Goal: Task Accomplishment & Management: Use online tool/utility

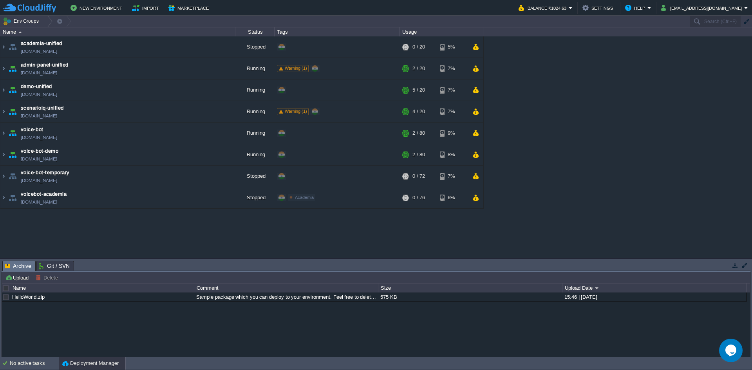
click at [542, 61] on div "academia-unified academia-unified.cloudjiffy.net Stopped + Add to Env Group RAM…" at bounding box center [376, 147] width 752 height 222
paste input "237813"
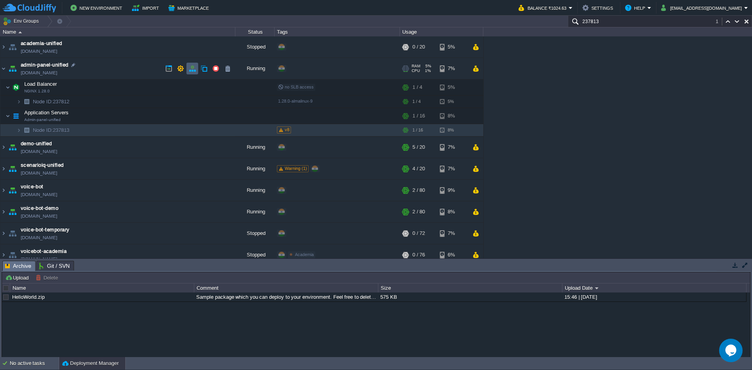
type input "237813"
click at [189, 68] on button "button" at bounding box center [192, 68] width 7 height 7
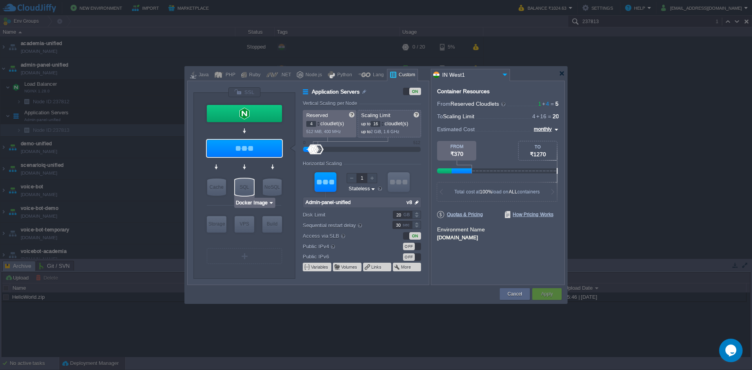
type input "Admin-panel-unified"
click at [560, 72] on div at bounding box center [562, 73] width 6 height 6
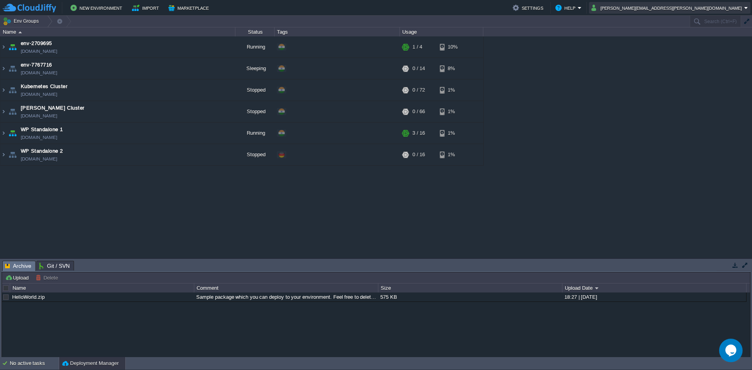
click at [671, 11] on button "[PERSON_NAME][EMAIL_ADDRESS][PERSON_NAME][DOMAIN_NAME]" at bounding box center [667, 7] width 153 height 9
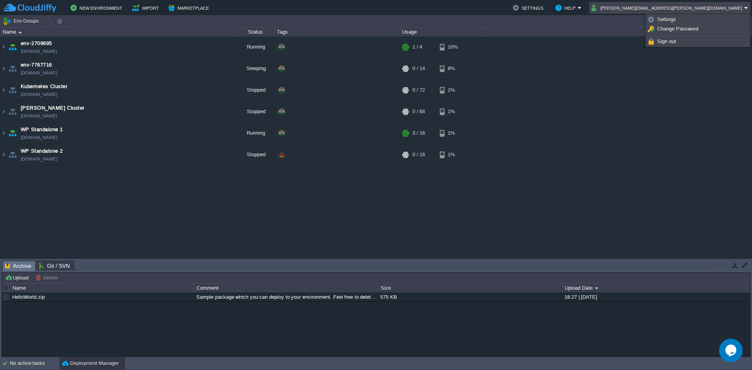
click at [671, 11] on button "durvesh.khatale@leapswitch.com" at bounding box center [667, 7] width 153 height 9
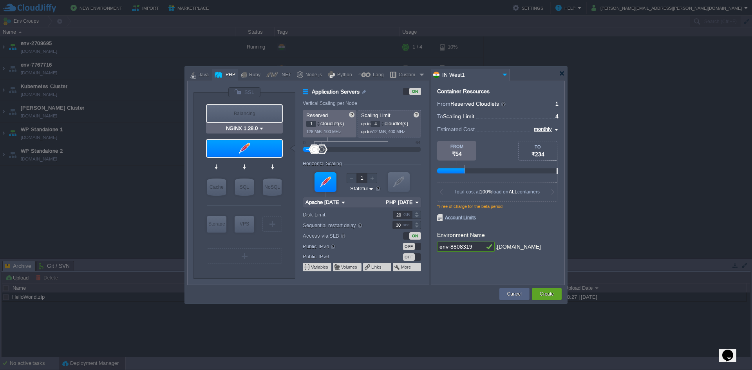
click at [244, 113] on div "Balancing" at bounding box center [244, 113] width 75 height 17
type input "Load Balancer"
type input "NGINX 1.28.0"
type input "1.28.0-almalinux-9"
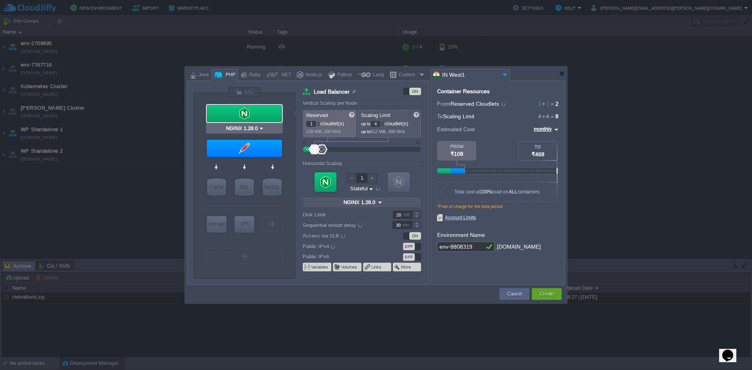
type input "Apache 2.4.65"
click at [244, 149] on div at bounding box center [244, 148] width 75 height 17
type input "Application Servers"
type input "Apache 2.4.65"
type input "PHP 8.4.11"
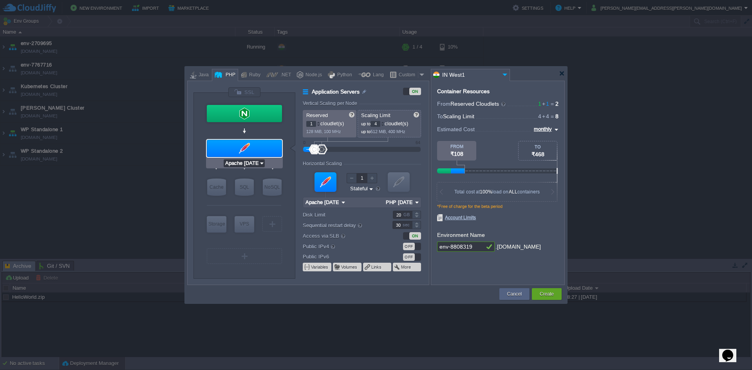
click at [251, 161] on input "Apache [DATE]" at bounding box center [241, 163] width 35 height 8
click at [249, 155] on div at bounding box center [244, 148] width 75 height 17
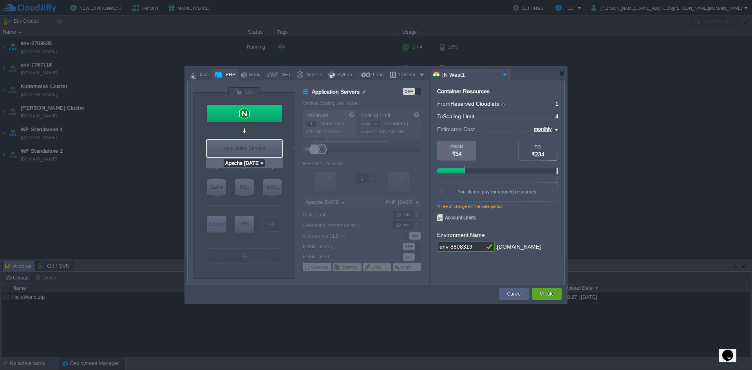
click at [247, 164] on input "Apache [DATE]" at bounding box center [241, 163] width 35 height 8
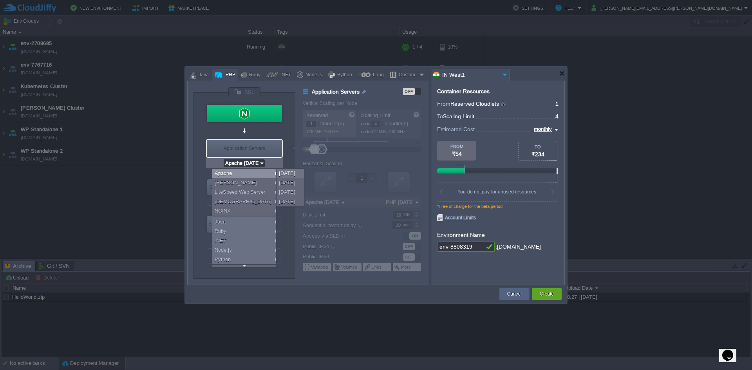
click at [248, 145] on div "Application Servers" at bounding box center [244, 148] width 75 height 17
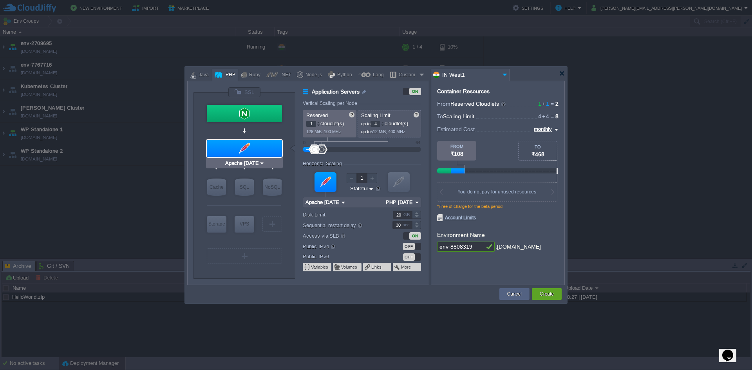
click at [248, 145] on div at bounding box center [244, 148] width 75 height 17
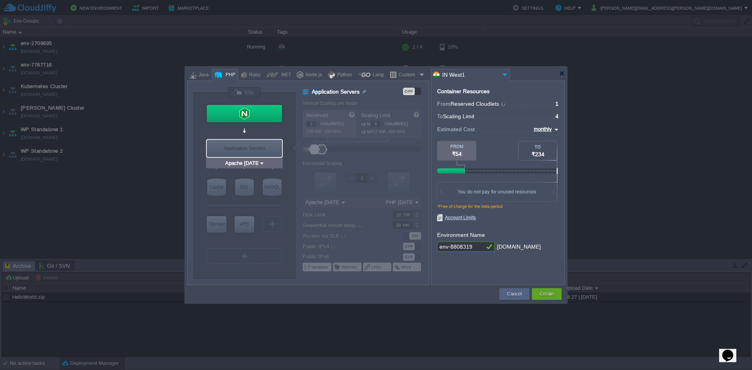
click at [248, 145] on div "Application Servers" at bounding box center [244, 148] width 75 height 17
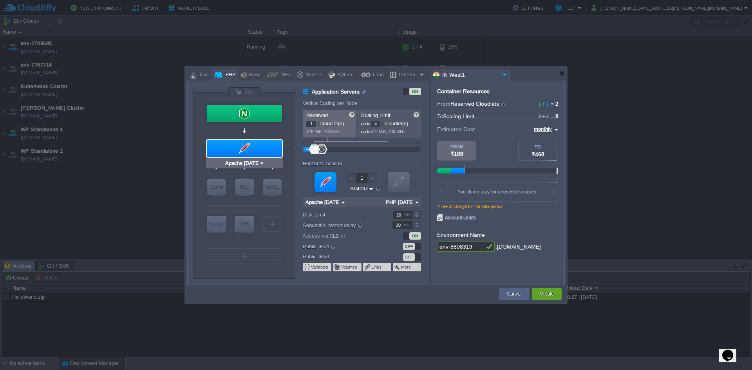
click at [248, 145] on div at bounding box center [244, 148] width 75 height 17
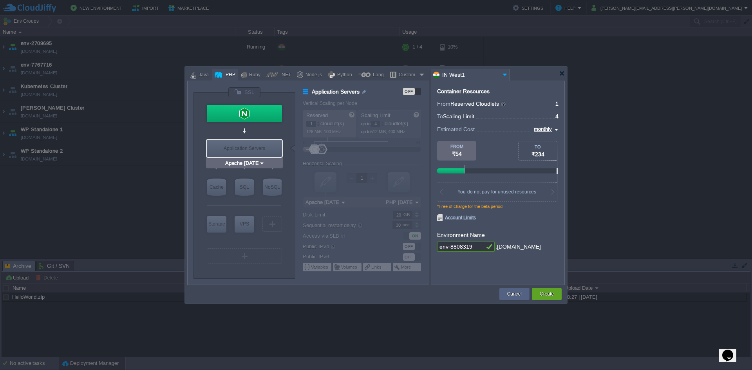
click at [248, 145] on div "Application Servers" at bounding box center [244, 148] width 75 height 17
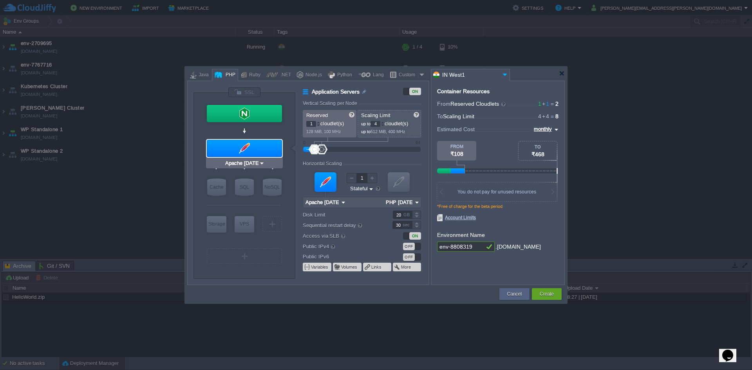
click at [241, 168] on div "Apache 2.4.65" at bounding box center [244, 163] width 77 height 10
click at [245, 166] on input "Apache 2.4.65" at bounding box center [241, 163] width 35 height 8
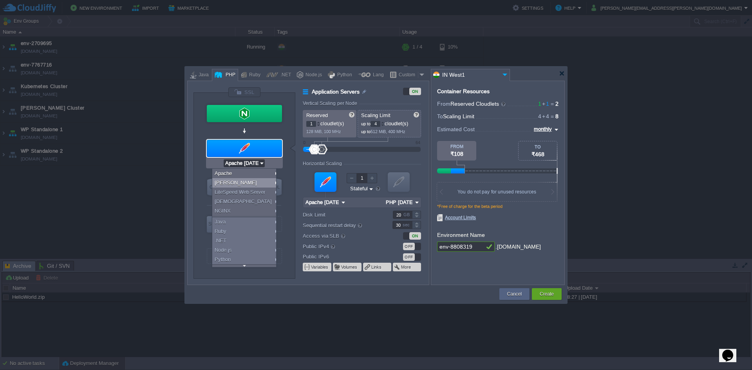
click at [237, 181] on div "LEMP" at bounding box center [245, 182] width 67 height 9
type input "MariaDB 12.0.2"
type input "4"
type input "6"
type input "LEMP 1.28.0"
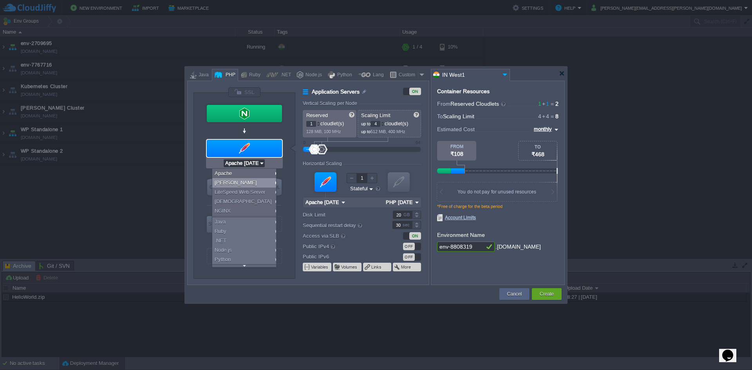
type input "PHP 8.4.11"
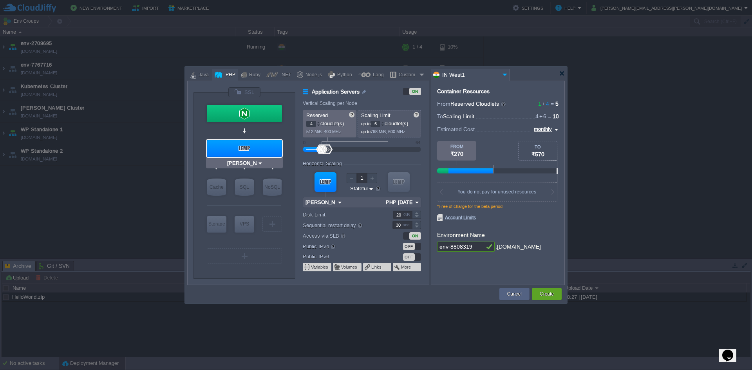
click at [255, 147] on div at bounding box center [244, 148] width 75 height 17
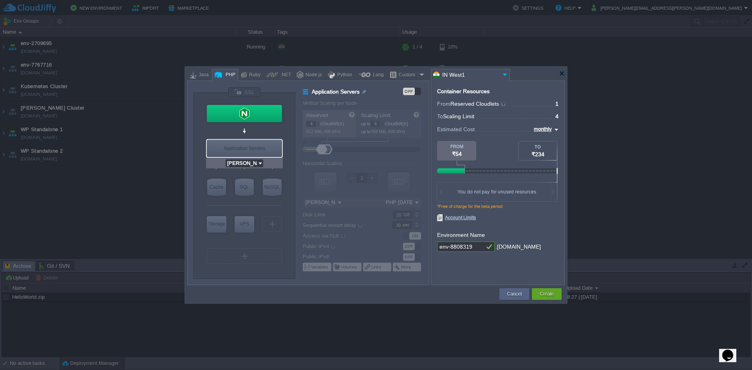
click at [247, 166] on input "LEMP 1.28.0" at bounding box center [242, 163] width 32 height 8
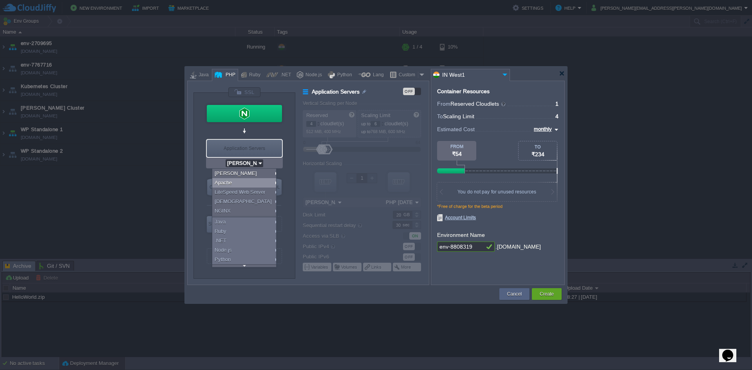
click at [241, 181] on div "Apache" at bounding box center [245, 182] width 67 height 9
type input "MariaDB 12.0.2"
type input "1"
type input "4"
type input "Apache 2.4.65"
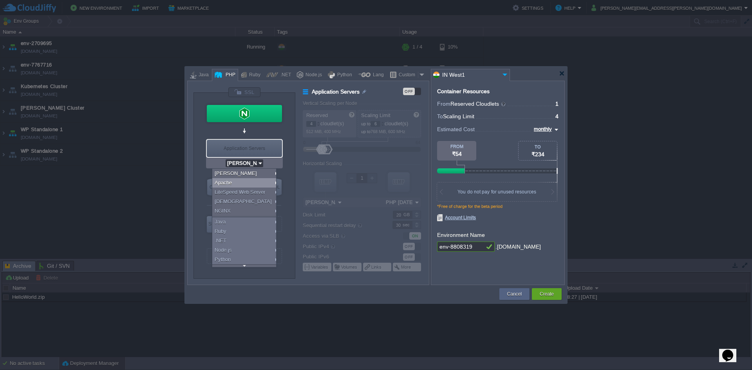
type input "PHP 8.4.11"
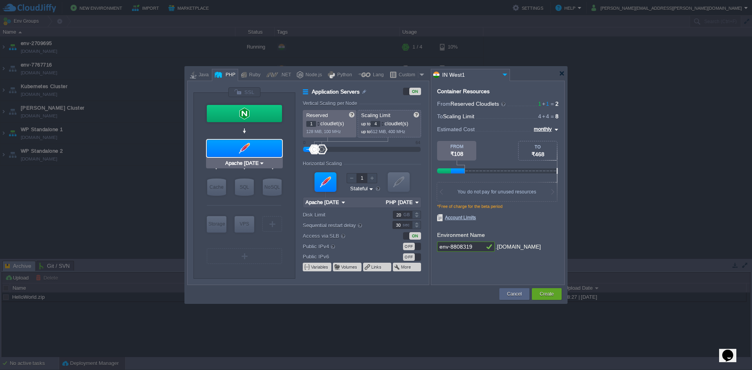
click at [251, 153] on div at bounding box center [244, 148] width 75 height 17
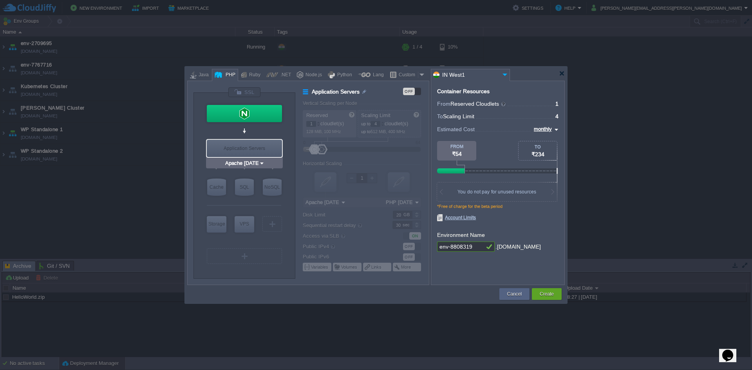
click at [251, 153] on div "Application Servers" at bounding box center [244, 148] width 75 height 17
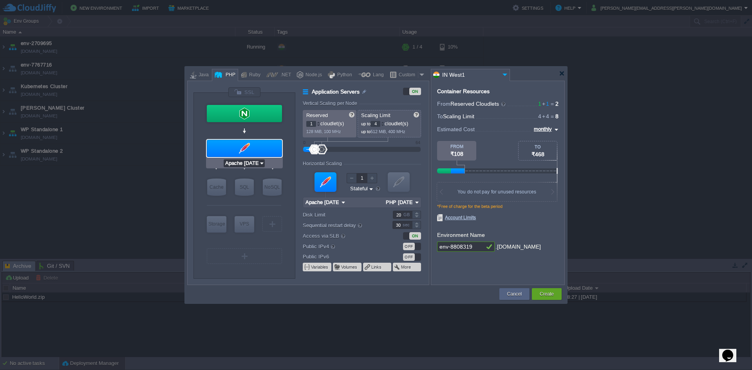
click at [249, 162] on input "Apache 2.4.65" at bounding box center [241, 163] width 35 height 8
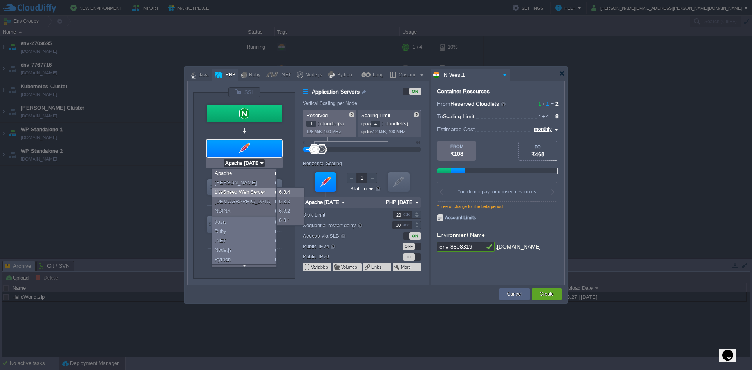
click at [244, 193] on div "LiteSpeed Web Server" at bounding box center [245, 192] width 67 height 9
type input "MariaDB 12.0.2"
type input "2"
type input "6"
type input "LiteSpeed Web Se..."
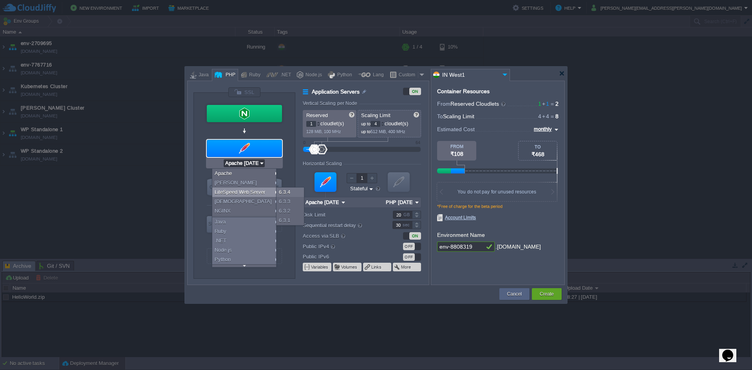
type input "PHP 8.4.7"
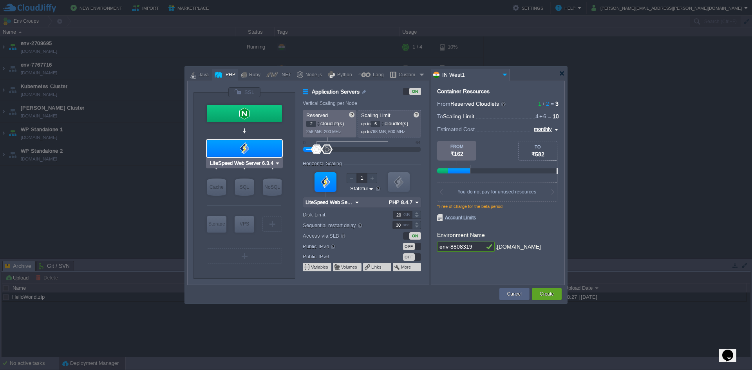
click at [244, 155] on div at bounding box center [244, 148] width 75 height 17
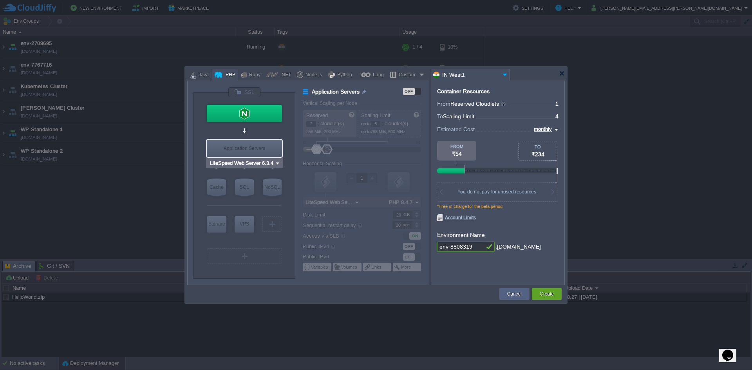
click at [247, 153] on div "Application Servers" at bounding box center [244, 148] width 75 height 17
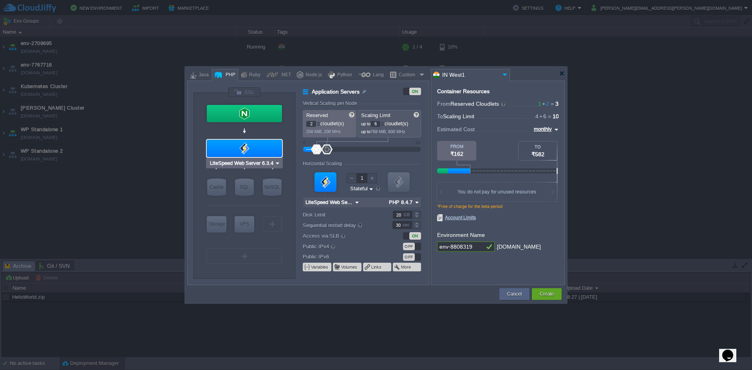
click at [244, 166] on input "LiteSpeed Web Server 6.3.4" at bounding box center [241, 163] width 66 height 8
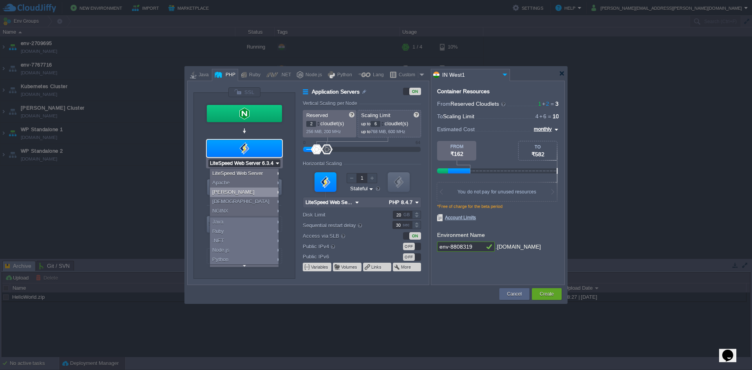
click at [240, 192] on div "LEMP" at bounding box center [245, 192] width 71 height 9
type input "MariaDB 12.0.2"
type input "4"
type input "LEMP 1.28.0"
type input "PHP 8.4.7"
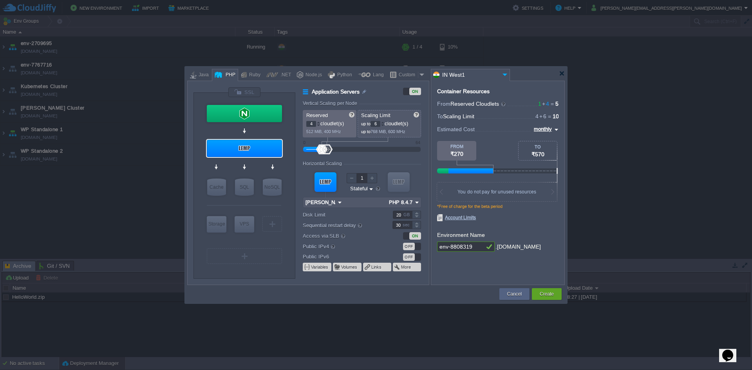
click at [250, 148] on div at bounding box center [244, 148] width 75 height 17
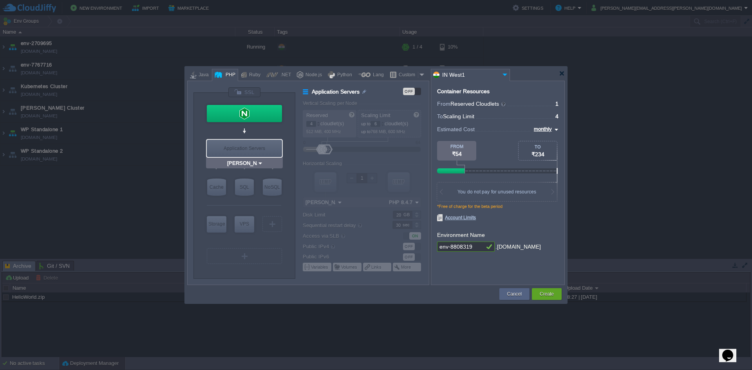
click at [248, 152] on div "Application Servers" at bounding box center [244, 148] width 75 height 17
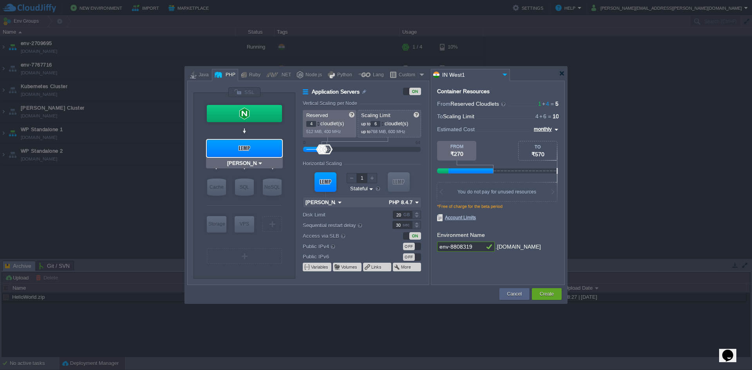
click at [249, 163] on input "LEMP 1.28.0" at bounding box center [242, 163] width 32 height 8
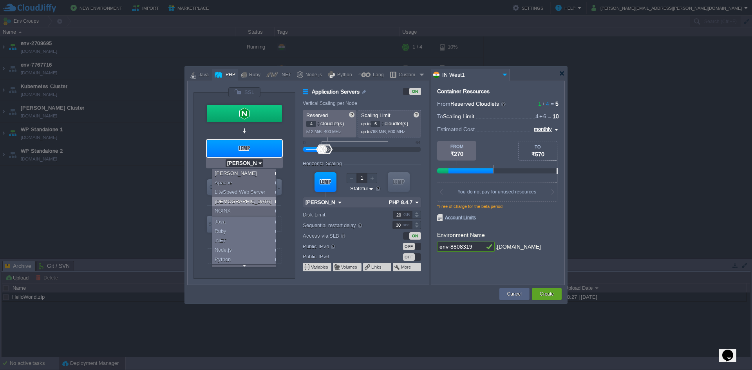
click at [237, 202] on div "LLSMP" at bounding box center [245, 201] width 67 height 9
type input "LLSMP 6.3.4"
type input "10"
type input "12"
type input "LLSMP 6.3.4"
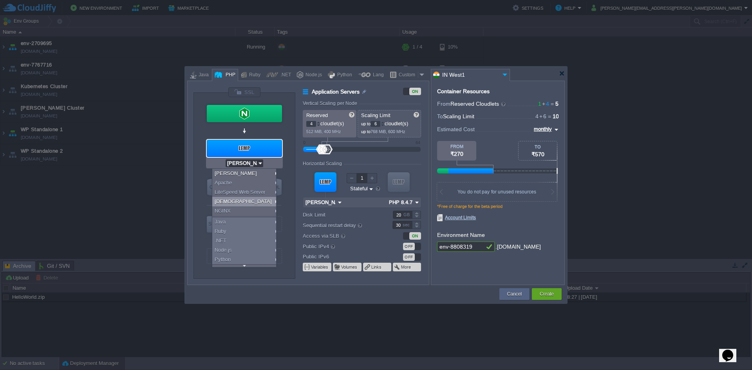
type input "PHP 8.4.7"
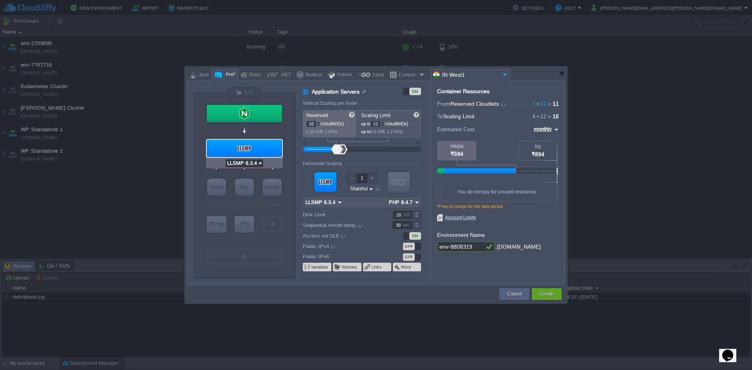
click at [244, 161] on input "LLSMP 6.3.4" at bounding box center [242, 163] width 32 height 8
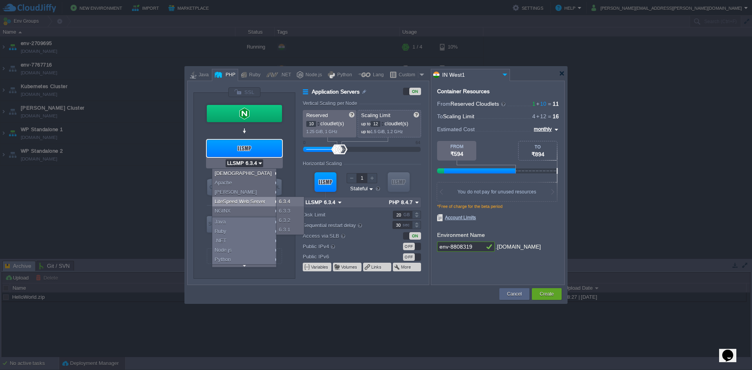
click at [237, 204] on div "LiteSpeed Web Server" at bounding box center [245, 201] width 67 height 9
type input "LiteSpeed Web Server 6.3.4"
type input "2"
type input "6"
type input "LiteSpeed Web Se..."
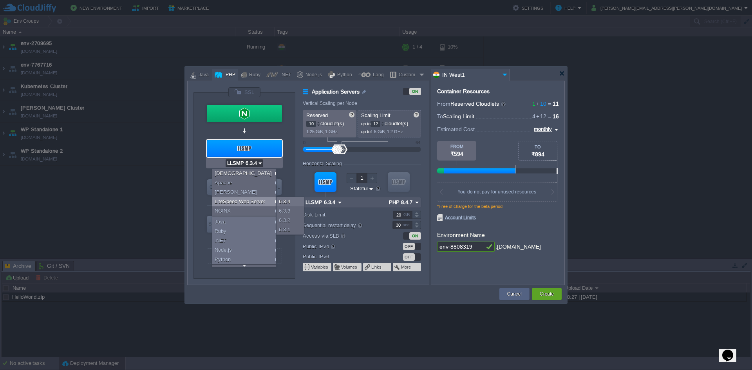
type input "PHP 8.4.7"
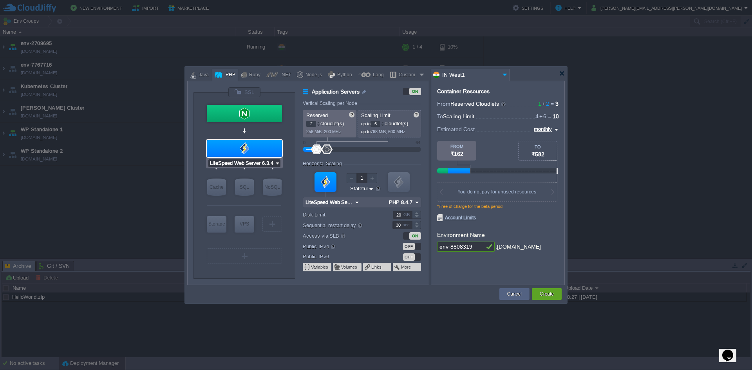
click at [249, 166] on input "LiteSpeed Web Server 6.3.4" at bounding box center [241, 163] width 66 height 8
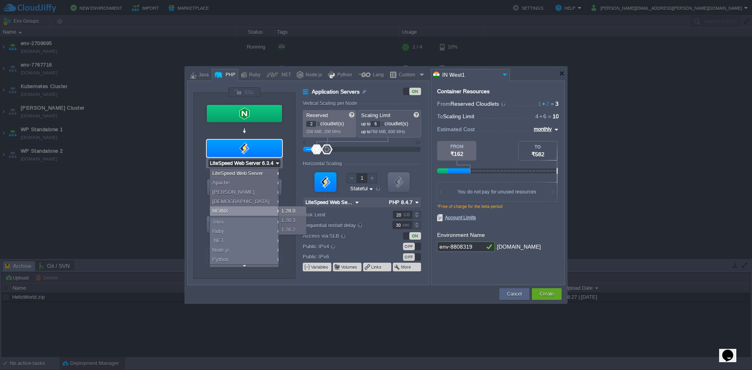
click at [244, 210] on div "NGINX" at bounding box center [245, 210] width 71 height 9
type input "NGINX 1.28.0"
type input "1"
type input "4"
type input "NGINX 1.28.0"
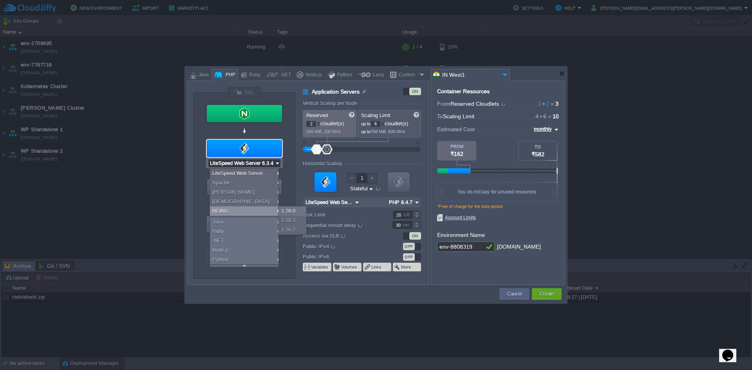
type input "PHP 8.4.7"
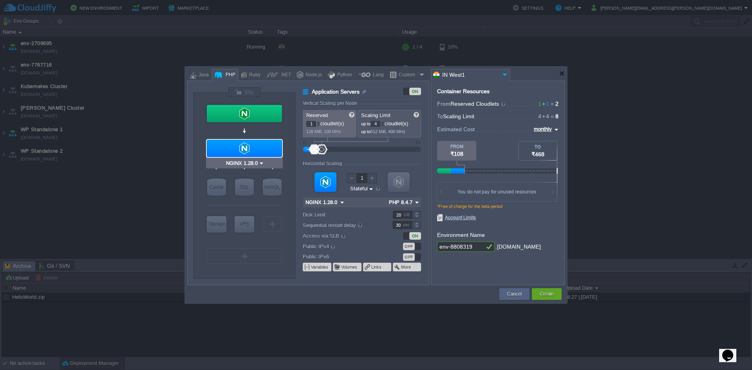
click at [252, 167] on input "NGINX 1.28.0" at bounding box center [241, 163] width 34 height 8
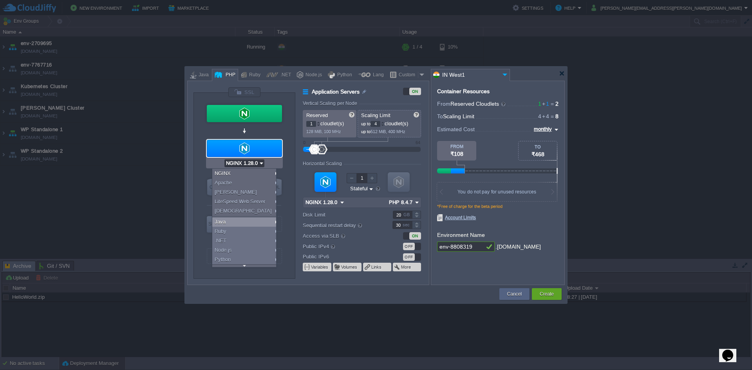
click at [246, 221] on div "Java" at bounding box center [245, 221] width 67 height 9
type input "AlmaLinux 9.6"
type input "Application Servers"
type input "6"
type input "16"
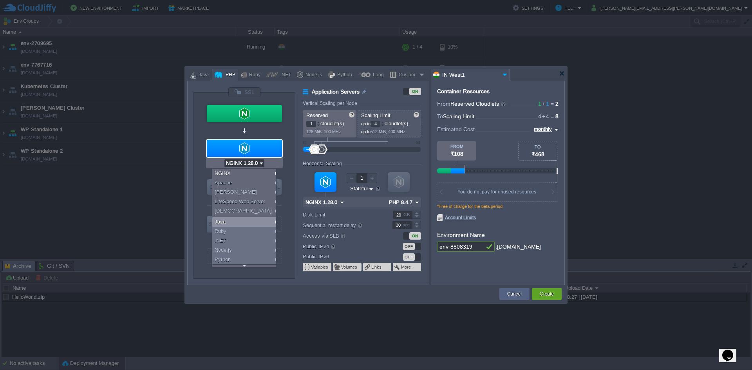
type input "GlassFish 7.0.11"
type input "Oracle OpenJDK..."
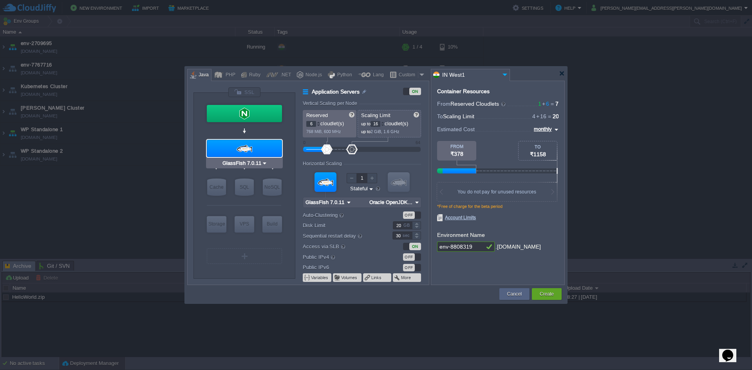
click at [241, 164] on input "GlassFish 7.0.11" at bounding box center [241, 163] width 41 height 8
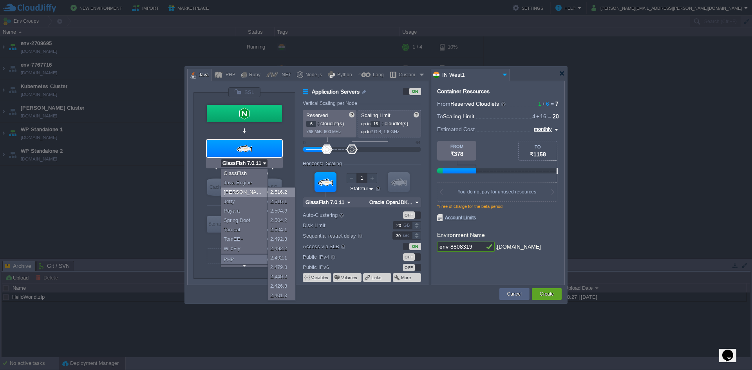
click at [278, 194] on div "2.516.2" at bounding box center [281, 192] width 27 height 9
type input "Redis 7.2.4"
type input "Application Servers"
type input "12"
type input "Jenkins 2.516.2"
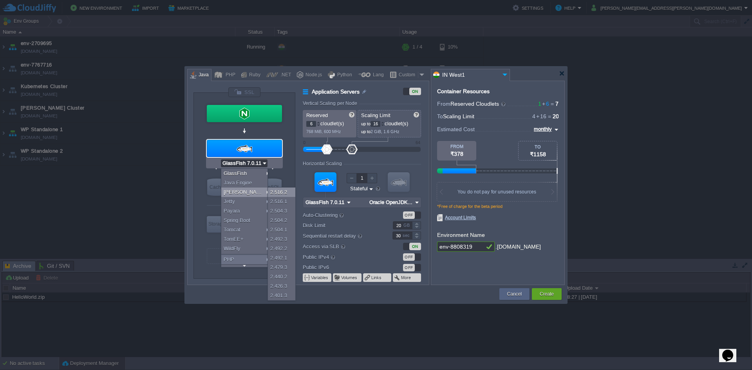
type input "Zulu Community 21.0.8"
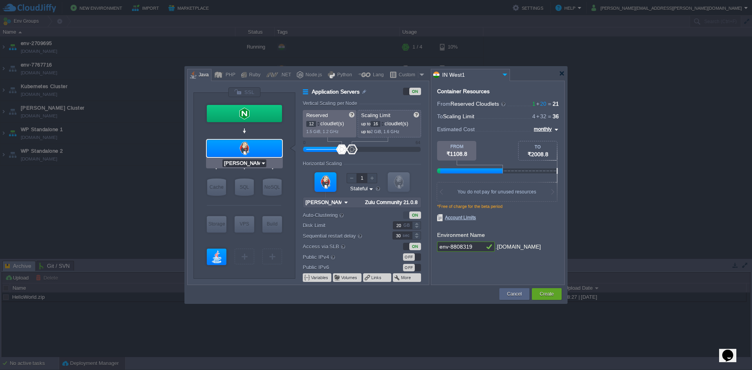
click at [247, 161] on input "Jenkins 2.516.2" at bounding box center [241, 163] width 38 height 8
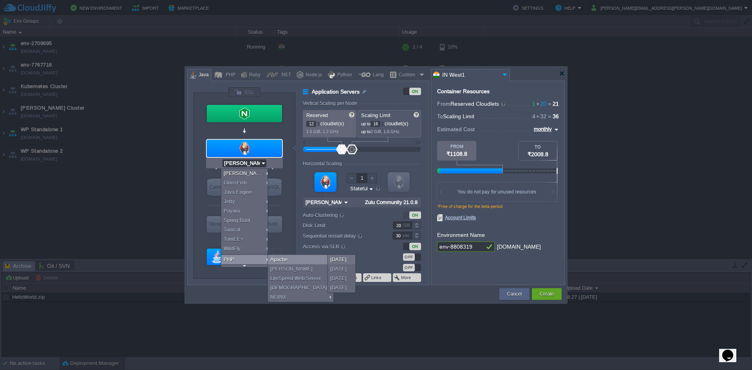
click at [284, 260] on div "Apache" at bounding box center [300, 259] width 65 height 9
type input "Apache 2.4.65"
type input "Application Servers"
type input "1"
type input "4"
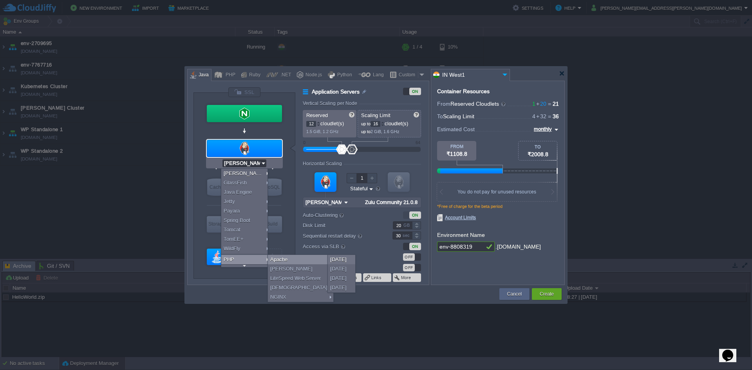
type input "Apache 2.4.65"
type input "PHP 8.4.11"
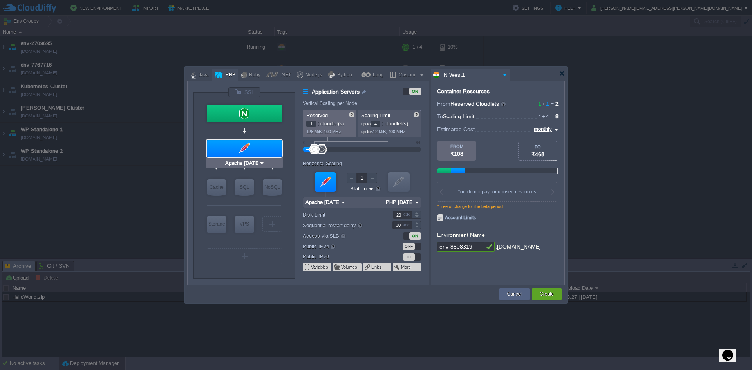
type input "NGINX 1.28.0"
click at [358, 74] on div at bounding box center [364, 75] width 13 height 12
type input "Application Servers"
type input "6"
type input "Golang 1.25.0"
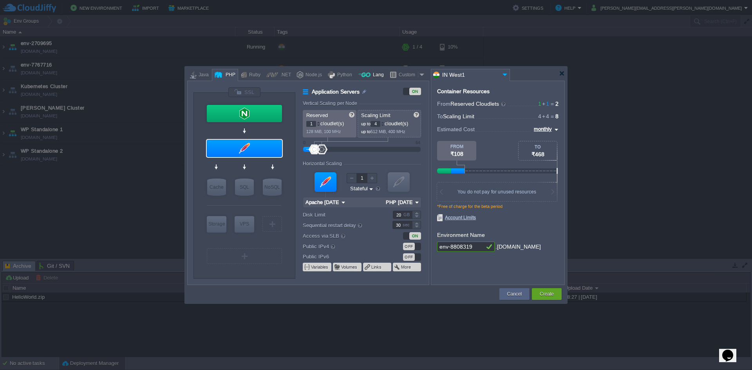
type input "1.25.0"
click at [342, 76] on div "Python" at bounding box center [343, 75] width 17 height 12
type input "Application Servers"
type input "4"
type input "Apache Python 2...."
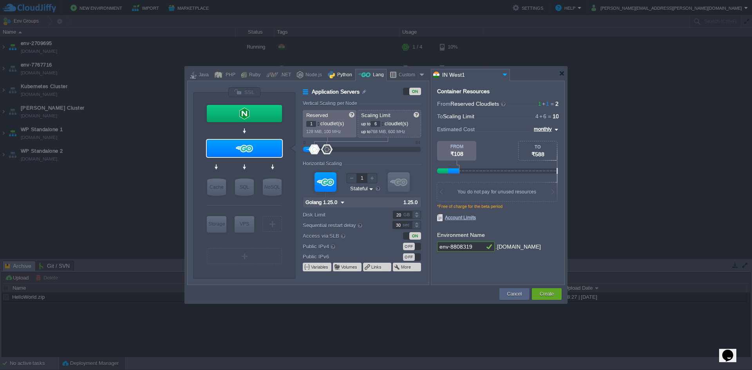
type input "Python 3.13.7"
click at [306, 75] on div "Node.js" at bounding box center [312, 75] width 19 height 12
type input "Application Servers"
type input "4"
type input "8"
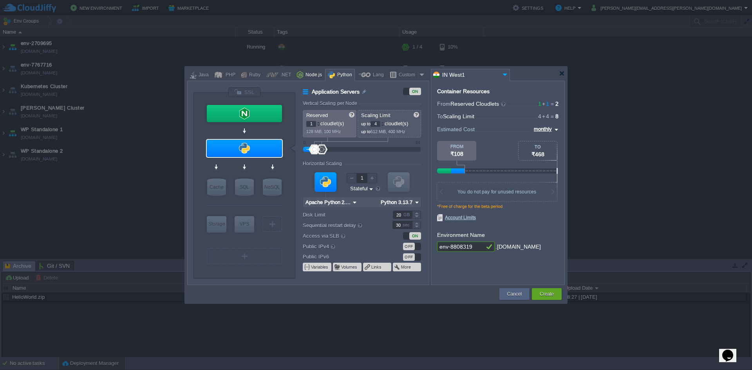
type input "Node.js 24.7.0 LTS"
type input "24.7.0-pm2"
click at [277, 75] on div at bounding box center [272, 75] width 12 height 12
type input "Application Servers"
type input "1"
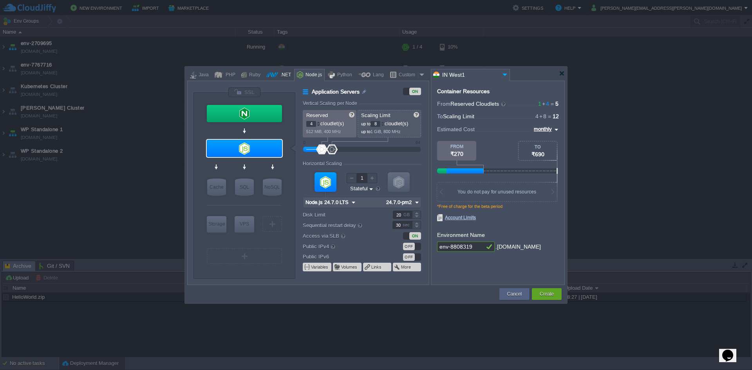
type input "6"
type input ".NET Core 9.0.301"
type input ".NET 9.0.301"
click at [252, 76] on div "Ruby" at bounding box center [254, 75] width 14 height 12
type input "Application Servers"
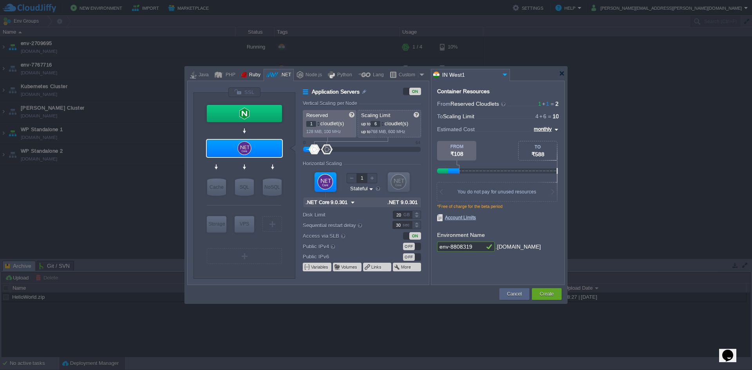
type input "8"
type input "Apache Ruby 2.4.65"
type input "Ruby 3.4.5"
click at [234, 76] on div "PHP" at bounding box center [229, 75] width 12 height 12
type input "Application Servers"
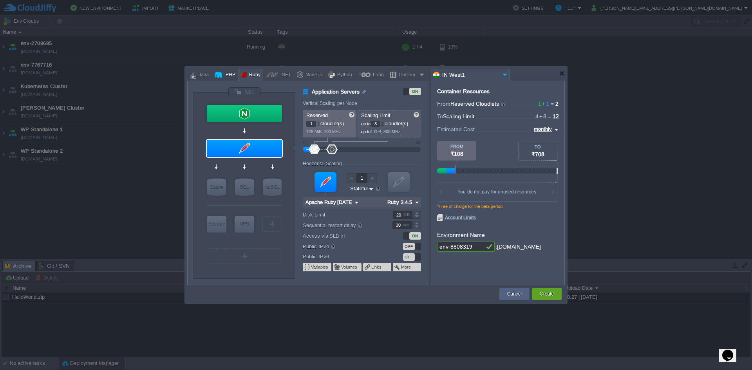
type input "4"
type input "Apache 2.4.65"
type input "PHP 8.4.11"
click at [208, 77] on div "Java" at bounding box center [199, 75] width 24 height 12
type input "Application Servers"
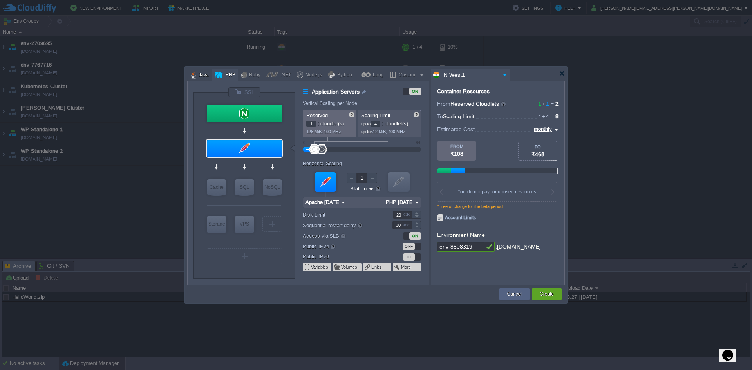
type input "12"
type input "16"
type input "Jenkins 2.516.2"
type input "Zulu Community 21.0.8"
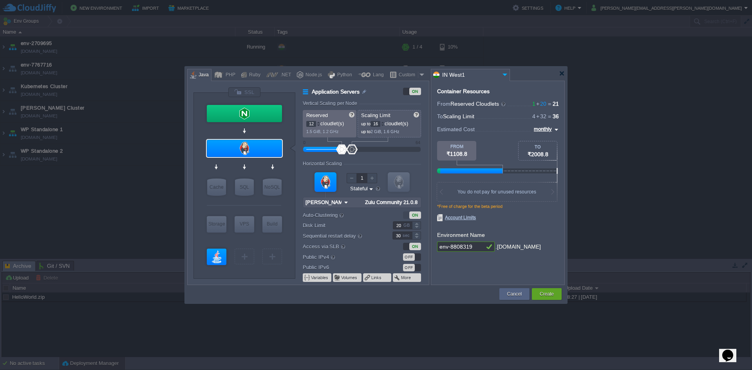
type input "NGINX 1.28.0"
click at [224, 73] on div "PHP" at bounding box center [229, 75] width 12 height 12
type input "Application Servers"
type input "1"
type input "4"
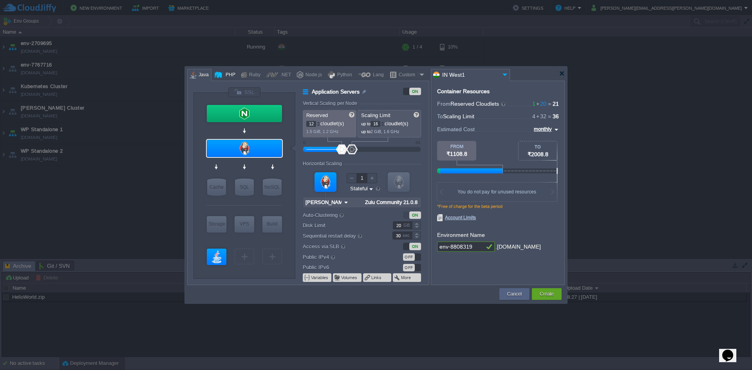
type input "Apache 2.4.65"
type input "PHP 8.4.11"
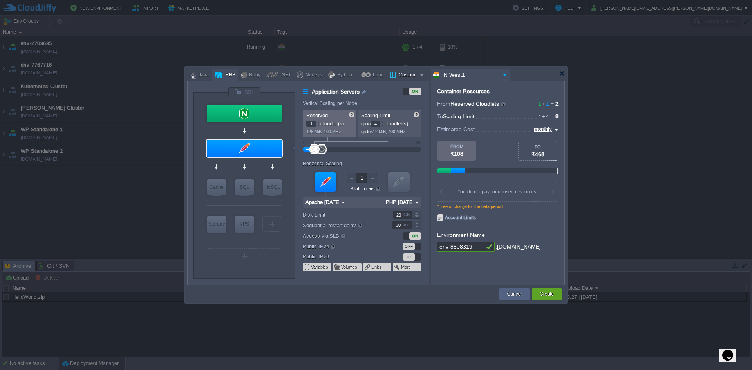
click at [405, 76] on div "Custom" at bounding box center [407, 75] width 22 height 12
type input "Application Servers"
type input "16"
type input "Docker Image"
type input "Stateless"
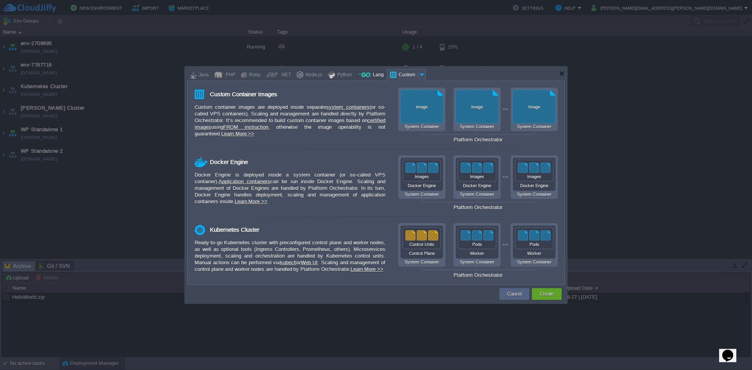
click at [380, 76] on div "Lang" at bounding box center [377, 75] width 13 height 12
type input "Application Servers"
type input "6"
type input "Golang 1.25.0"
type input "1.25.0"
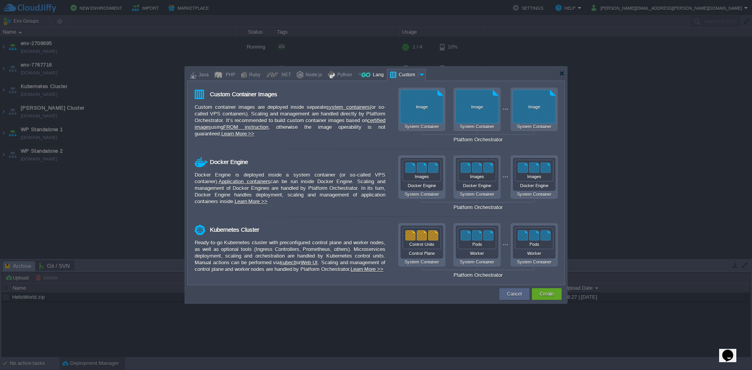
type input "Stateful"
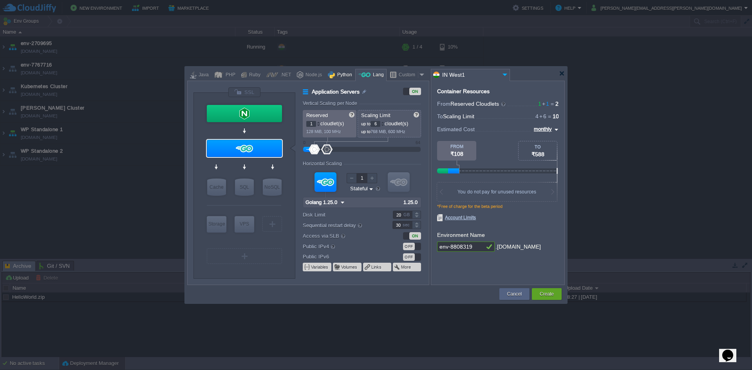
click at [351, 76] on div "Python" at bounding box center [340, 75] width 30 height 12
type input "Application Servers"
type input "4"
type input "Apache Python 2...."
type input "Python 3.13.7"
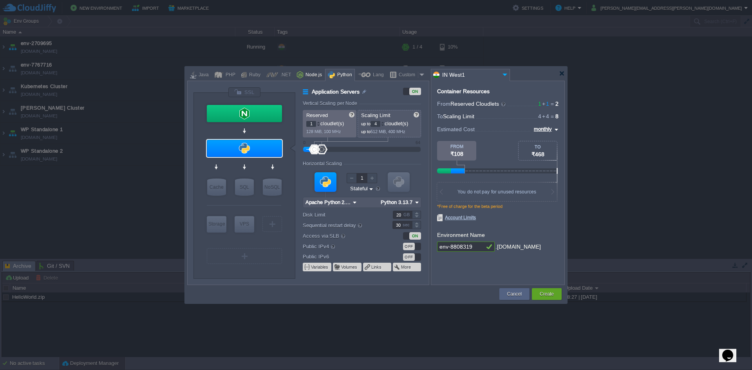
click at [317, 76] on div "Node.js" at bounding box center [312, 75] width 19 height 12
type input "Application Servers"
type input "4"
type input "8"
type input "Node.js 24.7.0 LTS"
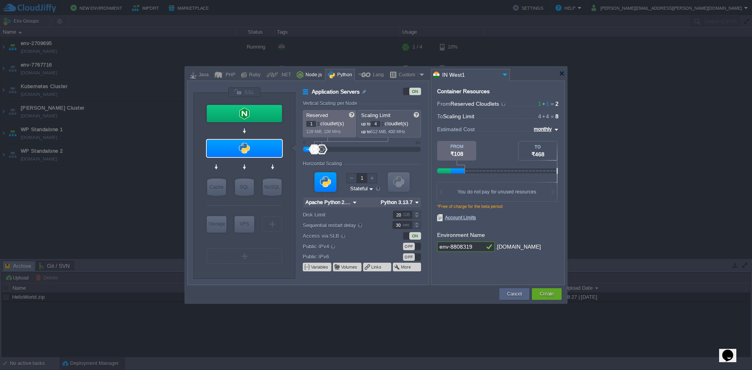
type input "24.7.0-pm2"
click at [289, 77] on div ".NET" at bounding box center [284, 75] width 13 height 12
type input "Application Servers"
type input "1"
type input "6"
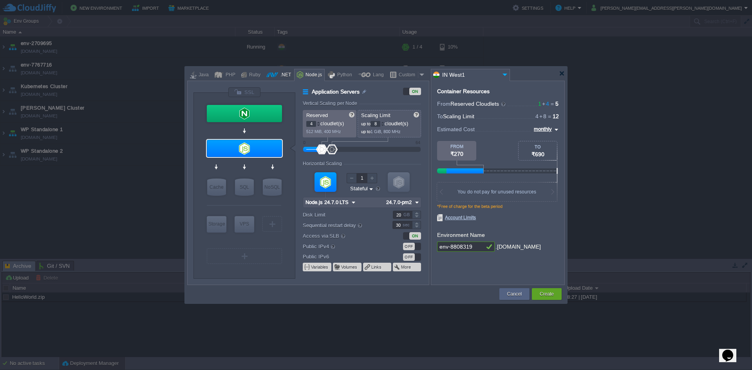
type input ".NET Core 9.0.301"
type input ".NET 9.0.301"
click at [254, 80] on div "Ruby" at bounding box center [254, 75] width 14 height 12
type input "Application Servers"
type input "8"
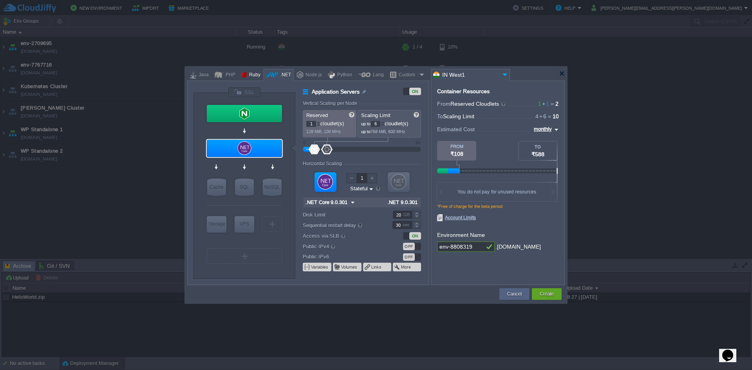
type input "Apache Ruby 2.4.65"
type input "Ruby 3.4.5"
click at [226, 79] on div "PHP" at bounding box center [229, 75] width 12 height 12
type input "Application Servers"
type input "4"
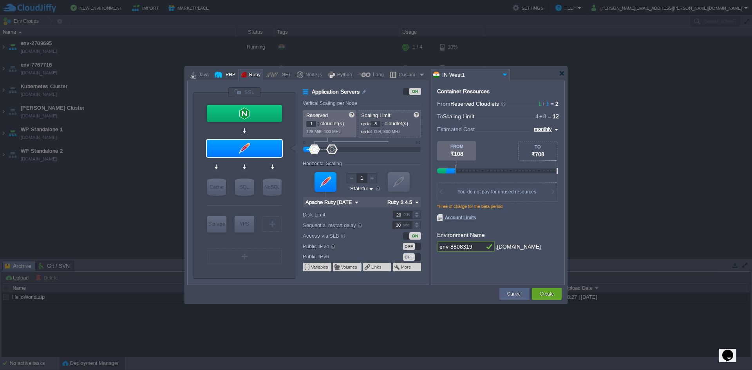
type input "Apache 2.4.65"
type input "PHP 8.4.11"
click at [195, 75] on div at bounding box center [193, 75] width 6 height 12
type input "Application Servers"
type input "12"
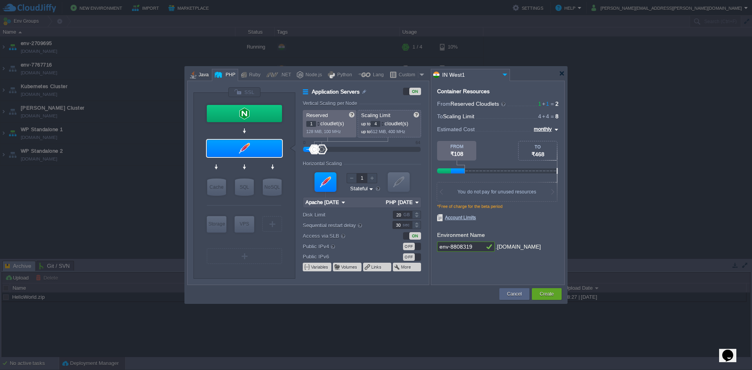
type input "16"
type input "Jenkins 2.516.2"
type input "Zulu Community 21.0.8"
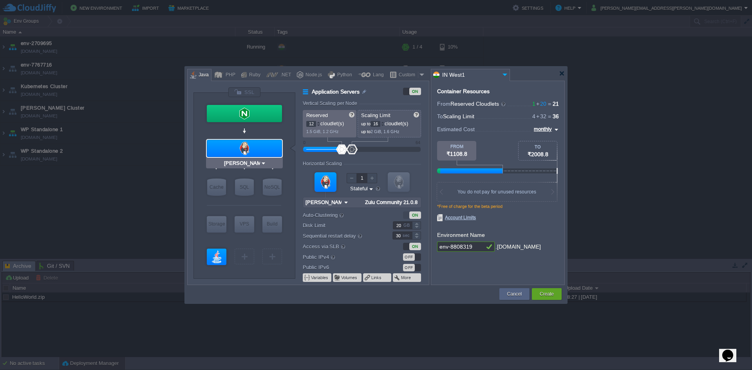
click at [246, 161] on input "Jenkins 2.516.2" at bounding box center [241, 163] width 38 height 8
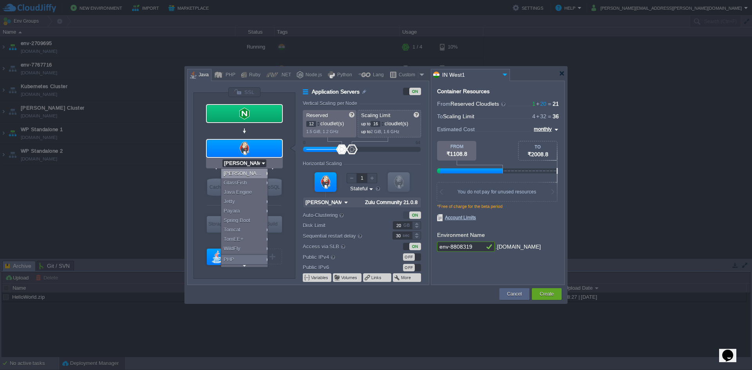
click at [264, 107] on div at bounding box center [244, 113] width 75 height 17
type input "NGINX 1.28.0"
type input "Load Balancer"
type input "1"
type input "4"
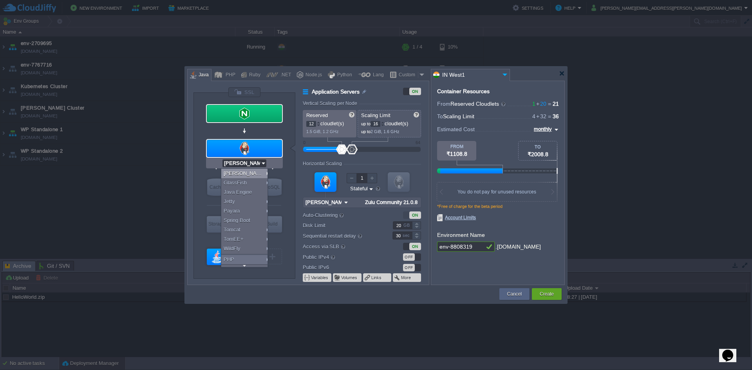
type input "NGINX 1.28.0"
type input "1.28.0-almalinux-9"
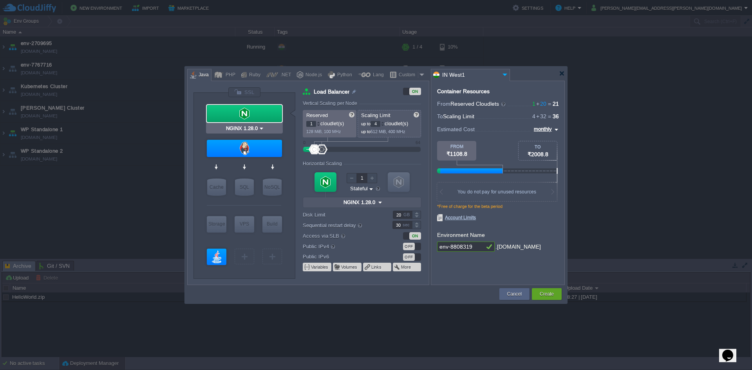
click at [264, 107] on div at bounding box center [244, 113] width 75 height 17
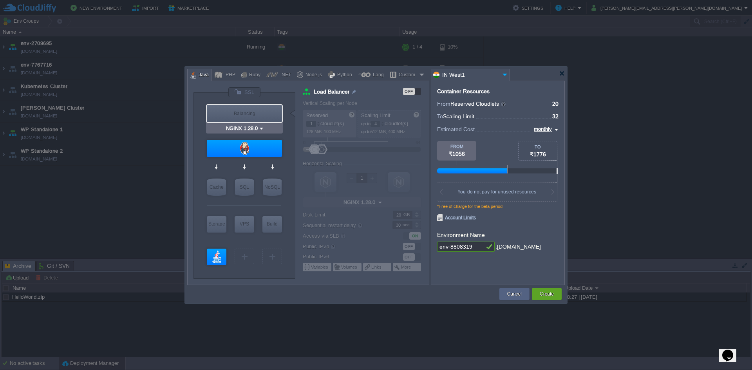
click at [264, 107] on div "Balancing" at bounding box center [244, 113] width 75 height 17
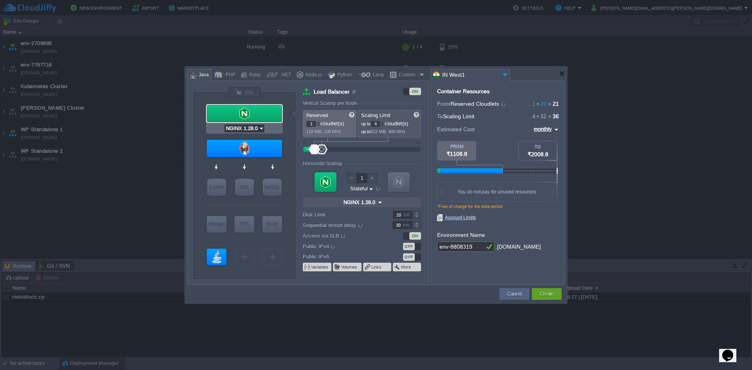
click at [249, 130] on input "NGINX 1.28.0" at bounding box center [241, 129] width 34 height 8
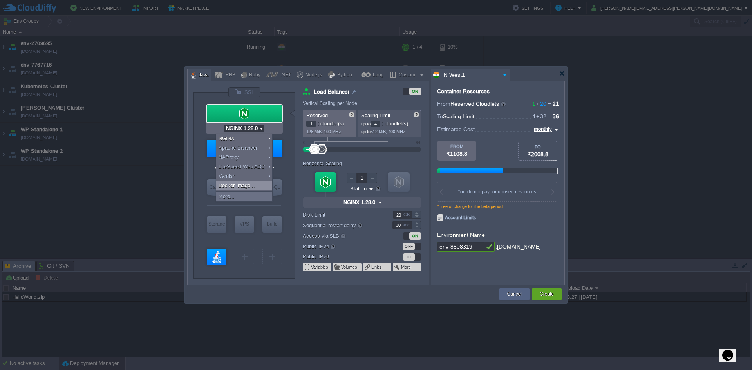
click at [246, 184] on div "Docker Image..." at bounding box center [244, 185] width 56 height 9
type input "MariaDB 12.0.2"
type input "16"
type input "Docker Image"
type input "Stateless"
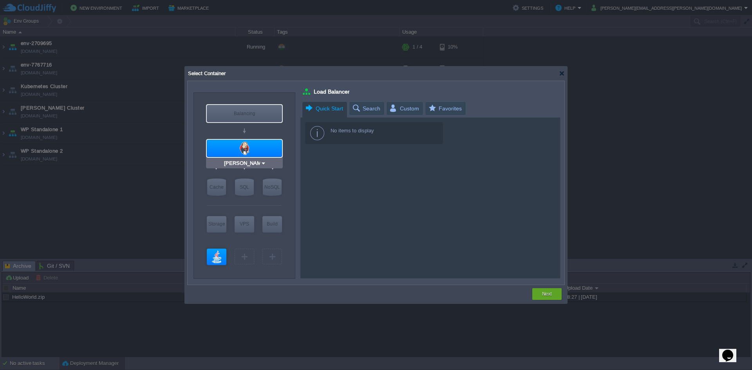
type input "Docker Image"
click at [257, 114] on div "Balancing" at bounding box center [244, 113] width 75 height 17
click at [565, 72] on div "Select Container" at bounding box center [377, 74] width 380 height 14
click at [564, 73] on div at bounding box center [562, 73] width 6 height 6
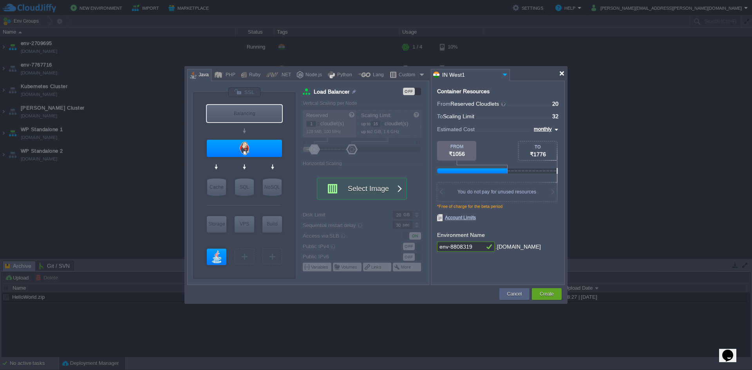
click at [564, 73] on div at bounding box center [562, 73] width 6 height 6
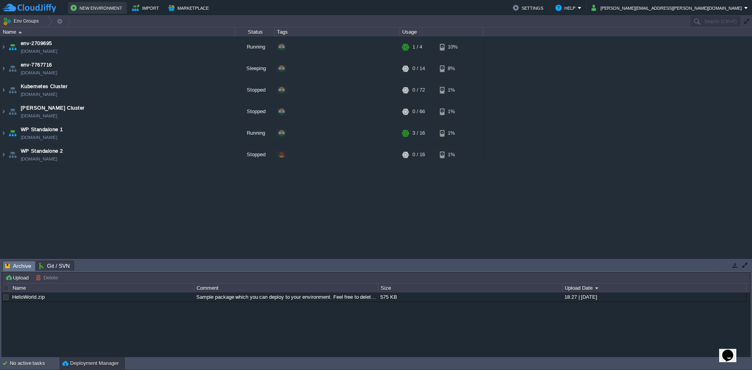
click at [92, 10] on button "New Environment" at bounding box center [97, 7] width 54 height 9
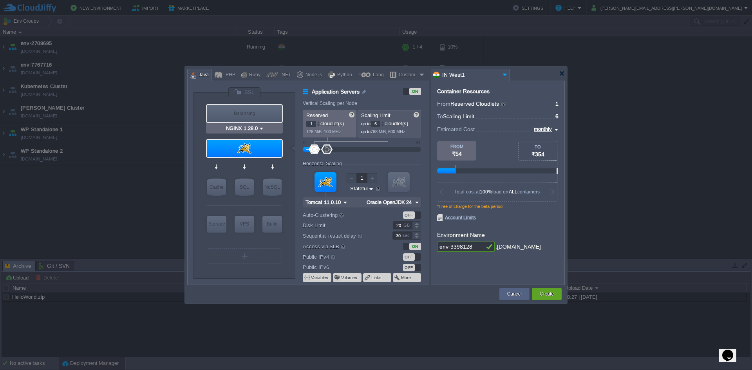
click at [248, 110] on div "Balancing" at bounding box center [244, 113] width 75 height 17
type input "Load Balancer"
type input "4"
type input "NGINX 1.28.0"
type input "1.28.0-almalinux-9"
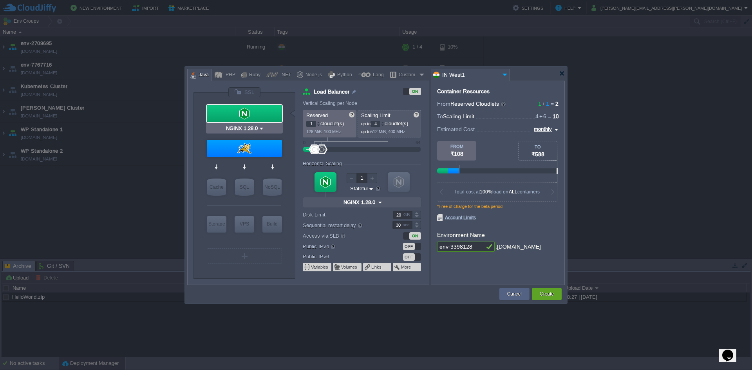
type input "Tomcat 11.0.10"
click at [254, 166] on input "Tomcat 11.0.10" at bounding box center [241, 163] width 37 height 8
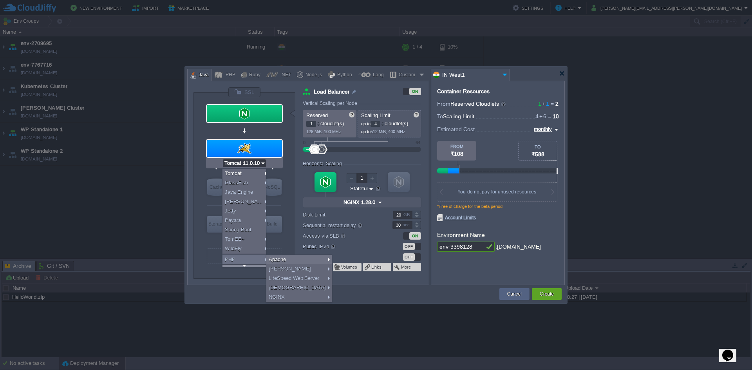
drag, startPoint x: 255, startPoint y: 260, endPoint x: 245, endPoint y: 265, distance: 11.2
click at [245, 265] on div "Tomcat GlassFish Java Engine Jenkins Jetty Payara Spring Boot TomEE+ WildFly PH…" at bounding box center [244, 217] width 44 height 99
click at [245, 265] on div at bounding box center [243, 265] width 43 height 3
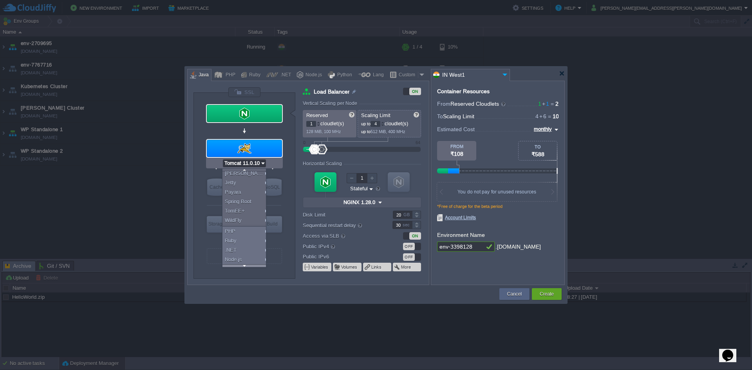
click at [245, 265] on div at bounding box center [243, 265] width 43 height 3
click at [245, 265] on div "Tomcat GlassFish Java Engine Jenkins Jetty Payara Spring Boot TomEE+ WildFly PH…" at bounding box center [244, 217] width 44 height 99
click at [246, 255] on div "Docker Image..." at bounding box center [245, 252] width 46 height 9
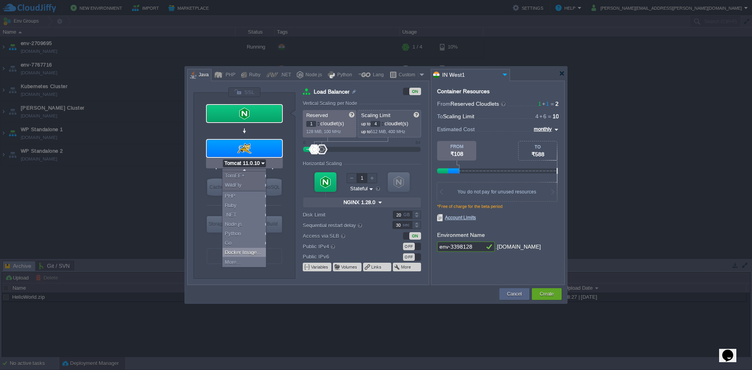
type input "Application Servers"
type input "16"
type input "Docker Image"
type input "Stateless"
type input "Docker Image"
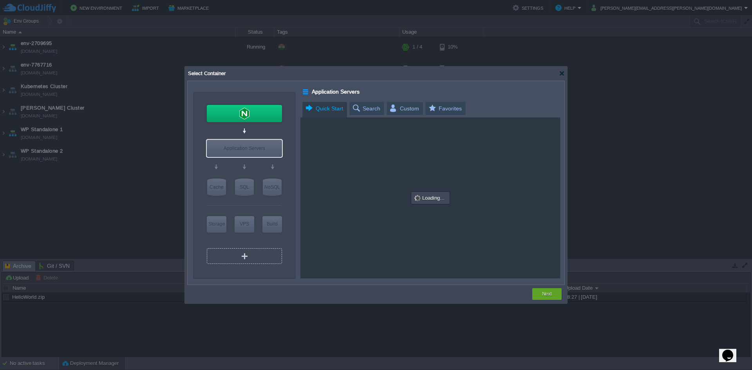
scroll to position [0, 0]
click at [248, 140] on div "Application Servers" at bounding box center [244, 148] width 75 height 17
click at [548, 296] on button "Next" at bounding box center [547, 294] width 10 height 8
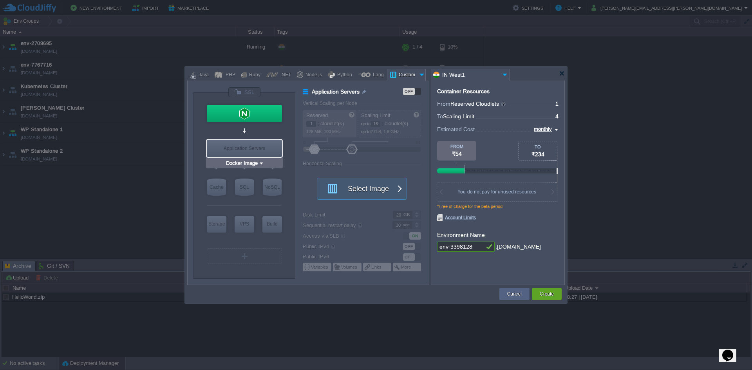
click at [249, 152] on div "Application Servers" at bounding box center [244, 148] width 75 height 17
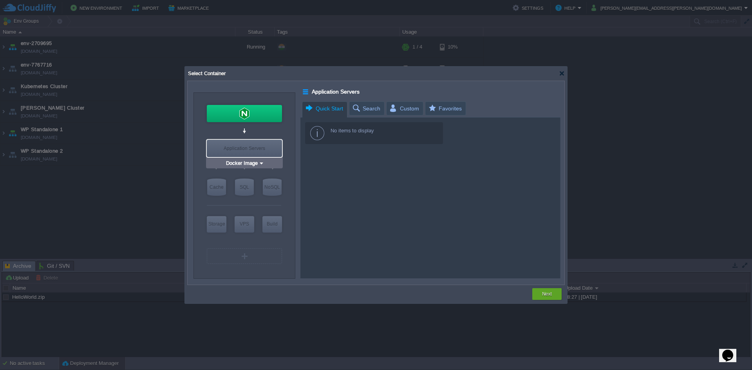
click at [249, 152] on div "Application Servers" at bounding box center [244, 148] width 75 height 17
click at [529, 299] on td at bounding box center [359, 294] width 344 height 14
click at [543, 296] on button "Next" at bounding box center [547, 294] width 10 height 8
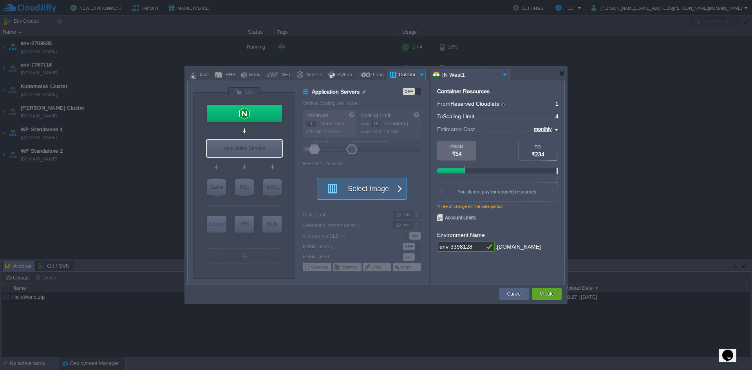
click at [379, 184] on button "Select Image" at bounding box center [357, 188] width 70 height 21
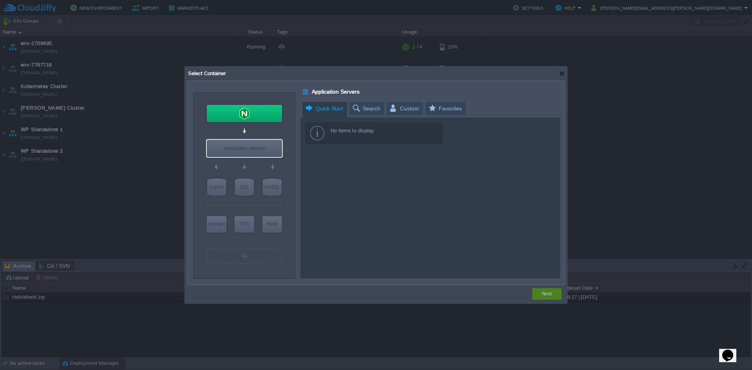
click at [548, 298] on div "Next" at bounding box center [547, 294] width 18 height 12
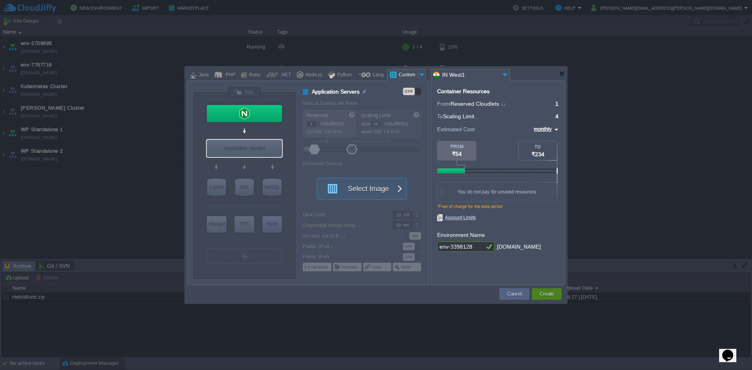
click at [540, 291] on button "Create" at bounding box center [547, 294] width 14 height 8
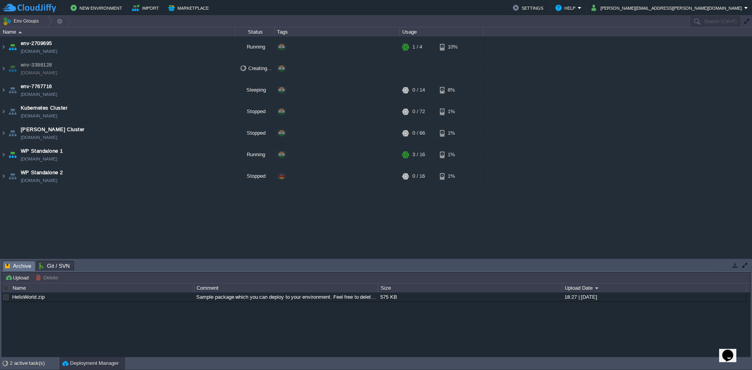
click at [135, 74] on td "env-3398128 env-3398128.cloudjiffy.net" at bounding box center [117, 69] width 235 height 22
click at [4, 66] on img at bounding box center [3, 68] width 6 height 21
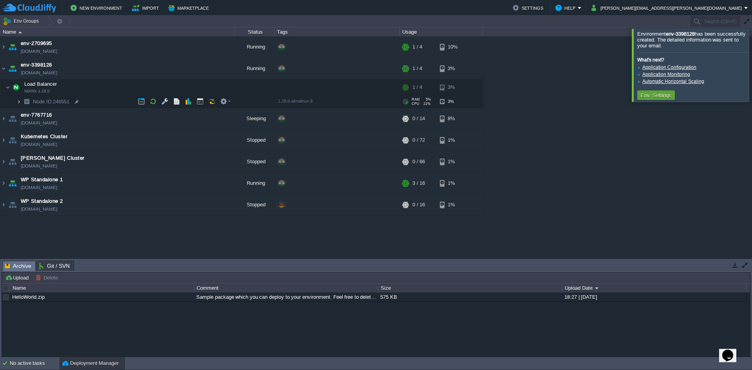
click at [20, 101] on img at bounding box center [18, 102] width 5 height 12
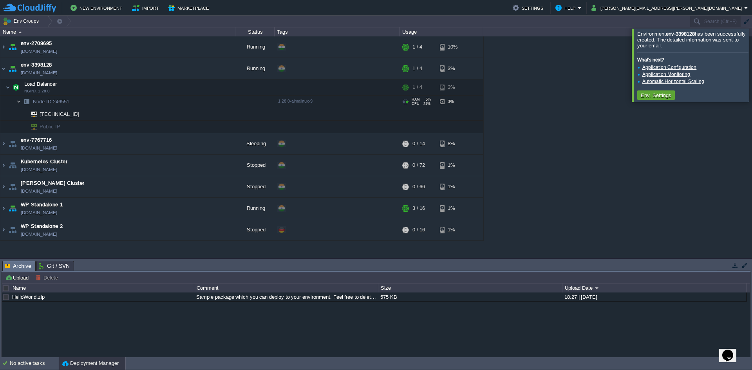
click at [20, 101] on img at bounding box center [18, 102] width 5 height 12
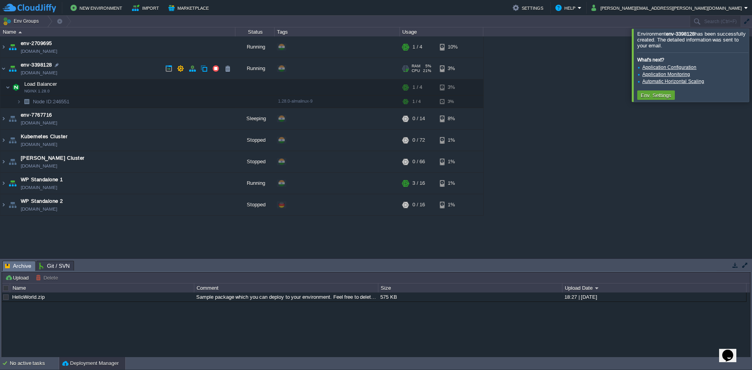
click at [8, 67] on img at bounding box center [12, 68] width 11 height 21
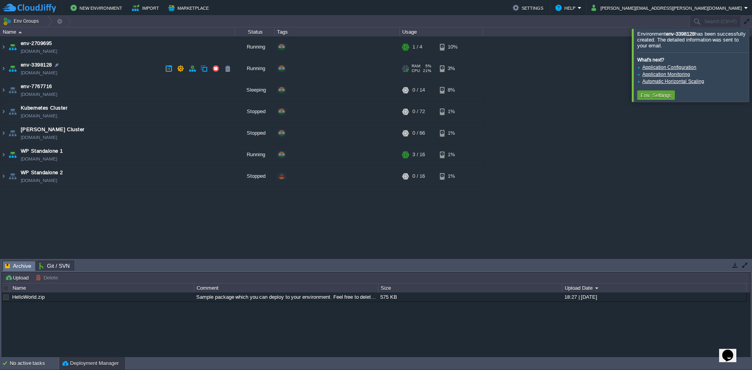
click at [8, 67] on img at bounding box center [12, 68] width 11 height 21
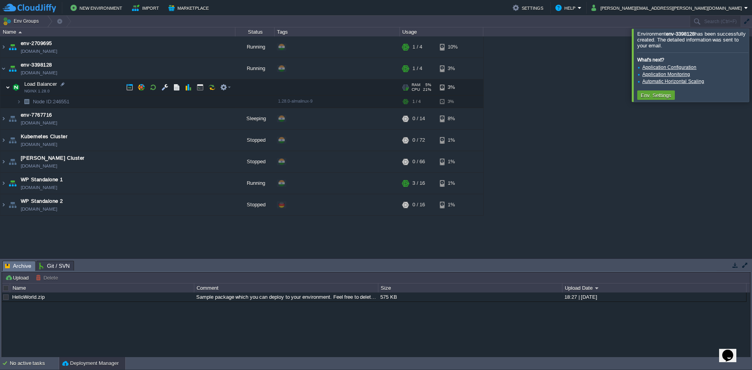
click at [6, 88] on img at bounding box center [7, 88] width 5 height 16
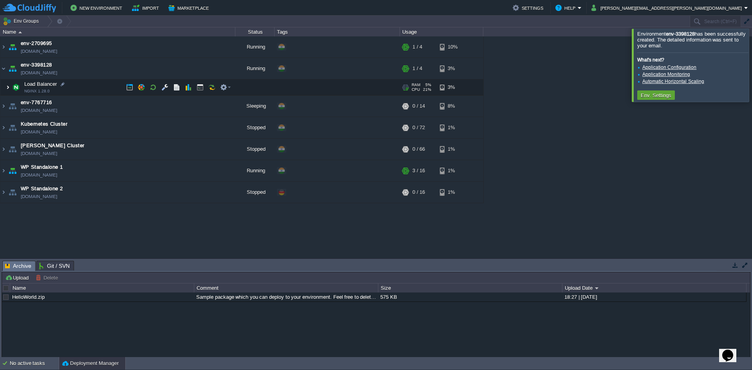
click at [6, 88] on img at bounding box center [7, 88] width 5 height 16
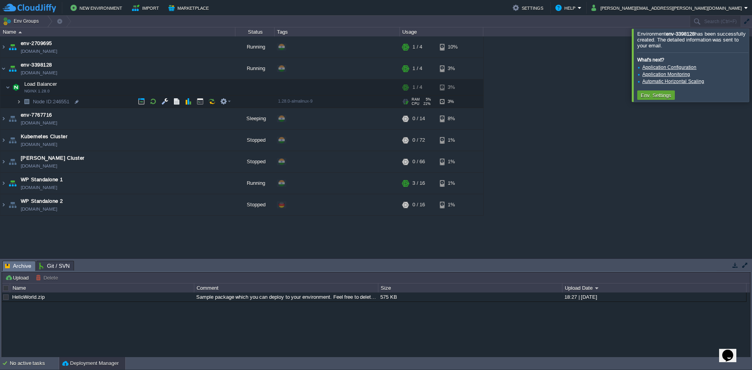
click at [18, 102] on img at bounding box center [18, 102] width 5 height 12
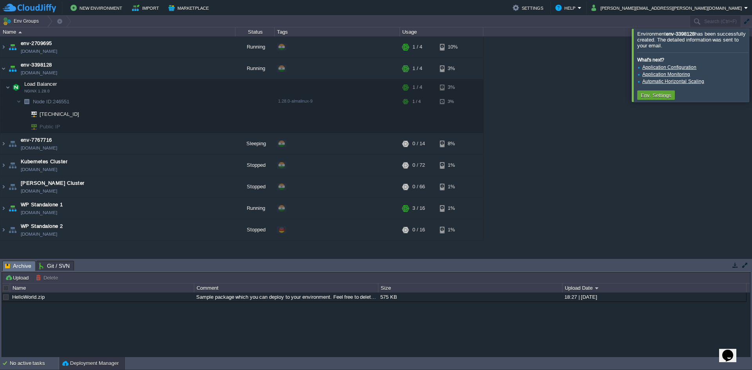
click at [752, 65] on div at bounding box center [761, 65] width 0 height 73
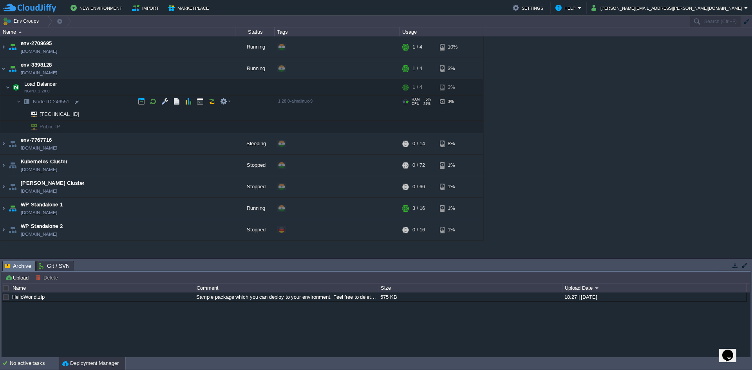
click at [23, 103] on img at bounding box center [26, 102] width 11 height 12
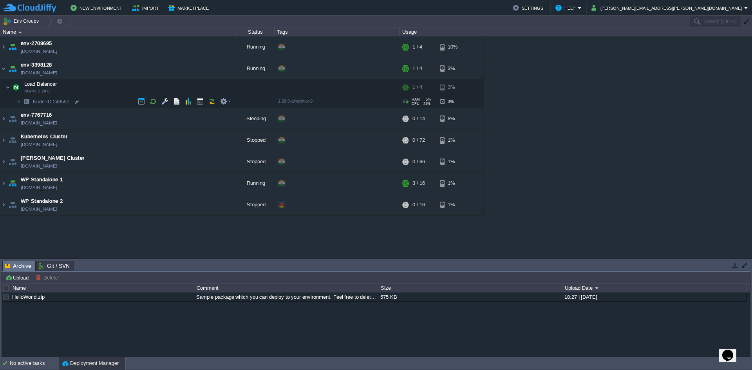
click at [23, 103] on img at bounding box center [26, 102] width 11 height 12
click at [18, 87] on img at bounding box center [16, 88] width 11 height 16
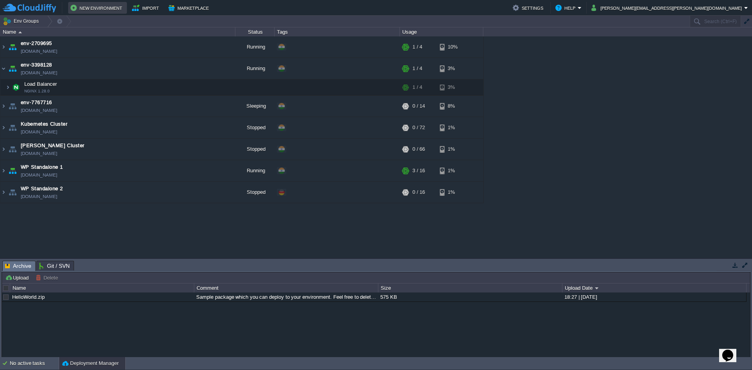
click at [106, 11] on button "New Environment" at bounding box center [97, 7] width 54 height 9
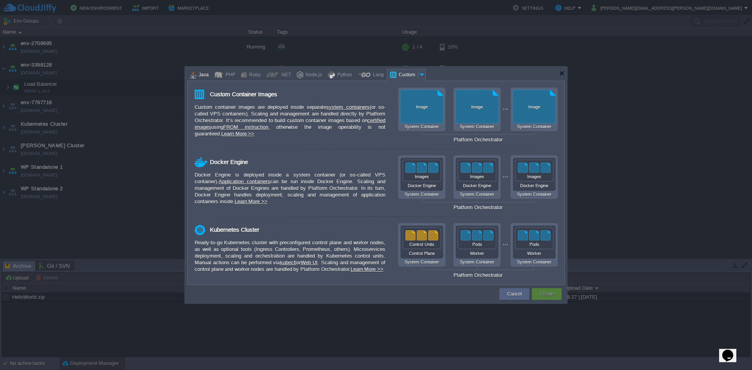
click at [199, 74] on div "Java" at bounding box center [202, 75] width 13 height 12
type input "Application Servers"
type input "6"
type input "Tomcat 11.0.10"
type input "Oracle OpenJDK 24"
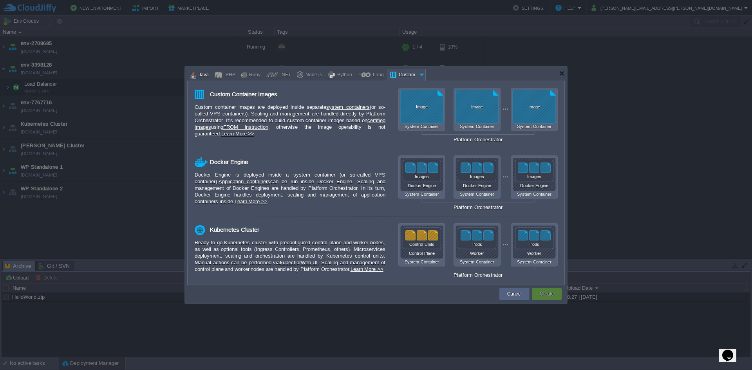
type input "Stateful"
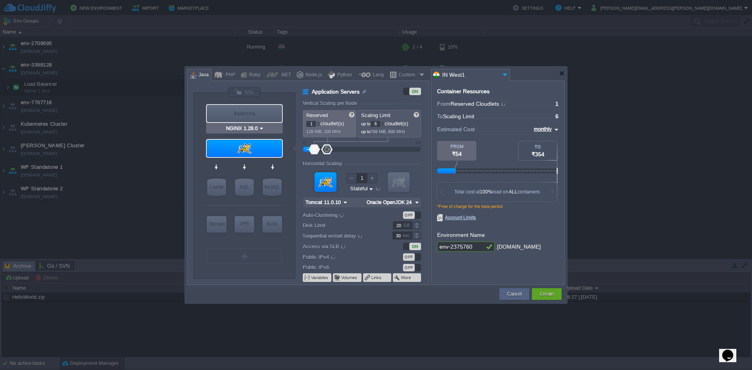
click at [236, 115] on div "Balancing" at bounding box center [244, 113] width 75 height 17
type input "Load Balancer"
type input "4"
type input "NGINX 1.28.0"
type input "1.28.0-almalinux-9"
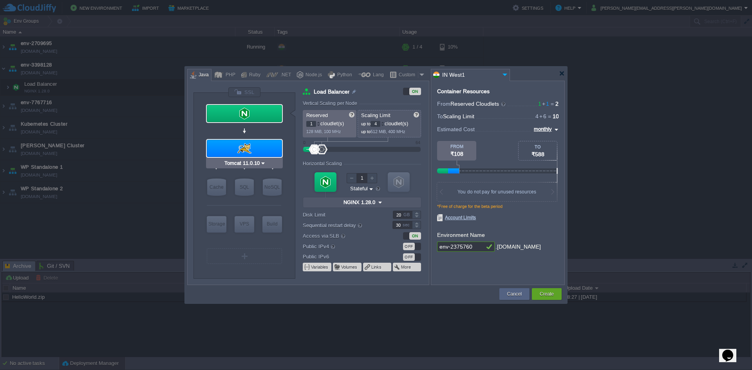
type input "NGINX 1.28.0"
click at [408, 74] on div "Custom" at bounding box center [407, 75] width 22 height 12
type input "Load Balancer"
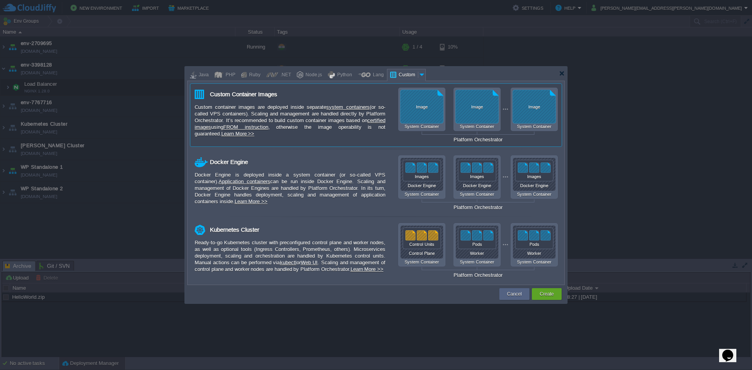
click at [306, 108] on div "Custom container images are deployed inside separate system containers (or so-c…" at bounding box center [290, 120] width 191 height 33
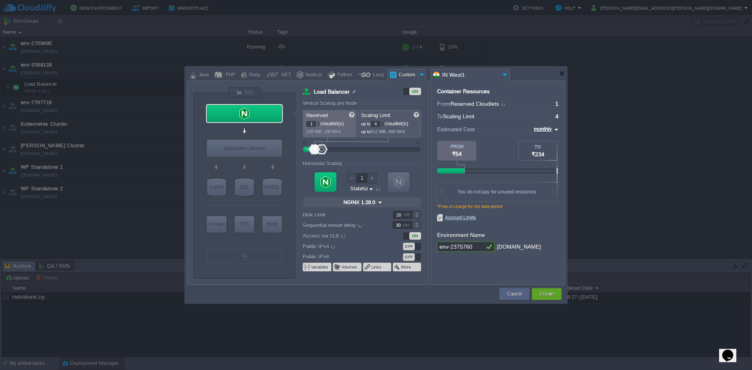
type input "Docker Image"
click at [249, 143] on div "Application Servers" at bounding box center [244, 148] width 75 height 17
type input "Application Servers"
type input "16"
type input "Docker Image"
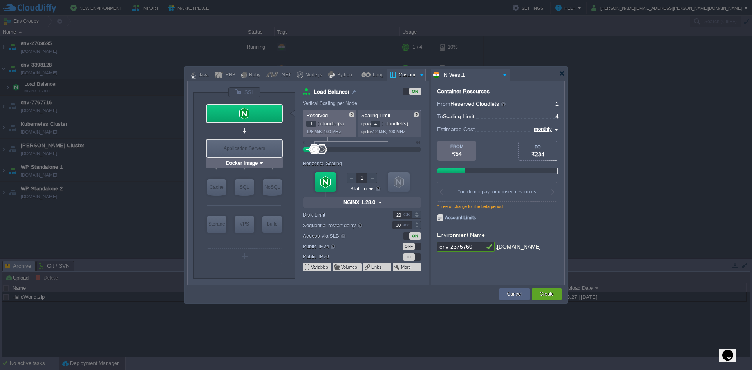
type input "Stateless"
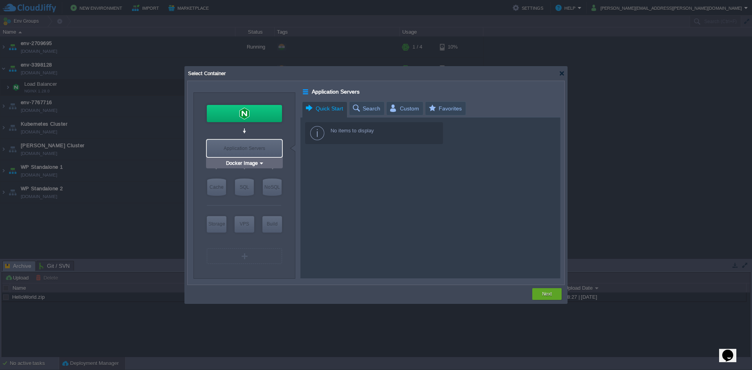
click at [231, 150] on div "Application Servers" at bounding box center [244, 148] width 75 height 17
click at [233, 165] on input "Docker Image" at bounding box center [241, 163] width 34 height 8
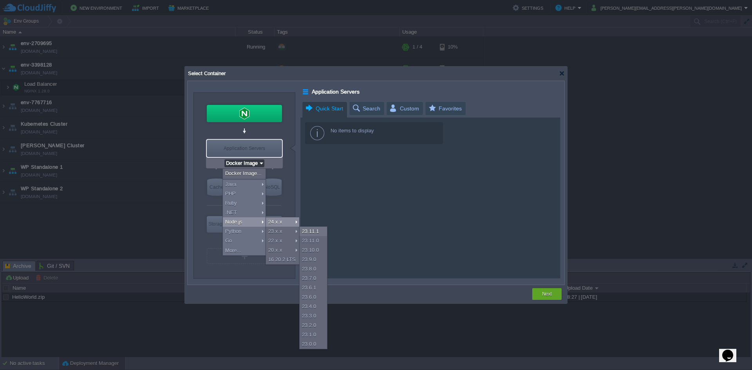
click at [277, 226] on div "24.x.x" at bounding box center [282, 221] width 33 height 9
type input "Application Servers"
type input "4"
type input "8"
type input "Node.js 24.7.0 LTS"
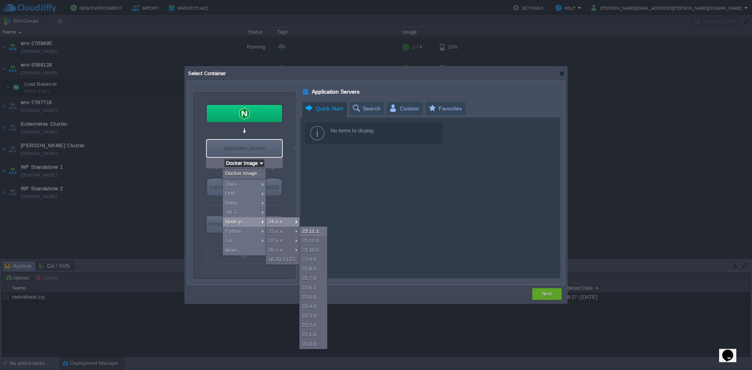
type input "24.7.0-pm2"
type input "Stateful"
type input "Node.js 24.7.0 LTS"
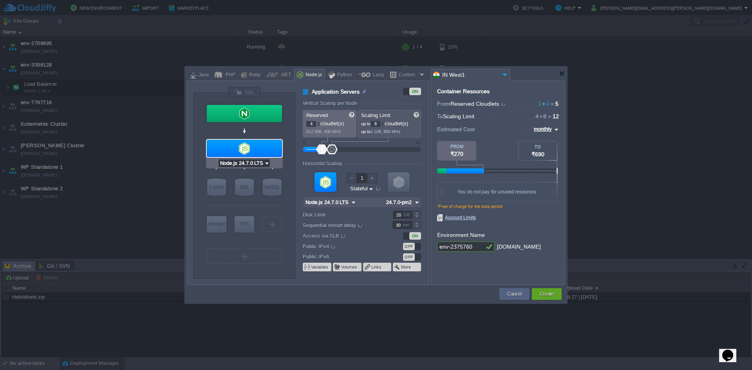
click at [248, 166] on input "Node.js 24.7.0 LTS" at bounding box center [241, 163] width 45 height 8
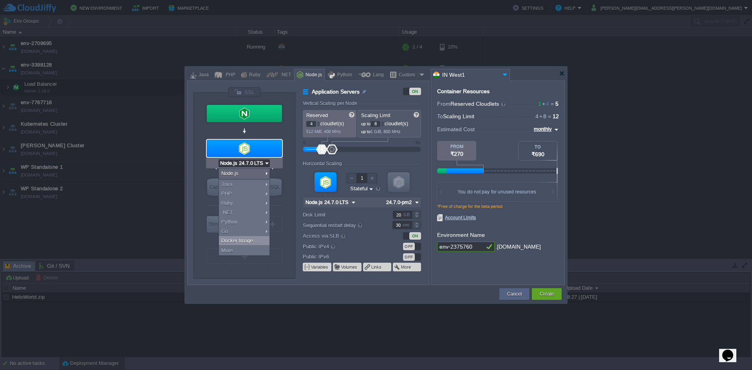
click at [235, 239] on div "Docker Image..." at bounding box center [244, 240] width 51 height 9
type input "Application Servers"
type input "1"
type input "16"
type input "Docker Image"
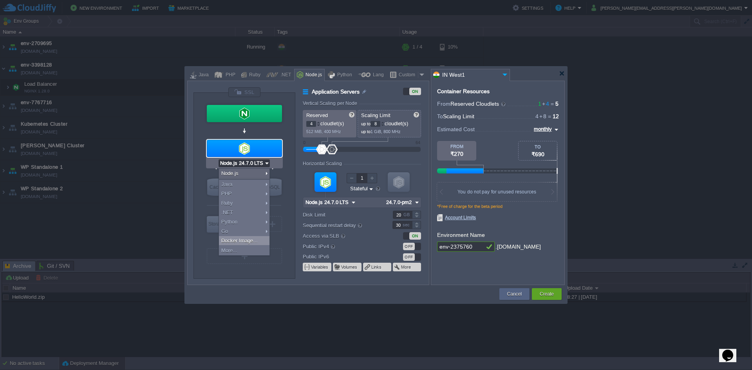
type input "Stateless"
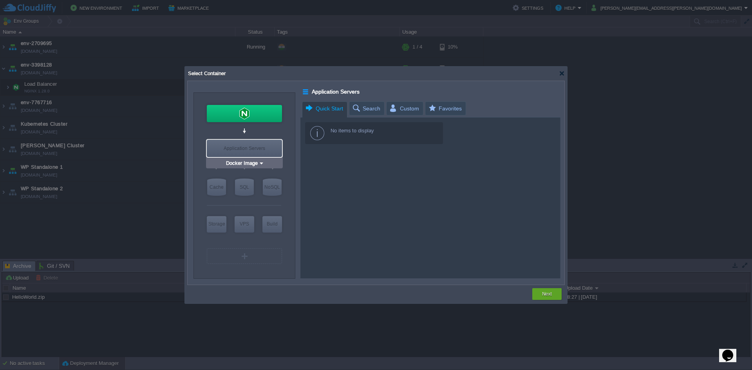
click at [266, 150] on div "Application Servers" at bounding box center [244, 148] width 75 height 17
click at [258, 159] on div "Docker Image" at bounding box center [244, 163] width 77 height 10
click at [258, 159] on img at bounding box center [261, 163] width 6 height 8
click at [264, 154] on div "Application Servers" at bounding box center [244, 148] width 75 height 17
click at [263, 153] on div "Application Servers" at bounding box center [244, 148] width 75 height 17
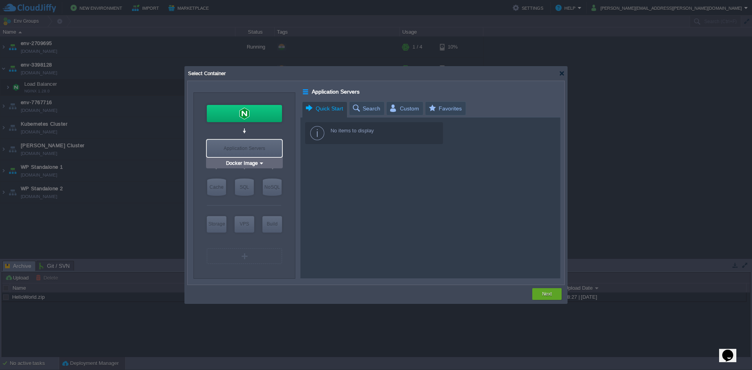
click at [263, 143] on div "Application Servers" at bounding box center [244, 148] width 75 height 17
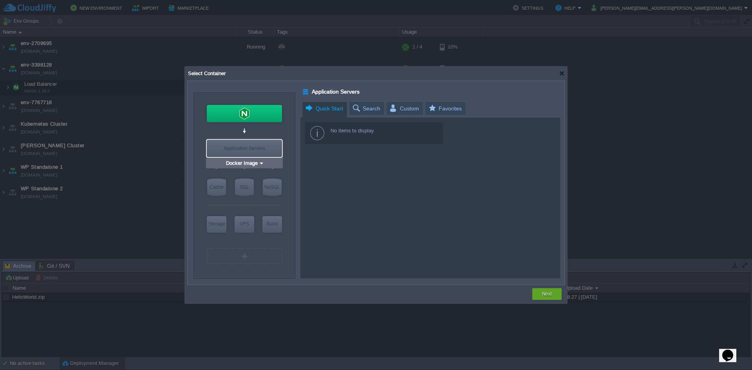
click at [263, 143] on div "Application Servers" at bounding box center [244, 148] width 75 height 17
click at [304, 90] on div at bounding box center [306, 92] width 7 height 10
type input "NGINX 1.28.0"
click at [258, 114] on div at bounding box center [244, 113] width 75 height 17
type input "Load Balancer"
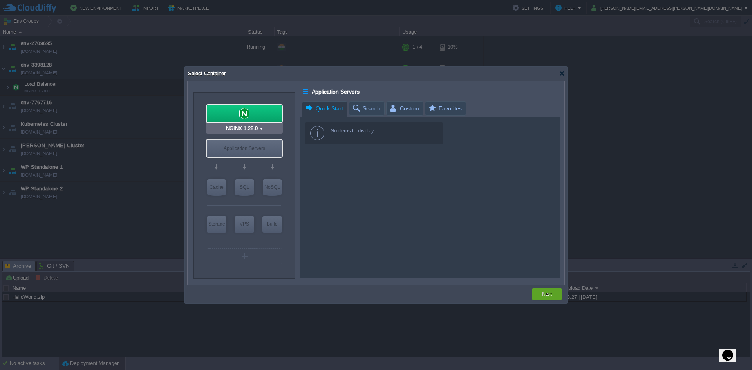
type input "4"
type input "NGINX 1.28.0"
type input "1.28.0-almalinux-9"
type input "Stateful"
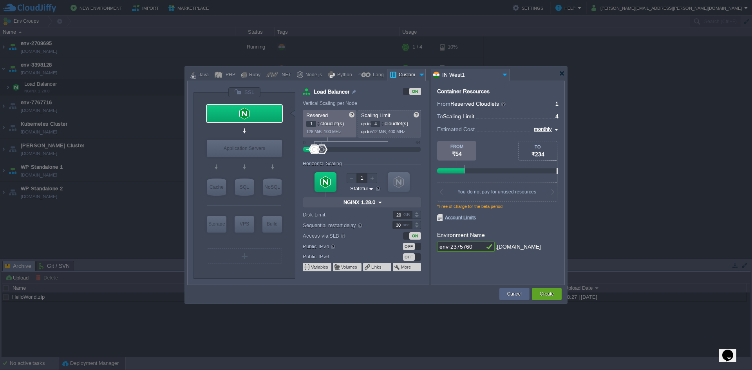
type input "Docker Image"
click at [248, 149] on div "Application Servers" at bounding box center [244, 148] width 75 height 17
type input "Application Servers"
type input "16"
type input "Docker Image"
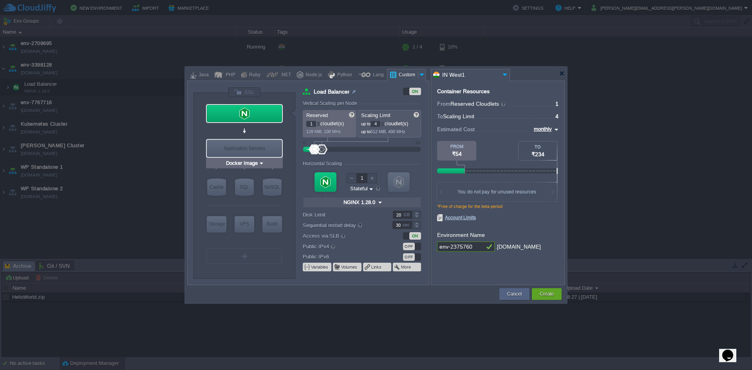
type input "Stateless"
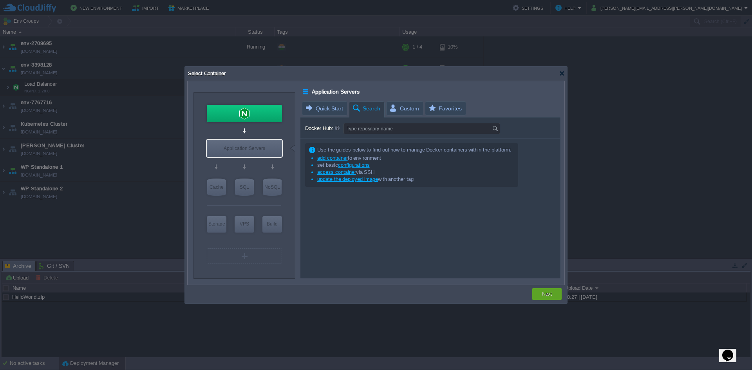
click at [374, 112] on span "Search" at bounding box center [366, 109] width 29 height 14
click at [359, 132] on input "Docker Hub:" at bounding box center [418, 128] width 148 height 11
type input "Type repository name"
click at [340, 159] on link "add container" at bounding box center [332, 158] width 31 height 6
click at [382, 132] on input "Docker Hub:" at bounding box center [418, 128] width 148 height 11
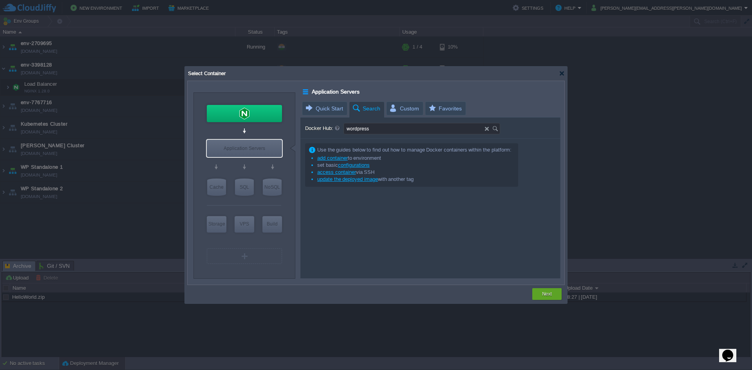
type input "wordpress"
click at [538, 293] on div "Next" at bounding box center [547, 294] width 18 height 12
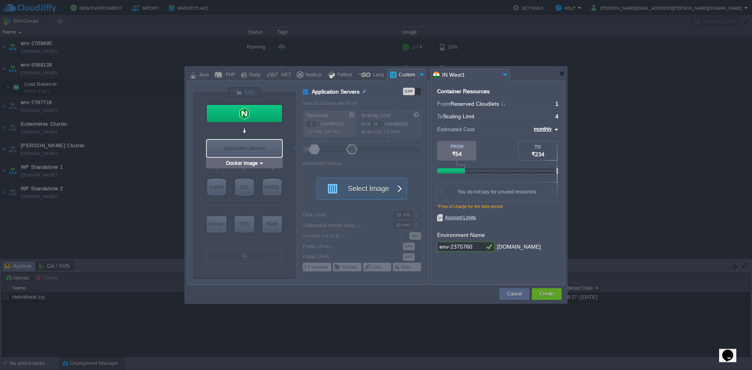
click at [260, 140] on div "Application Servers" at bounding box center [244, 148] width 75 height 17
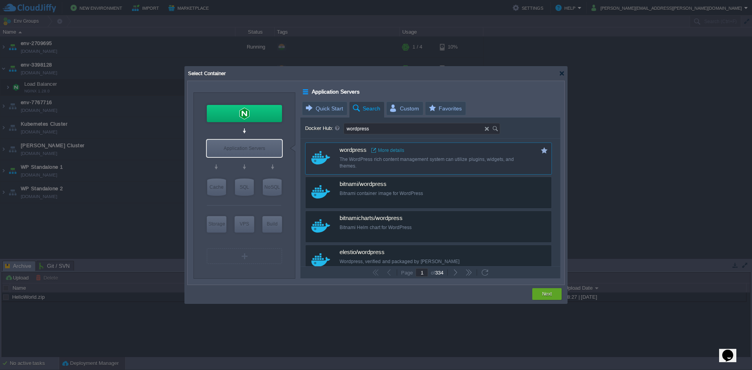
click at [372, 166] on div "The WordPress rich content management system can utilize plugins, widgets, and …" at bounding box center [434, 162] width 188 height 13
type input "Wordpress"
type input "latest"
type input "Wordpress :"
type input "latest"
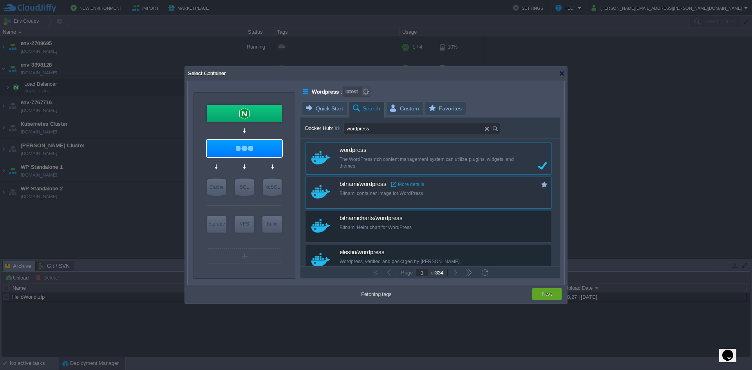
click at [381, 186] on span "bitnami/wordpress" at bounding box center [363, 184] width 47 height 7
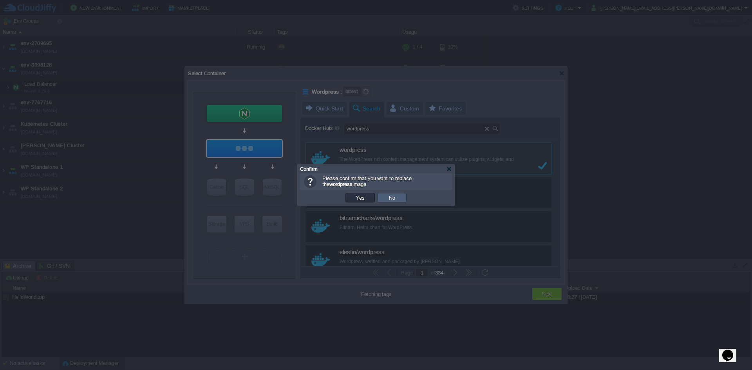
click at [405, 197] on td "No" at bounding box center [391, 197] width 29 height 9
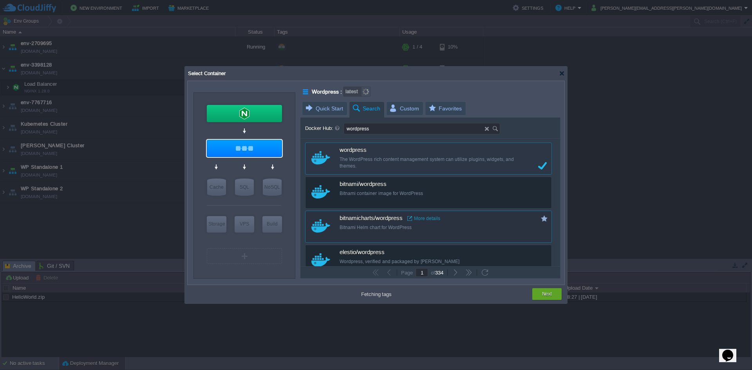
click at [374, 235] on div "custom bitnamicharts/wordpress More details Bitnami Helm chart for WordPress" at bounding box center [428, 227] width 247 height 32
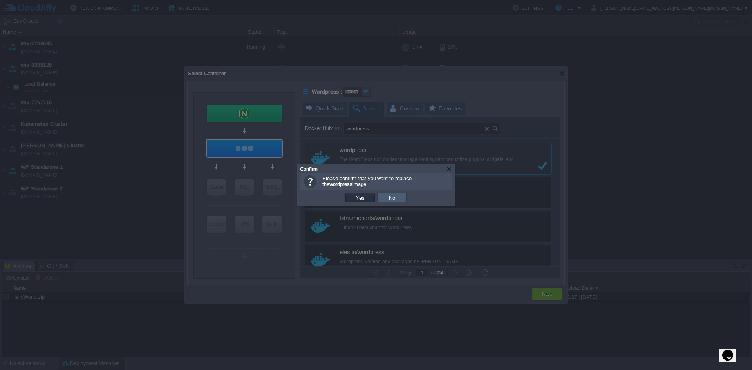
click at [400, 200] on td "No" at bounding box center [391, 197] width 29 height 9
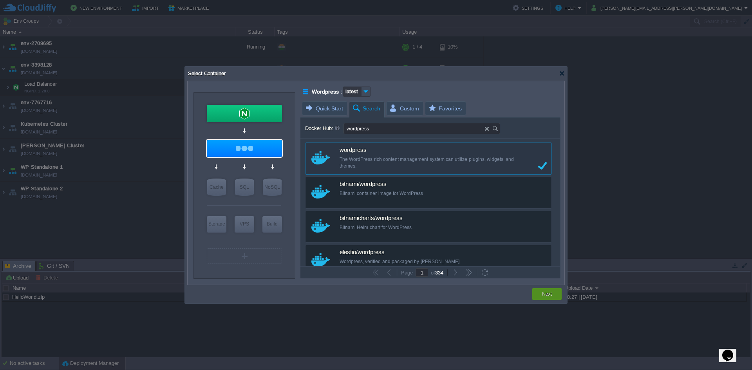
click at [547, 295] on button "Next" at bounding box center [547, 294] width 10 height 8
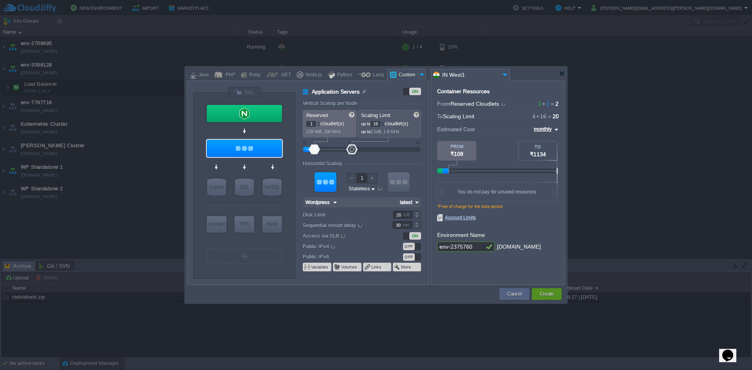
click at [551, 290] on button "Create" at bounding box center [547, 294] width 14 height 8
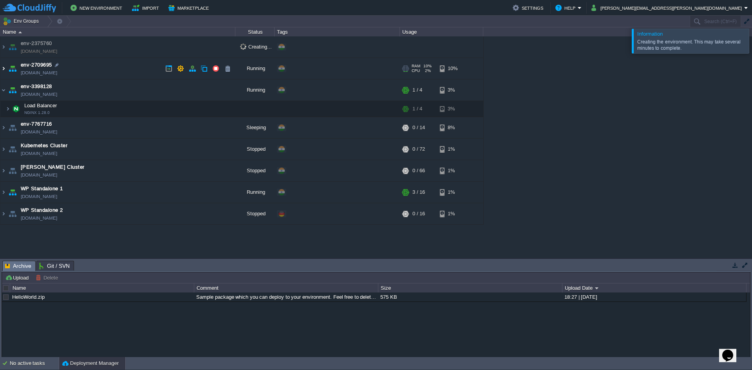
click at [5, 69] on img at bounding box center [3, 68] width 6 height 21
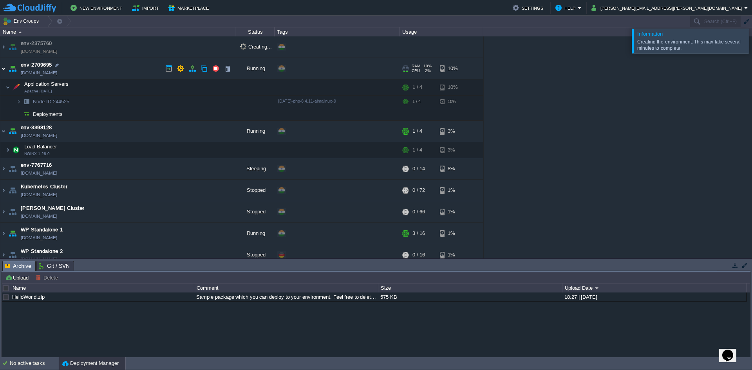
click at [5, 69] on img at bounding box center [3, 68] width 6 height 21
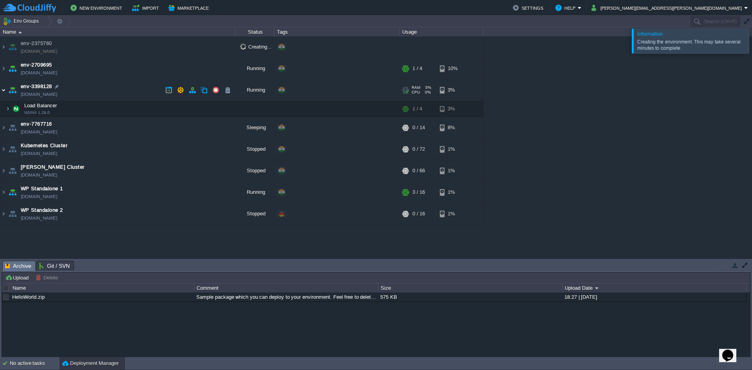
click at [5, 90] on img at bounding box center [3, 90] width 6 height 21
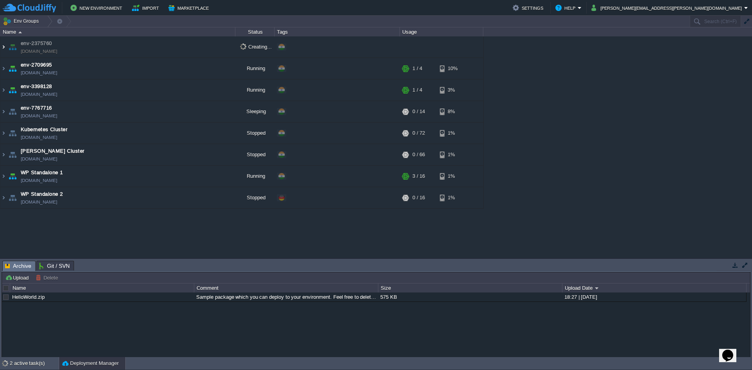
click at [5, 50] on img at bounding box center [3, 46] width 6 height 21
click at [4, 45] on img at bounding box center [3, 46] width 6 height 21
click at [3, 47] on img at bounding box center [3, 46] width 6 height 21
click at [3, 50] on img at bounding box center [3, 46] width 6 height 21
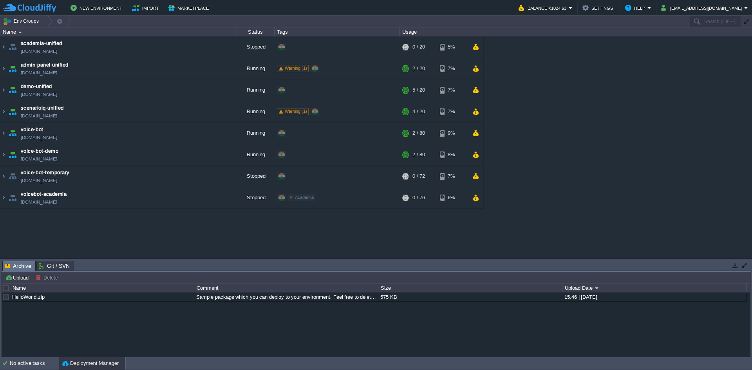
click at [674, 72] on div "academia-unified [DOMAIN_NAME] Stopped + Add to Env Group RAM 0% CPU 0% 0 / 20 …" at bounding box center [376, 147] width 752 height 222
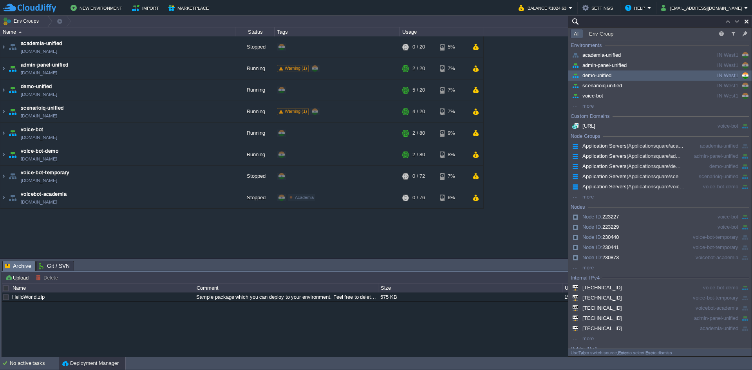
paste input "237813"
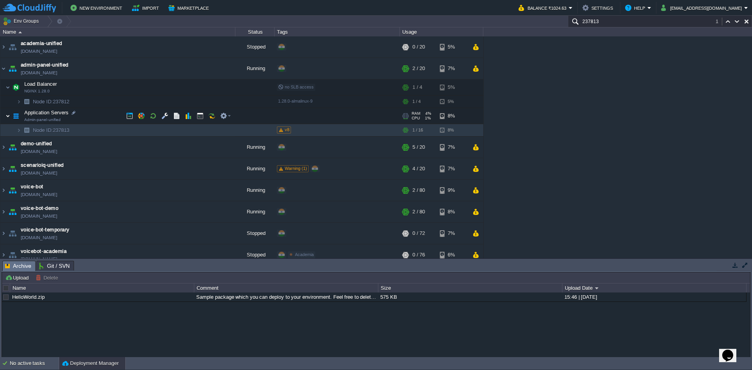
type input "237813"
click at [8, 122] on img at bounding box center [7, 116] width 5 height 16
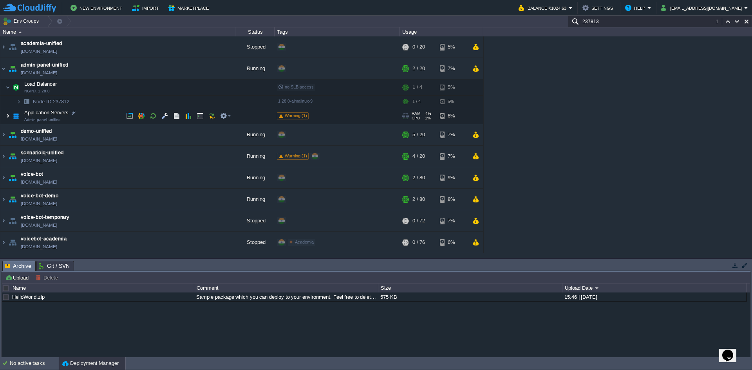
click at [8, 122] on img at bounding box center [7, 116] width 5 height 16
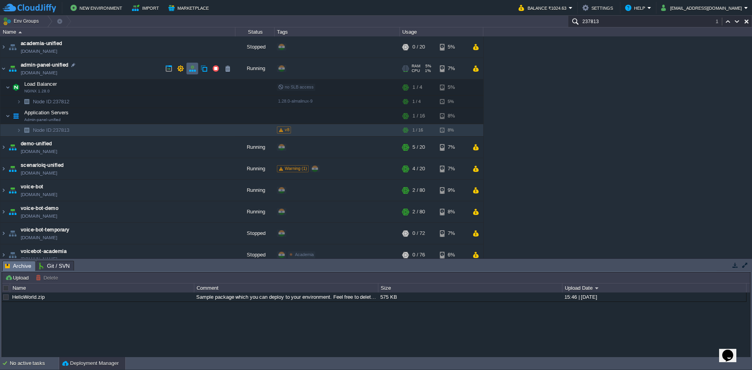
click at [196, 69] on td at bounding box center [192, 69] width 12 height 12
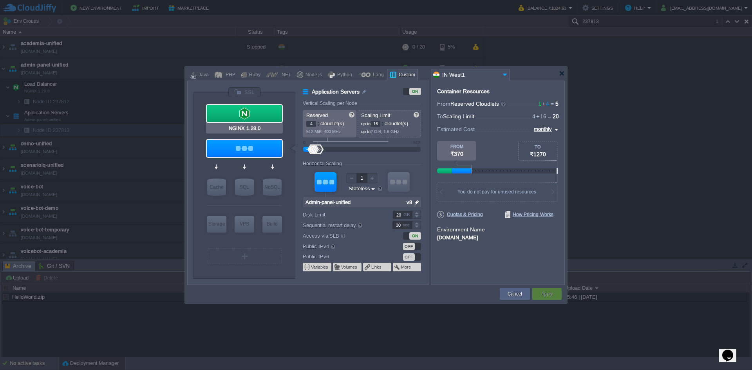
type input "Admin-panel-unified"
click at [240, 142] on div at bounding box center [244, 148] width 75 height 17
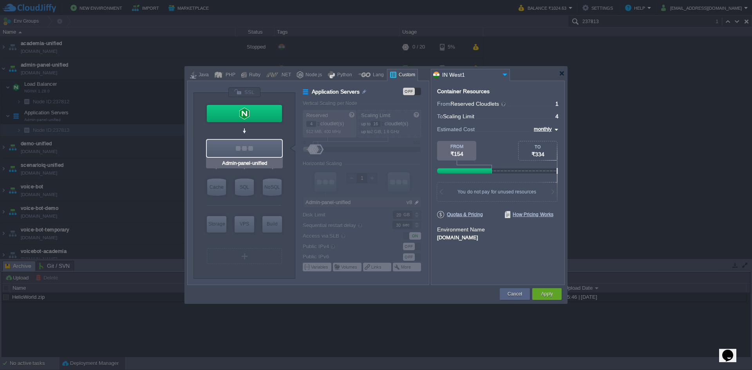
click at [240, 142] on div at bounding box center [244, 148] width 75 height 17
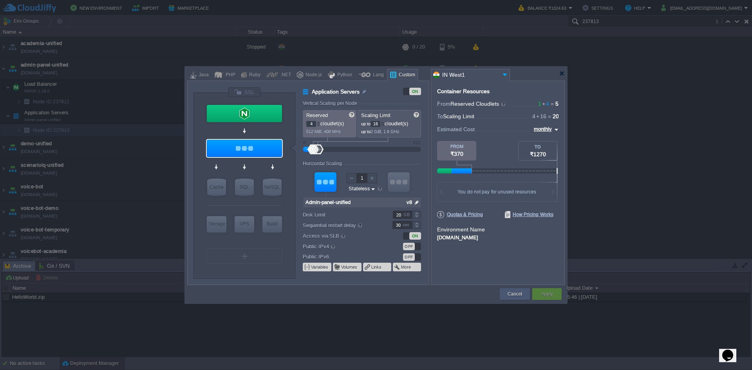
click at [508, 293] on button "Cancel" at bounding box center [515, 294] width 14 height 8
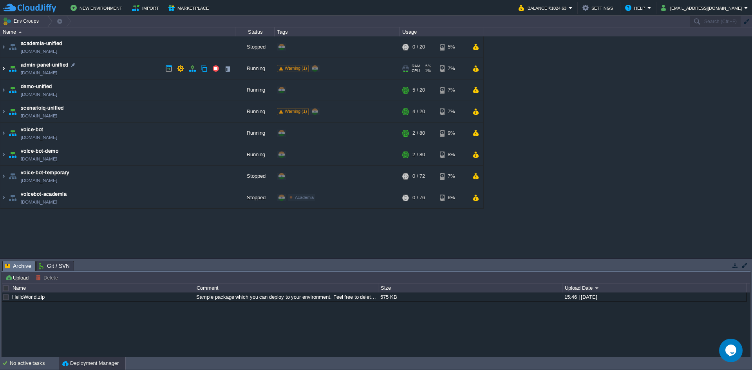
click at [2, 69] on img at bounding box center [3, 68] width 6 height 21
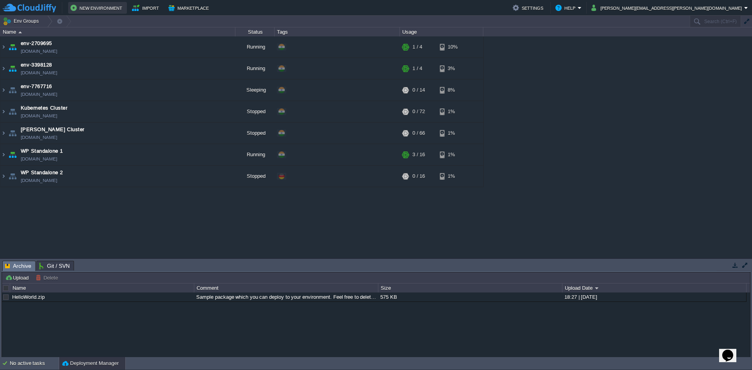
click at [108, 9] on button "New Environment" at bounding box center [97, 7] width 54 height 9
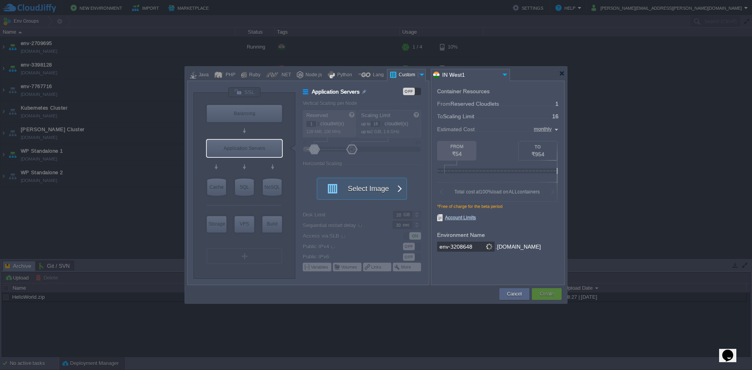
click at [402, 71] on div "Custom" at bounding box center [407, 75] width 22 height 12
click at [237, 146] on div "Application Servers" at bounding box center [244, 148] width 75 height 17
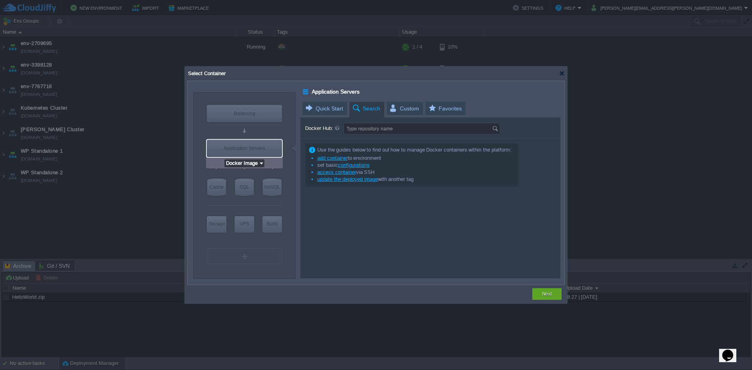
click at [249, 165] on input "Docker Image" at bounding box center [241, 163] width 34 height 8
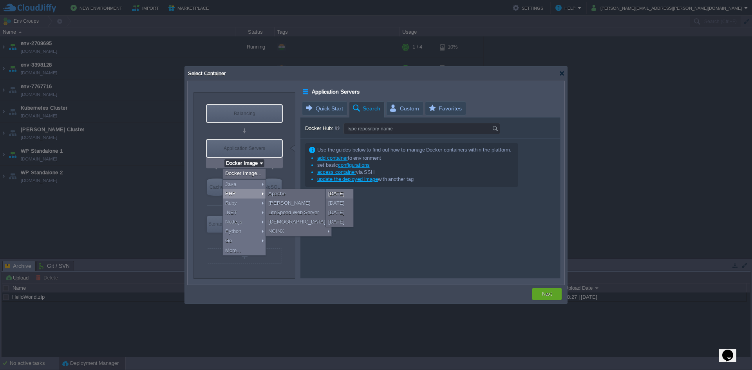
click at [220, 112] on div "Balancing" at bounding box center [244, 113] width 75 height 17
type input "Load Balancer"
type input "4"
type input "Select Image"
type input "Stateful"
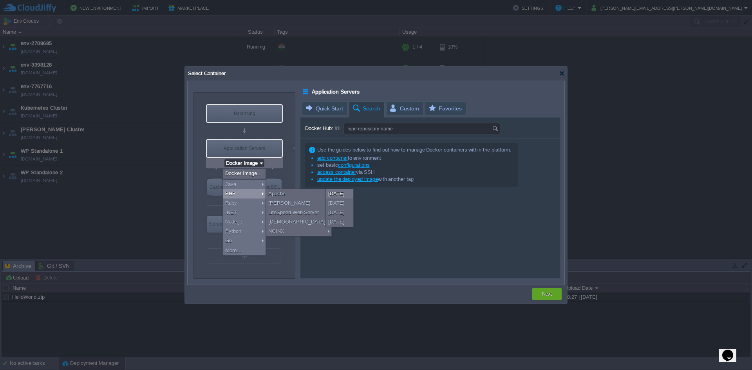
type input "Load Balancer"
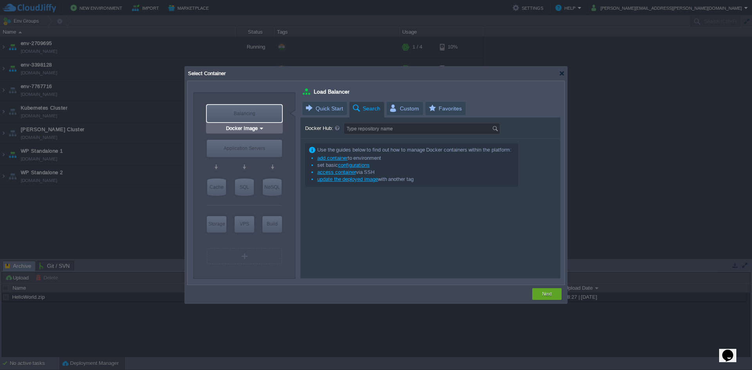
click at [248, 112] on div "Balancing" at bounding box center [244, 113] width 75 height 17
click at [248, 130] on input "Docker Image" at bounding box center [241, 129] width 34 height 8
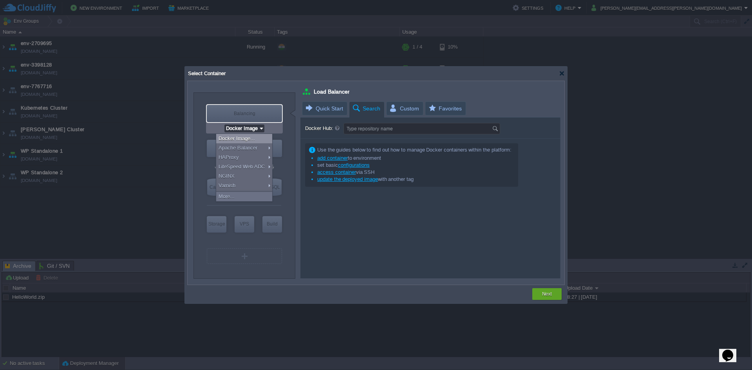
click at [224, 86] on div "VM Balancing VM Application Servers VM Cache VM SQL VM NoSQL VM Storage VM VPS …" at bounding box center [308, 183] width 242 height 204
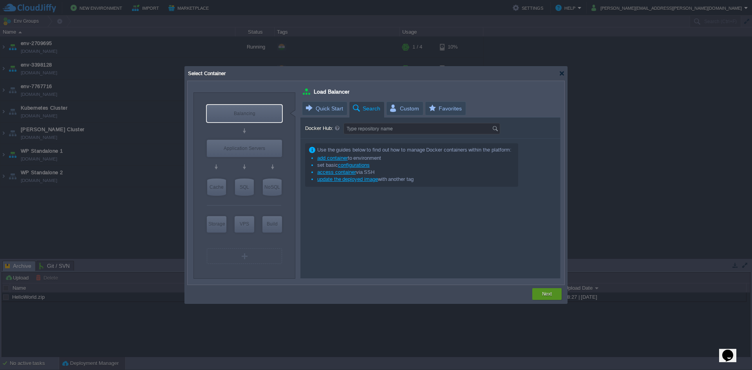
click at [545, 293] on button "Next" at bounding box center [547, 294] width 10 height 8
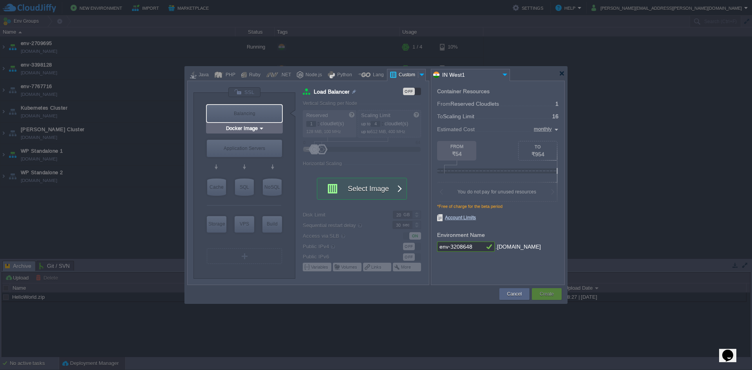
click at [233, 112] on div "Balancing" at bounding box center [244, 113] width 75 height 17
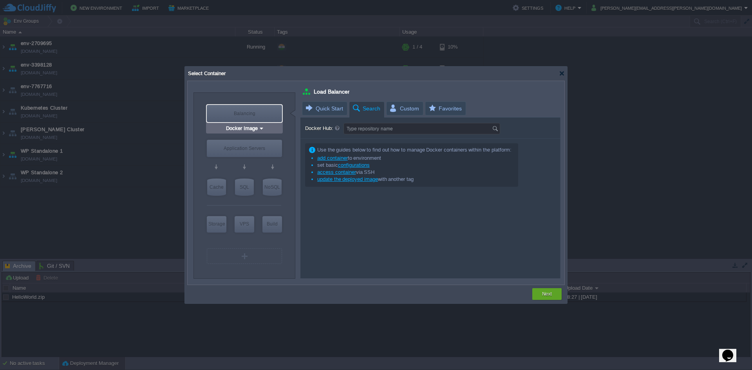
click at [233, 112] on div "Balancing" at bounding box center [244, 113] width 75 height 17
drag, startPoint x: 250, startPoint y: 130, endPoint x: 253, endPoint y: 133, distance: 4.2
click at [250, 131] on input "Docker Image" at bounding box center [241, 129] width 34 height 8
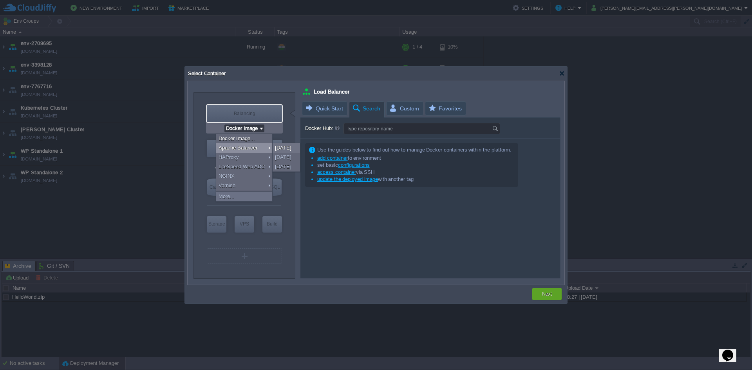
click at [252, 148] on div "Apache Balancer" at bounding box center [244, 147] width 56 height 9
type input "2"
type input "Apache Balancer [DATE]"
type input "[DATE]-almalinux-9"
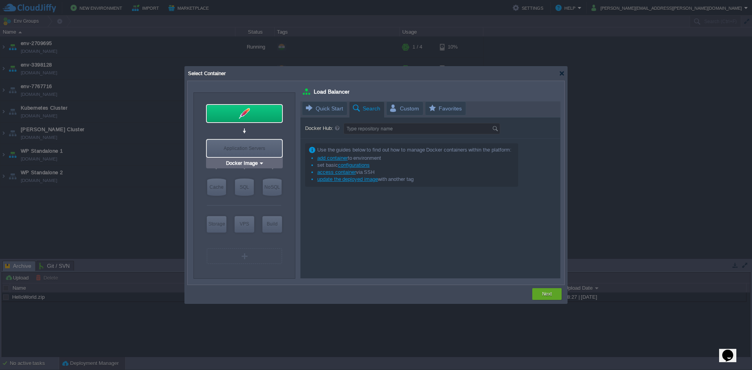
type input "Apache Balancer [DATE]"
click at [248, 122] on div at bounding box center [244, 113] width 75 height 17
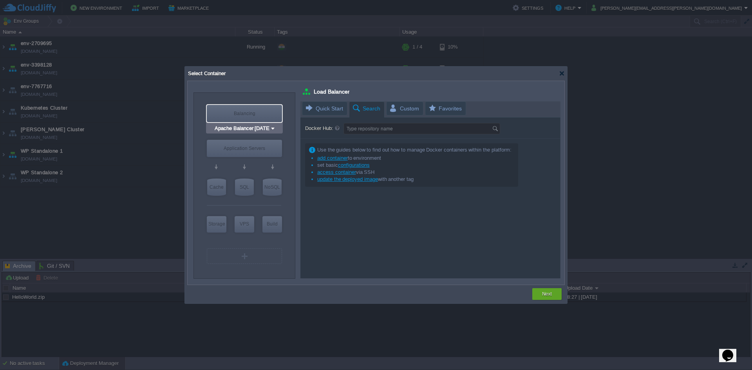
click at [248, 110] on div "Balancing" at bounding box center [244, 113] width 75 height 17
click at [251, 115] on div at bounding box center [244, 113] width 75 height 17
click at [249, 121] on div "Balancing" at bounding box center [244, 113] width 75 height 17
click at [249, 134] on div at bounding box center [244, 131] width 74 height 14
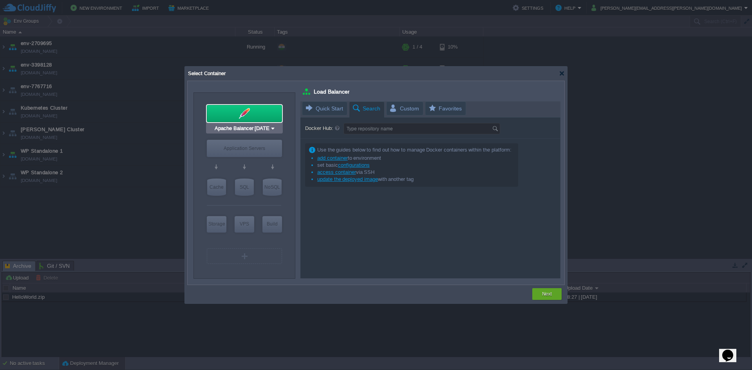
click at [225, 112] on div at bounding box center [244, 113] width 75 height 17
click at [560, 71] on div at bounding box center [562, 73] width 6 height 6
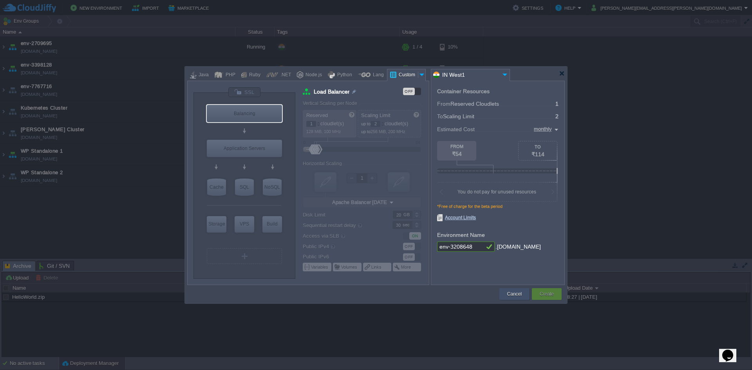
click at [513, 296] on button "Cancel" at bounding box center [514, 294] width 14 height 8
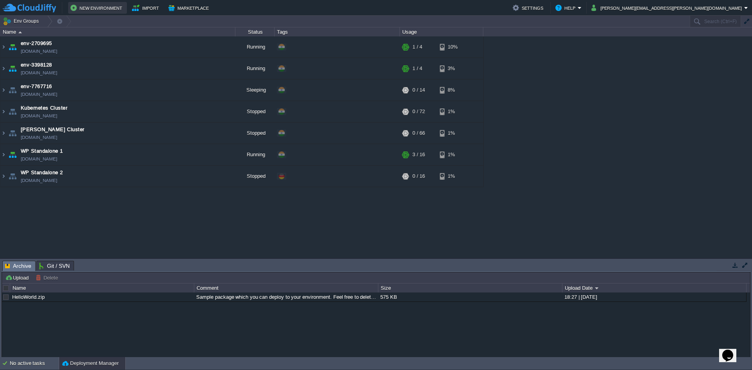
click at [99, 12] on button "New Environment" at bounding box center [97, 7] width 54 height 9
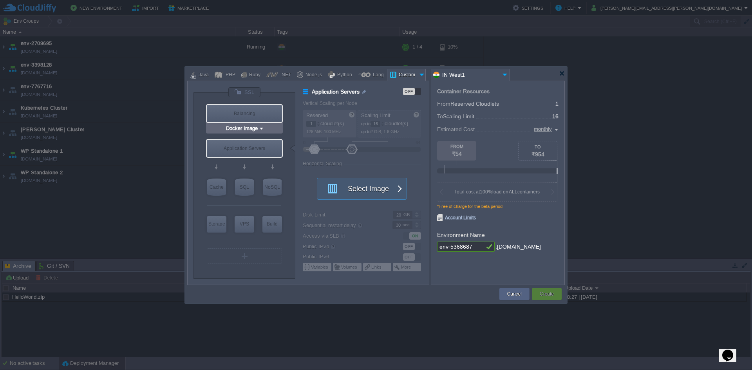
click at [246, 114] on div "Balancing" at bounding box center [244, 113] width 75 height 17
type input "Load Balancer"
type input "4"
type input "Select Image"
type input "Stateful"
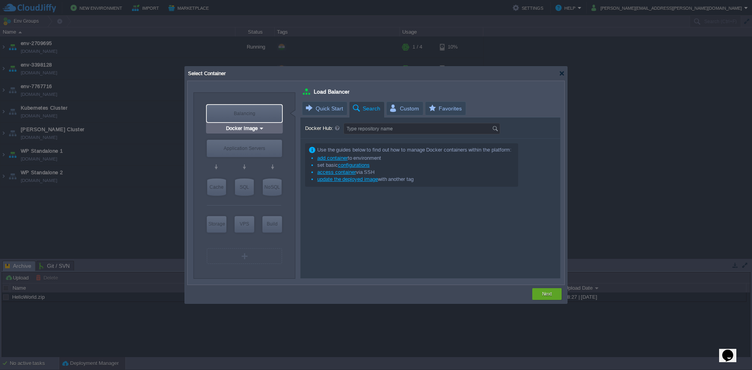
click at [246, 114] on div "Balancing" at bounding box center [244, 113] width 75 height 17
click at [236, 151] on div "Application Servers" at bounding box center [244, 148] width 75 height 17
type input "Application Servers"
type input "16"
type input "Stateless"
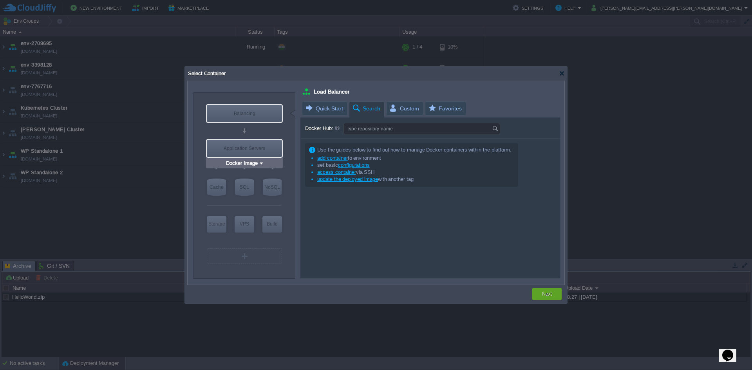
type input "Application Servers"
click at [235, 113] on div "Balancing" at bounding box center [244, 113] width 75 height 17
type input "Load Balancer"
type input "4"
type input "Select Image"
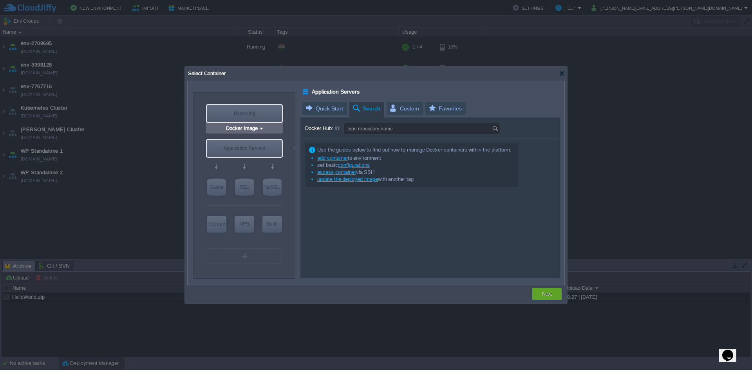
type input "Stateful"
type input "Load Balancer"
click at [242, 126] on input "Docker Image" at bounding box center [241, 129] width 34 height 8
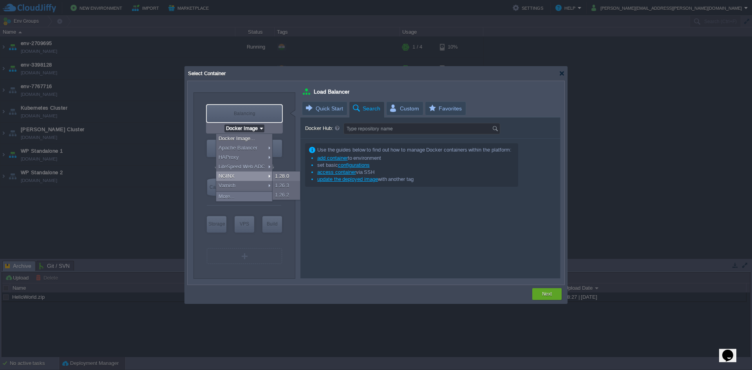
click at [248, 180] on div "NGINX" at bounding box center [244, 176] width 56 height 9
type input "NGINX 1.28.0"
type input "1.28.0-almalinux-9"
type input "Docker Image"
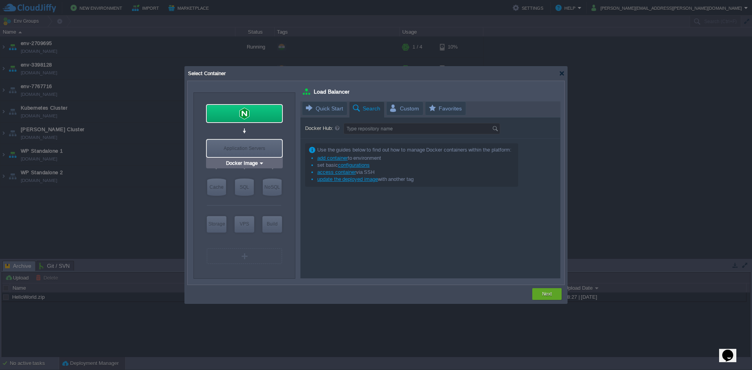
click at [238, 147] on div "Application Servers" at bounding box center [244, 148] width 75 height 17
type input "Application Servers"
type input "16"
type input "Docker Image"
type input "Stateless"
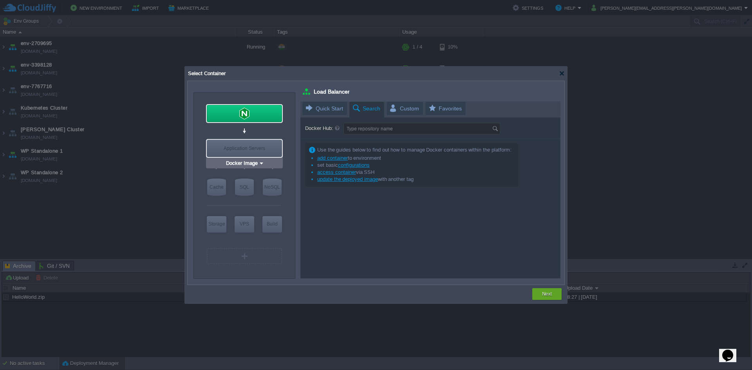
type input "Application Servers"
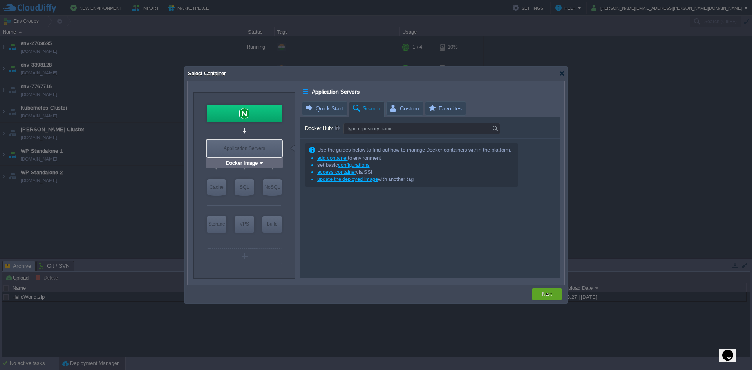
click at [242, 150] on div "Application Servers" at bounding box center [244, 148] width 75 height 17
click at [244, 166] on input "Docker Image" at bounding box center [241, 163] width 34 height 8
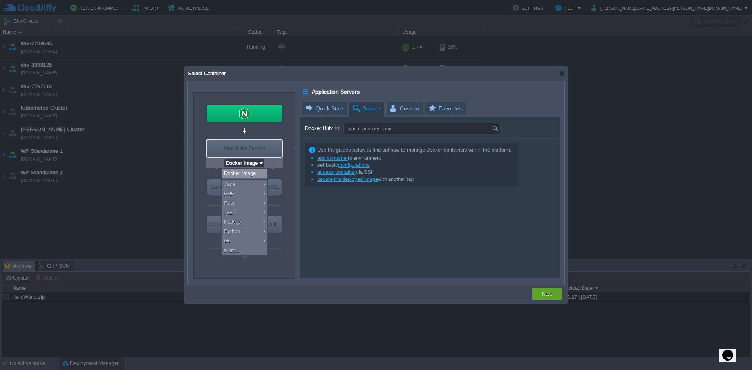
click at [244, 166] on input "Docker Image" at bounding box center [241, 163] width 34 height 8
click at [244, 170] on div "Docker Image..." at bounding box center [244, 173] width 45 height 9
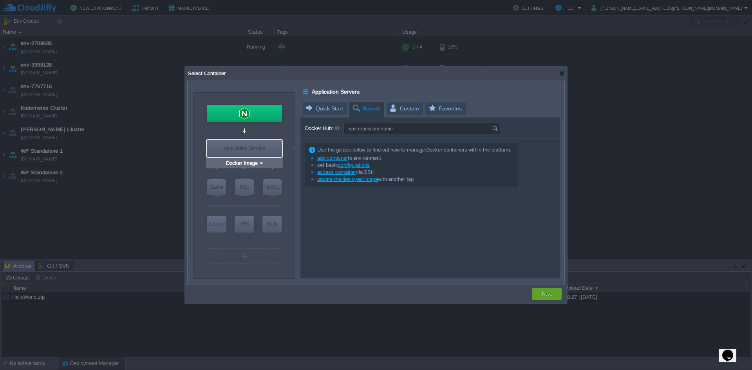
click at [250, 153] on div "Application Servers" at bounding box center [244, 148] width 75 height 17
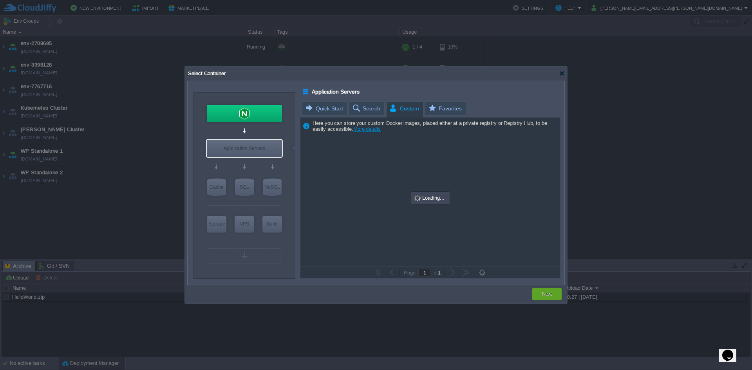
click at [404, 110] on span "Custom" at bounding box center [404, 109] width 30 height 14
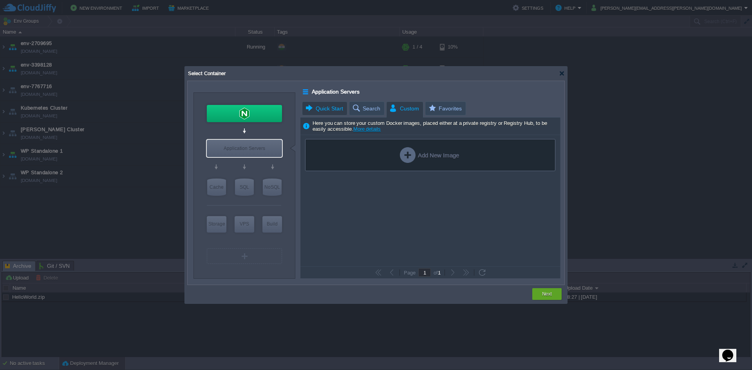
click at [314, 113] on span "Quick Start" at bounding box center [324, 108] width 38 height 13
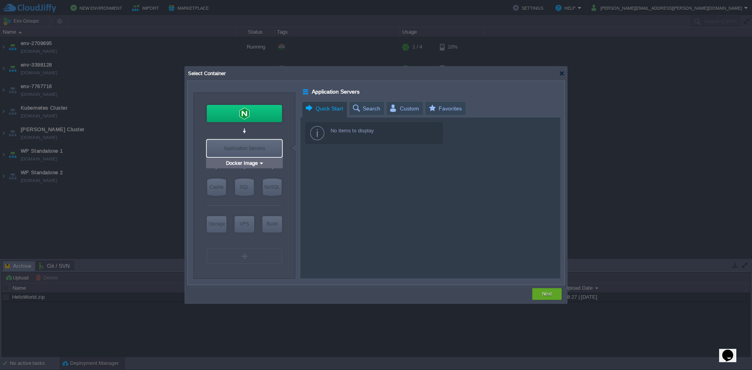
click at [239, 147] on div "Application Servers" at bounding box center [244, 148] width 75 height 17
click at [205, 72] on span "Select Container" at bounding box center [206, 73] width 38 height 6
type input "Docker Image"
click at [219, 190] on div "Cache" at bounding box center [216, 187] width 19 height 17
type input "Cache"
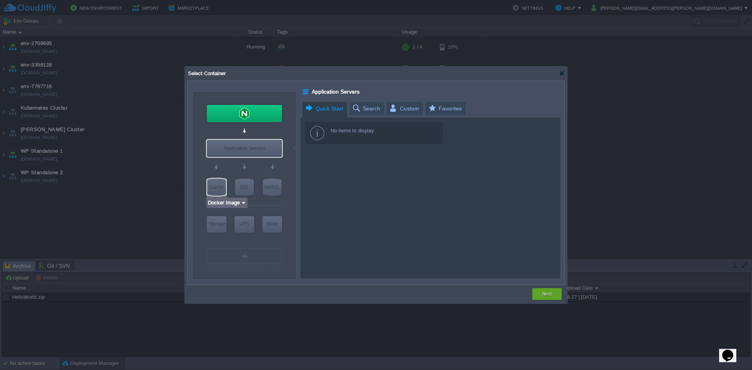
type input "4"
type input "Cache"
click at [249, 153] on div "Application Servers" at bounding box center [244, 148] width 75 height 17
type input "Application Servers"
type input "16"
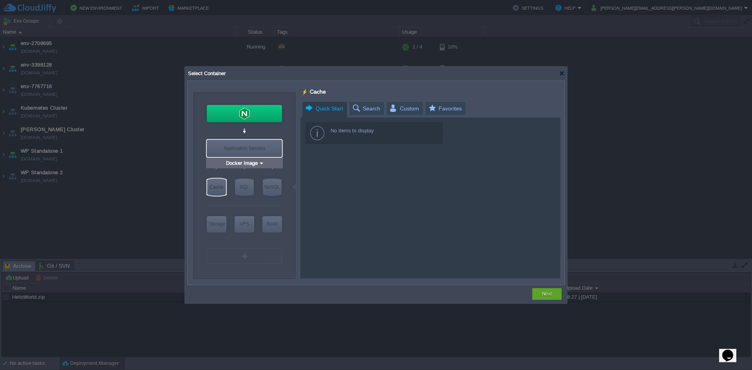
type input "Application Servers"
click at [251, 166] on input "Docker Image" at bounding box center [241, 163] width 34 height 8
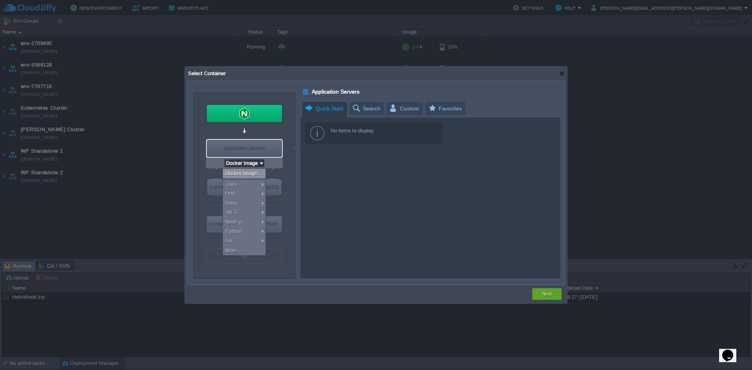
click at [251, 166] on input "Docker Image" at bounding box center [241, 163] width 34 height 8
click at [249, 254] on div "More..." at bounding box center [244, 250] width 43 height 9
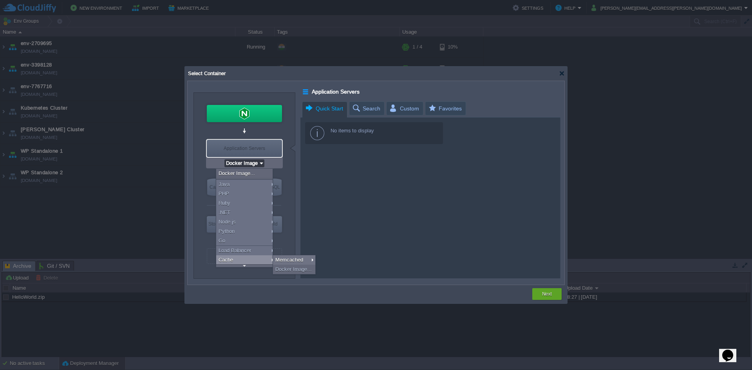
click at [244, 264] on div "Cache" at bounding box center [245, 259] width 59 height 9
type input "Cache"
type input "4"
type input "Memcached 1.6.39"
type input "1.6.39-almalinux-9"
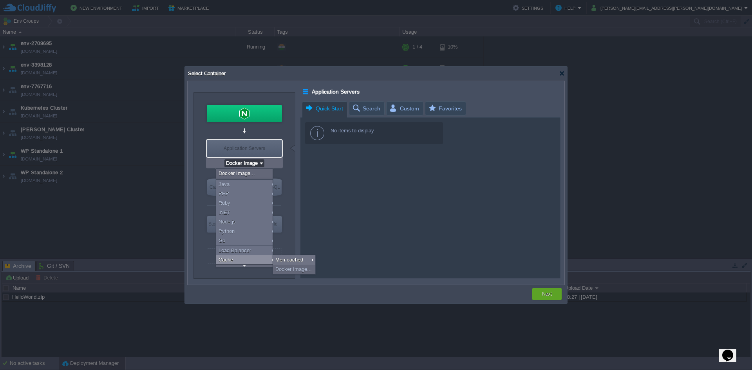
type input "Memcached 1.6.39"
type input "Cache"
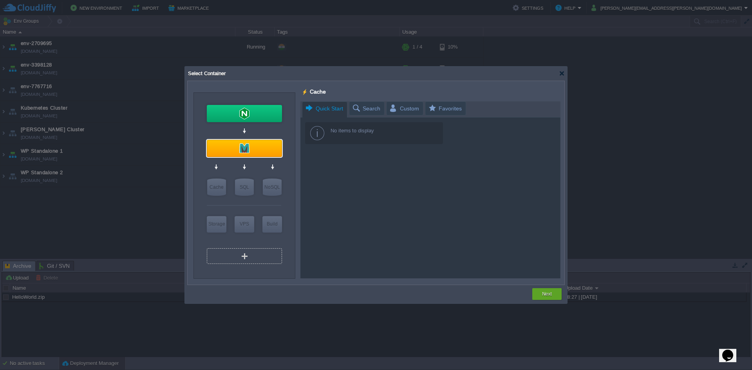
type input "Memcached 1.6.39"
click at [273, 140] on div at bounding box center [244, 148] width 75 height 17
click at [264, 150] on div "Cache" at bounding box center [244, 148] width 75 height 17
click at [249, 160] on input "Memcached 1.6.39" at bounding box center [242, 163] width 46 height 8
click at [254, 145] on div at bounding box center [244, 148] width 75 height 17
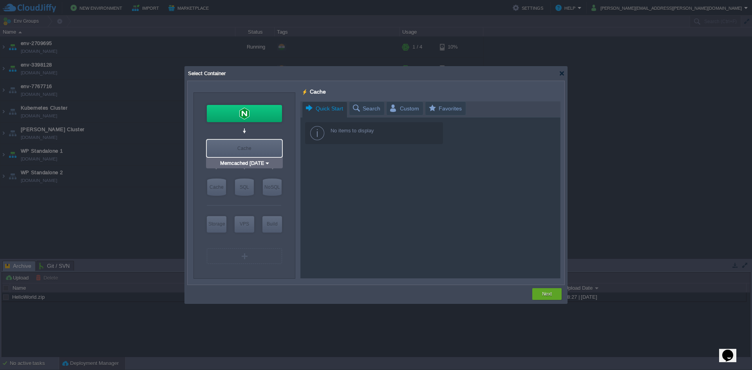
click at [254, 145] on div "Cache" at bounding box center [244, 148] width 75 height 17
click at [362, 110] on div at bounding box center [430, 189] width 260 height 177
click at [455, 112] on div at bounding box center [430, 189] width 260 height 177
click at [433, 109] on div at bounding box center [430, 189] width 260 height 177
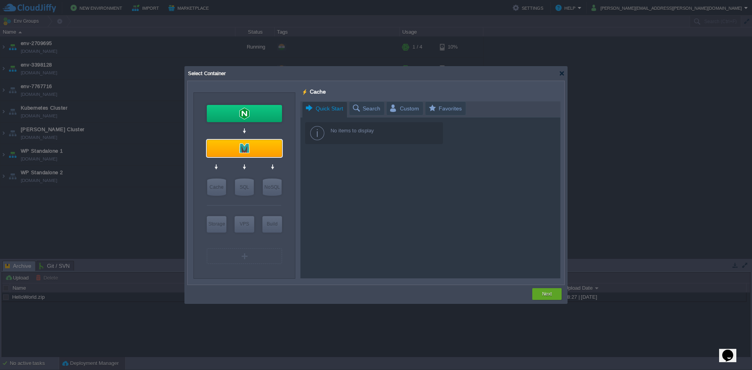
click at [398, 109] on div at bounding box center [430, 189] width 260 height 177
click at [373, 109] on div at bounding box center [430, 189] width 260 height 177
click at [347, 141] on div at bounding box center [430, 189] width 260 height 177
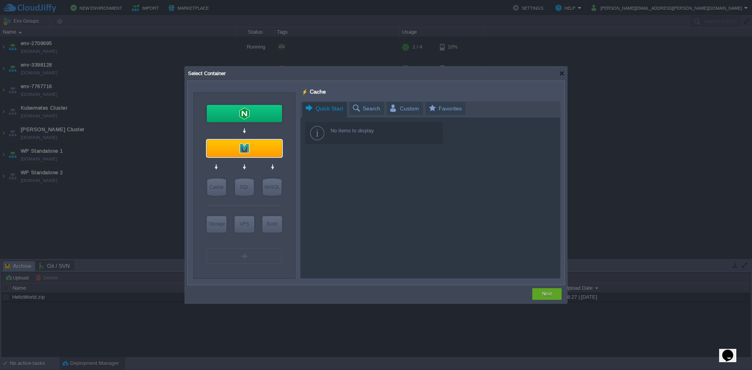
click at [306, 134] on div at bounding box center [430, 189] width 260 height 177
click at [255, 149] on div at bounding box center [244, 148] width 75 height 17
click at [255, 166] on input "Memcached 1.6.39" at bounding box center [242, 163] width 46 height 8
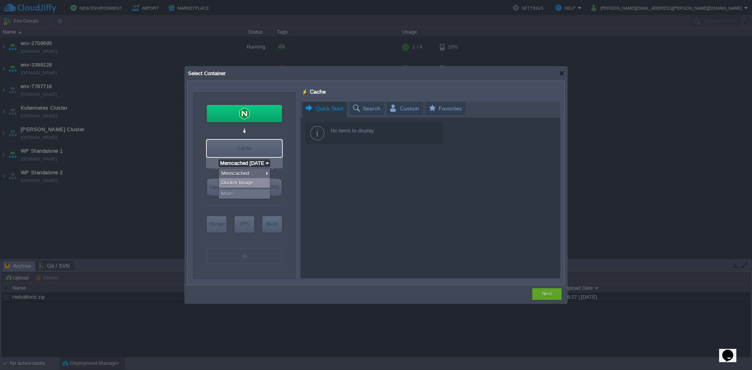
click at [238, 184] on div "Docker Image..." at bounding box center [244, 182] width 51 height 9
type input "Application Servers"
type input "16"
type input "Docker Image"
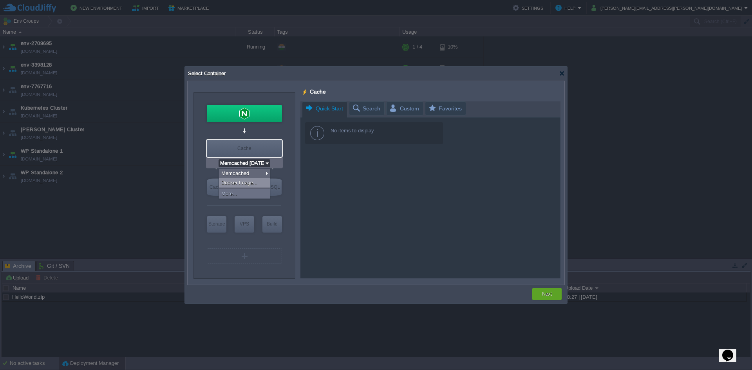
type input "Application Servers"
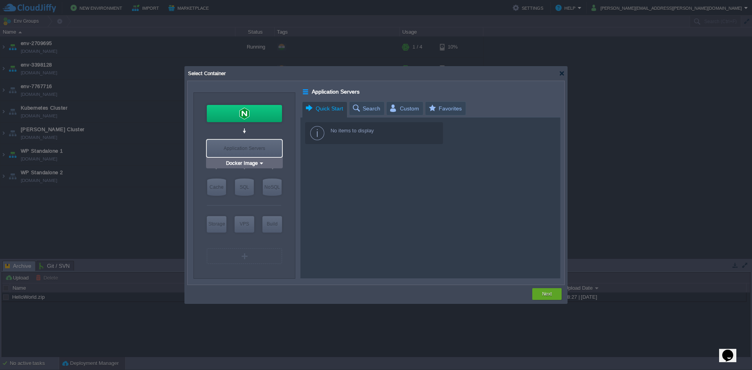
click at [250, 140] on div "Application Servers" at bounding box center [244, 148] width 75 height 17
click at [246, 189] on div "SQL" at bounding box center [244, 187] width 19 height 17
type input "SQL Databases"
type input "4"
type input "6"
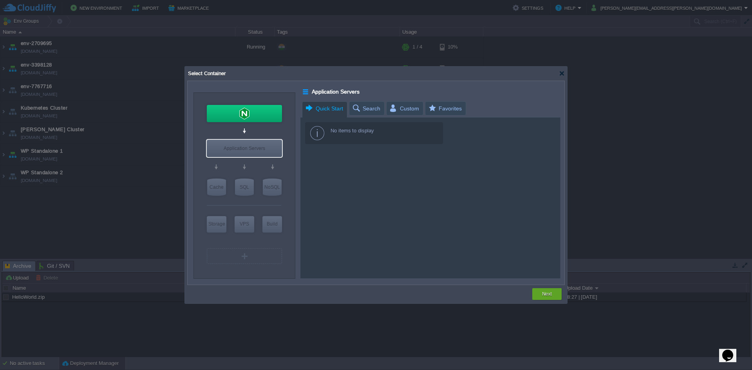
type input "SQL Databases"
click at [210, 188] on div "Cache" at bounding box center [216, 187] width 19 height 17
type input "Cache"
type input "1"
type input "4"
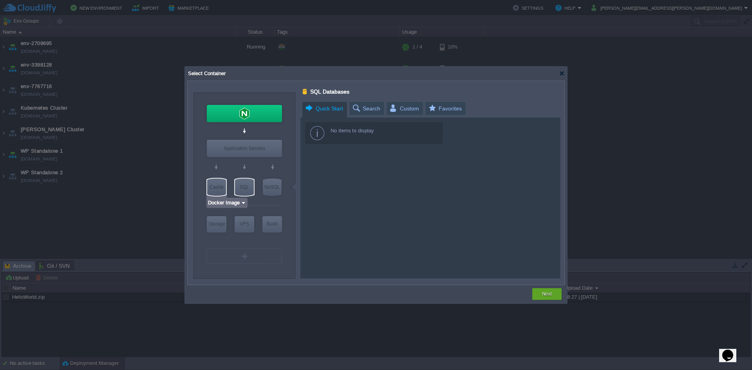
type input "Select Image"
type input "Cache"
click at [274, 192] on div "NoSQL" at bounding box center [272, 187] width 19 height 17
type input "NoSQL Databases"
type input "Select Image"
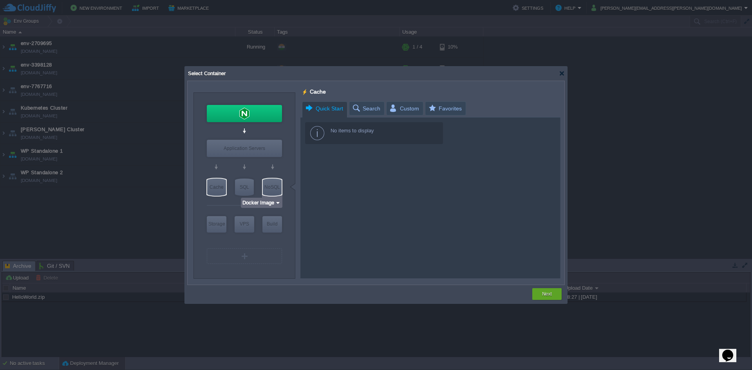
type input "NoSQL Databases"
click at [556, 72] on div "Select Container" at bounding box center [376, 74] width 378 height 14
click at [560, 74] on div at bounding box center [562, 73] width 6 height 6
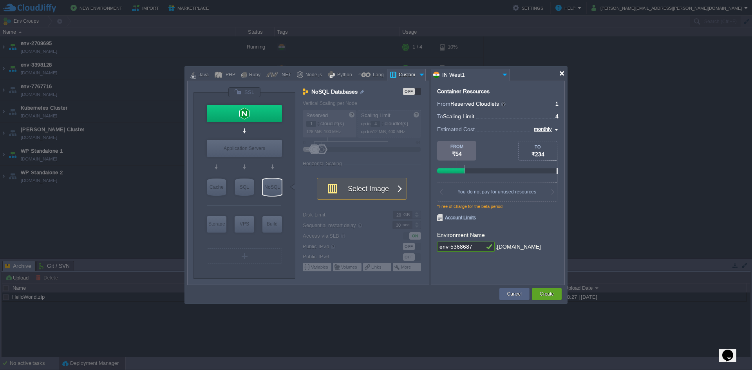
click at [560, 74] on div at bounding box center [562, 73] width 6 height 6
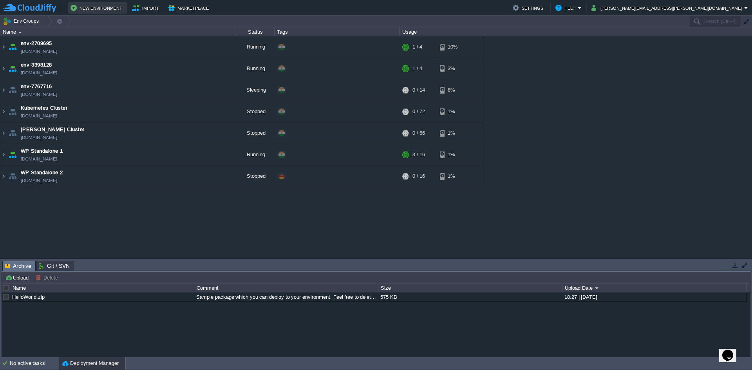
click at [92, 7] on button "New Environment" at bounding box center [97, 7] width 54 height 9
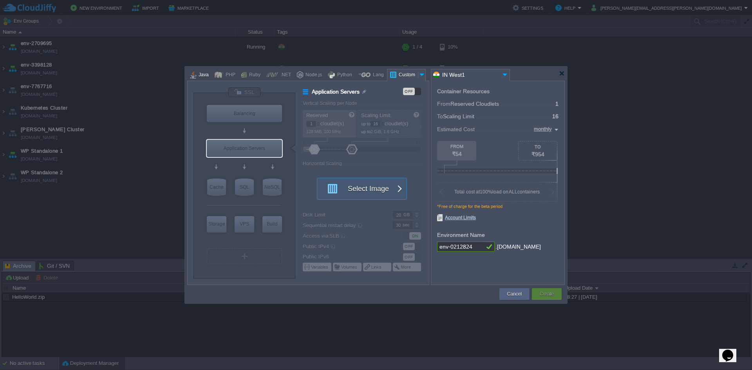
click at [195, 72] on div at bounding box center [193, 75] width 6 height 12
type input "Application Servers"
type input "6"
type input "Tomcat 11.0.10"
type input "Oracle OpenJDK 24"
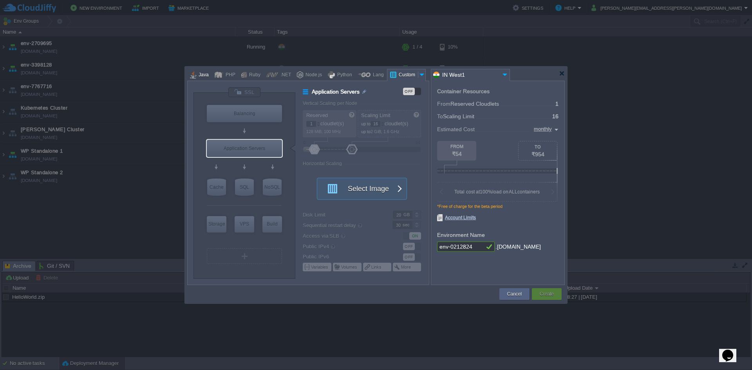
type input "Stateful"
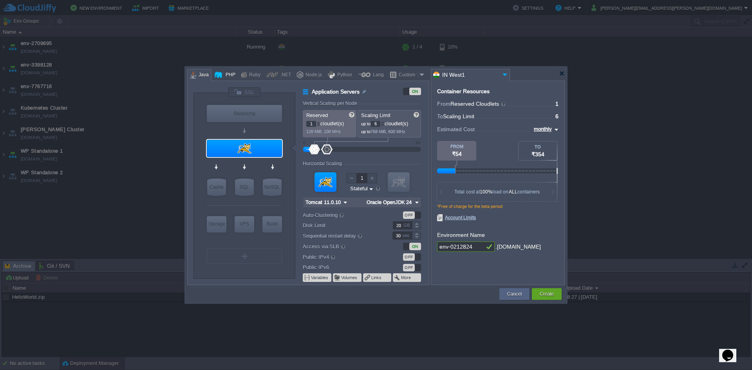
type input "NGINX 1.28.0"
click at [253, 121] on div "Balancing" at bounding box center [244, 113] width 75 height 17
type input "Load Balancer"
type input "4"
type input "NGINX 1.28.0"
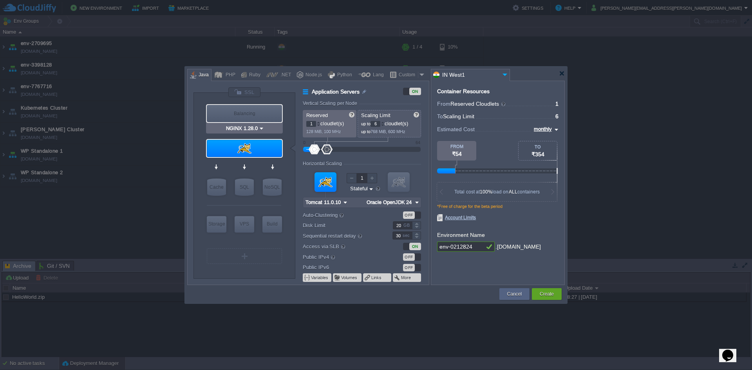
type input "1.28.0-almalinux-9"
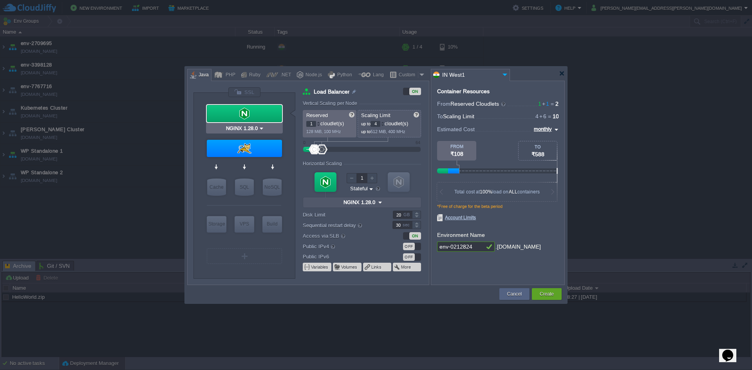
type input "Tomcat 11.0.10"
click at [407, 76] on div "Custom" at bounding box center [407, 75] width 22 height 12
type input "Load Balancer"
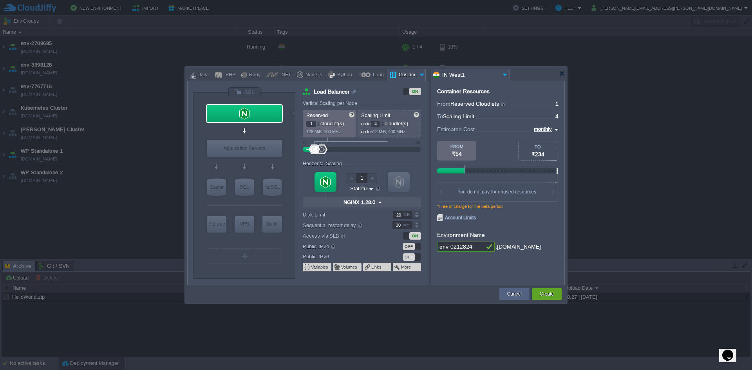
type input "Docker Image"
click at [231, 145] on div "Application Servers" at bounding box center [244, 148] width 75 height 17
type input "Application Servers"
type input "16"
type input "Docker Image"
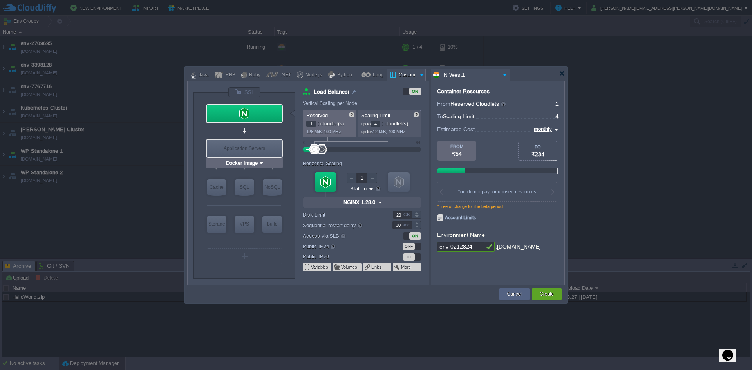
type input "Stateless"
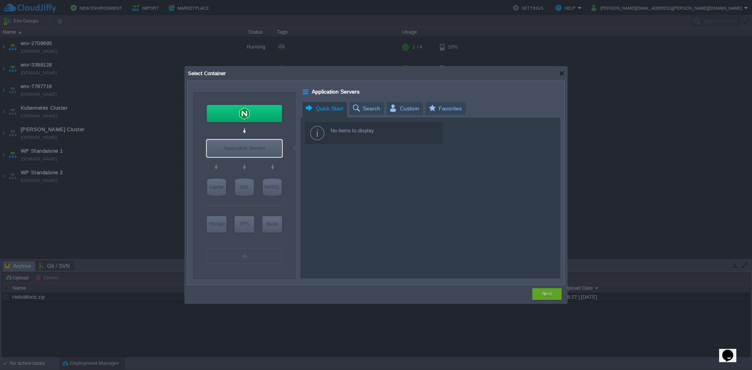
click at [330, 110] on span "Quick Start" at bounding box center [324, 109] width 38 height 14
click at [372, 110] on span "Search" at bounding box center [366, 108] width 29 height 13
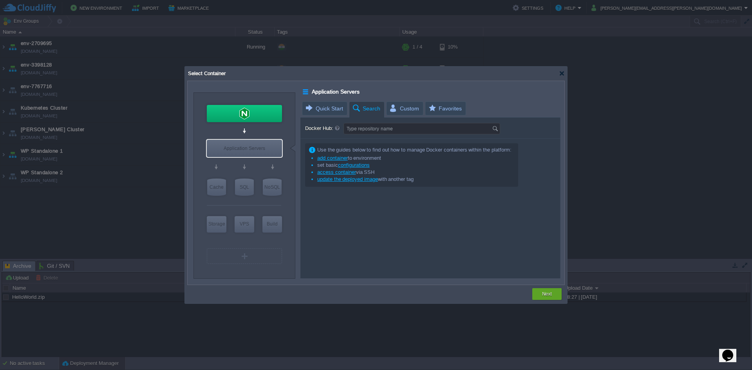
click at [372, 110] on span "Search" at bounding box center [366, 109] width 29 height 14
click at [396, 105] on span "Custom" at bounding box center [404, 108] width 30 height 13
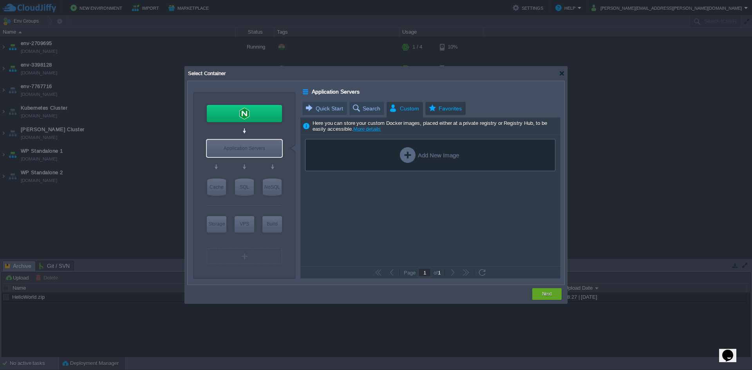
click at [441, 111] on span "Favorites" at bounding box center [445, 108] width 34 height 13
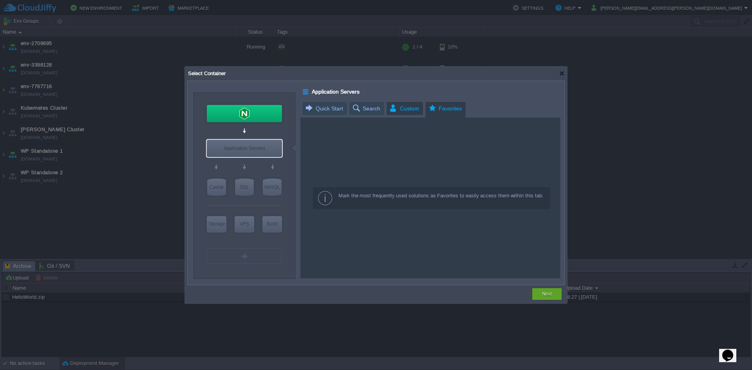
click at [411, 111] on span "Custom" at bounding box center [404, 108] width 30 height 13
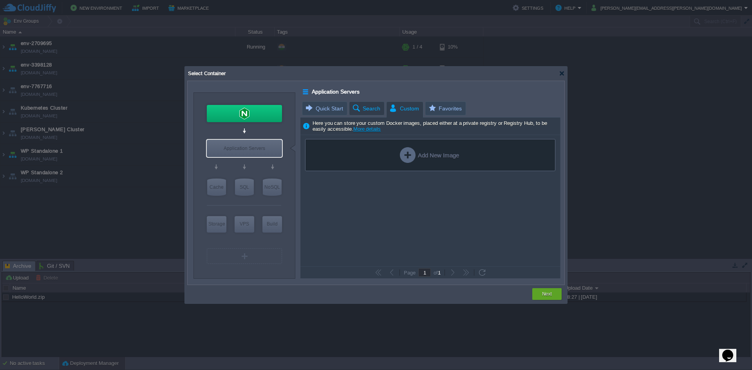
click at [364, 111] on span "Search" at bounding box center [366, 108] width 29 height 13
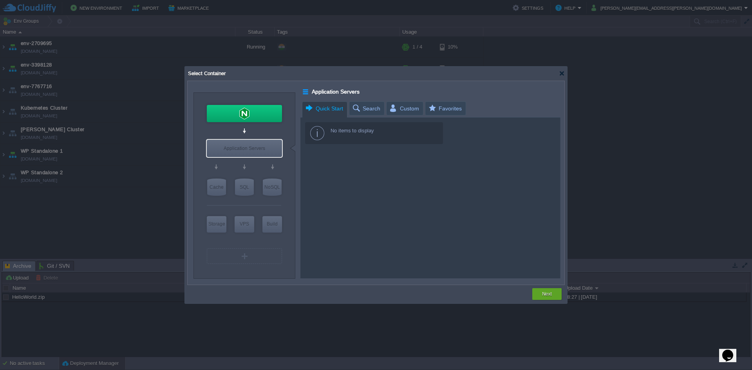
click at [340, 111] on span "Quick Start" at bounding box center [324, 109] width 38 height 14
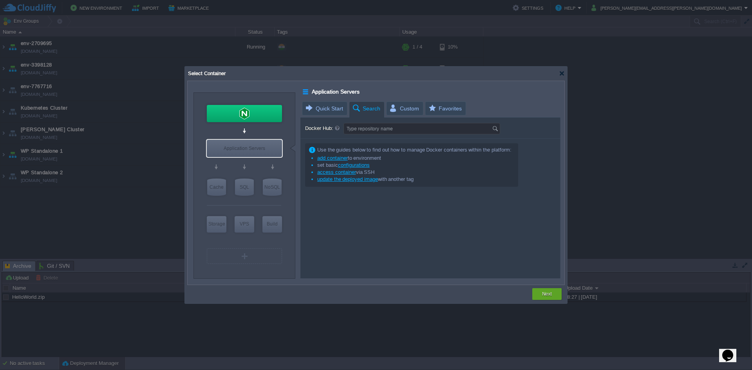
click at [369, 111] on span "Search" at bounding box center [366, 109] width 29 height 14
click at [372, 133] on input "Docker Hub:" at bounding box center [418, 128] width 148 height 11
type input "Type repository name"
click at [396, 111] on span "Custom" at bounding box center [404, 108] width 30 height 13
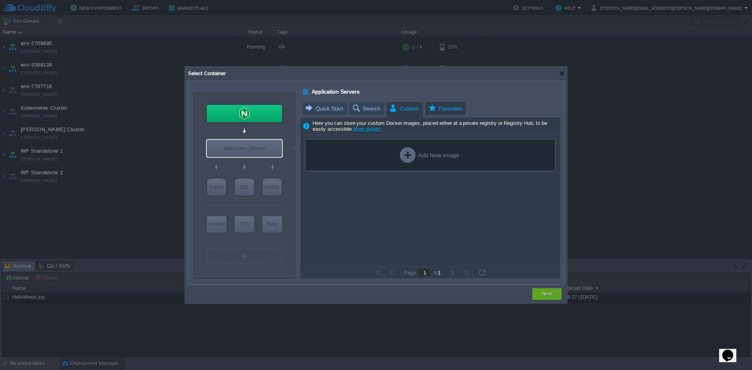
click at [437, 111] on span "Favorites" at bounding box center [445, 108] width 34 height 13
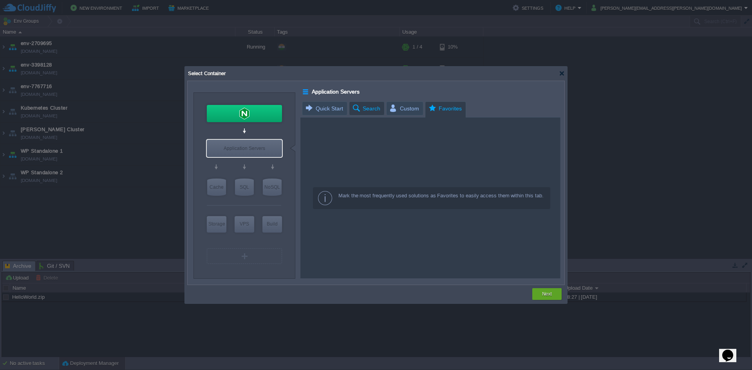
click at [358, 108] on span "Search" at bounding box center [366, 108] width 29 height 13
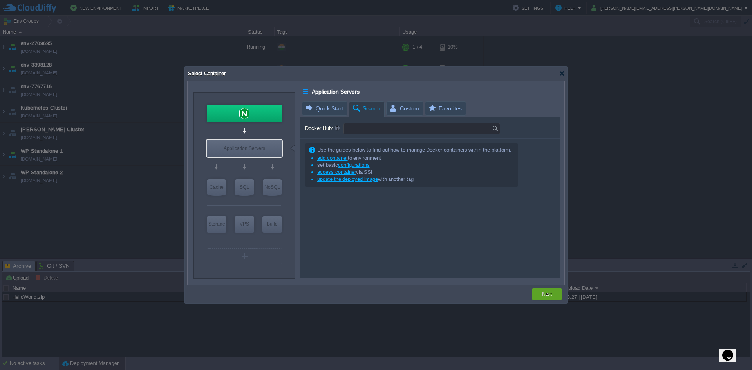
click at [382, 132] on input "Docker Hub:" at bounding box center [418, 128] width 148 height 11
type input "Type repository name"
click at [396, 157] on li "add container to environment" at bounding box center [411, 158] width 201 height 7
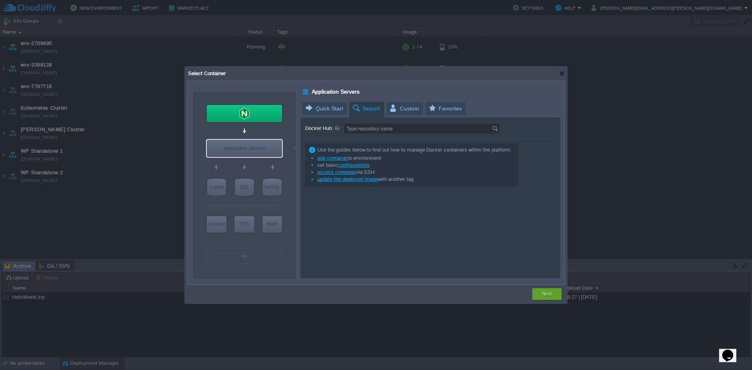
click at [396, 157] on li "add container to environment" at bounding box center [411, 158] width 201 height 7
click at [407, 133] on input "Docker Hub:" at bounding box center [418, 128] width 148 height 11
type input "wordpress"
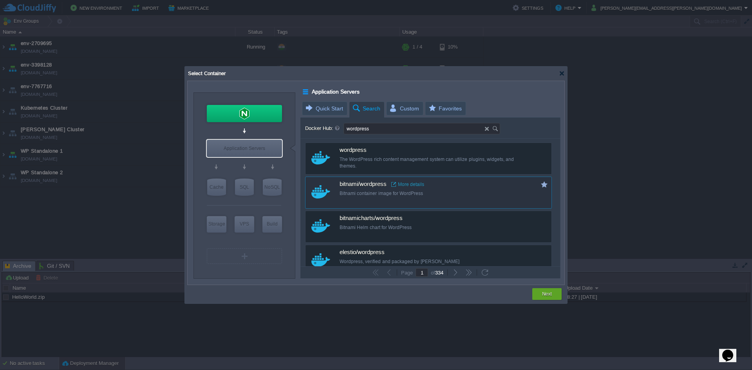
click at [359, 194] on div "Bitnami container image for WordPress" at bounding box center [434, 193] width 188 height 7
type input "Wordpress"
type input "latest"
type input "Wordpress :"
type input "latest"
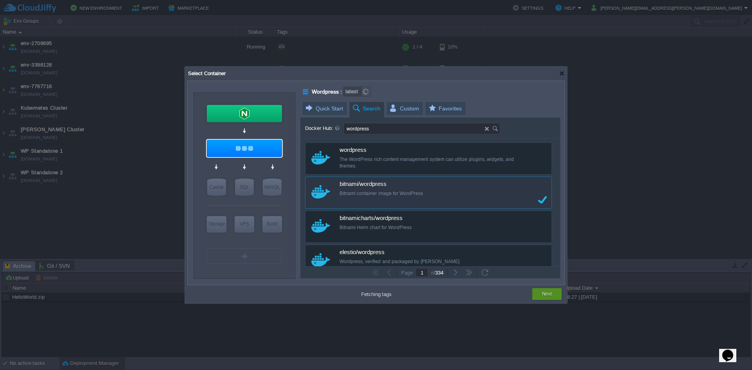
click at [548, 295] on button "Next" at bounding box center [547, 294] width 10 height 8
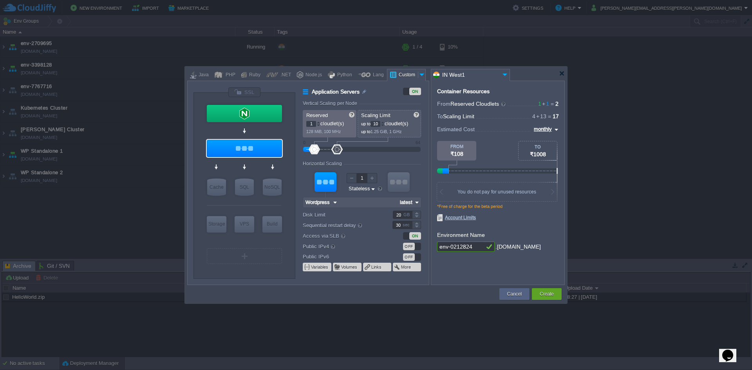
type input "8"
drag, startPoint x: 352, startPoint y: 150, endPoint x: 331, endPoint y: 150, distance: 21.1
click at [331, 150] on div at bounding box center [331, 150] width 11 height 10
click at [546, 296] on button "Create" at bounding box center [547, 294] width 14 height 8
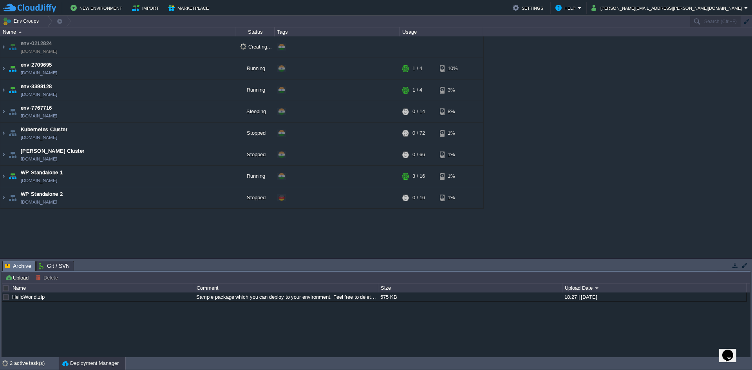
click at [37, 45] on span "env-0212824" at bounding box center [36, 44] width 31 height 8
click at [744, 270] on div at bounding box center [734, 265] width 34 height 11
click at [31, 363] on div "2 active task(s)" at bounding box center [34, 363] width 49 height 13
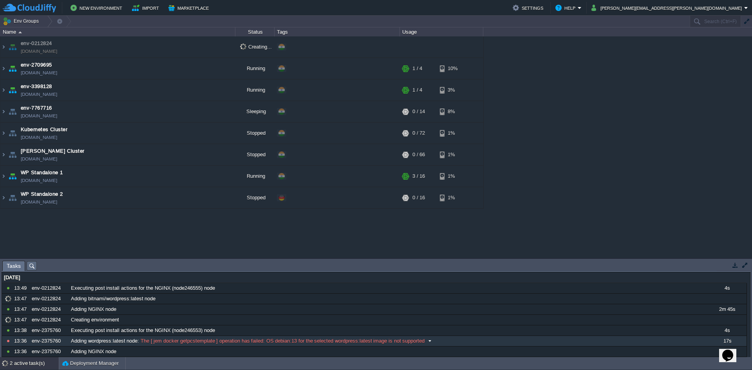
click at [251, 339] on span "The [ jem docker getpcstemplate ] operation has failed: OS debian:13 for the se…" at bounding box center [282, 341] width 286 height 7
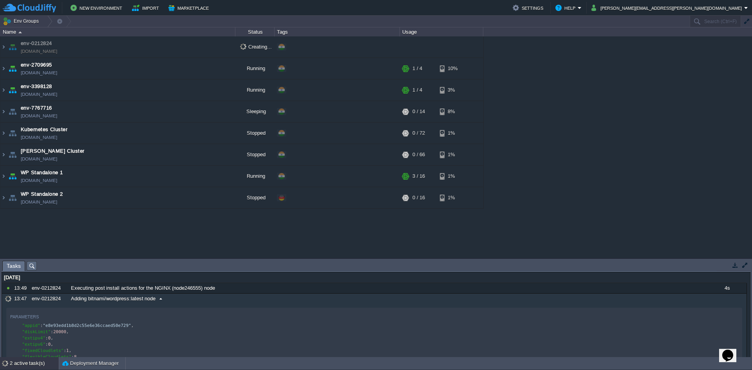
click at [144, 299] on span "Adding bitnami/wordpress:latest node" at bounding box center [113, 298] width 85 height 7
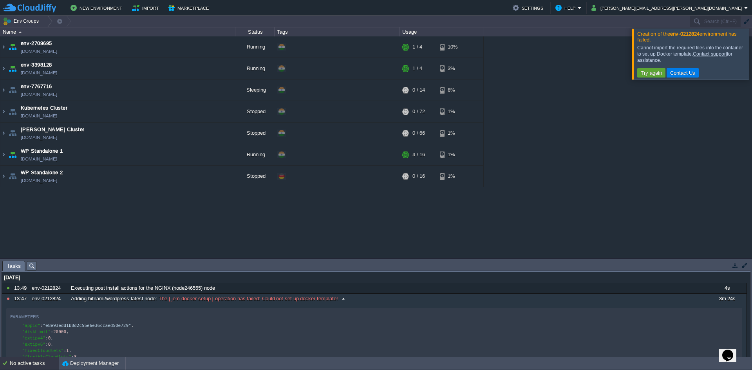
click at [260, 298] on span "The [ jem docker setup ] operation has failed: Could not set up docker template!" at bounding box center [247, 298] width 181 height 7
click at [198, 296] on span "The [ jem docker setup ] operation has failed: Could not set up docker template!" at bounding box center [247, 298] width 181 height 7
click at [214, 300] on span "The [ jem docker setup ] operation has failed: Could not set up docker template!" at bounding box center [247, 298] width 181 height 7
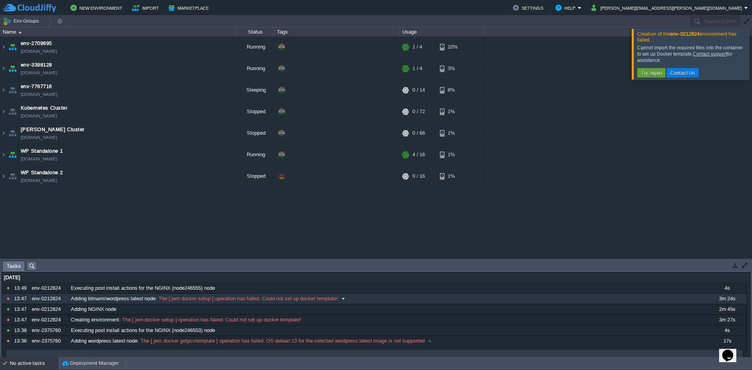
click at [257, 300] on span "The [ jem docker setup ] operation has failed: Could not set up docker template!" at bounding box center [247, 298] width 181 height 7
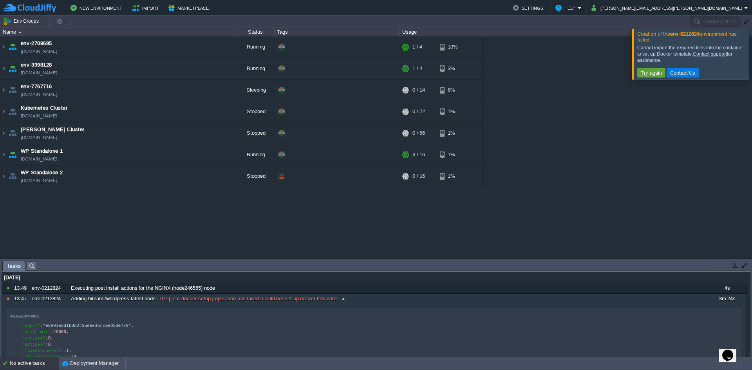
click at [257, 300] on span "The [ jem docker setup ] operation has failed: Could not set up docker template!" at bounding box center [247, 298] width 181 height 7
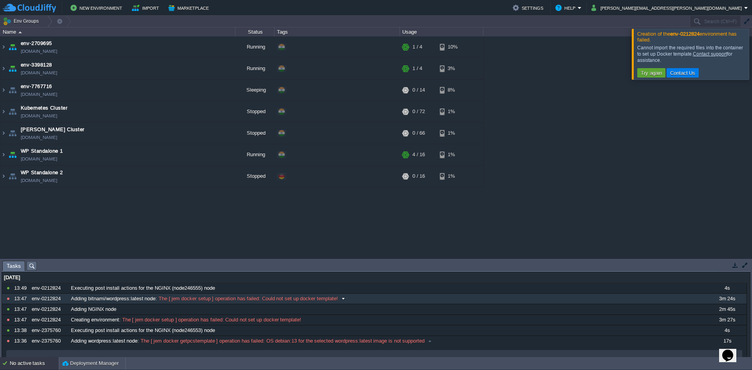
click at [222, 296] on span "The [ jem docker setup ] operation has failed: Could not set up docker template!" at bounding box center [247, 298] width 181 height 7
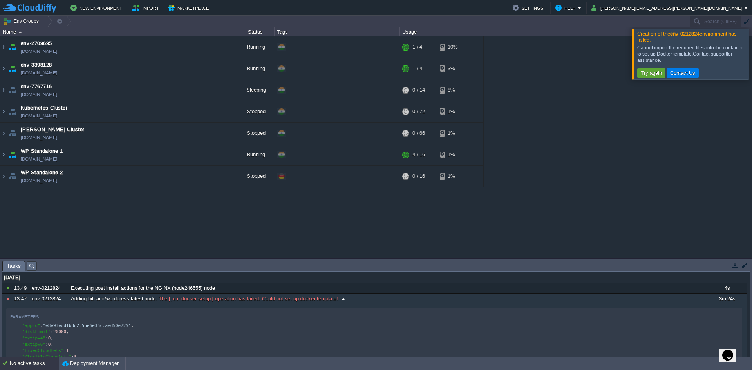
click at [222, 296] on span "The [ jem docker setup ] operation has failed: Could not set up docker template!" at bounding box center [247, 298] width 181 height 7
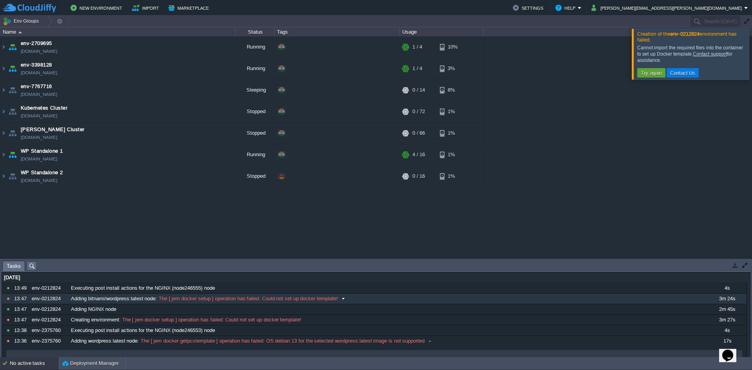
click at [222, 296] on span "The [ jem docker setup ] operation has failed: Could not set up docker template!" at bounding box center [247, 298] width 181 height 7
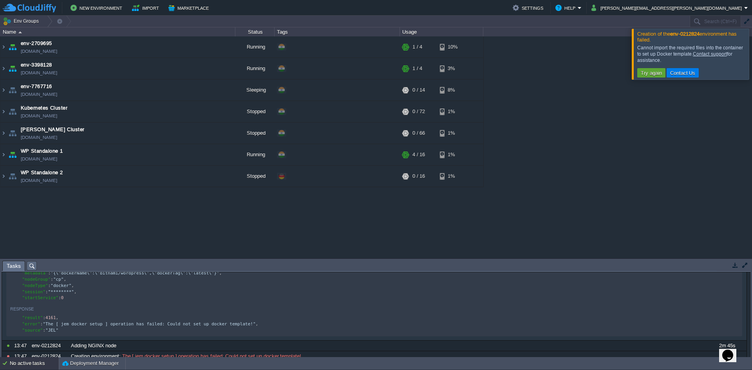
scroll to position [98, 0]
type textarea "not set up docker template!", "source": "JEL""
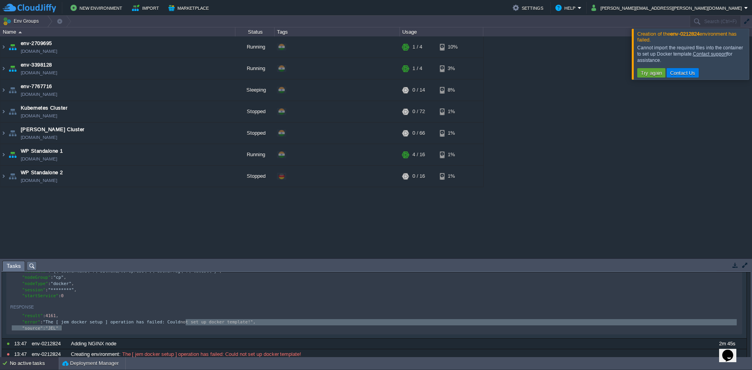
drag, startPoint x: 187, startPoint y: 325, endPoint x: 244, endPoint y: 334, distance: 57.9
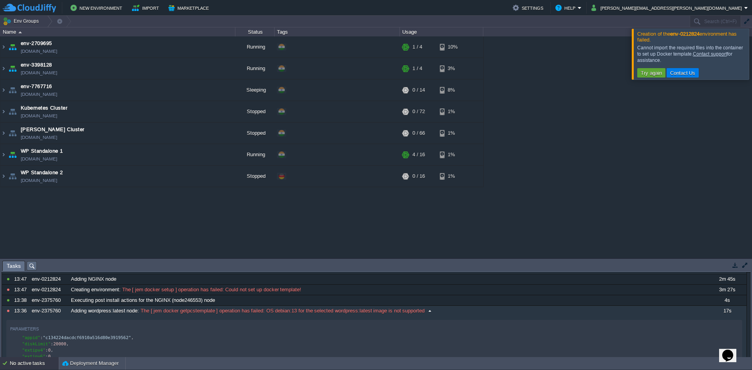
scroll to position [162, 0]
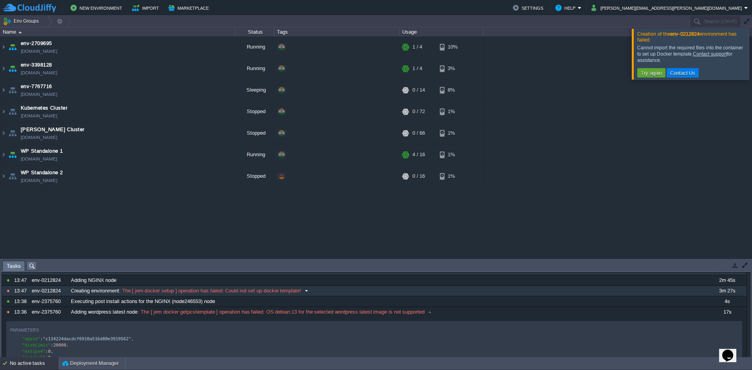
click at [271, 295] on span "The [ jem docker setup ] operation has failed: Could not set up docker template!" at bounding box center [211, 290] width 181 height 7
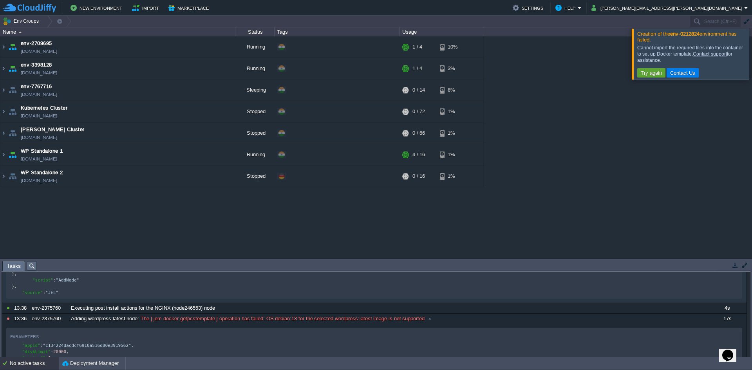
scroll to position [642, 0]
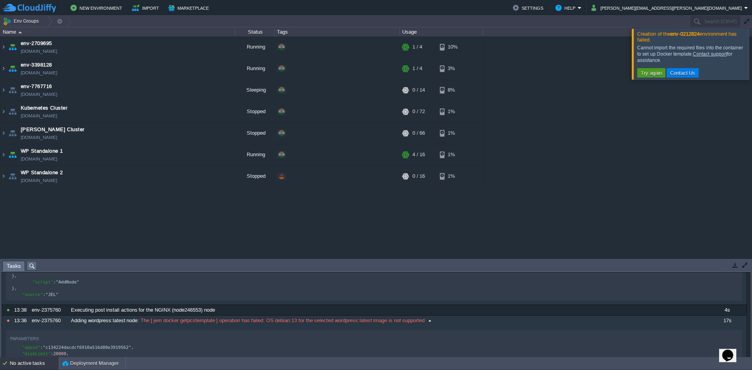
click at [654, 76] on button "Try again" at bounding box center [651, 72] width 26 height 7
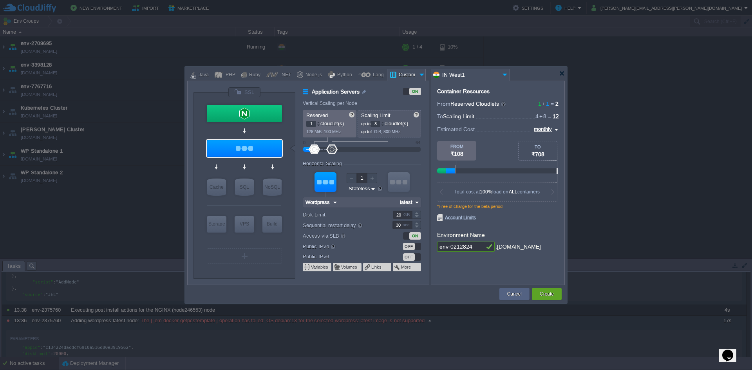
click at [330, 182] on div at bounding box center [325, 182] width 22 height 20
type input "Wordpress"
click at [248, 163] on input "Wordpress" at bounding box center [241, 163] width 27 height 8
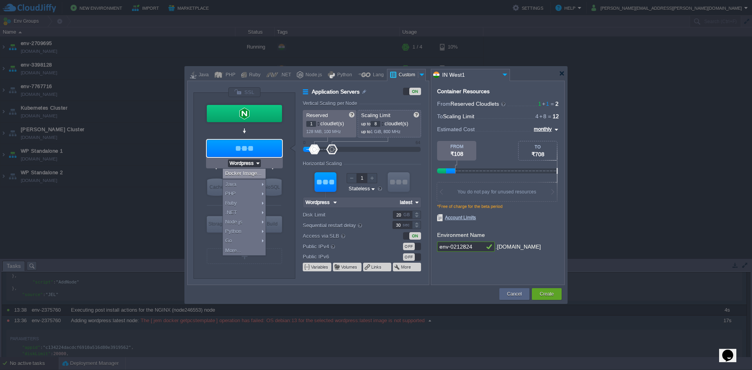
click at [258, 163] on img at bounding box center [258, 163] width 6 height 8
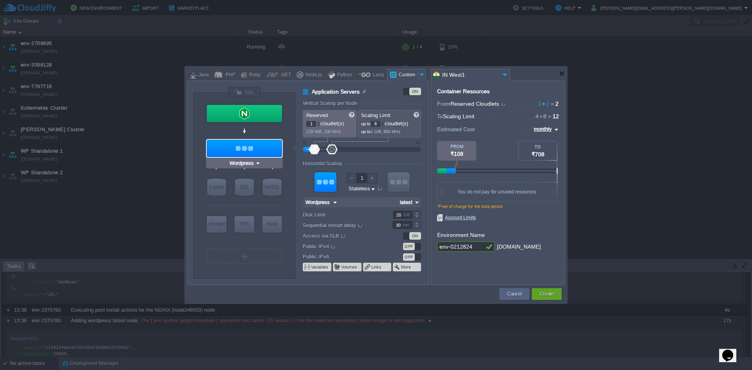
click at [260, 147] on div at bounding box center [244, 148] width 75 height 17
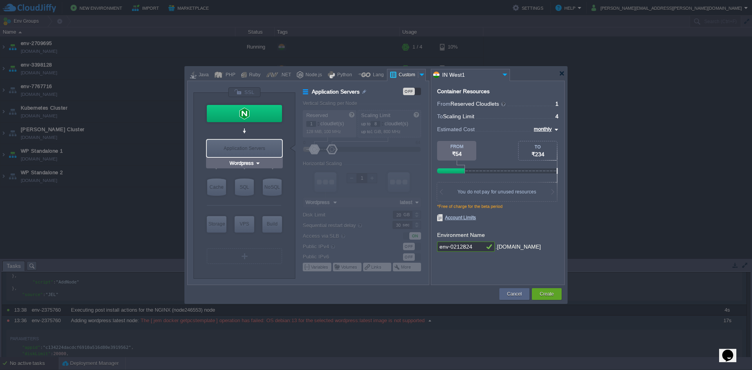
click at [260, 147] on div "Application Servers" at bounding box center [244, 148] width 75 height 17
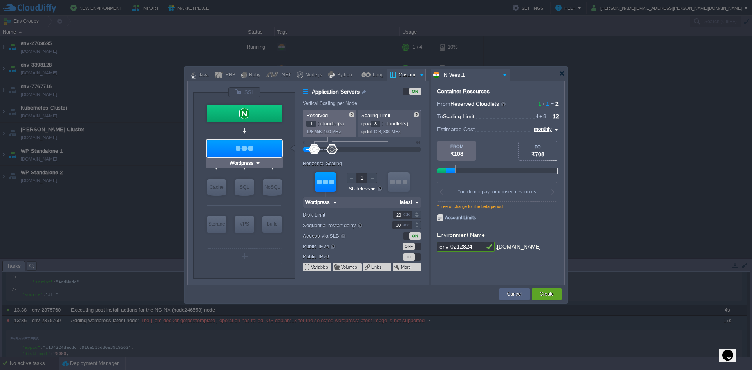
click at [247, 166] on input "Wordpress" at bounding box center [241, 163] width 27 height 8
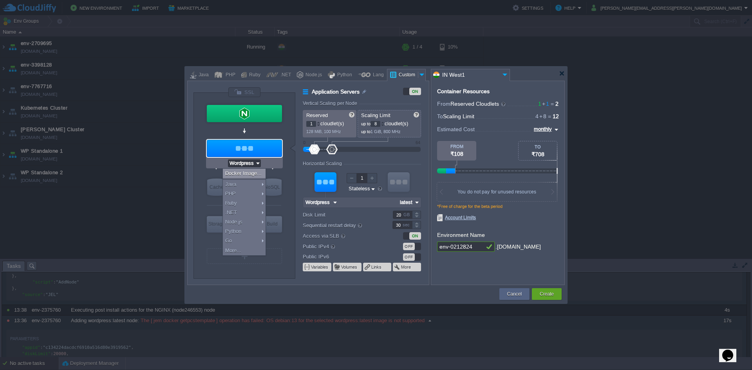
click at [245, 175] on div "Docker Image..." at bounding box center [244, 173] width 43 height 9
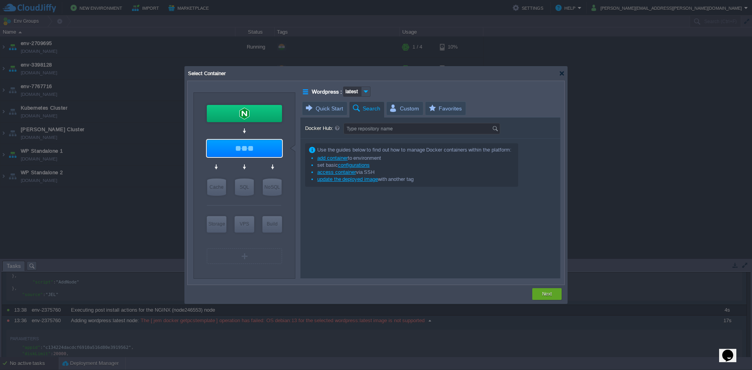
click at [372, 114] on span "Search" at bounding box center [366, 109] width 29 height 14
click at [428, 115] on span "Favorites" at bounding box center [445, 108] width 34 height 13
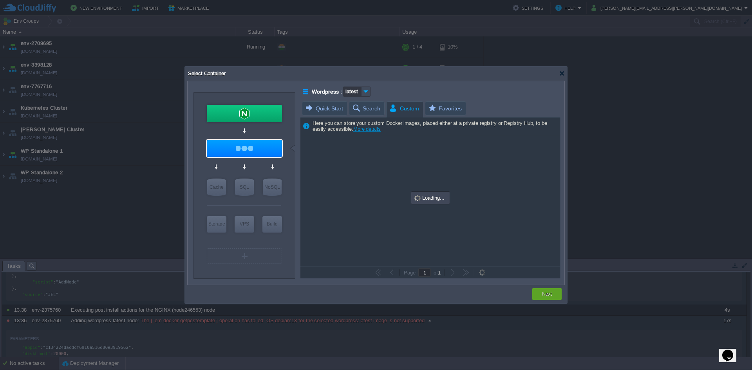
click at [400, 112] on span "Custom" at bounding box center [404, 109] width 30 height 14
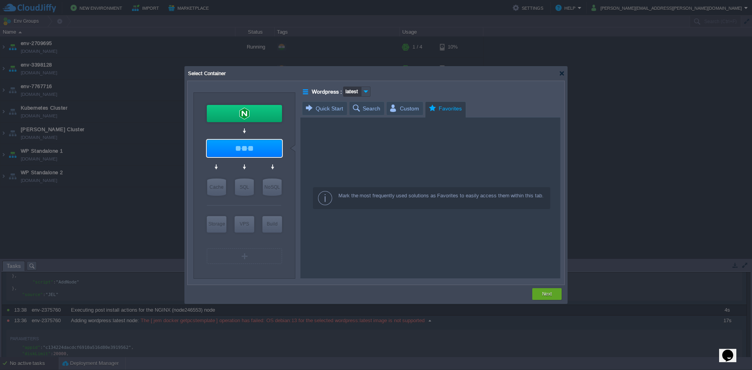
click at [456, 102] on span "Favorites" at bounding box center [445, 109] width 34 height 14
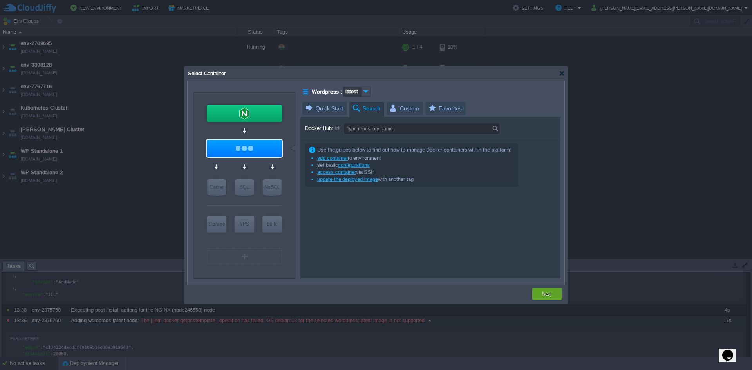
click at [368, 108] on span "Search" at bounding box center [366, 109] width 29 height 14
click at [416, 107] on span "Custom" at bounding box center [404, 108] width 30 height 13
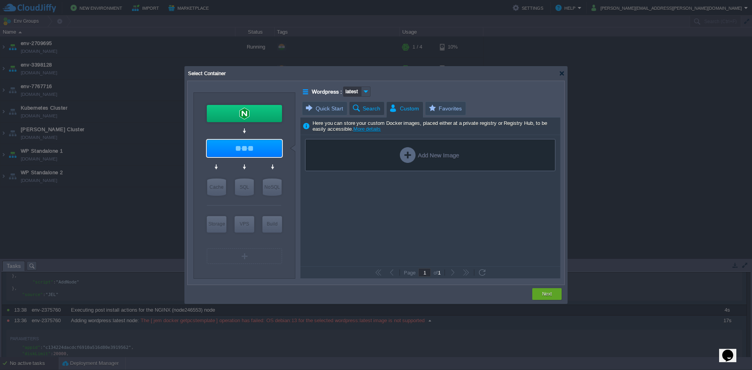
click at [343, 112] on em "Quick Start" at bounding box center [326, 108] width 42 height 13
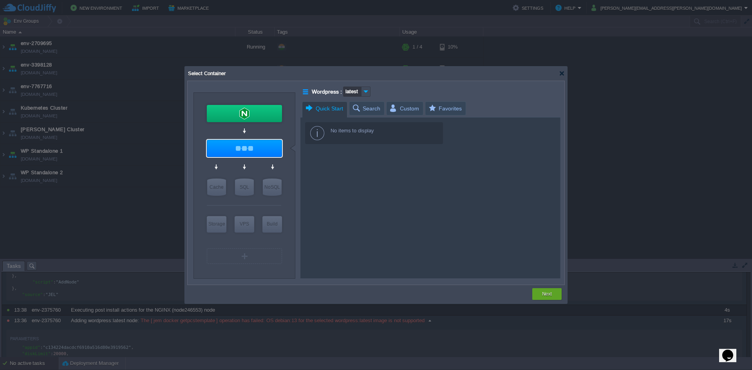
click at [340, 139] on div "No items to display" at bounding box center [374, 133] width 138 height 22
click at [374, 110] on span "Search" at bounding box center [366, 108] width 29 height 13
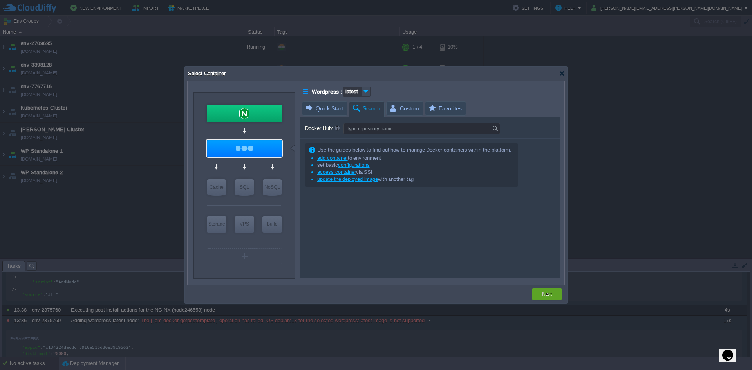
click at [370, 123] on div "Type repository name" at bounding box center [421, 128] width 157 height 11
click at [370, 135] on div "Docker Hub: Type repository name Use the guides below to find out how to manage…" at bounding box center [430, 197] width 260 height 161
click at [374, 129] on input "Docker Hub:" at bounding box center [418, 128] width 148 height 11
type input "Type repository name"
click at [362, 95] on img at bounding box center [365, 92] width 9 height 10
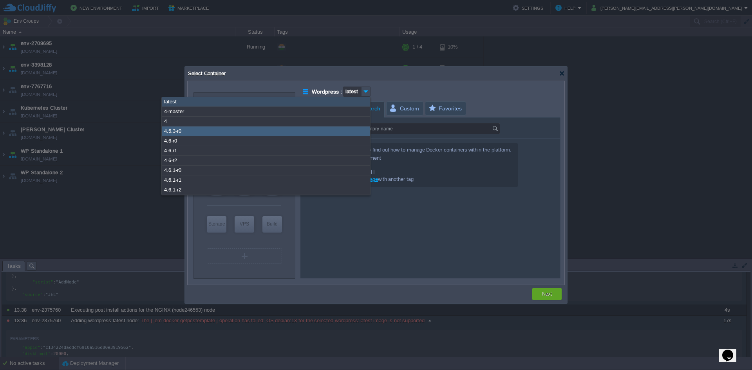
click at [222, 134] on div "4.5.3-r0" at bounding box center [266, 132] width 208 height 10
type input "4.5.3-r0"
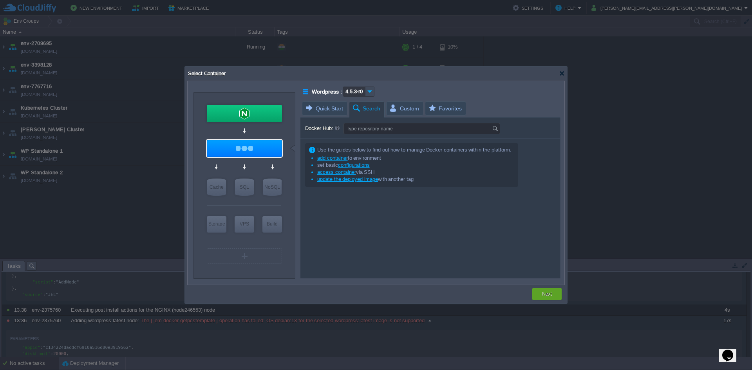
click at [343, 142] on div "Docker Hub: Type repository name Use the guides below to find out how to manage…" at bounding box center [430, 197] width 260 height 161
click at [349, 132] on input "Docker Hub:" at bounding box center [418, 128] width 148 height 11
click at [350, 132] on input "Docker Hub:" at bounding box center [418, 128] width 148 height 11
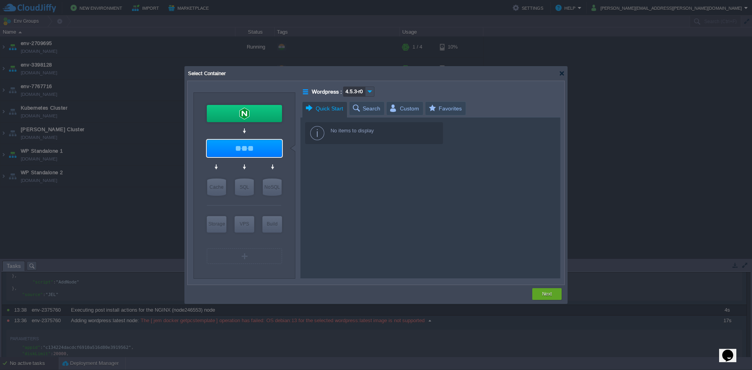
click at [325, 109] on span "Quick Start" at bounding box center [324, 109] width 38 height 14
click at [253, 165] on input "Wordpress" at bounding box center [241, 163] width 27 height 8
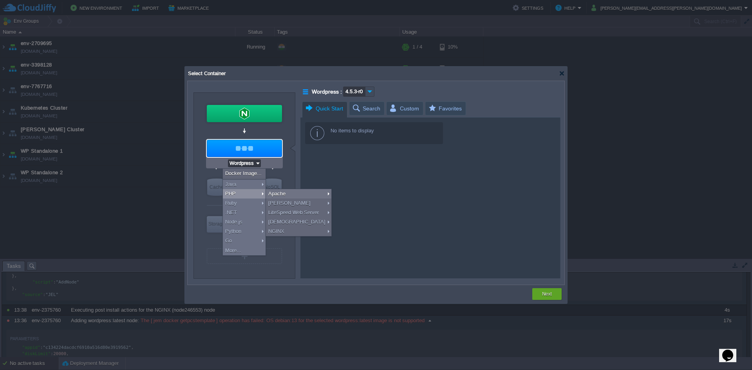
click at [244, 196] on div "PHP" at bounding box center [244, 193] width 43 height 9
type input "Application Servers"
type input "4"
type input "Apache 2.4.65"
type input "PHP 8.4.11"
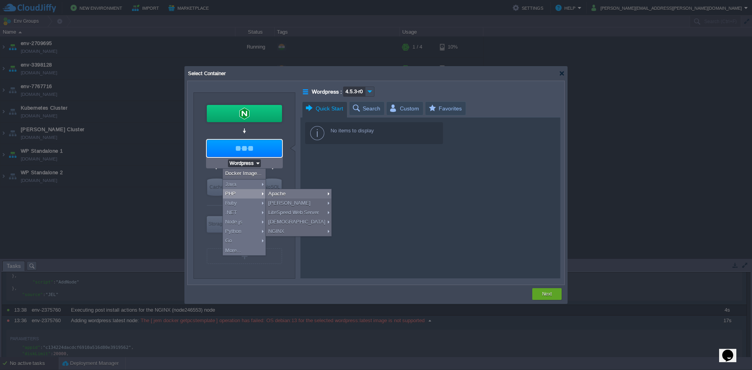
type input "Stateful"
type input "Apache 2.4.65"
type input "Application Servers"
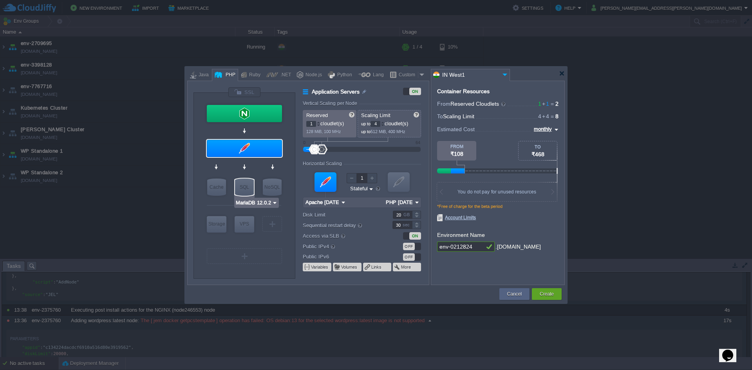
type input "Apache 2.4.65"
click at [261, 143] on div at bounding box center [244, 148] width 75 height 17
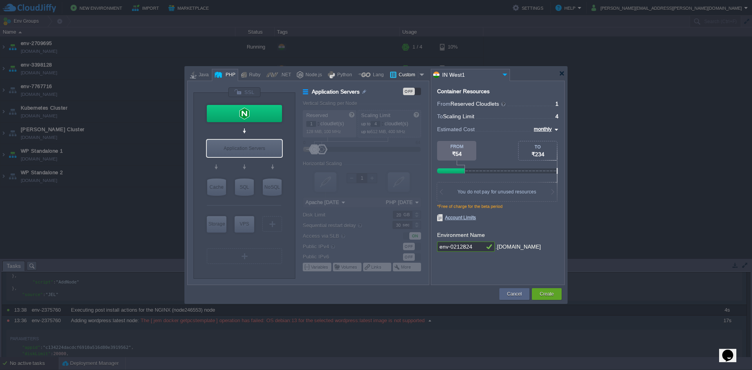
click at [394, 79] on div at bounding box center [393, 75] width 7 height 12
type input "Application Servers"
type input "16"
type input "Wordpress"
type input "4.5.3-r0"
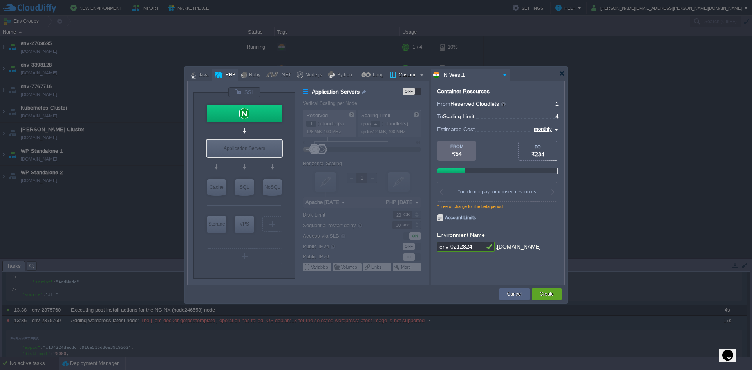
type input "Stateless"
type input "Wordpress"
click at [225, 148] on div "Application Servers" at bounding box center [244, 148] width 75 height 17
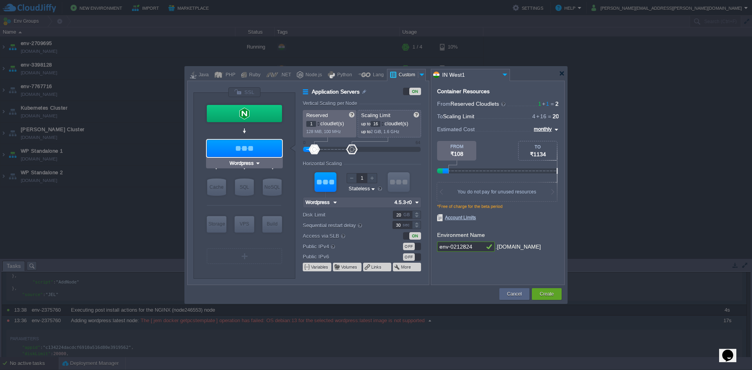
click at [257, 165] on img at bounding box center [258, 163] width 6 height 8
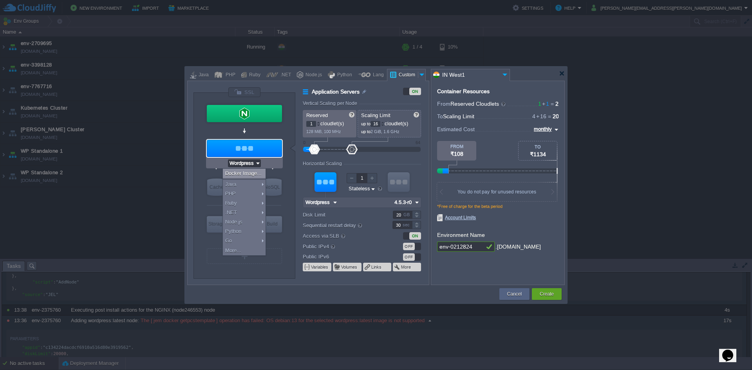
click at [255, 166] on img at bounding box center [258, 163] width 6 height 8
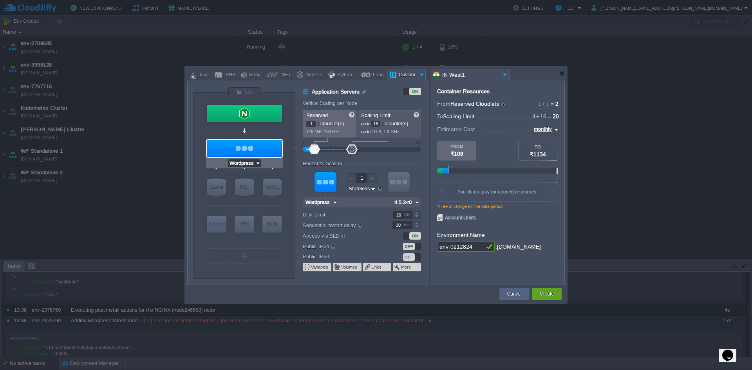
click at [255, 166] on img at bounding box center [258, 163] width 6 height 8
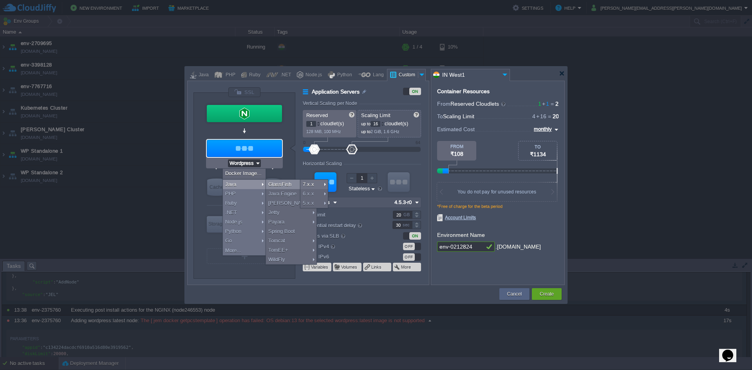
click at [273, 187] on div "GlassFish" at bounding box center [291, 184] width 51 height 9
type input "Application Servers"
type input "6"
type input "16"
type input "GlassFish 7.0.11"
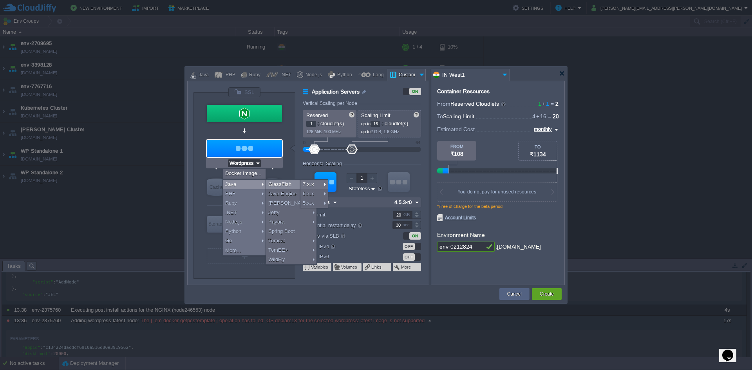
type input "Zulu Community 1..."
type input "Stateful"
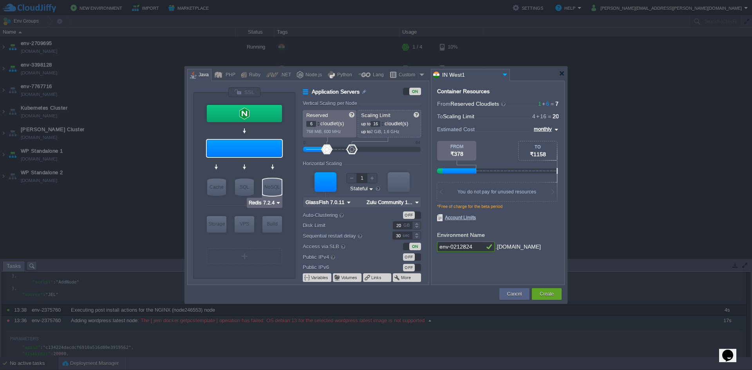
type input "GlassFish 7.0.11"
click at [251, 151] on div at bounding box center [244, 148] width 75 height 17
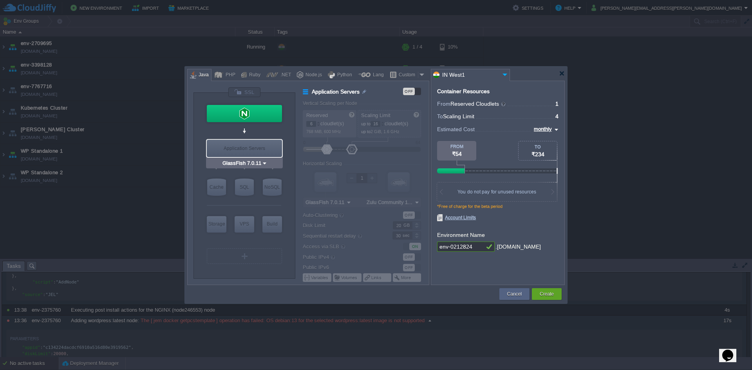
click at [251, 151] on div "Application Servers" at bounding box center [244, 148] width 75 height 17
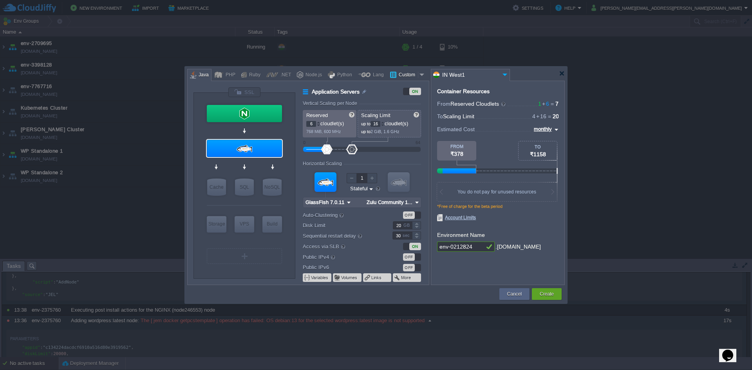
click at [398, 71] on div "Custom" at bounding box center [407, 75] width 22 height 12
type input "Application Servers"
type input "1"
type input "Wordpress"
type input "4.5.3-r0"
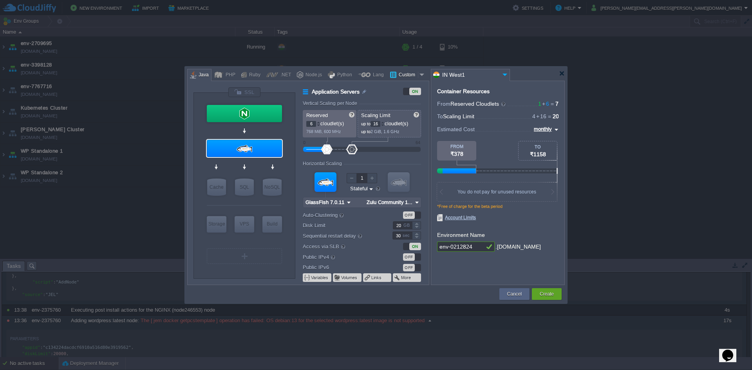
type input "Stateless"
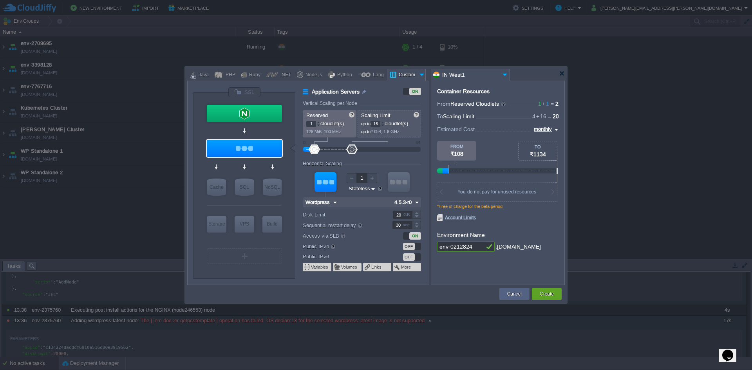
type input "Wordpress"
click at [329, 185] on div at bounding box center [325, 182] width 22 height 20
click at [254, 144] on div at bounding box center [244, 148] width 75 height 17
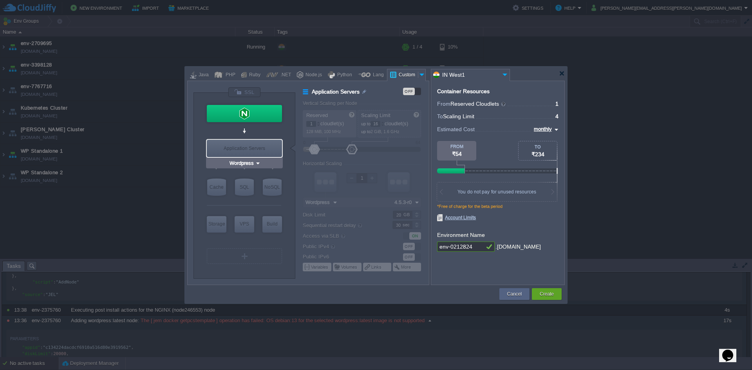
click at [254, 144] on div "Application Servers" at bounding box center [244, 148] width 75 height 17
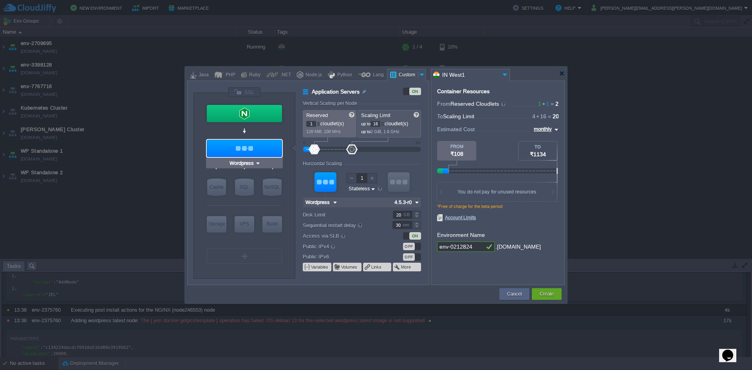
click at [246, 148] on div at bounding box center [244, 148] width 75 height 17
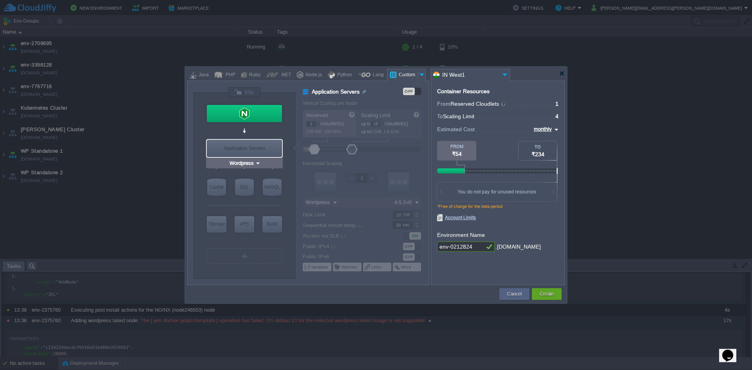
click at [246, 148] on div "Application Servers" at bounding box center [244, 148] width 75 height 17
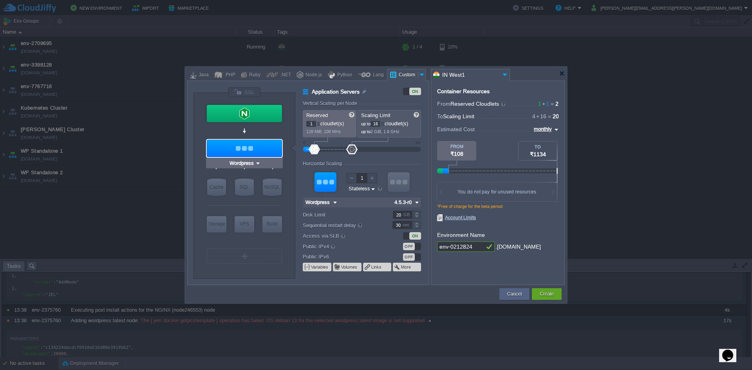
click at [245, 162] on input "Wordpress" at bounding box center [241, 163] width 27 height 8
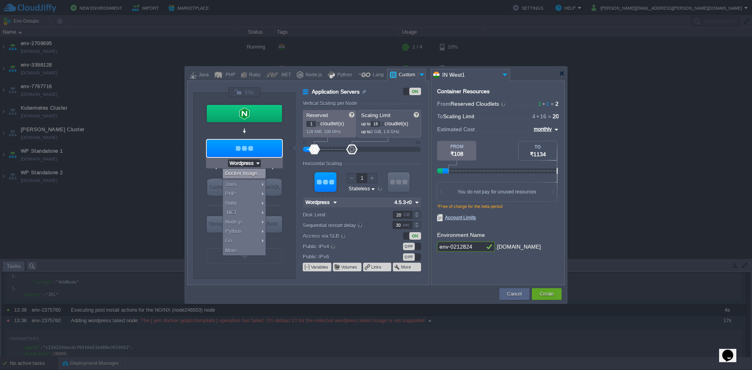
click at [246, 170] on div "Docker Image..." at bounding box center [244, 173] width 43 height 9
type input "Wordpress :"
type input "4.5.3-r0"
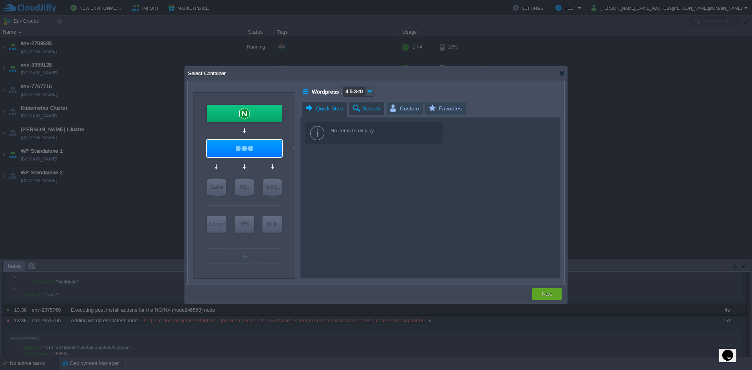
click at [363, 111] on span "Search" at bounding box center [366, 108] width 29 height 13
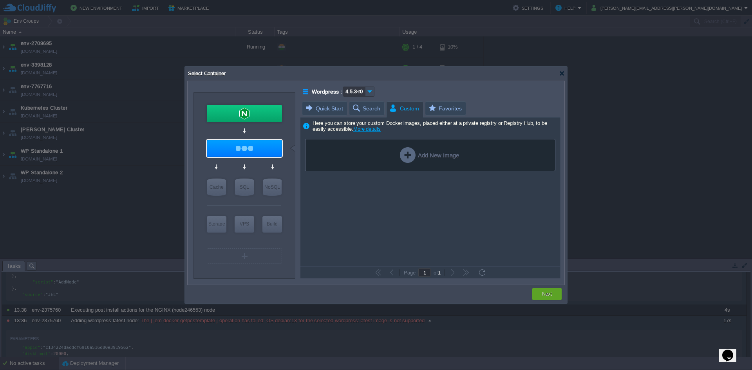
click at [394, 113] on span "Custom" at bounding box center [404, 109] width 30 height 14
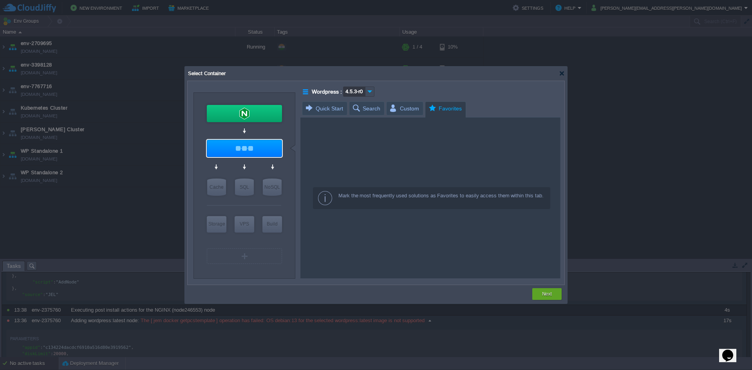
click at [430, 113] on span "Favorites" at bounding box center [445, 109] width 34 height 14
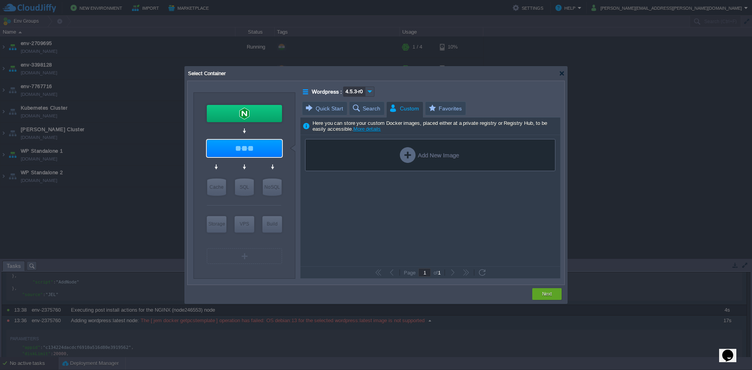
click at [400, 114] on span "Custom" at bounding box center [404, 109] width 30 height 14
click at [350, 109] on div "Search" at bounding box center [367, 108] width 36 height 14
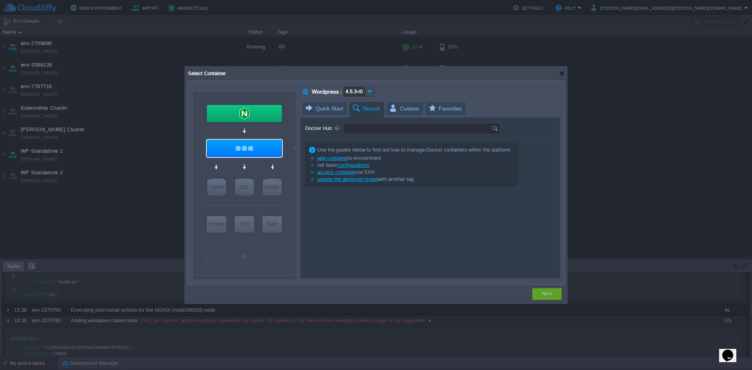
click at [365, 131] on input "Docker Hub:" at bounding box center [418, 128] width 148 height 11
type input "Type repository name"
click at [308, 94] on div at bounding box center [306, 92] width 7 height 10
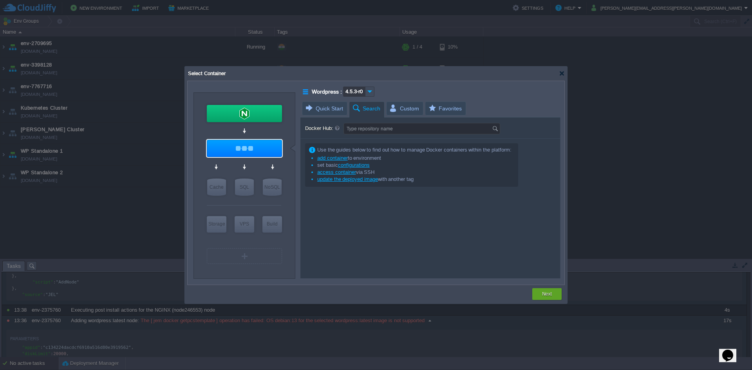
click at [338, 159] on link "add container" at bounding box center [332, 158] width 31 height 6
click at [349, 166] on link "configurations" at bounding box center [354, 165] width 32 height 6
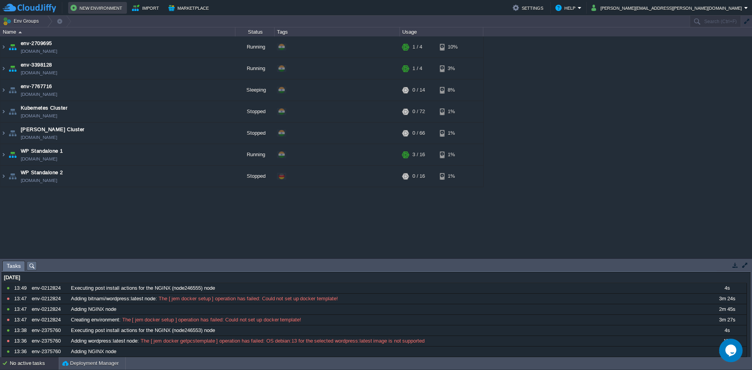
click at [98, 9] on button "New Environment" at bounding box center [97, 7] width 54 height 9
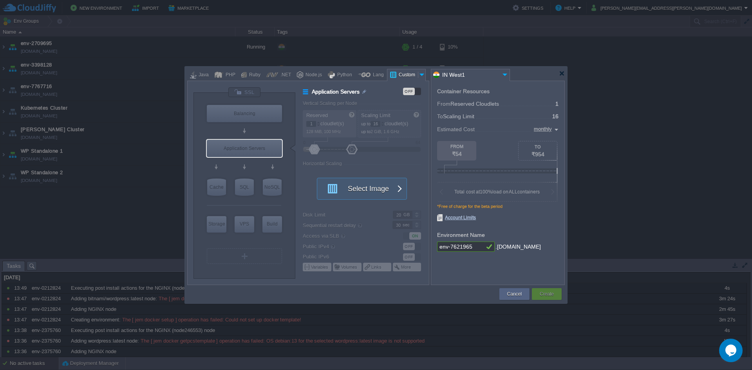
click at [490, 71] on input "IN West1" at bounding box center [465, 74] width 69 height 11
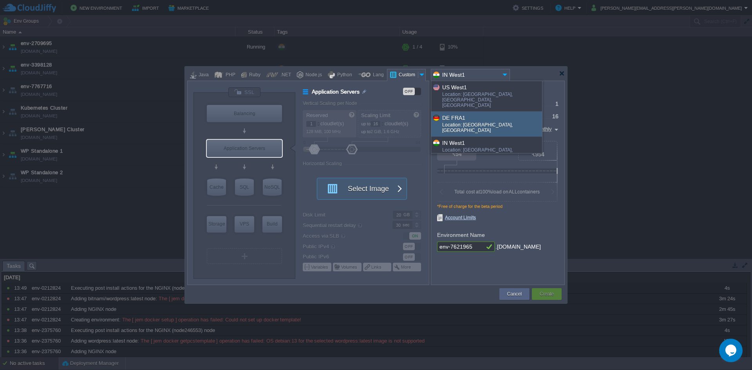
click at [467, 122] on div "Location: [GEOGRAPHIC_DATA], [GEOGRAPHIC_DATA]" at bounding box center [491, 128] width 99 height 13
type input "DE FRA1"
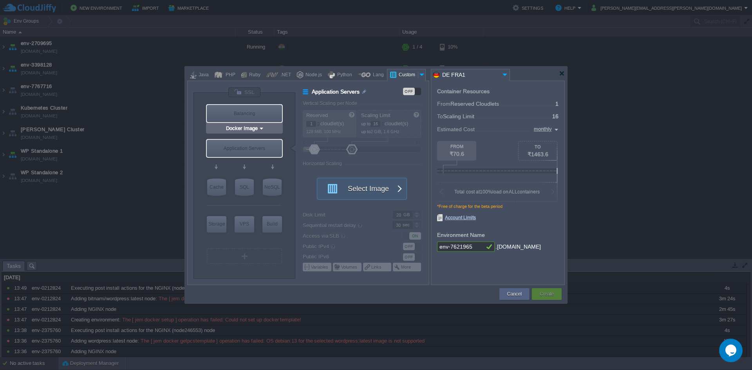
click at [238, 106] on div "Balancing" at bounding box center [244, 113] width 75 height 17
type input "Load Balancer"
type input "4"
type input "Select Image"
type input "Stateful"
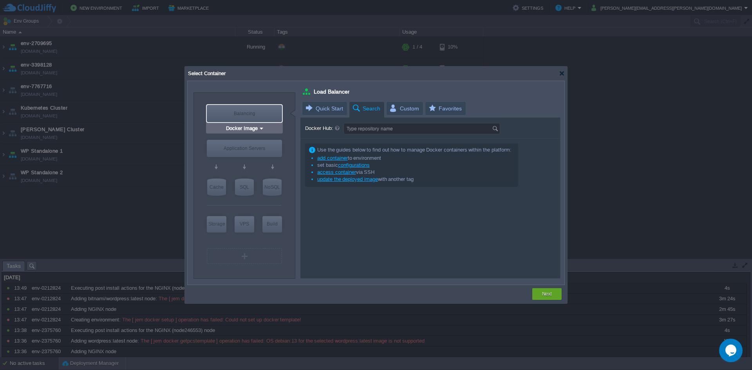
click at [237, 108] on div "Balancing" at bounding box center [244, 113] width 75 height 17
click at [244, 145] on div "Application Servers" at bounding box center [244, 148] width 75 height 17
type input "Application Servers"
type input "16"
type input "Stateless"
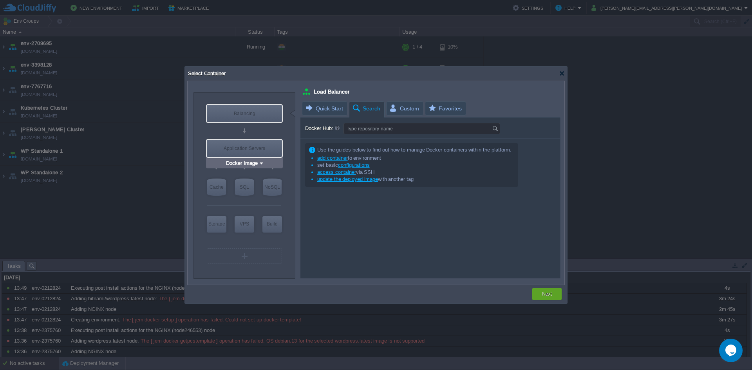
type input "Application Servers"
click at [246, 117] on div "Balancing" at bounding box center [244, 113] width 75 height 17
type input "Load Balancer"
type input "4"
type input "Select Image"
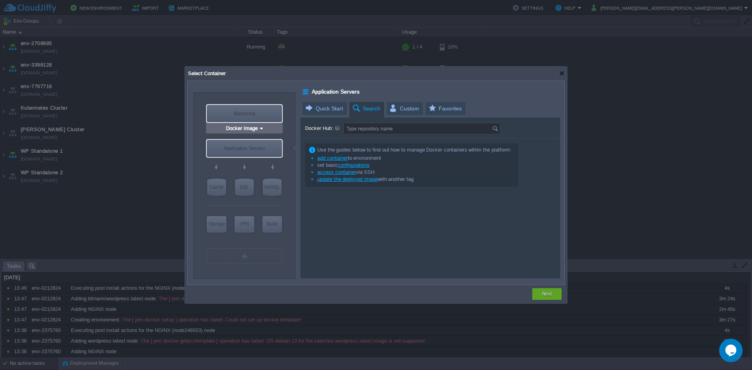
type input "Stateful"
type input "Load Balancer"
click at [245, 132] on input "Docker Image" at bounding box center [241, 129] width 34 height 8
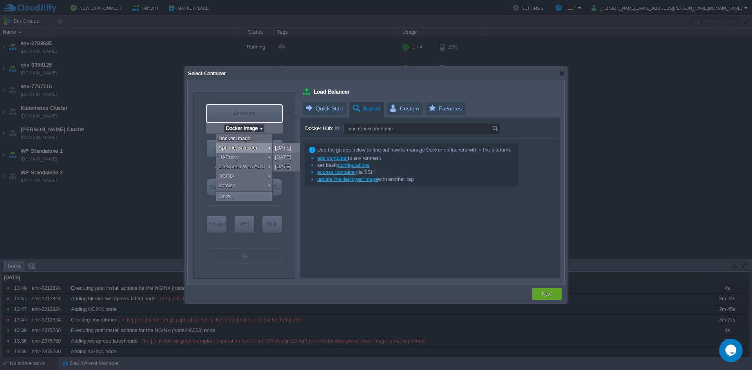
click at [245, 143] on div "Apache Balancer" at bounding box center [244, 147] width 56 height 9
type input "2"
type input "Apache Balancer [DATE]"
type input "[DATE]-almalinux-9"
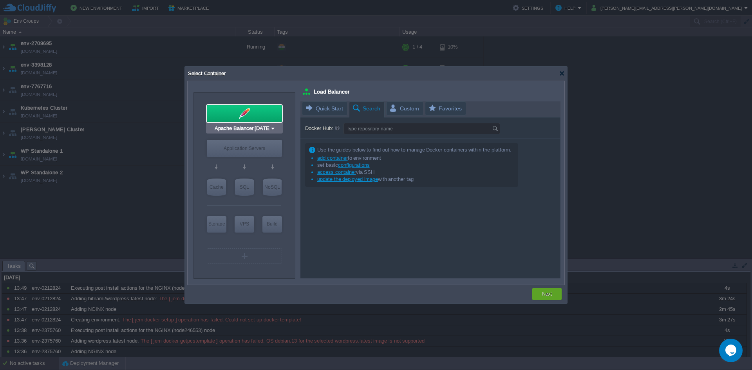
click at [249, 110] on div at bounding box center [244, 113] width 75 height 17
click at [249, 127] on input "Apache Balancer [DATE]" at bounding box center [241, 129] width 57 height 8
click at [194, 161] on div "VM Balancing VM Application Servers VM Cache VM SQL VM NoSQL VM Storage VM VPS …" at bounding box center [244, 186] width 102 height 186
type input "Docker Image"
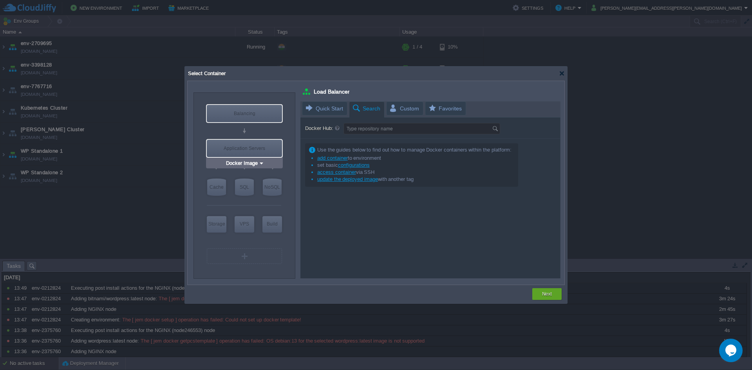
click at [258, 127] on div at bounding box center [244, 131] width 74 height 14
click at [127, 50] on div at bounding box center [376, 185] width 752 height 370
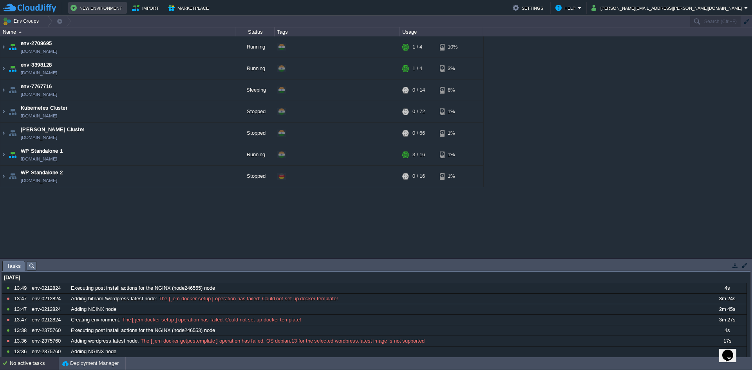
click at [97, 12] on button "New Environment" at bounding box center [97, 7] width 54 height 9
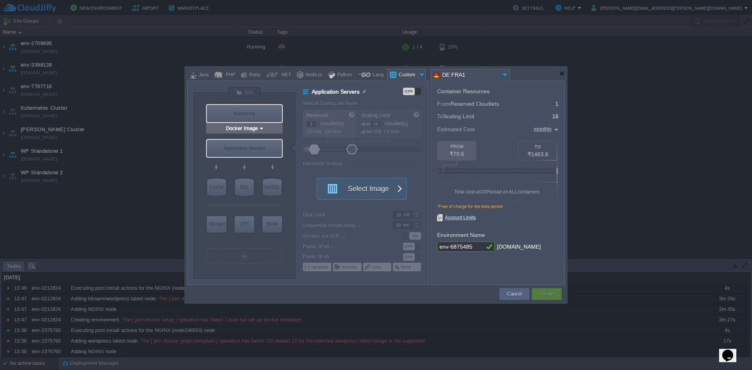
click at [231, 116] on div "Balancing" at bounding box center [244, 113] width 75 height 17
type input "Load Balancer"
type input "4"
type input "Select Image"
type input "Stateful"
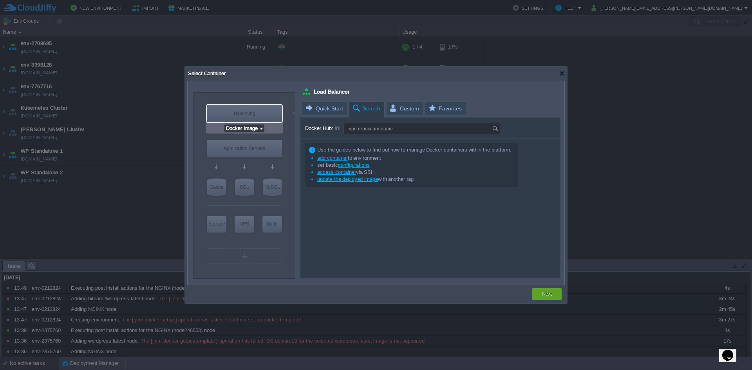
click at [235, 128] on input "Docker Image" at bounding box center [241, 129] width 34 height 8
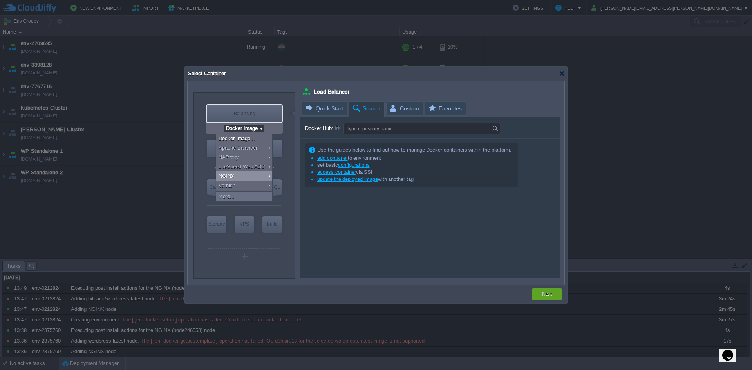
click at [239, 172] on div "NGINX" at bounding box center [244, 176] width 56 height 9
type input "NGINX 1.28.0"
type input "1.28.0-almalinux-9"
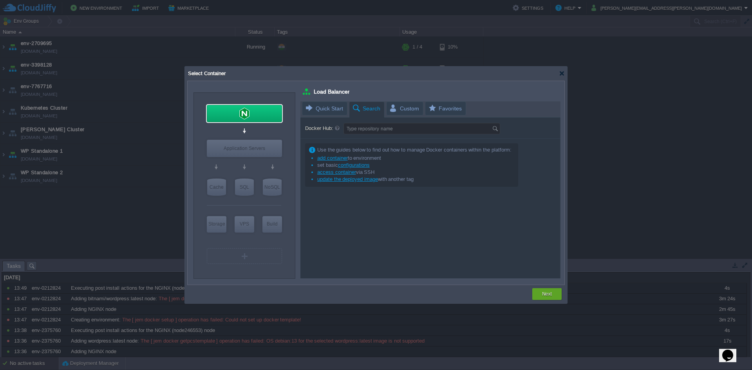
type input "Docker Image"
click at [249, 147] on div "Application Servers" at bounding box center [244, 148] width 75 height 17
type input "Application Servers"
type input "16"
type input "Docker Image"
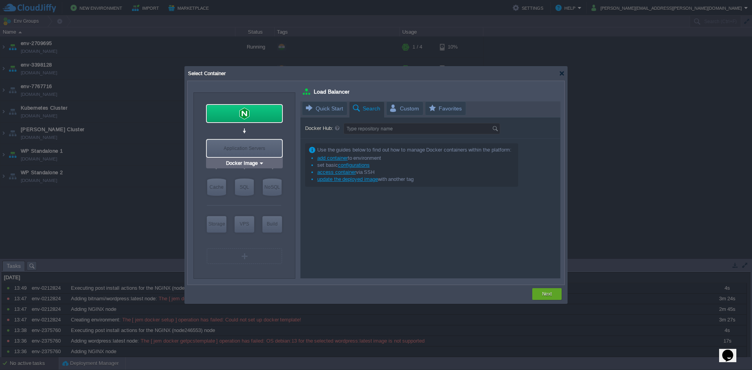
type input "Stateless"
type input "Application Servers"
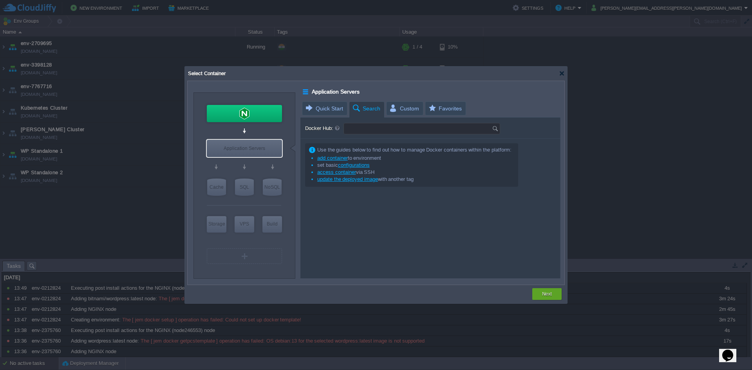
click at [376, 130] on input "Docker Hub:" at bounding box center [418, 128] width 148 height 11
click at [376, 130] on input "wordpress" at bounding box center [414, 128] width 141 height 11
click at [495, 129] on img at bounding box center [496, 128] width 9 height 11
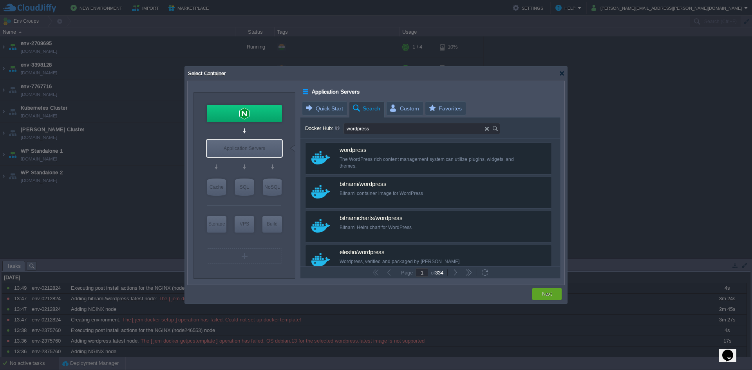
type input "wordpress"
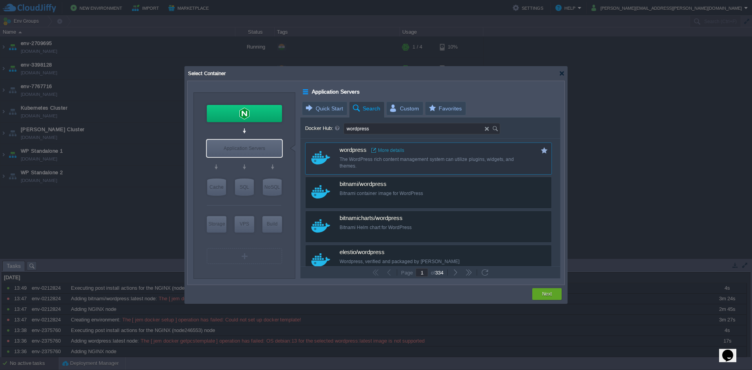
click at [356, 161] on div "The WordPress rich content management system can utilize plugins, widgets, and …" at bounding box center [434, 162] width 188 height 13
type input "Wordpress"
type input "latest"
type input "Wordpress :"
type input "latest"
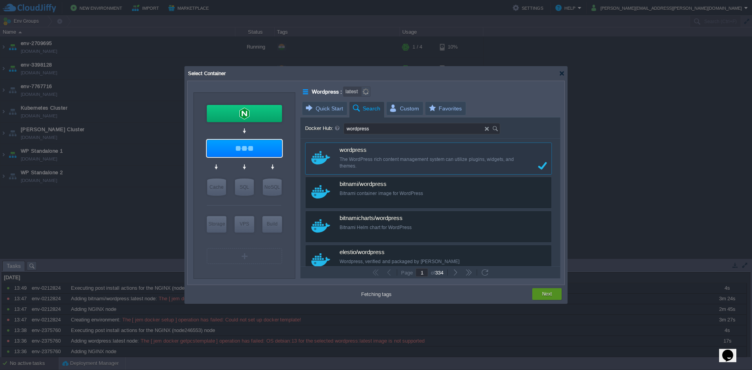
click at [546, 297] on button "Next" at bounding box center [547, 294] width 10 height 8
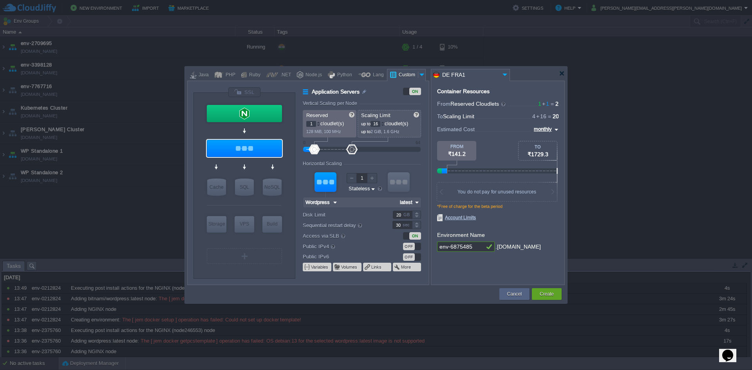
type input "Docker Image"
click at [545, 294] on button "Create" at bounding box center [547, 294] width 14 height 8
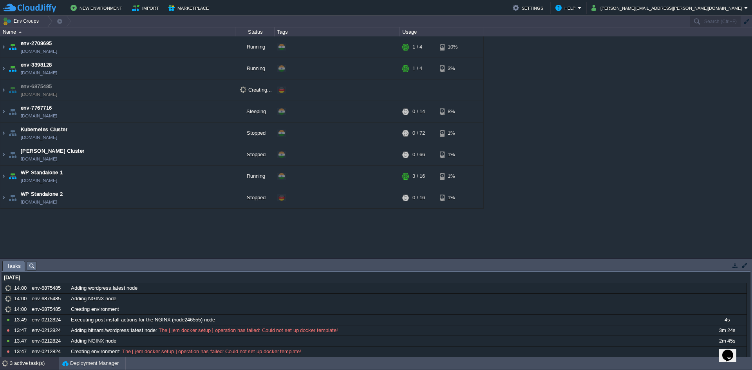
click at [7, 95] on img at bounding box center [12, 90] width 11 height 21
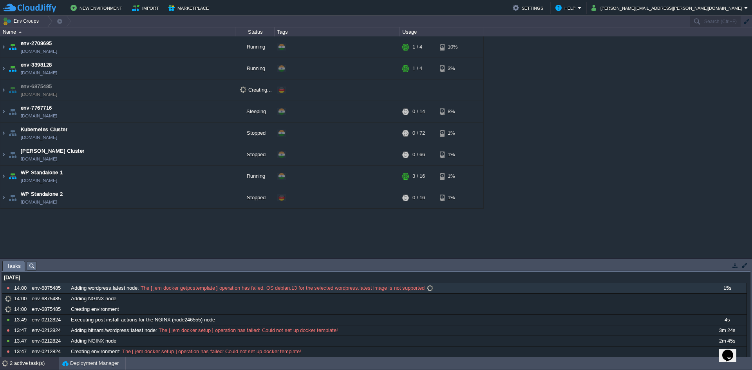
click at [374, 292] on div "Adding wordpress:latest node : The [ jem docker getpcstemplate ] operation has …" at bounding box center [388, 288] width 638 height 10
click at [284, 286] on span "The [ jem docker getpcstemplate ] operation has failed: OS debian:13 for the se…" at bounding box center [282, 288] width 286 height 7
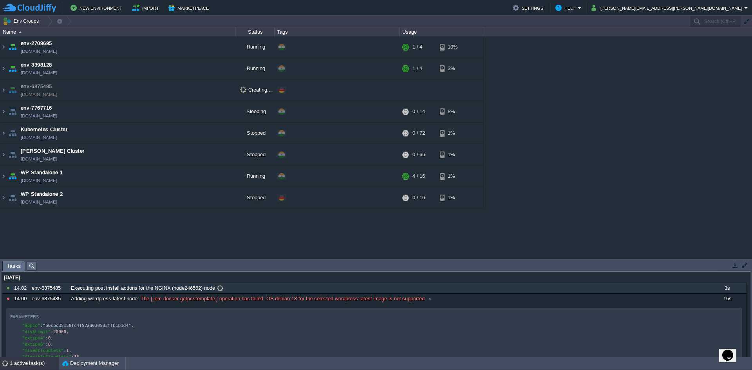
click at [150, 291] on span "Executing post install actions for the NGINX (node246562) node" at bounding box center [143, 288] width 144 height 7
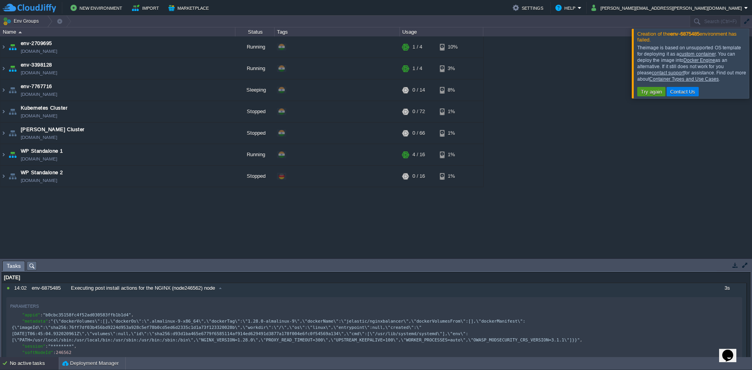
click at [640, 92] on button "Try again" at bounding box center [651, 91] width 26 height 7
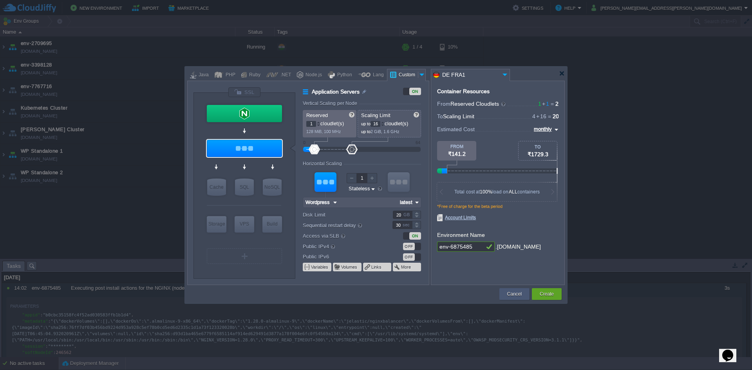
click at [520, 291] on button "Cancel" at bounding box center [514, 294] width 14 height 8
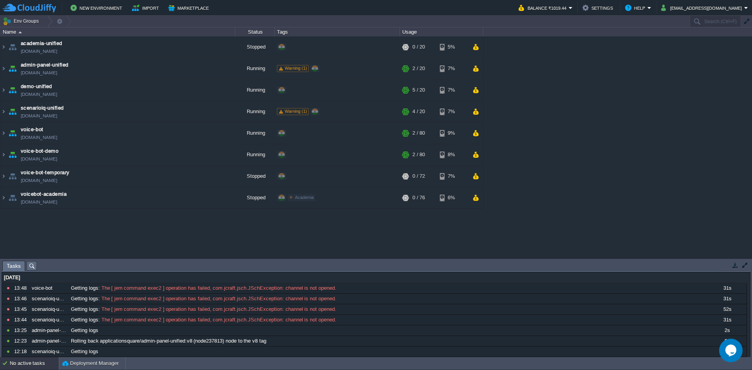
click at [554, 83] on div "academia-unified [DOMAIN_NAME] Stopped + Add to Env Group RAM 0% CPU 0% 0 / 20 …" at bounding box center [376, 147] width 752 height 222
paste input "237813"
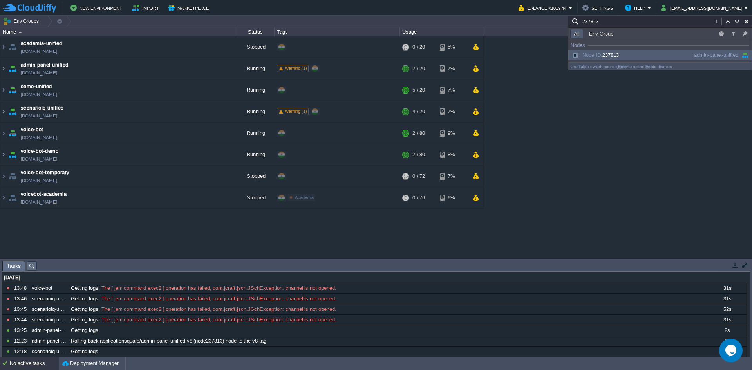
click at [597, 54] on span "Node ID:" at bounding box center [592, 55] width 20 height 6
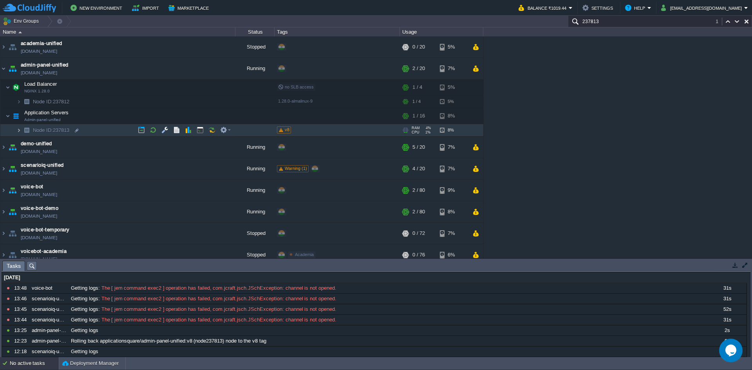
click at [16, 135] on img at bounding box center [18, 130] width 5 height 12
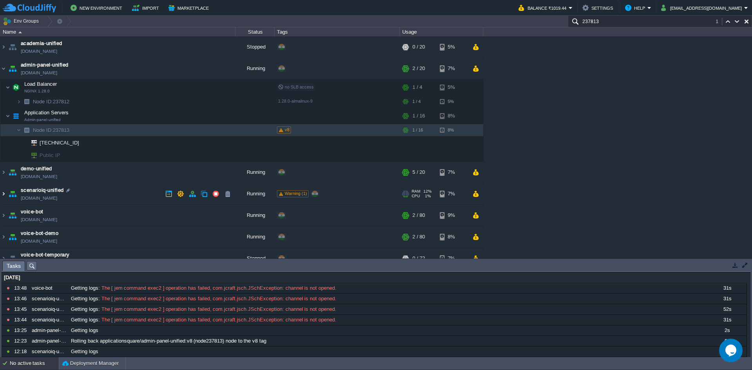
click at [5, 194] on img at bounding box center [3, 193] width 6 height 21
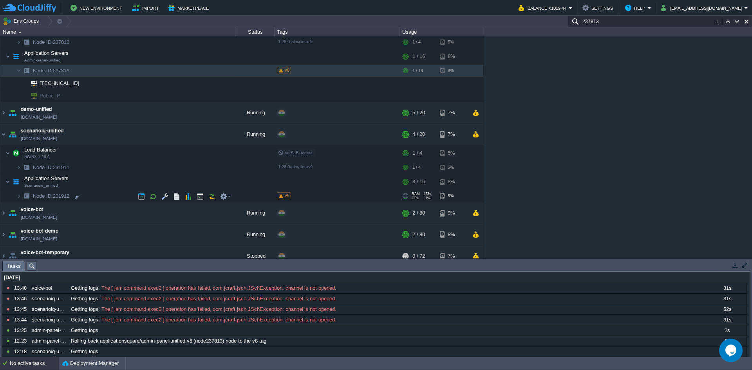
scroll to position [60, 0]
click at [613, 22] on input "237813" at bounding box center [660, 21] width 184 height 11
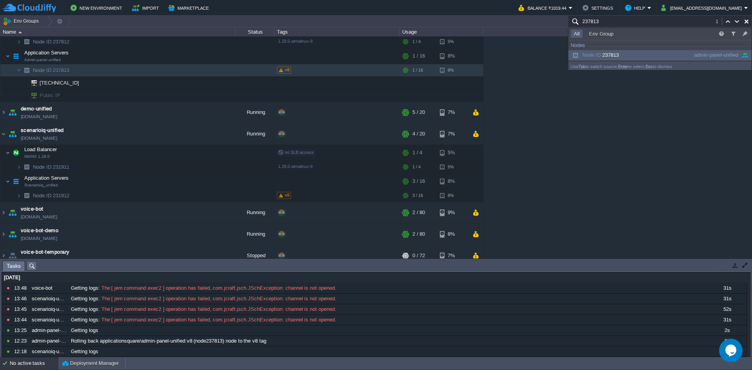
paste input "1912"
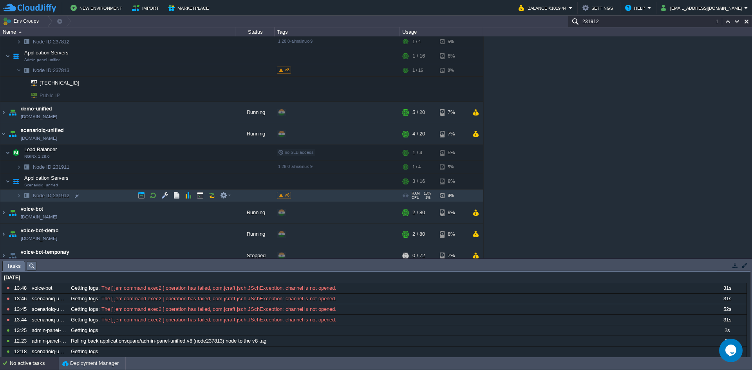
type input "231912"
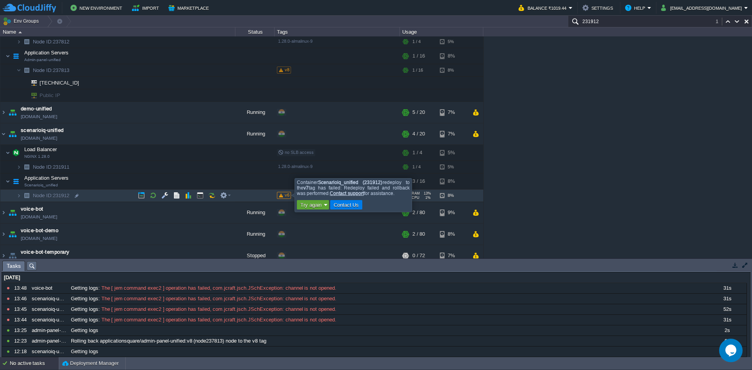
click at [281, 193] on span at bounding box center [281, 195] width 4 height 4
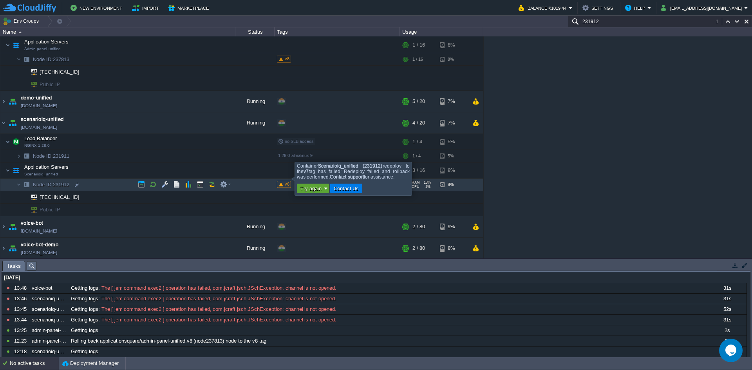
scroll to position [69, 0]
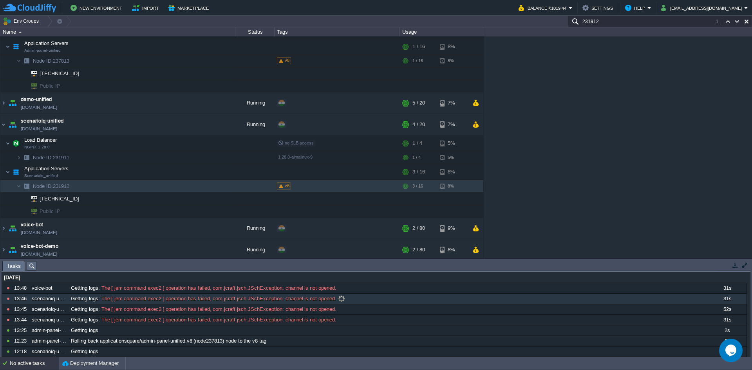
click at [340, 302] on span at bounding box center [341, 298] width 11 height 7
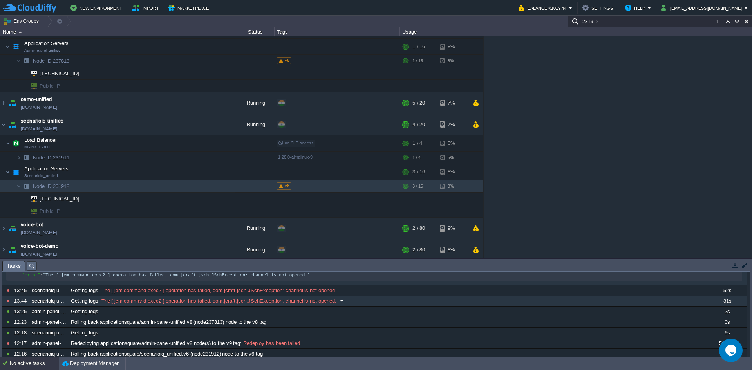
scroll to position [101, 0]
click at [336, 305] on span at bounding box center [341, 301] width 11 height 7
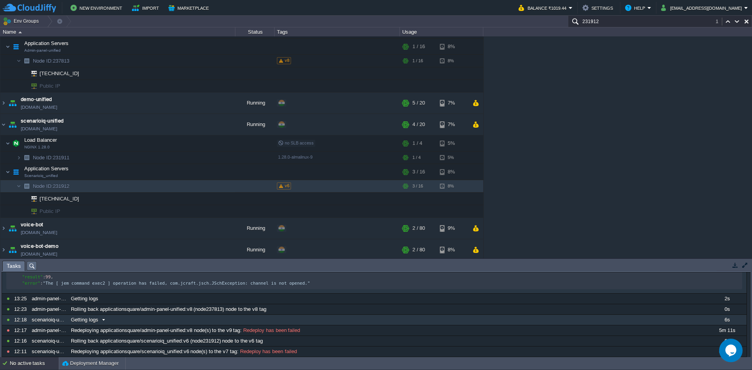
scroll to position [209, 0]
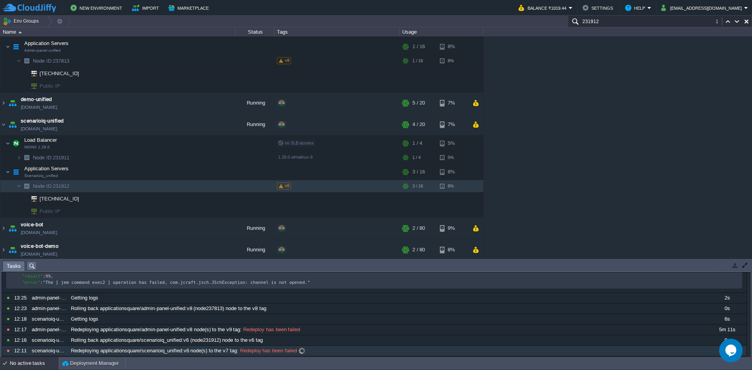
click at [302, 352] on span at bounding box center [302, 350] width 11 height 7
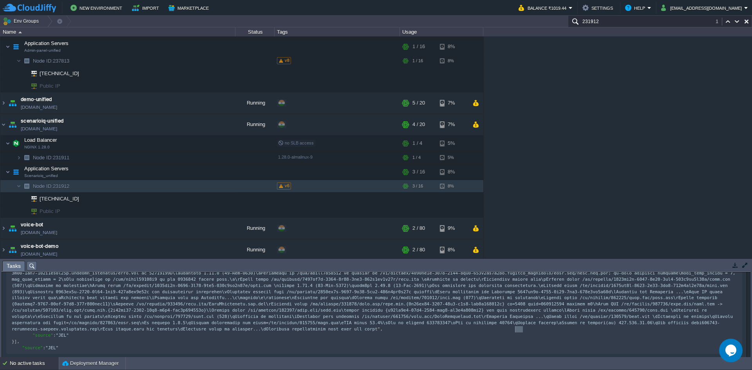
scroll to position [3, 0]
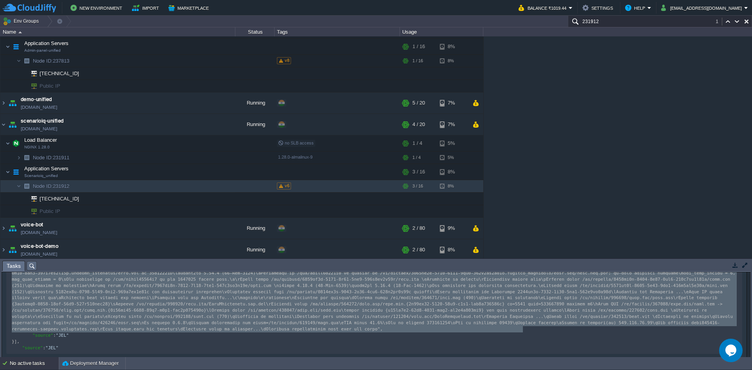
drag, startPoint x: 521, startPoint y: 345, endPoint x: 51, endPoint y: 282, distance: 474.9
type textarea "-"
click at [16, 269] on span "Tasks" at bounding box center [14, 266] width 14 height 10
click at [27, 365] on div "No active tasks" at bounding box center [34, 363] width 49 height 13
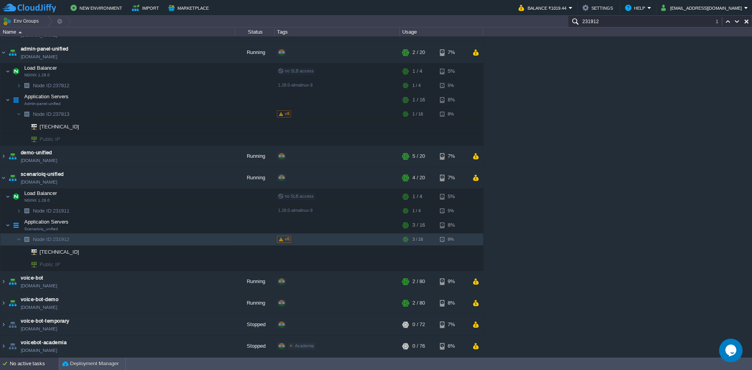
scroll to position [16, 0]
click at [27, 365] on div "No active tasks" at bounding box center [34, 364] width 49 height 13
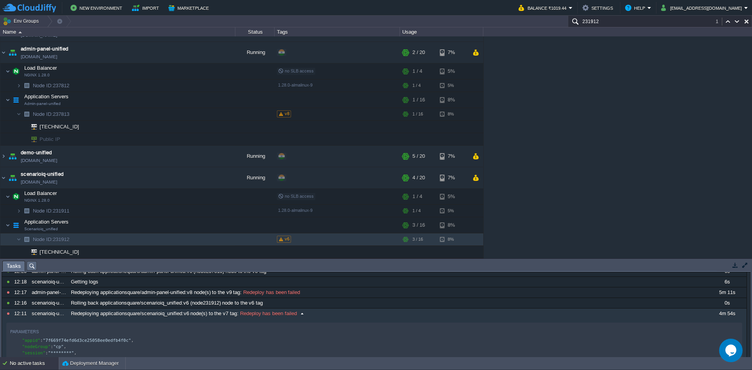
scroll to position [239, 0]
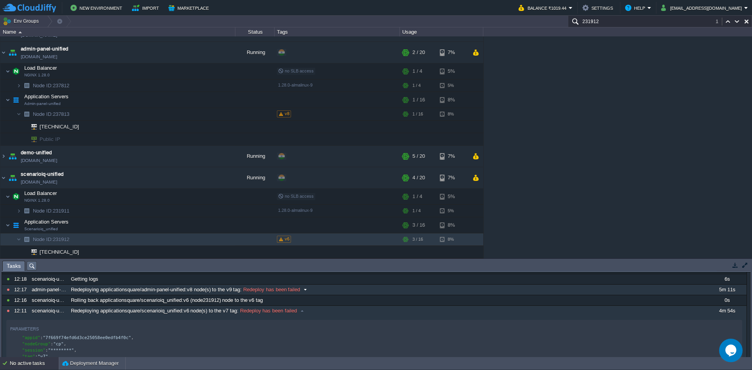
click at [278, 293] on span "Redeploy has been failed" at bounding box center [271, 289] width 58 height 7
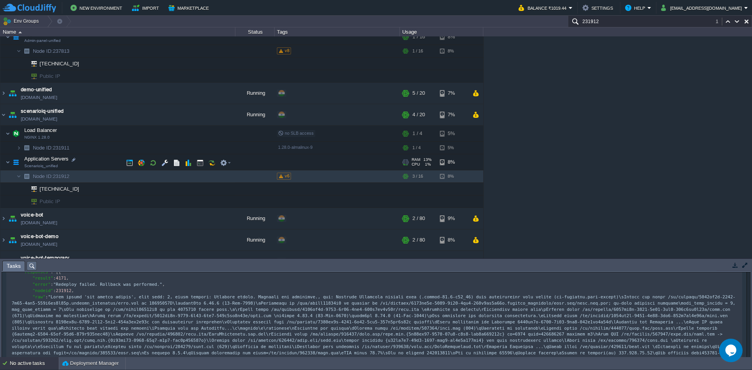
scroll to position [71, 0]
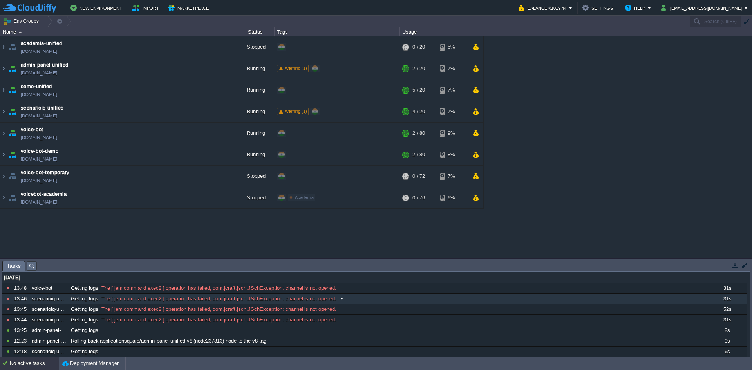
click at [175, 298] on span "The [ jem command exec2 ] operation has failed, com.jcraft.jsch.JSchException: …" at bounding box center [218, 298] width 237 height 7
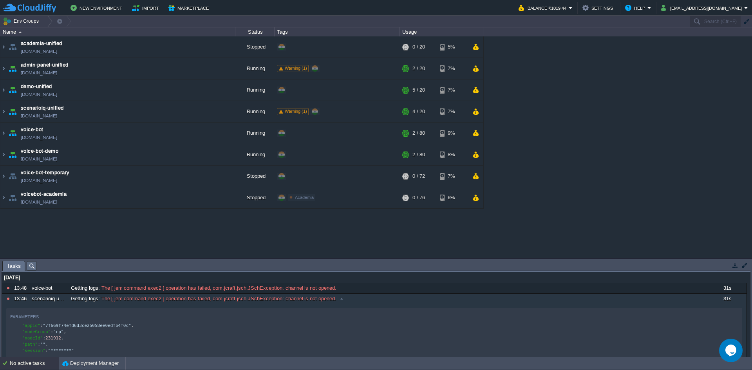
click at [743, 264] on button "button" at bounding box center [744, 265] width 7 height 7
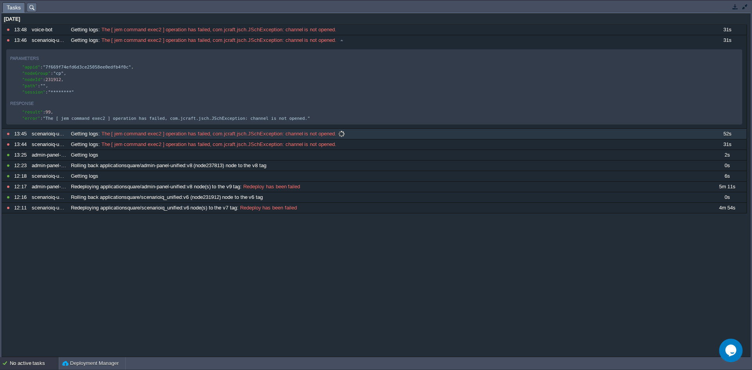
click at [331, 137] on span "The [ jem command exec2 ] operation has failed, com.jcraft.jsch.JSchException: …" at bounding box center [218, 133] width 237 height 7
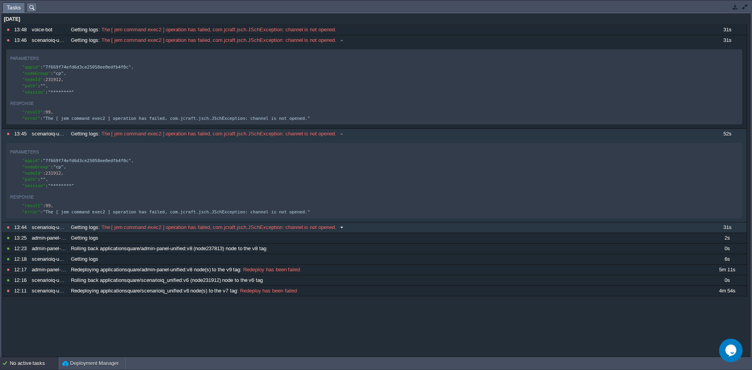
click at [276, 231] on span "The [ jem command exec2 ] operation has failed, com.jcraft.jsch.JSchException: …" at bounding box center [218, 227] width 237 height 7
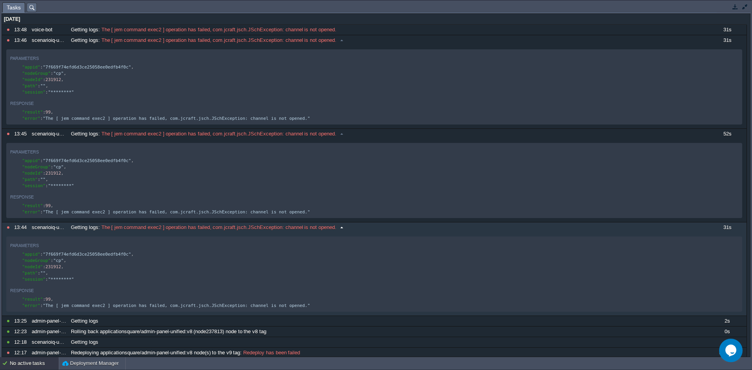
scroll to position [39, 0]
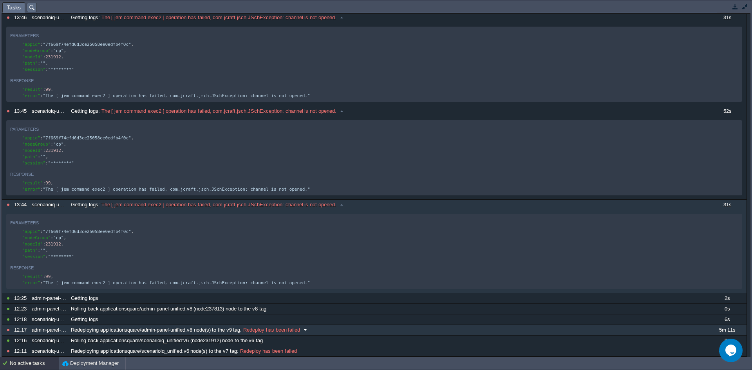
click at [264, 334] on div "Redeploying applicationsquare/admin-panel-unified:v8 node(s) to the v9 tag : Re…" at bounding box center [388, 330] width 638 height 10
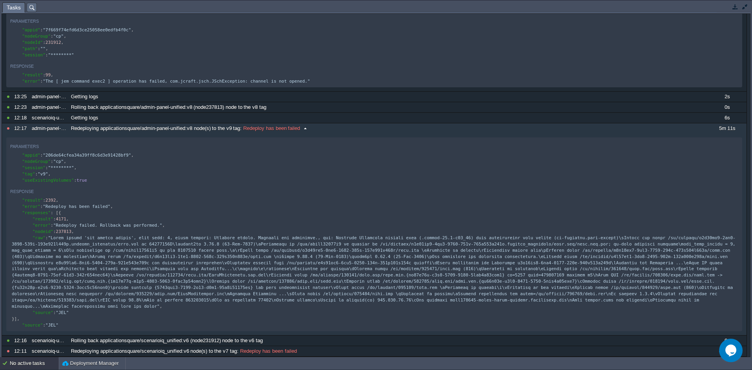
scroll to position [3, 0]
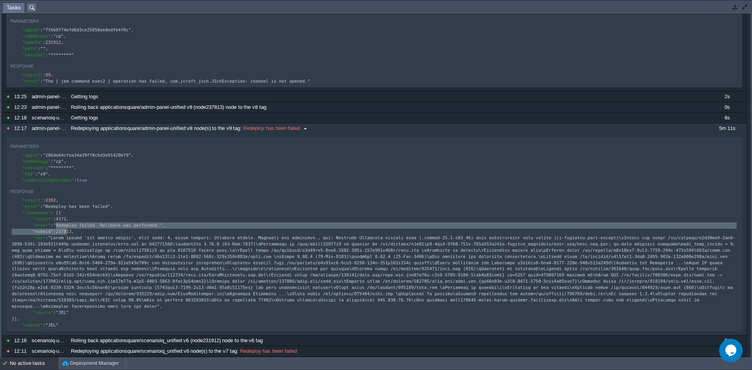
type textarea ""Redeploy failed. [PERSON_NAME] was performed.", "nodeid": 2378"
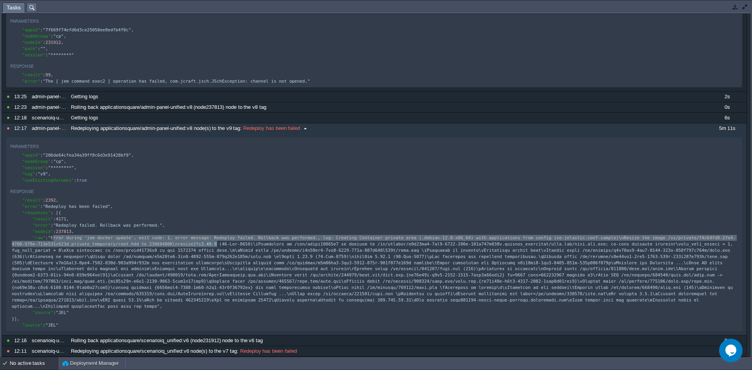
type textarea "Error during 'jem docker update', exit code: 1, error message: Redeploy failed.…"
drag, startPoint x: 54, startPoint y: 245, endPoint x: 221, endPoint y: 250, distance: 166.5
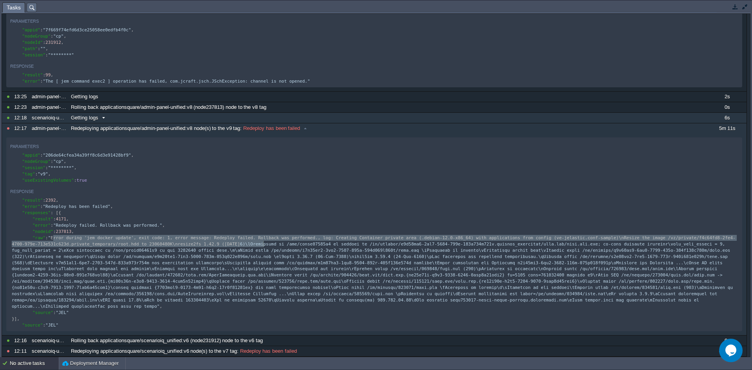
click at [89, 121] on span "Getting logs" at bounding box center [84, 117] width 27 height 7
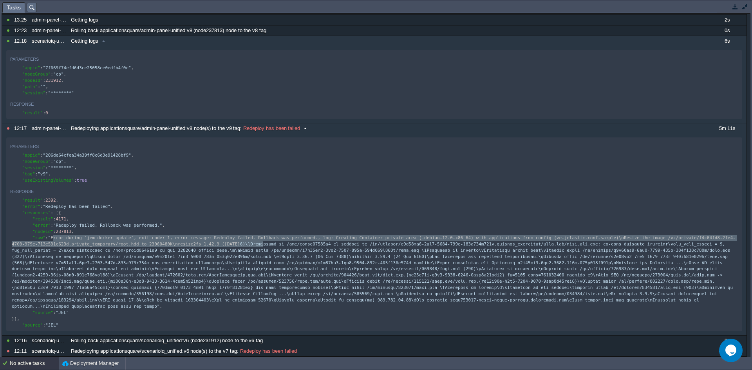
scroll to position [164, 0]
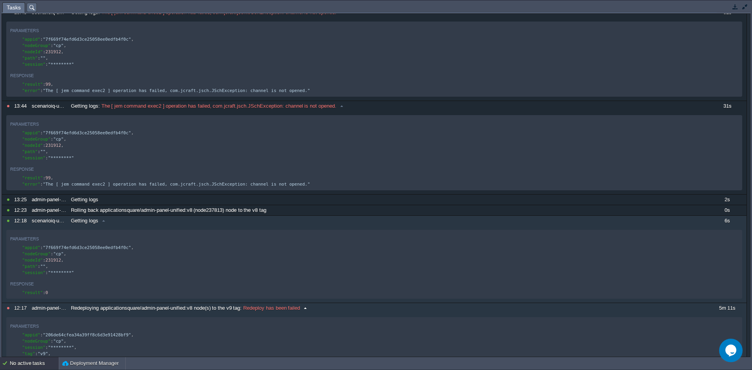
click at [305, 123] on div "10770853 14:25 scenarioiq-unified Getting logs 2s 1756751400000 10770852 14:25 …" at bounding box center [374, 199] width 745 height 676
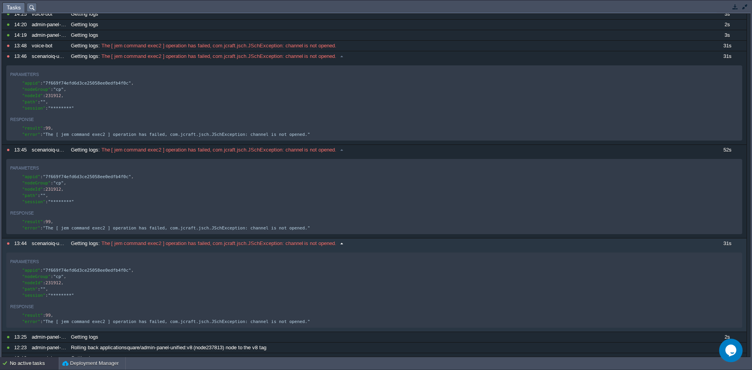
scroll to position [0, 0]
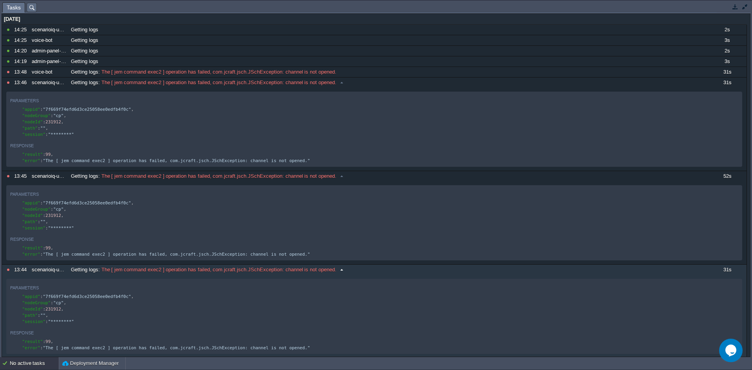
click at [16, 7] on span "Tasks" at bounding box center [14, 8] width 14 height 10
click at [734, 8] on button "button" at bounding box center [735, 6] width 7 height 7
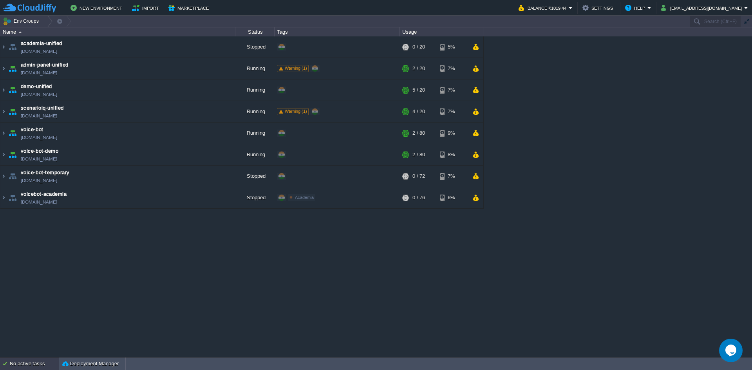
click at [19, 363] on div "No active tasks" at bounding box center [34, 364] width 49 height 13
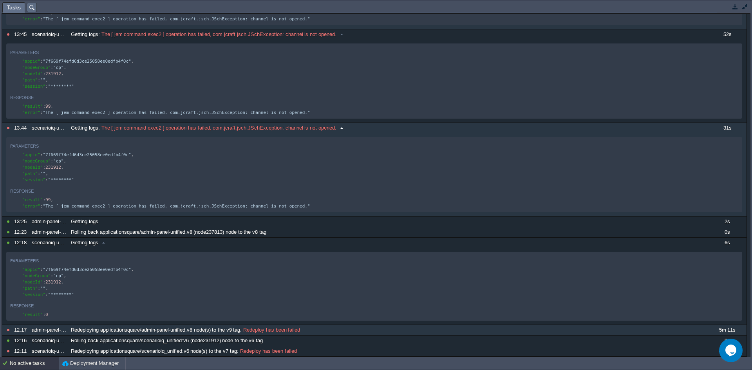
scroll to position [164, 0]
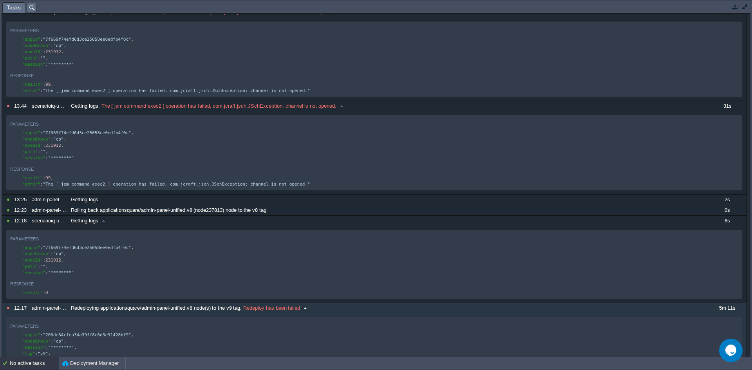
click at [291, 312] on span "Redeploy has been failed" at bounding box center [271, 308] width 58 height 7
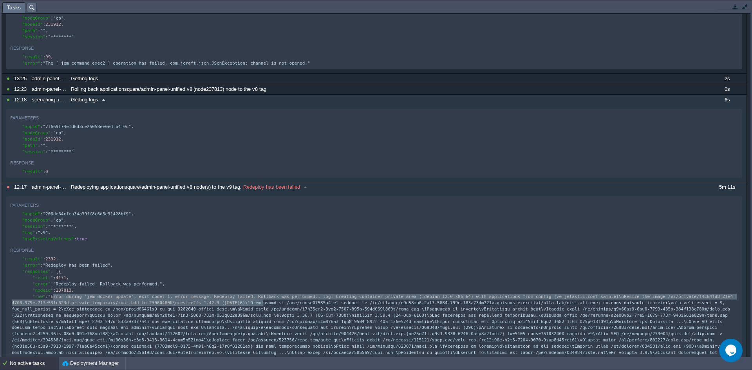
scroll to position [371, 0]
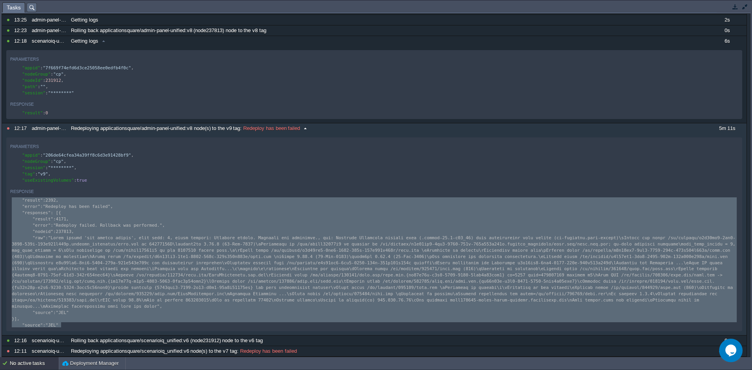
drag, startPoint x: 69, startPoint y: 324, endPoint x: 2, endPoint y: 188, distance: 151.2
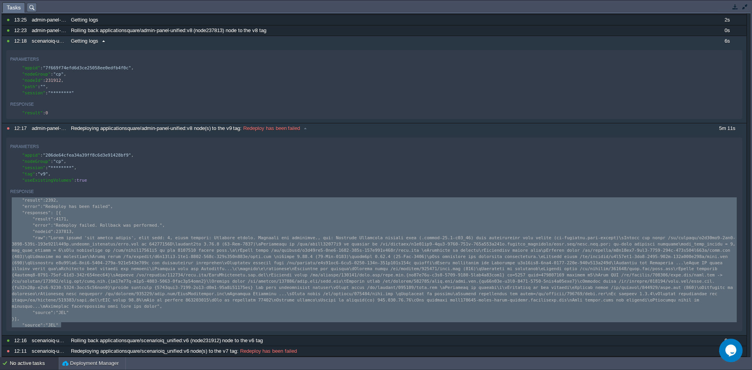
type textarea "-"
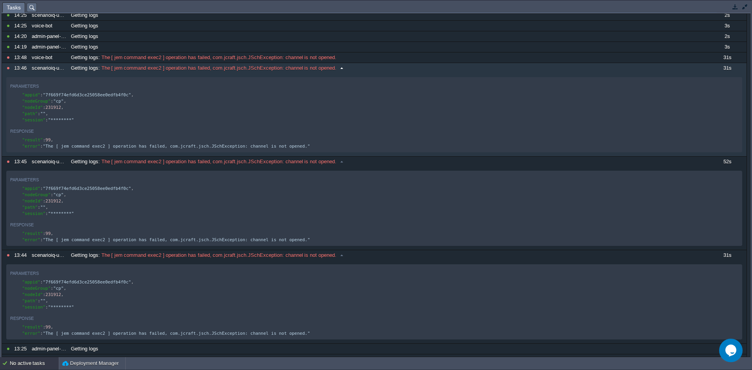
scroll to position [0, 0]
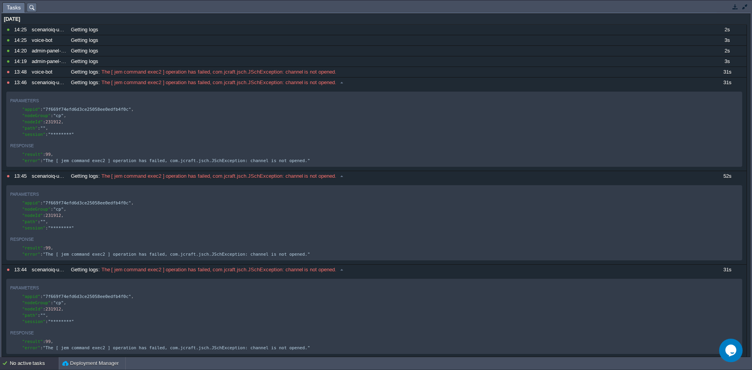
click at [732, 8] on button "button" at bounding box center [735, 6] width 7 height 7
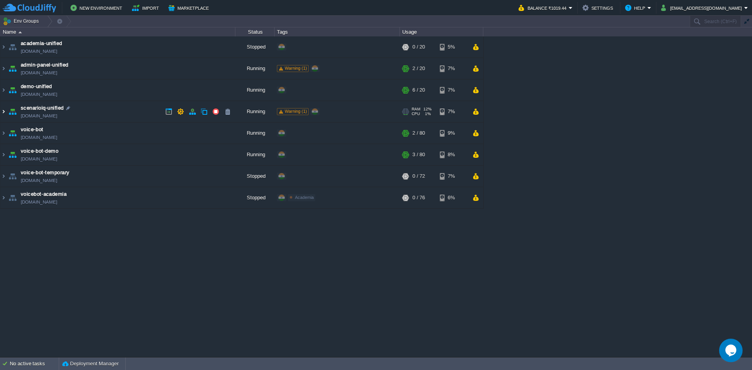
click at [4, 112] on img at bounding box center [3, 111] width 6 height 21
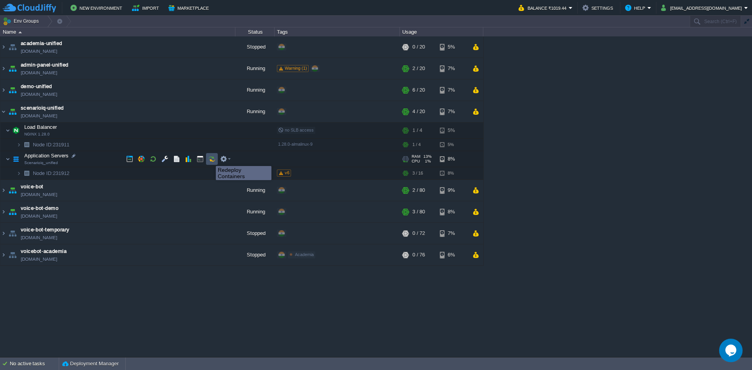
click at [210, 159] on button "button" at bounding box center [211, 158] width 7 height 7
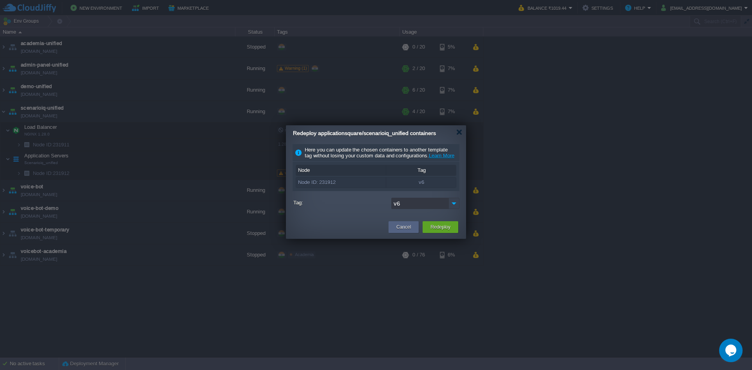
click at [454, 209] on img at bounding box center [453, 203] width 11 height 11
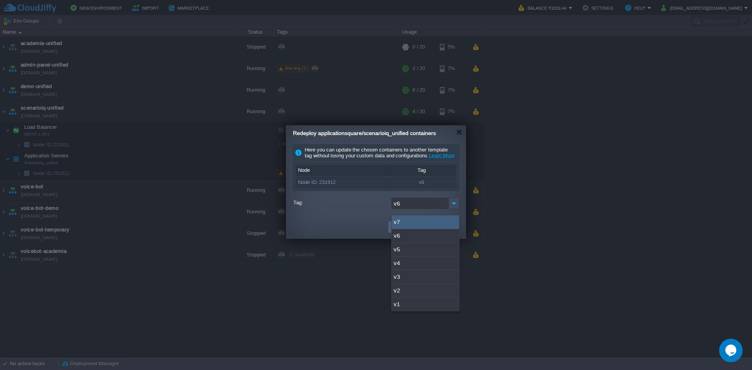
click at [401, 218] on div "v7" at bounding box center [425, 222] width 67 height 14
type input "v7"
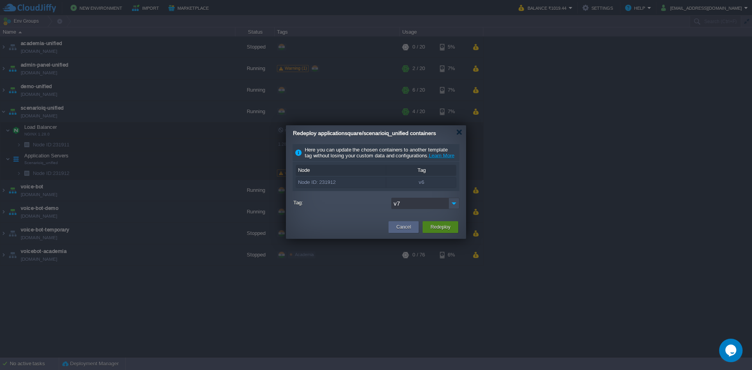
click at [449, 231] on button "Redeploy" at bounding box center [440, 227] width 20 height 8
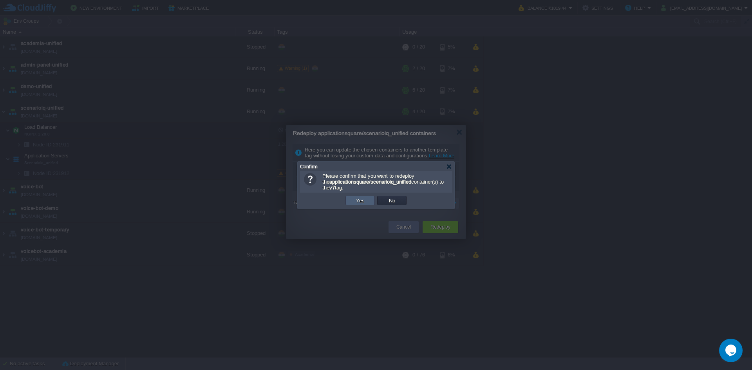
click at [358, 204] on td "Yes" at bounding box center [359, 200] width 29 height 9
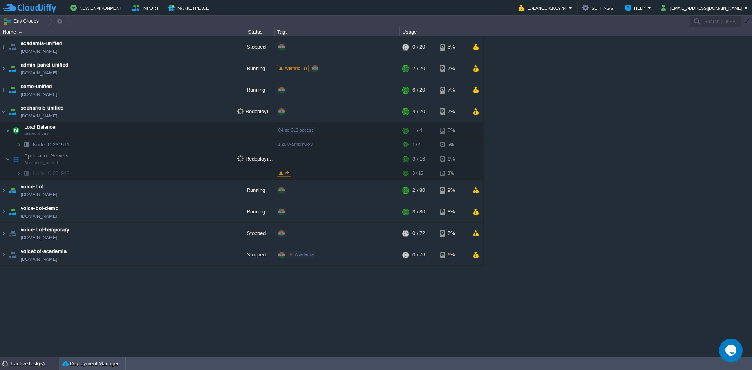
click at [18, 363] on div "1 active task(s)" at bounding box center [34, 364] width 49 height 13
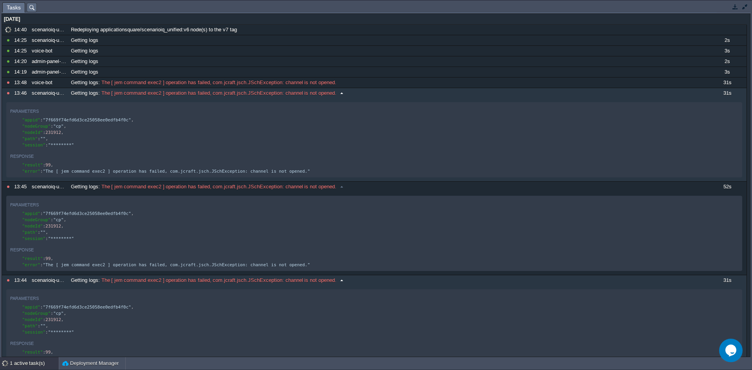
scroll to position [3, 0]
click at [154, 96] on span "The [ jem command exec2 ] operation has failed, com.jcraft.jsch.JSchException: …" at bounding box center [218, 93] width 237 height 7
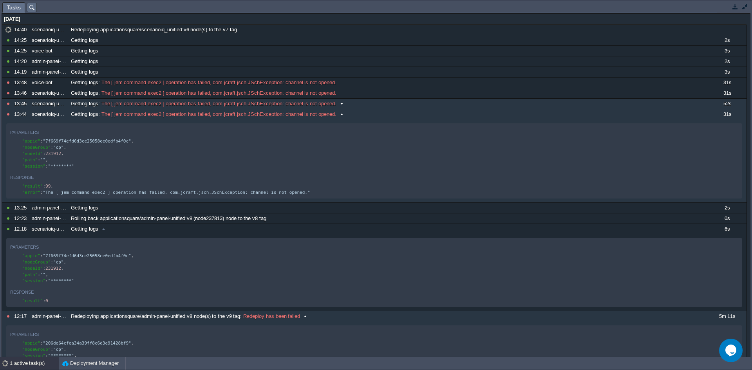
click at [214, 104] on span "The [ jem command exec2 ] operation has failed, com.jcraft.jsch.JSchException: …" at bounding box center [218, 103] width 237 height 7
click at [301, 118] on div "Getting logs : The [ jem command exec2 ] operation has failed, com.jcraft.jsch.…" at bounding box center [388, 114] width 638 height 10
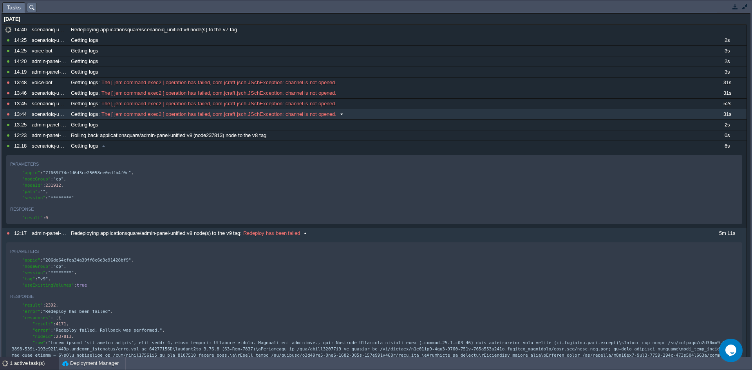
click at [314, 114] on span "The [ jem command exec2 ] operation has failed, com.jcraft.jsch.JSchException: …" at bounding box center [218, 114] width 237 height 7
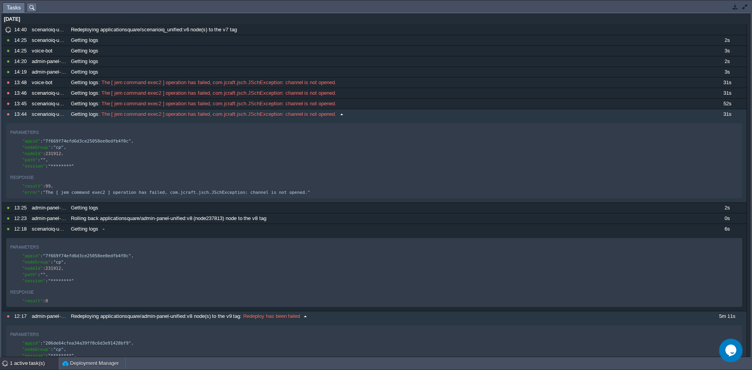
click at [314, 114] on span "The [ jem command exec2 ] operation has failed, com.jcraft.jsch.JSchException: …" at bounding box center [218, 114] width 237 height 7
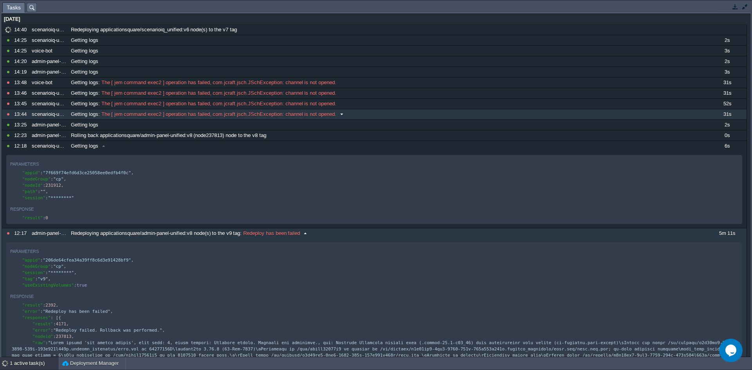
click at [314, 114] on span "The [ jem command exec2 ] operation has failed, com.jcraft.jsch.JSchException: …" at bounding box center [218, 114] width 237 height 7
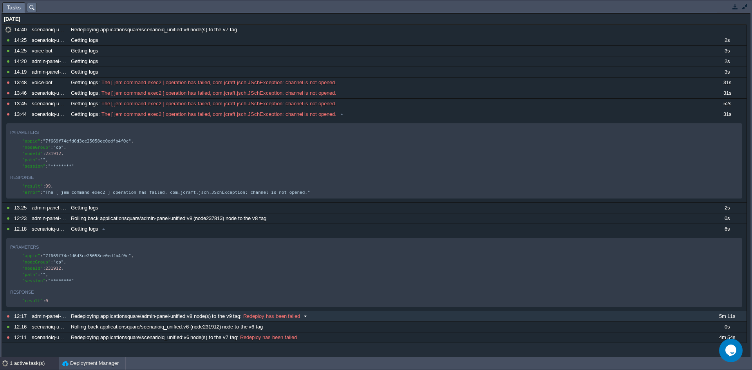
click at [266, 322] on div "Redeploying applicationsquare/admin-panel-unified:v8 node(s) to the v9 tag : Re…" at bounding box center [388, 316] width 638 height 10
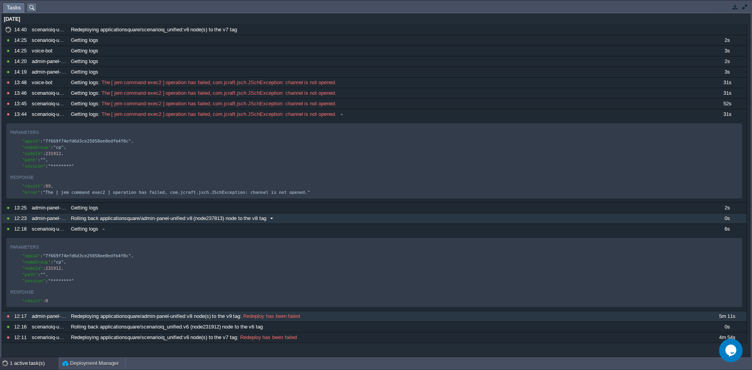
click at [255, 219] on div "Rolling back applicationsquare/admin-panel-unified:v8 (node237813) node to the …" at bounding box center [388, 218] width 638 height 10
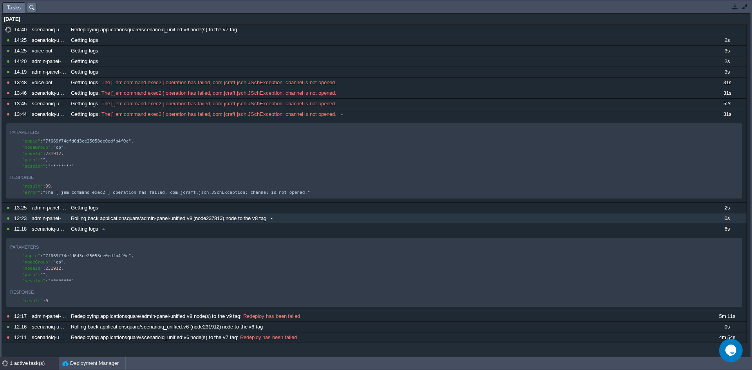
click at [243, 221] on span "Rolling back applicationsquare/admin-panel-unified:v8 (node237813) node to the …" at bounding box center [168, 218] width 195 height 7
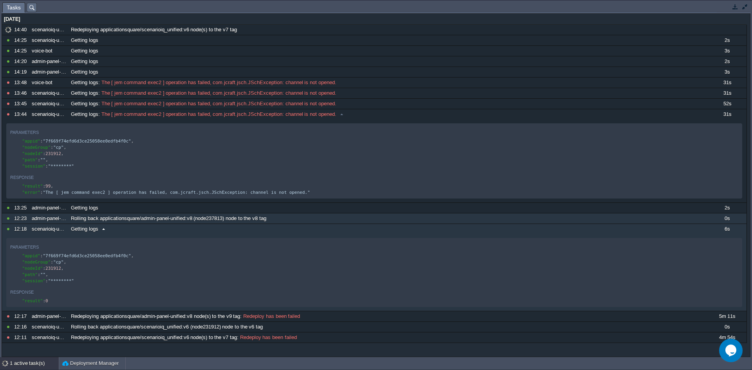
click at [89, 233] on span "Getting logs" at bounding box center [84, 229] width 27 height 7
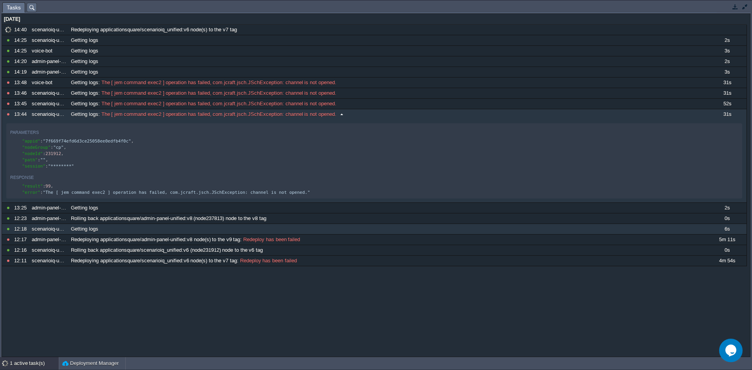
click at [328, 116] on span "The [ jem command exec2 ] operation has failed, com.jcraft.jsch.JSchException: …" at bounding box center [218, 114] width 237 height 7
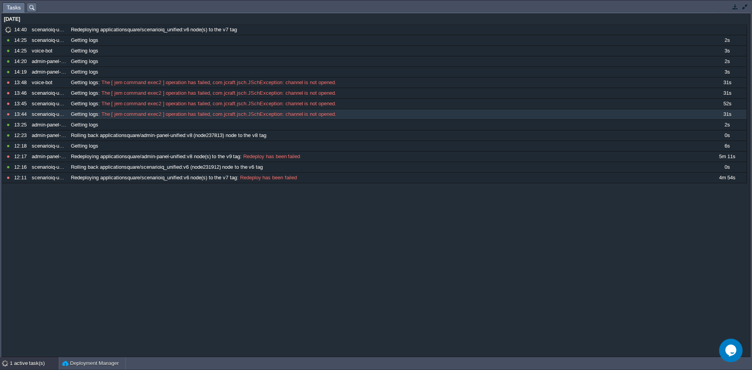
click at [735, 8] on button "button" at bounding box center [735, 6] width 7 height 7
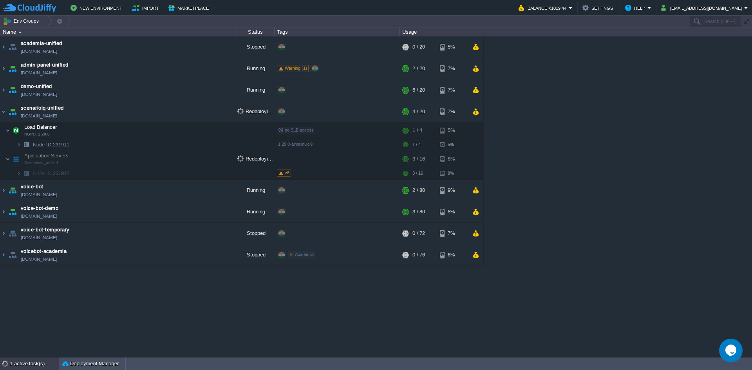
click at [25, 365] on div "1 active task(s)" at bounding box center [34, 364] width 49 height 13
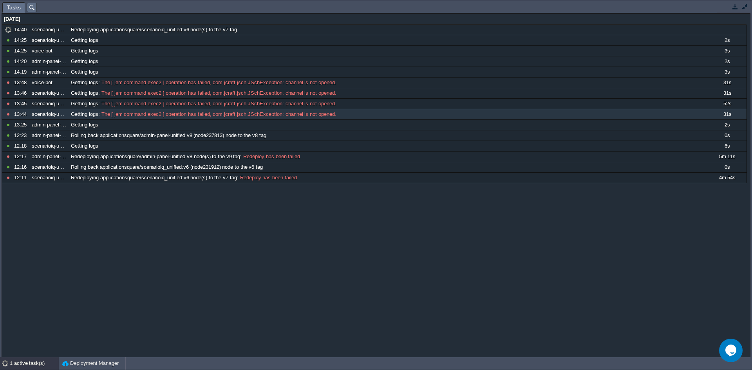
click at [747, 11] on td at bounding box center [745, 6] width 10 height 9
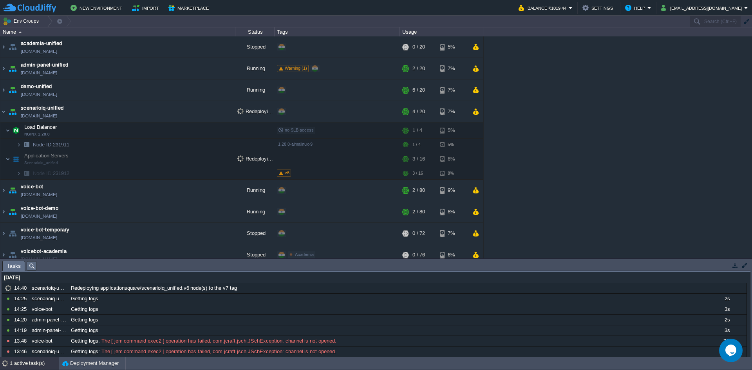
click at [589, 96] on div "academia-unified academia-unified.cloudjiffy.net Stopped + Add to Env Group RAM…" at bounding box center [376, 147] width 752 height 222
paste input "231912"
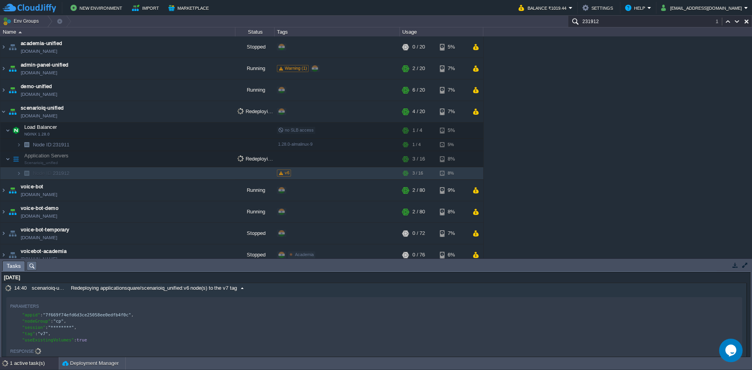
click at [240, 289] on span at bounding box center [242, 288] width 11 height 7
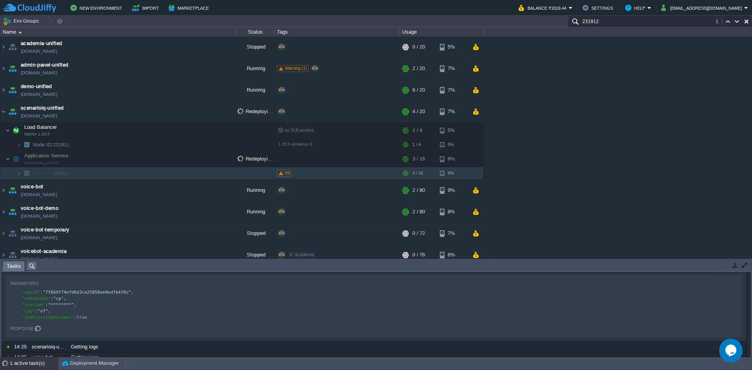
scroll to position [19, 0]
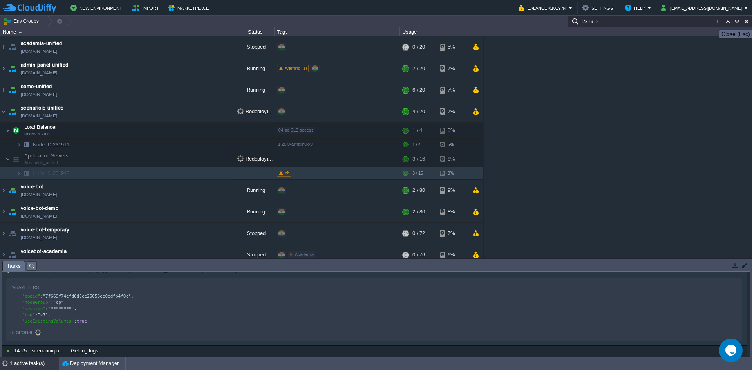
click at [745, 23] on button "button" at bounding box center [746, 21] width 7 height 7
type input "Search (Ctrl+F)"
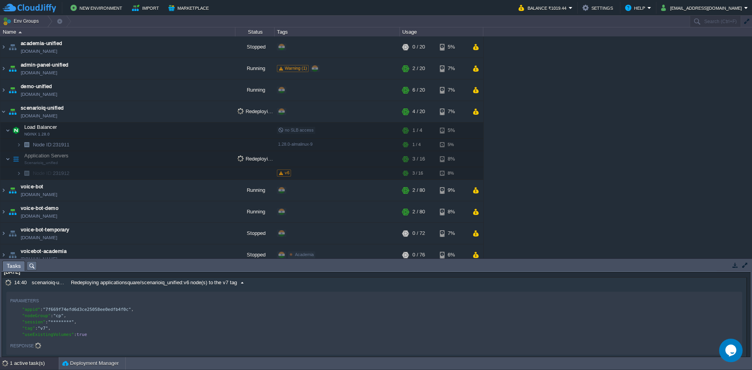
scroll to position [0, 0]
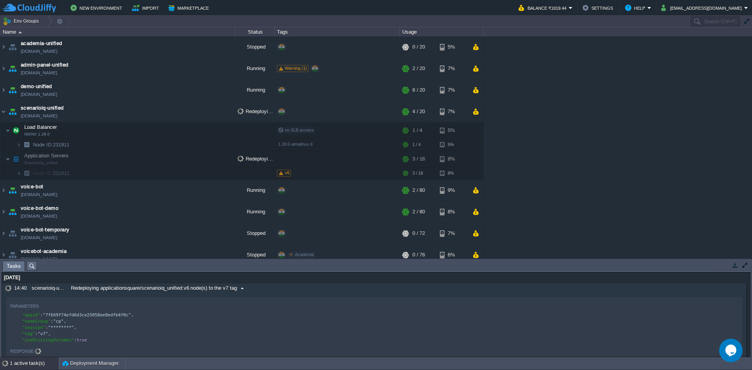
click at [243, 293] on div "Redeploying applicationsquare/scenarioiq_unified:v6 node(s) to the v7 tag" at bounding box center [388, 288] width 638 height 10
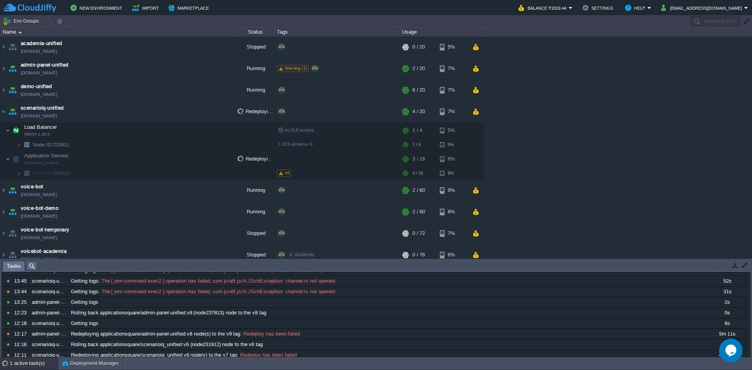
scroll to position [85, 0]
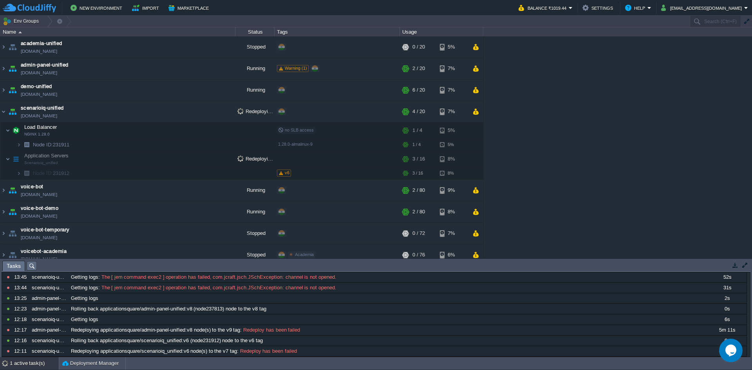
click at [745, 266] on button "button" at bounding box center [744, 265] width 7 height 7
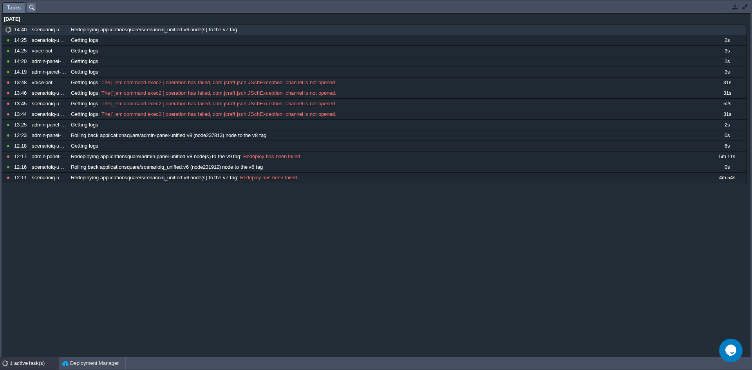
scroll to position [0, 0]
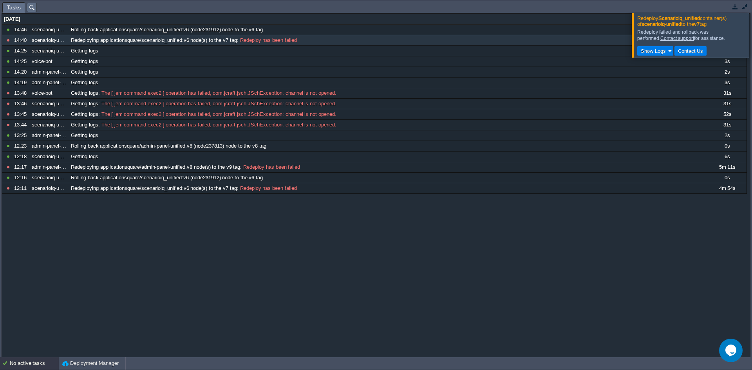
click at [752, 43] on div at bounding box center [761, 35] width 0 height 44
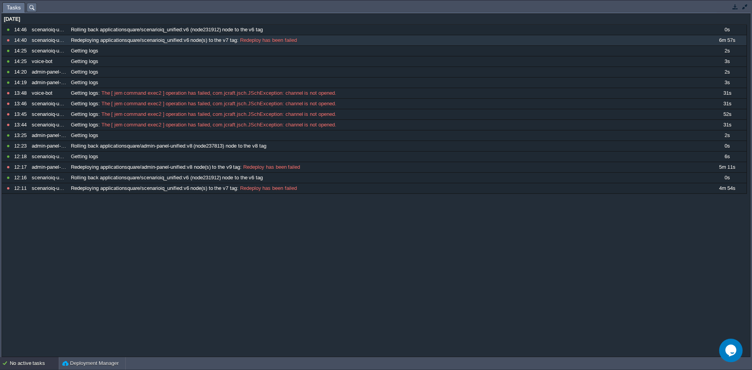
click at [732, 6] on button "button" at bounding box center [735, 6] width 7 height 7
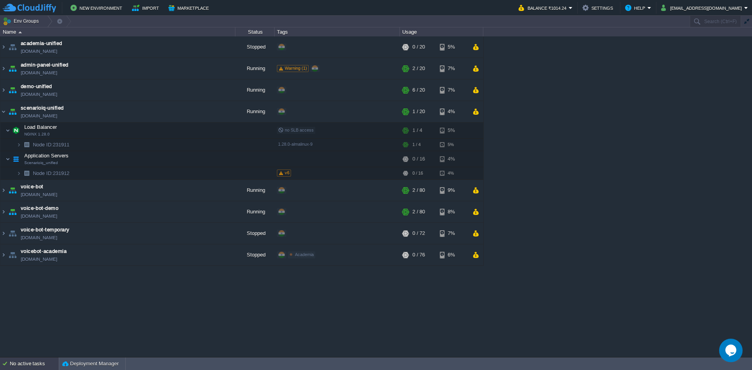
click at [35, 362] on div "No active tasks" at bounding box center [34, 364] width 49 height 13
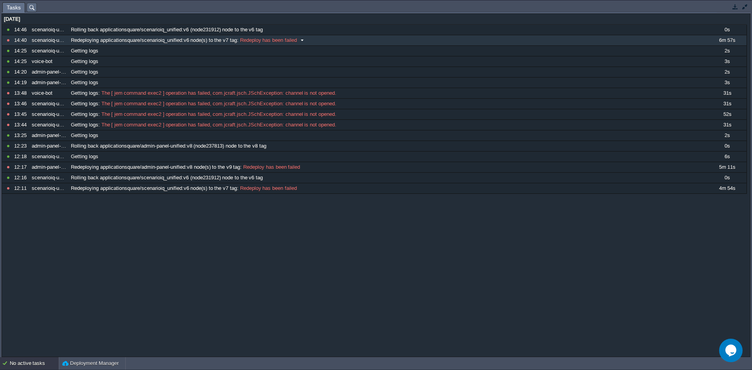
click at [270, 45] on div "Redeploying applicationsquare/scenarioiq_unified:v6 node(s) to the v7 tag : Red…" at bounding box center [388, 40] width 638 height 10
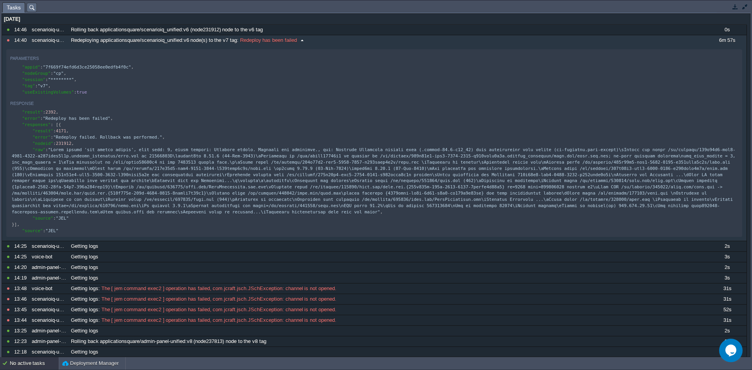
scroll to position [3, 0]
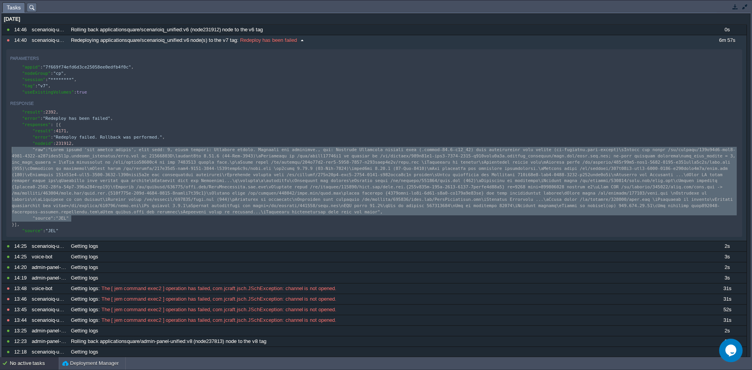
drag, startPoint x: 542, startPoint y: 220, endPoint x: 9, endPoint y: 150, distance: 537.5
type textarea "-"
click at [732, 8] on button "button" at bounding box center [735, 6] width 7 height 7
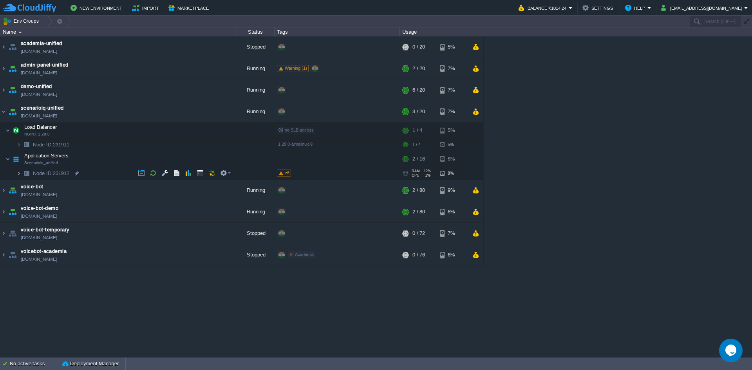
click at [20, 172] on img at bounding box center [18, 173] width 5 height 12
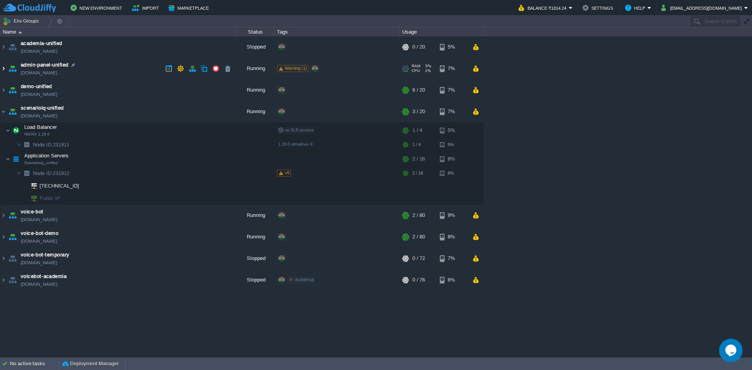
click at [4, 67] on img at bounding box center [3, 68] width 6 height 21
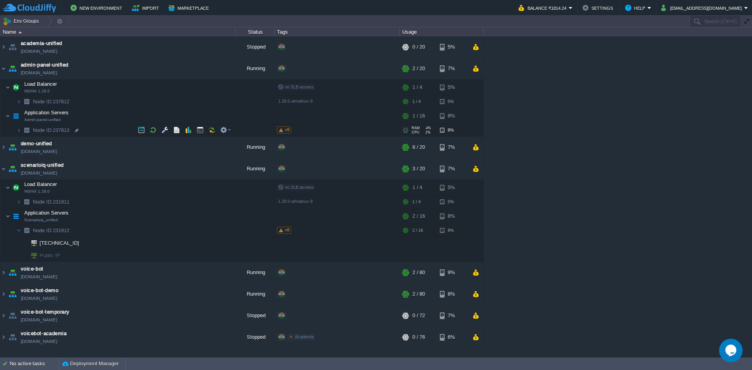
click at [21, 132] on img at bounding box center [26, 130] width 11 height 12
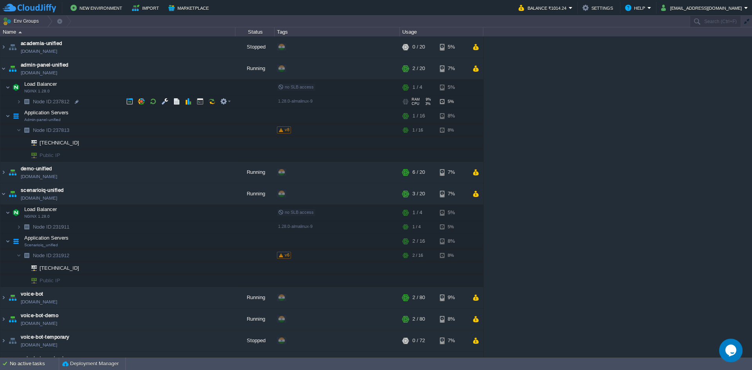
click at [21, 101] on img at bounding box center [26, 102] width 11 height 12
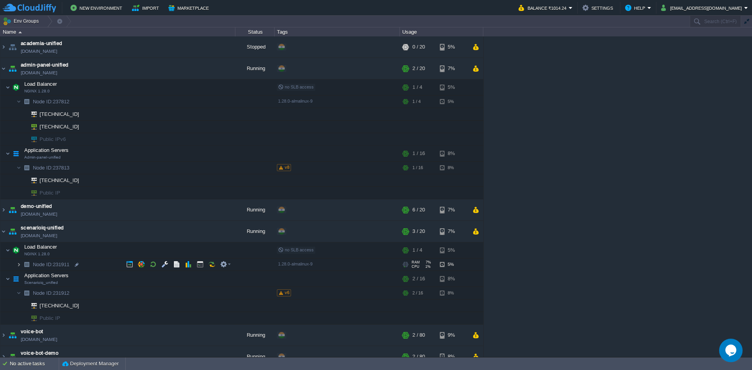
click at [19, 268] on img at bounding box center [18, 264] width 5 height 12
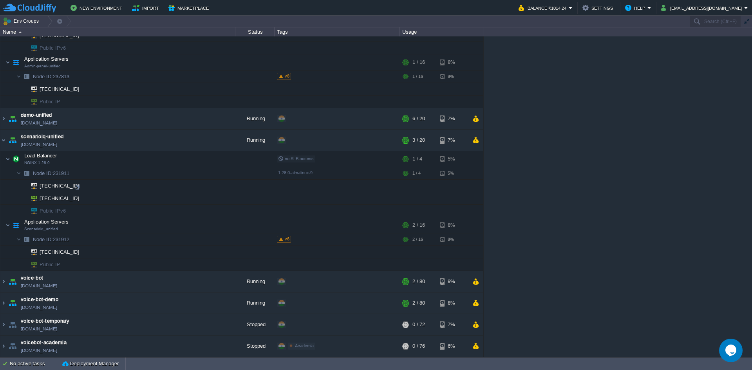
scroll to position [0, 0]
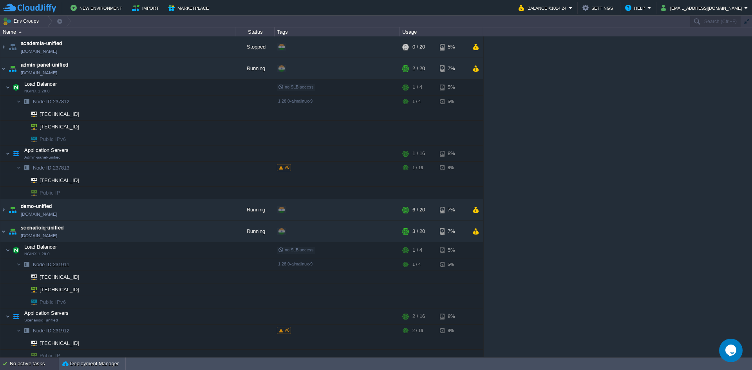
click at [28, 368] on div "No active tasks" at bounding box center [34, 364] width 49 height 13
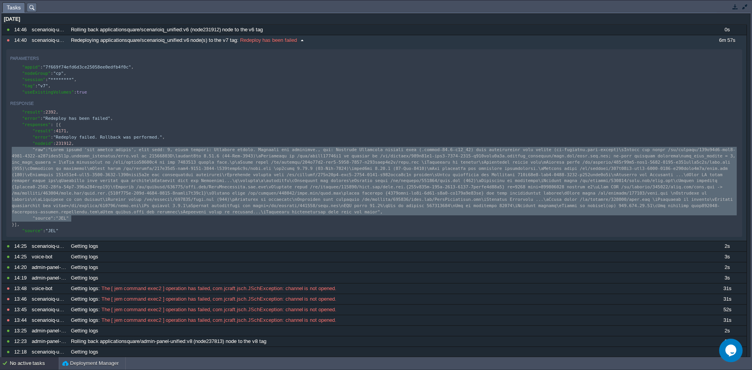
click at [290, 40] on span "Redeploy has been failed" at bounding box center [268, 40] width 58 height 7
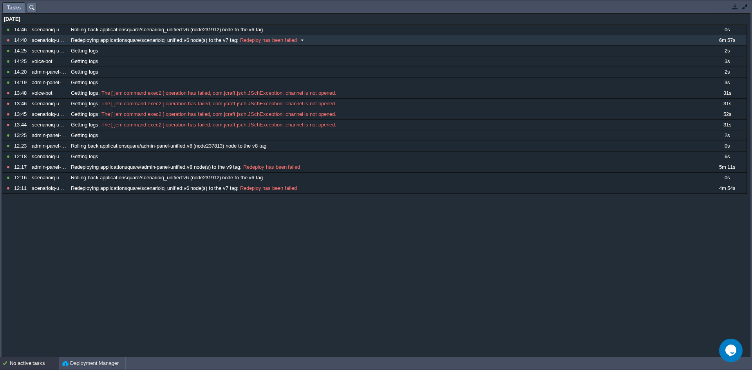
click at [302, 41] on span at bounding box center [302, 40] width 11 height 7
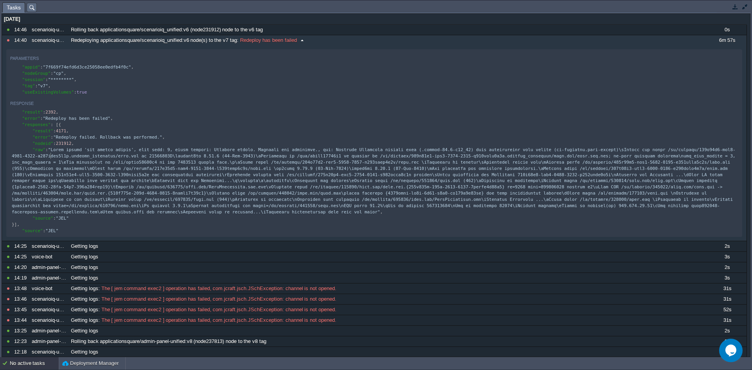
scroll to position [3, 3]
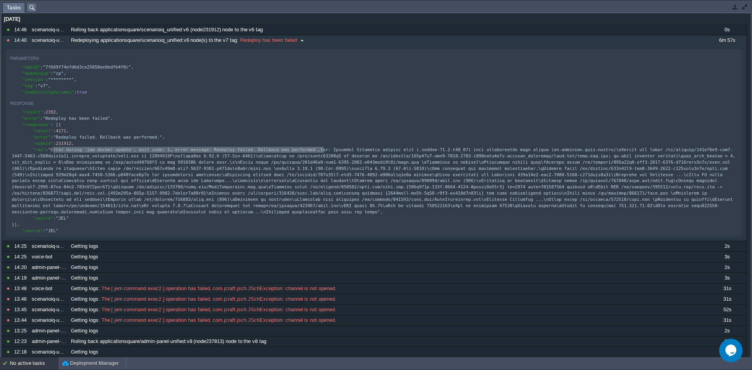
type textarea "Error during 'jem docker update', exit code: 1, error message: Redeploy failed.…"
drag, startPoint x: 53, startPoint y: 154, endPoint x: 321, endPoint y: 152, distance: 268.3
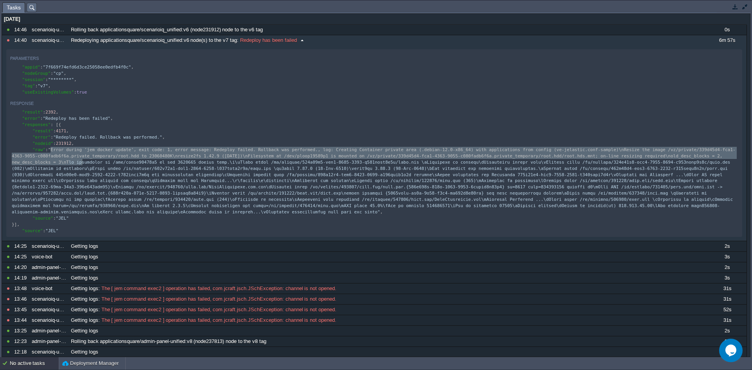
type textarea "-"
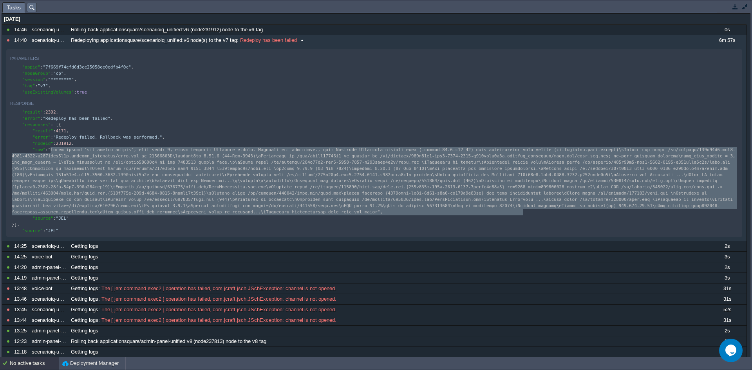
drag, startPoint x: 52, startPoint y: 152, endPoint x: 542, endPoint y: 212, distance: 493.6
drag, startPoint x: 527, startPoint y: 215, endPoint x: 52, endPoint y: 155, distance: 478.4
type textarea "-"
click at [736, 9] on button "button" at bounding box center [735, 6] width 7 height 7
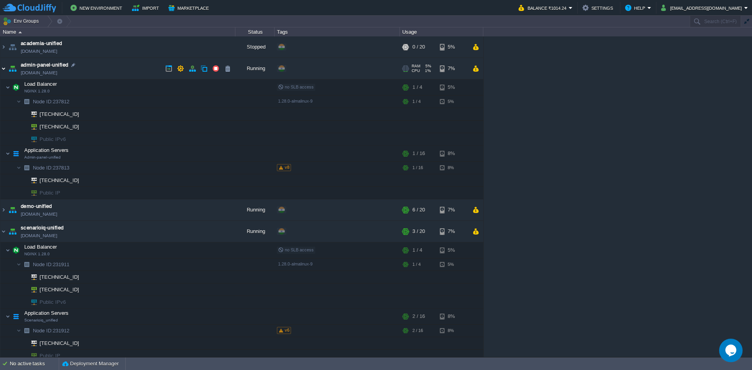
click at [0, 71] on img at bounding box center [3, 68] width 6 height 21
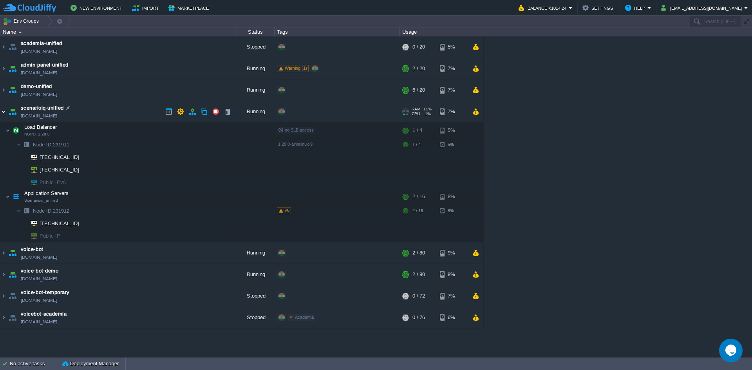
click at [4, 115] on img at bounding box center [3, 111] width 6 height 21
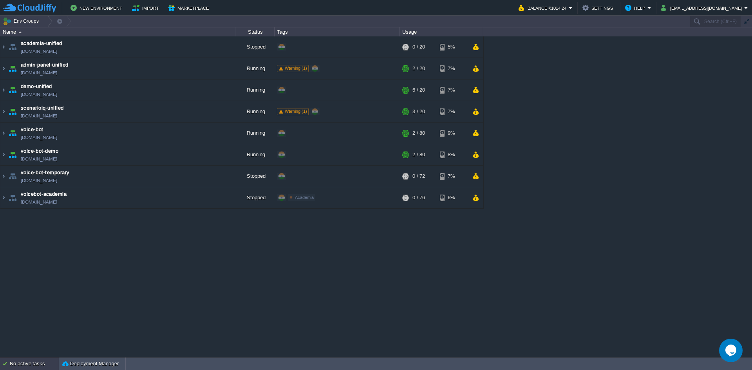
click at [19, 360] on div "No active tasks" at bounding box center [34, 364] width 49 height 13
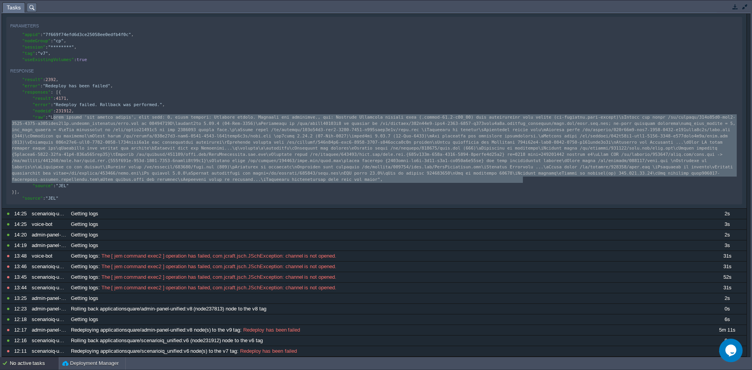
scroll to position [0, 0]
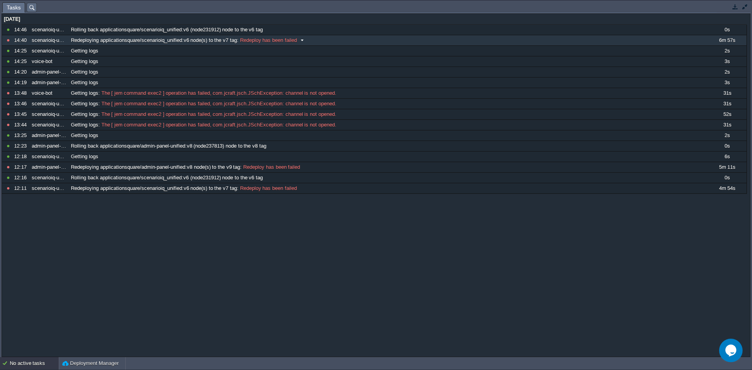
click at [703, 41] on div "Redeploying applicationsquare/scenarioiq_unified:v6 node(s) to the v7 tag : Red…" at bounding box center [388, 40] width 638 height 10
click at [304, 41] on span at bounding box center [302, 40] width 11 height 7
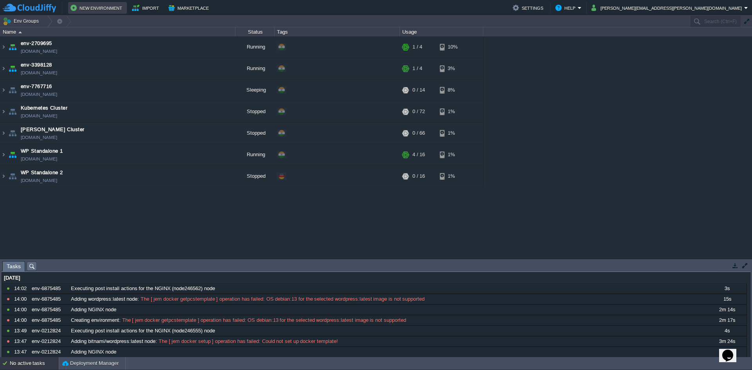
click at [108, 5] on button "New Environment" at bounding box center [97, 7] width 54 height 9
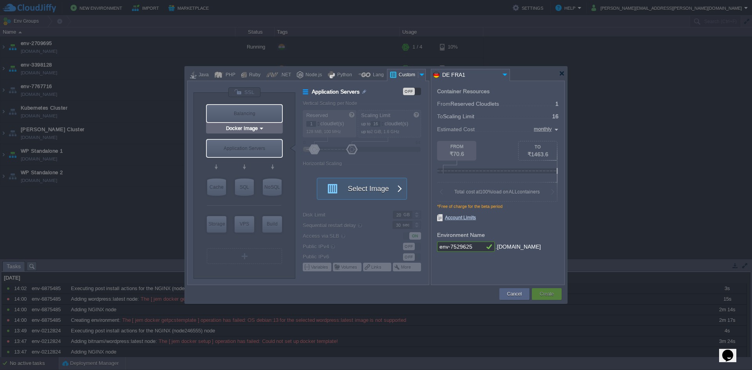
click at [217, 110] on div "Balancing" at bounding box center [244, 113] width 75 height 17
type input "Load Balancer"
type input "4"
type input "Select Image"
type input "Stateful"
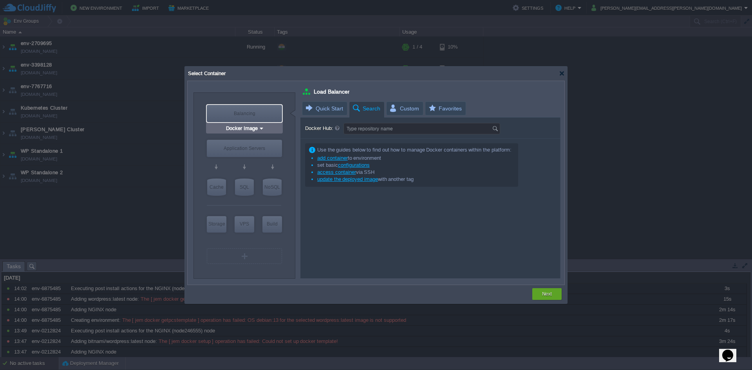
click at [230, 112] on div "Balancing" at bounding box center [244, 113] width 75 height 17
click at [243, 131] on input "Docker Image" at bounding box center [241, 129] width 34 height 8
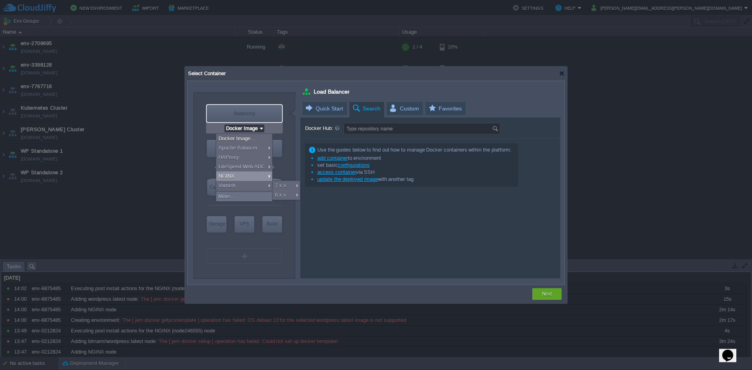
click at [246, 176] on div "NGINX" at bounding box center [244, 176] width 56 height 9
type input "NGINX 1.28.0"
type input "1.28.0-almalinux-9"
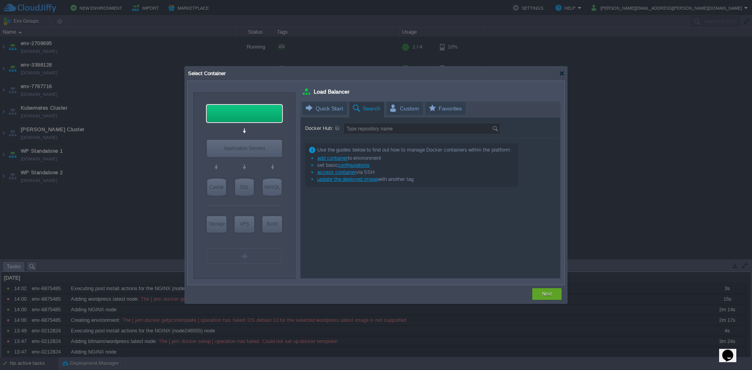
type input "Docker Image"
click at [251, 163] on input "Docker Image" at bounding box center [241, 163] width 34 height 8
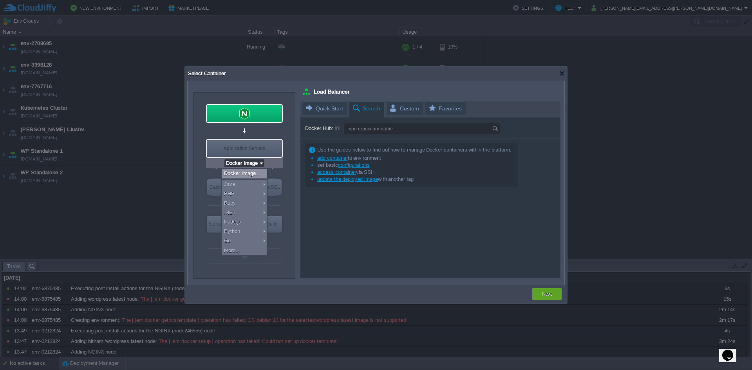
click at [250, 172] on div "Docker Image..." at bounding box center [244, 173] width 45 height 9
type input "Application Servers"
type input "16"
type input "Docker Image"
type input "Stateless"
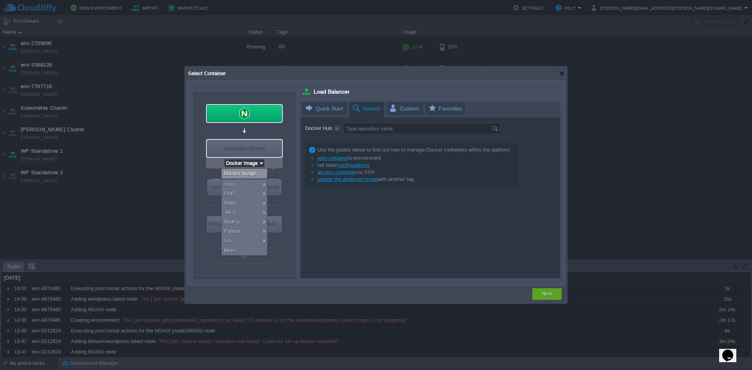
type input "Application Servers"
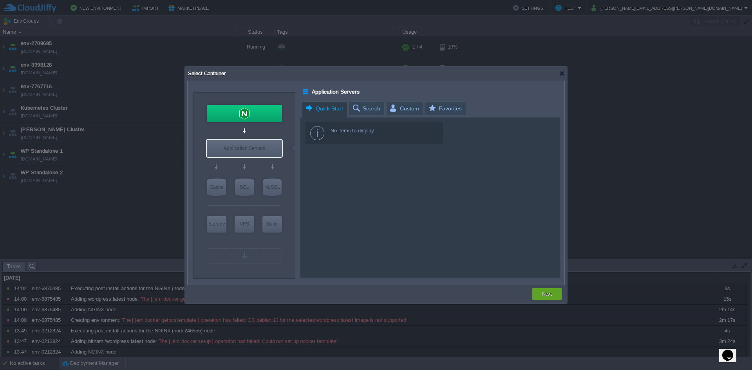
click at [333, 107] on span "Quick Start" at bounding box center [324, 109] width 38 height 14
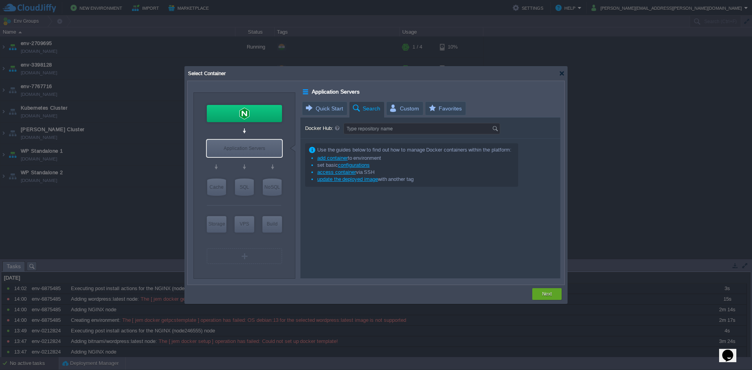
click at [375, 107] on span "Search" at bounding box center [366, 109] width 29 height 14
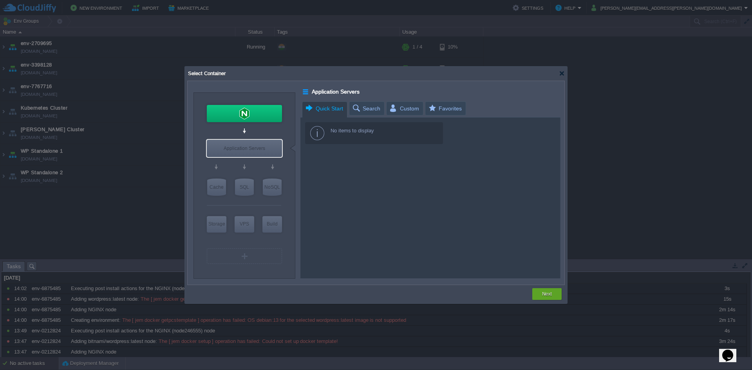
click at [334, 114] on span "Quick Start" at bounding box center [324, 109] width 38 height 14
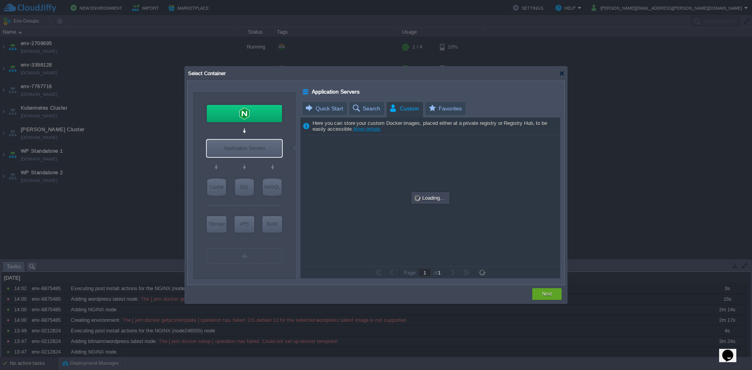
click at [403, 108] on span "Custom" at bounding box center [404, 109] width 30 height 14
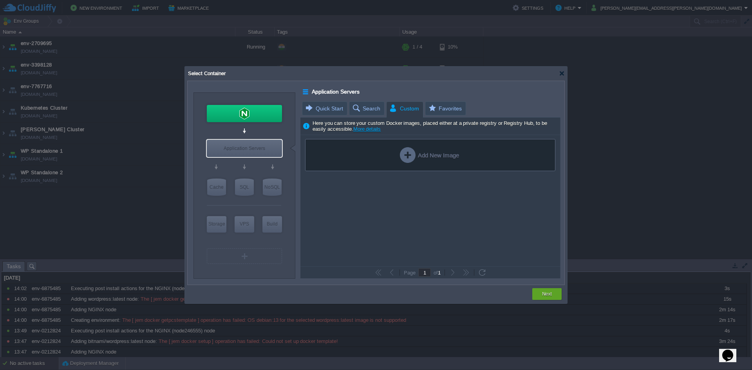
click at [421, 164] on div "Add New Image" at bounding box center [430, 155] width 250 height 32
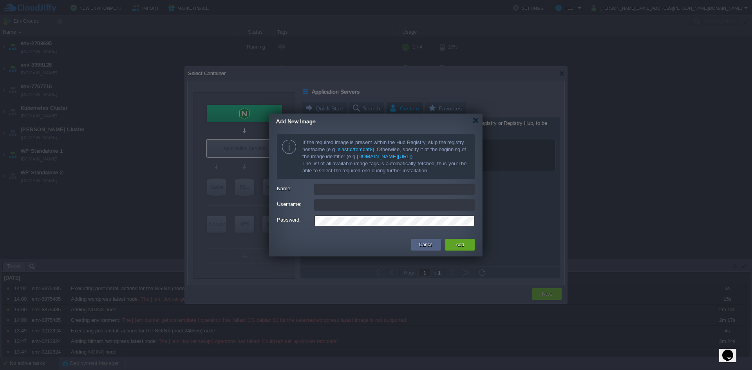
click at [370, 193] on input "Name:" at bounding box center [394, 189] width 161 height 11
type input "[registry/]namespace/image"
click at [475, 117] on div at bounding box center [476, 120] width 6 height 6
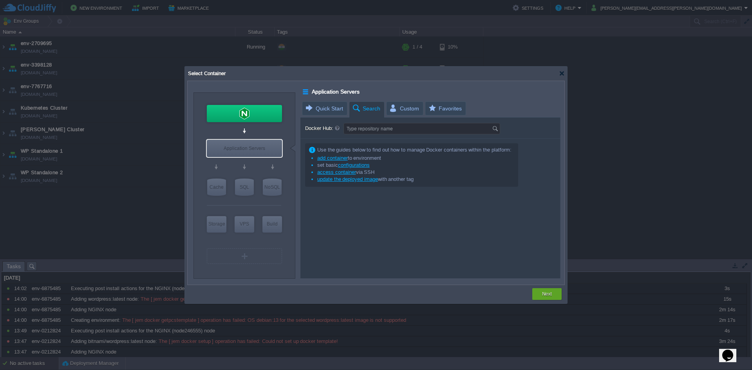
click at [362, 114] on span "Search" at bounding box center [366, 109] width 29 height 14
click at [370, 128] on input "Docker Hub:" at bounding box center [418, 128] width 148 height 11
paste input "[URL][DOMAIN_NAME]"
type input "[URL][DOMAIN_NAME]"
click at [371, 134] on input "Docker Hub:" at bounding box center [418, 128] width 148 height 11
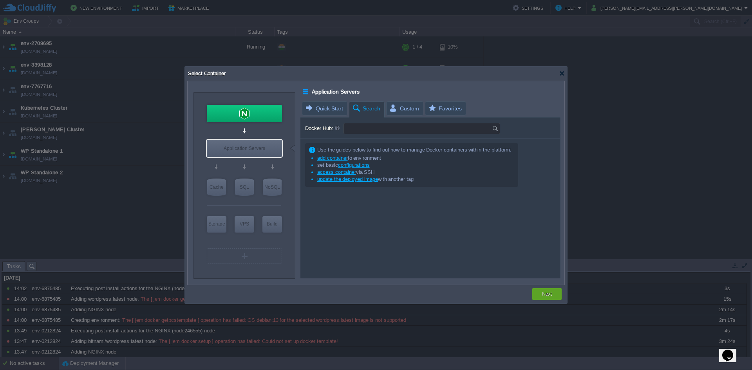
paste input "nickjj / docker-flask-example"
type input "nickjj / docker-flask-example"
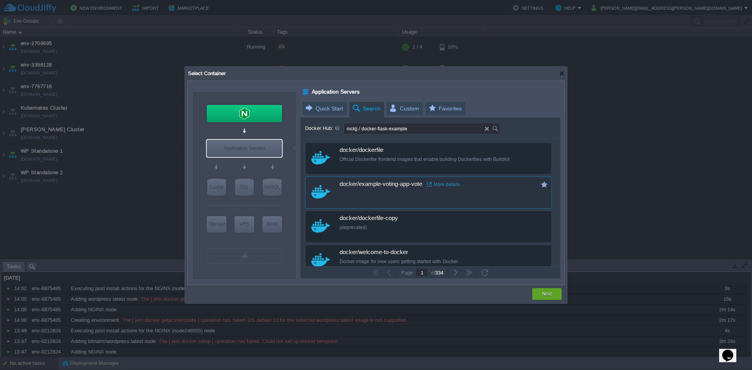
click at [389, 188] on div "docker/example-voting-app-vote More details" at bounding box center [434, 184] width 188 height 15
type input "Example-voting-a..."
type input "latest"
type input "Example-voting-app-vote :"
type input "latest"
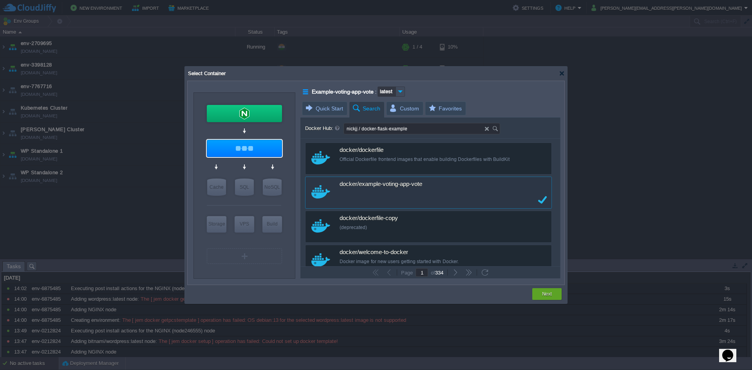
click at [531, 289] on td "Next" at bounding box center [547, 294] width 32 height 14
click at [541, 292] on div "Next" at bounding box center [547, 294] width 18 height 12
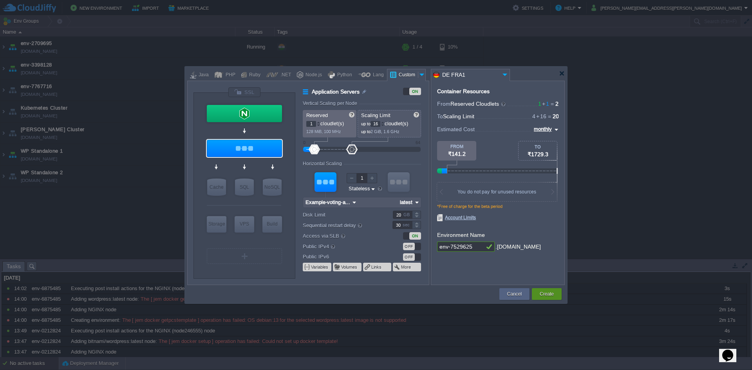
click at [553, 294] on button "Create" at bounding box center [547, 294] width 14 height 8
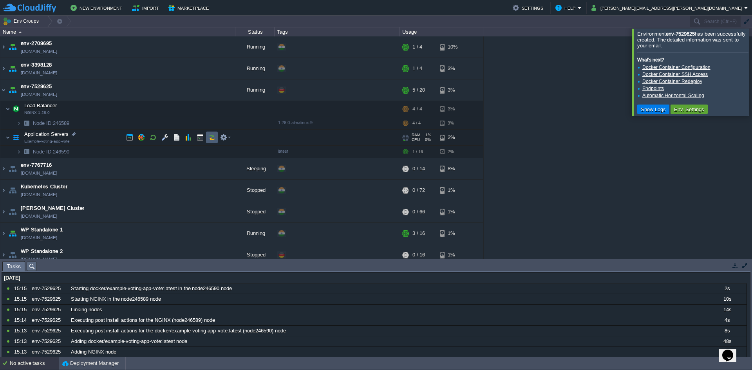
click at [208, 142] on td at bounding box center [212, 138] width 12 height 12
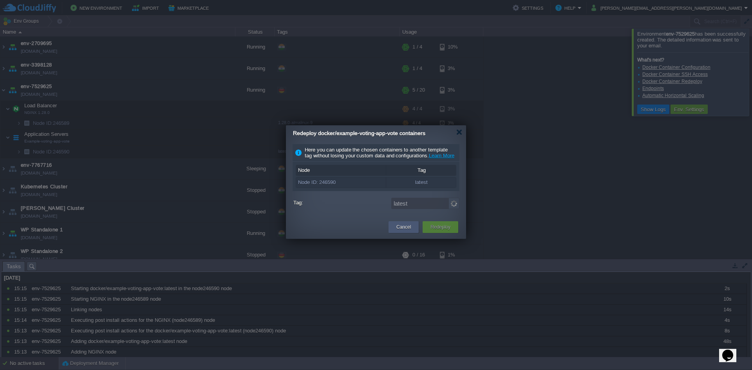
click at [406, 231] on button "Cancel" at bounding box center [403, 227] width 14 height 8
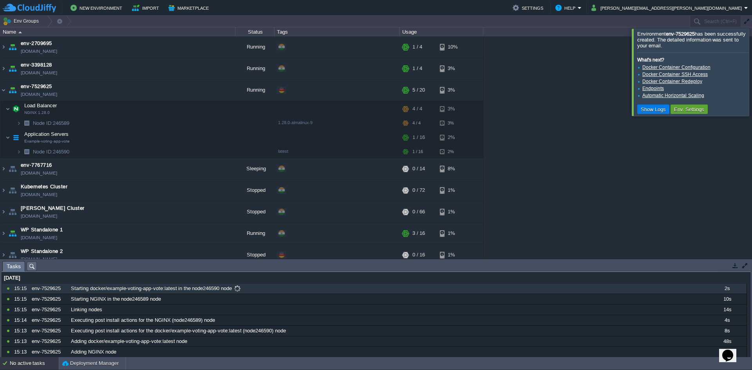
click at [141, 289] on span "Starting docker/example-voting-app-vote:latest in the node246590 node" at bounding box center [151, 288] width 161 height 7
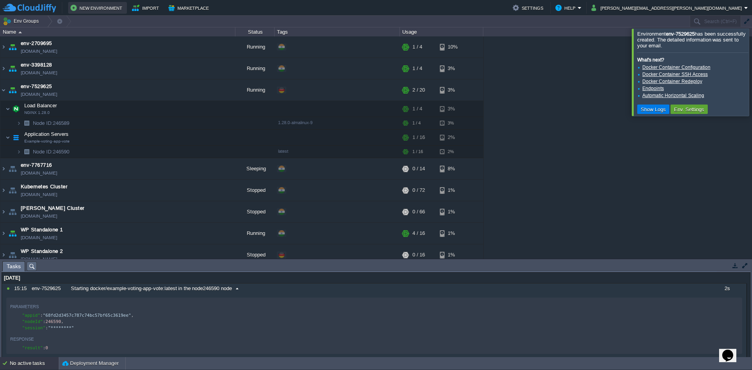
click at [89, 12] on button "New Environment" at bounding box center [97, 7] width 54 height 9
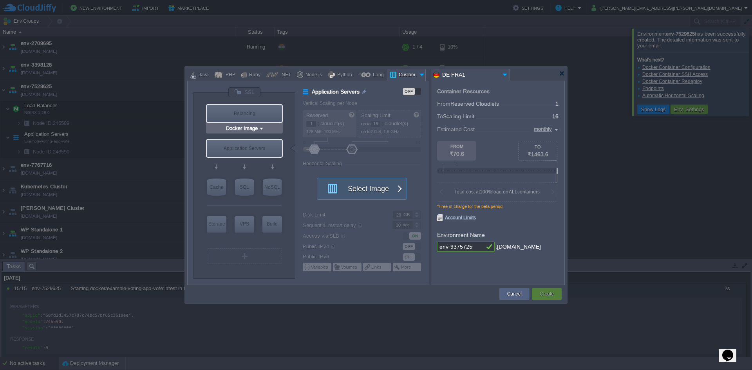
click at [255, 114] on div "Balancing" at bounding box center [244, 113] width 75 height 17
type input "Load Balancer"
type input "4"
type input "Select Image"
type input "Stateful"
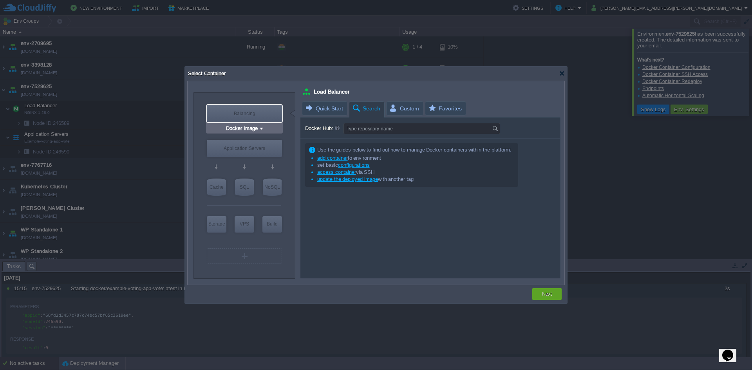
click at [252, 114] on div "Balancing" at bounding box center [244, 113] width 75 height 17
click at [240, 159] on input "Docker Image" at bounding box center [241, 163] width 34 height 8
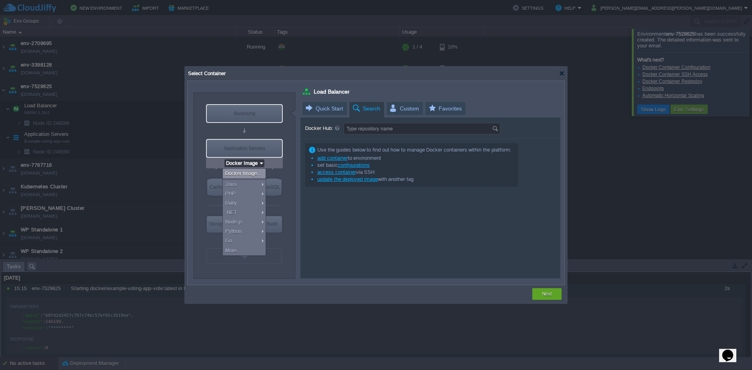
click at [240, 175] on div "Docker Image..." at bounding box center [244, 173] width 43 height 9
type input "Application Servers"
type input "16"
type input "Stateless"
type input "Application Servers"
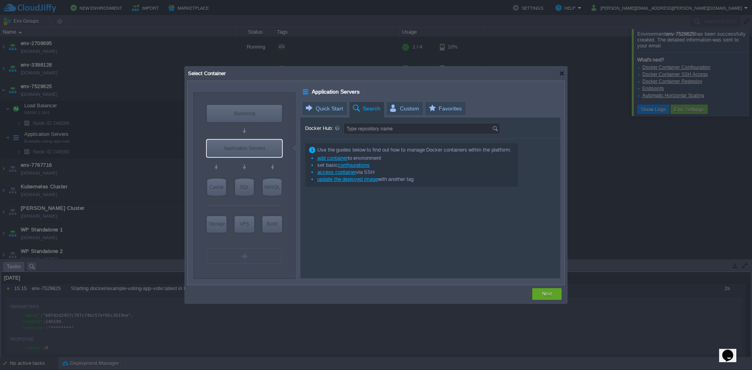
click at [371, 114] on span "Search" at bounding box center [366, 109] width 29 height 14
click at [374, 143] on div "Use the guides below to find out how to manage Docker containers within the pla…" at bounding box center [411, 164] width 213 height 43
click at [375, 132] on input "Docker Hub:" at bounding box center [418, 128] width 148 height 11
paste input "nickjj / docker-flask-example"
type input "nickjj / docker-flask-example"
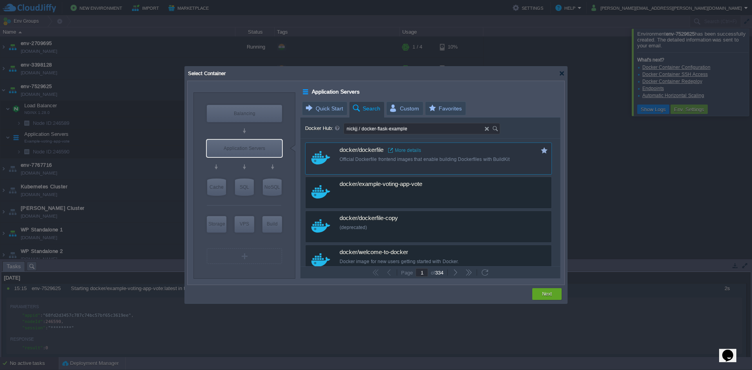
click at [369, 167] on div "custom docker/dockerfile More details Official Dockerfile frontend images that …" at bounding box center [428, 159] width 247 height 32
type input "Dockerfile"
type input "latest"
type input "Dockerfile :"
type input "latest"
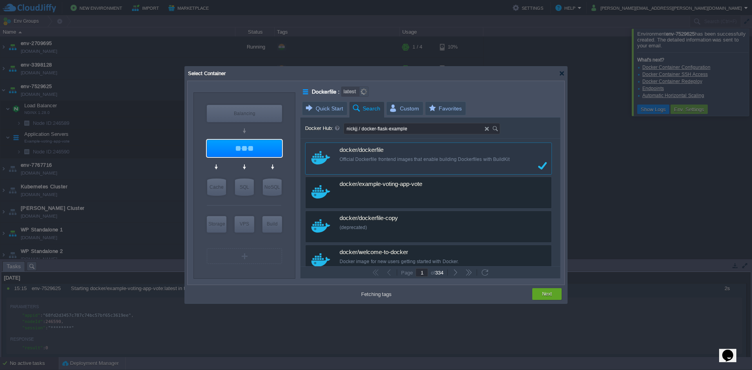
type input "Docker Image"
click at [249, 116] on div "Balancing" at bounding box center [244, 113] width 75 height 17
type input "Load Balancer"
type input "4"
type input "Docker Image"
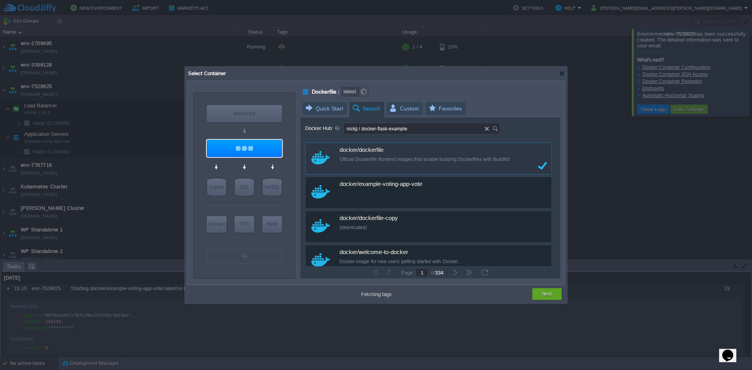
type input "Stateful"
type input "Load Balancer"
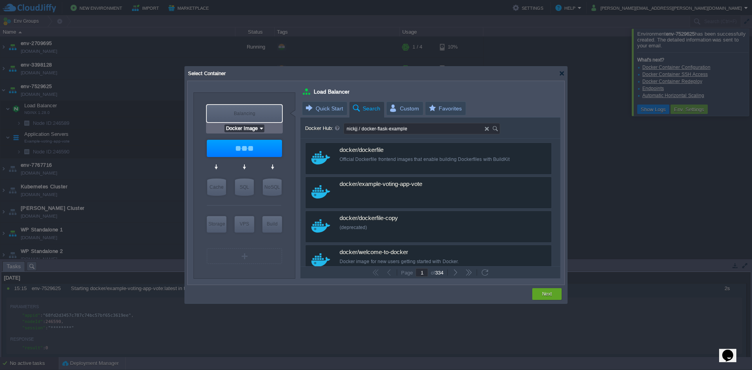
click at [250, 131] on input "Docker Image" at bounding box center [241, 129] width 34 height 8
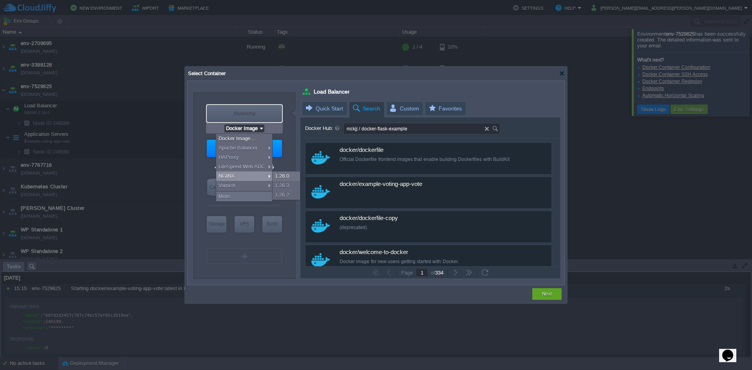
click at [242, 174] on div "NGINX" at bounding box center [244, 176] width 56 height 9
type input "NGINX 1.28.0"
type input "1.28.0-almalinux-9"
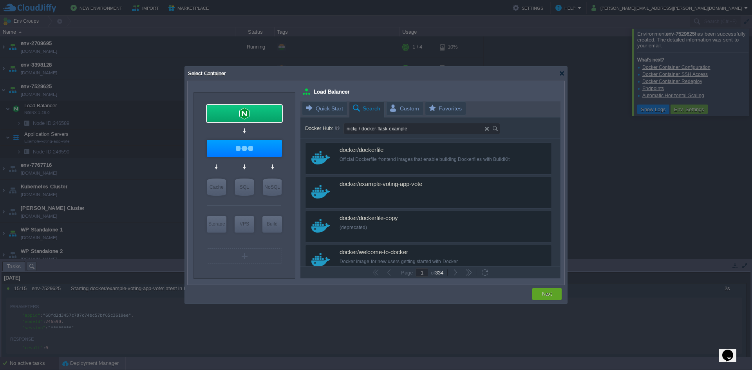
click at [339, 109] on div at bounding box center [430, 189] width 260 height 177
type input "Docker Image"
click at [535, 290] on div "Next" at bounding box center [546, 294] width 29 height 12
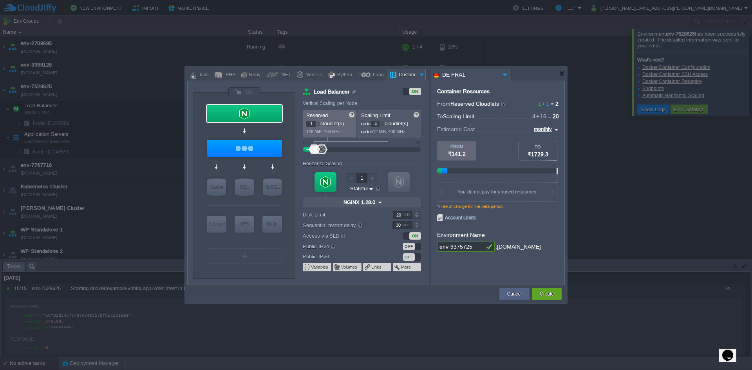
click at [467, 72] on input "DE FRA1" at bounding box center [465, 74] width 69 height 11
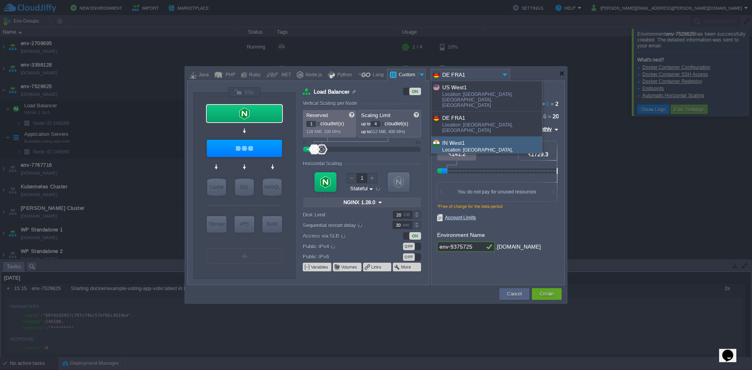
click at [461, 147] on div "Location: [GEOGRAPHIC_DATA], [GEOGRAPHIC_DATA], [GEOGRAPHIC_DATA]" at bounding box center [491, 156] width 99 height 18
type input "IN West1"
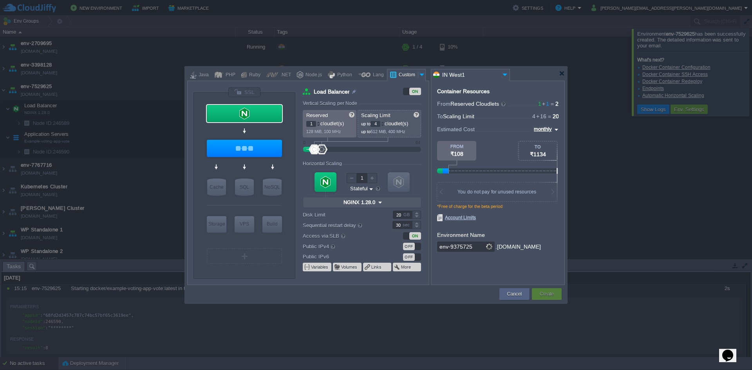
type input "Dockerfile"
click at [532, 290] on div "Create" at bounding box center [547, 294] width 30 height 12
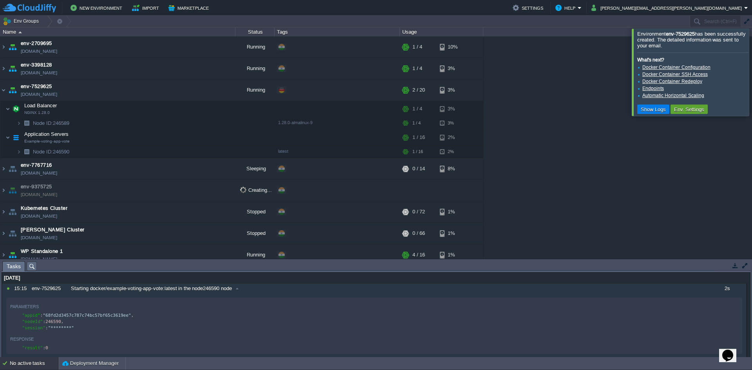
click at [9, 278] on div "[DATE]" at bounding box center [374, 278] width 745 height 10
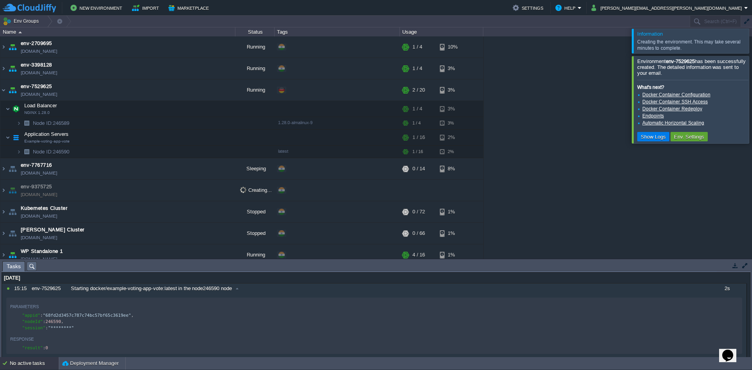
click at [752, 102] on div at bounding box center [761, 99] width 0 height 87
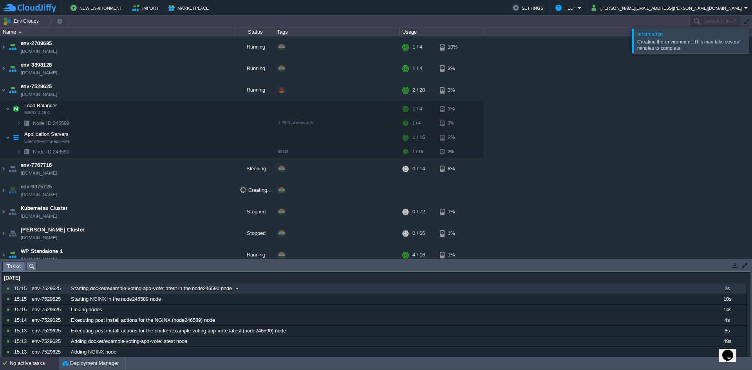
click at [57, 292] on div "env-7529625" at bounding box center [49, 289] width 38 height 10
click at [57, 292] on div "10771227 15:15 env-7529625 Starting docker/example-voting-app-vote:latest in th…" at bounding box center [374, 368] width 745 height 169
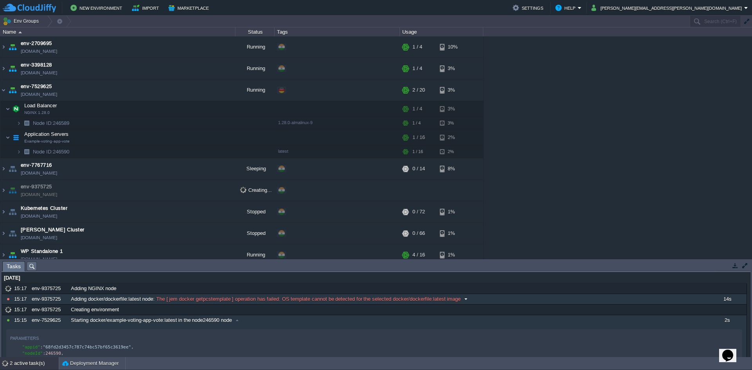
click at [333, 301] on span "The [ jem docker getpcstemplate ] operation has failed: OS template cannot be d…" at bounding box center [308, 299] width 306 height 7
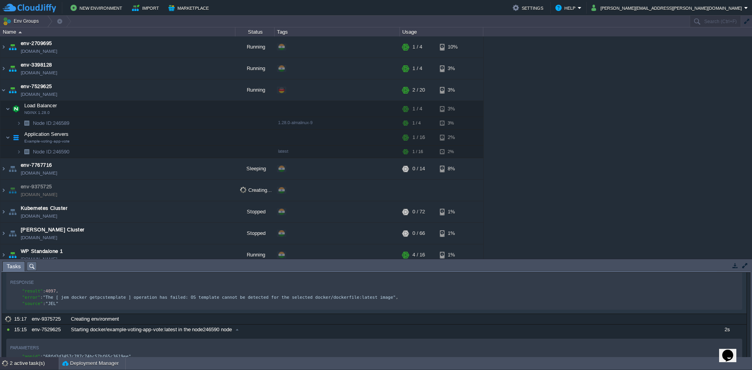
scroll to position [121, 0]
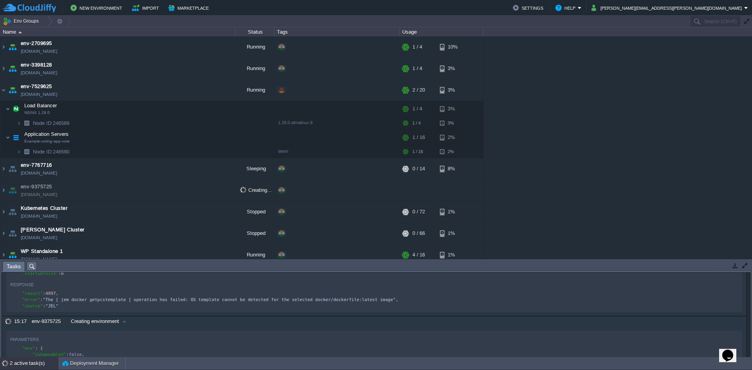
drag, startPoint x: 277, startPoint y: 322, endPoint x: 292, endPoint y: 307, distance: 21.0
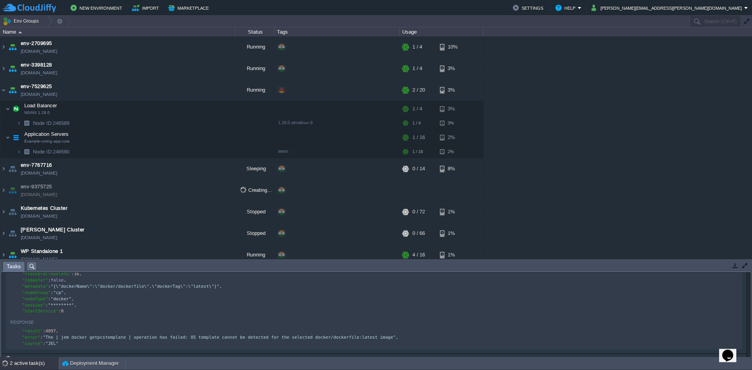
scroll to position [0, 0]
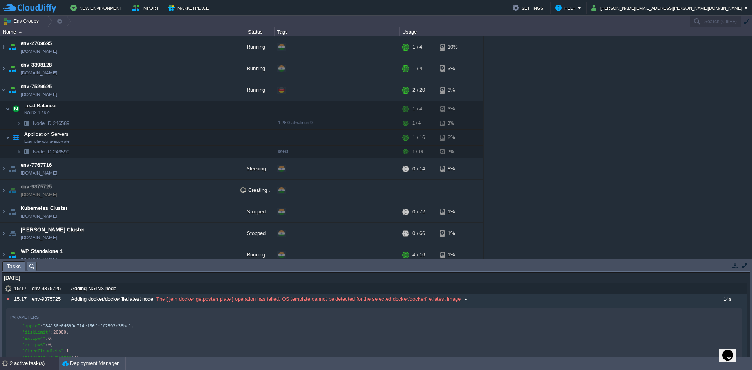
click at [169, 300] on span "The [ jem docker getpcstemplate ] operation has failed: OS template cannot be d…" at bounding box center [308, 299] width 306 height 7
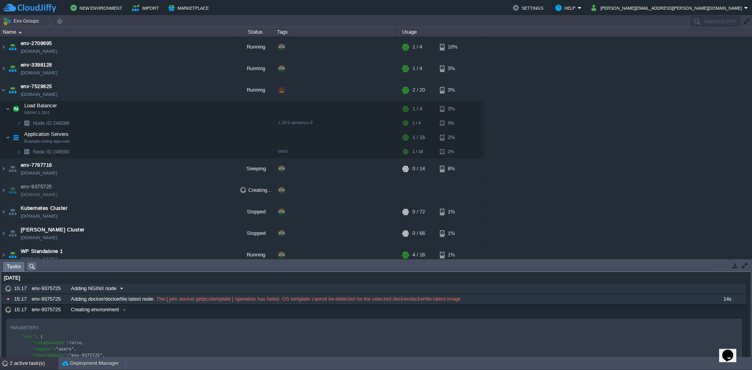
click at [119, 291] on span at bounding box center [121, 288] width 11 height 7
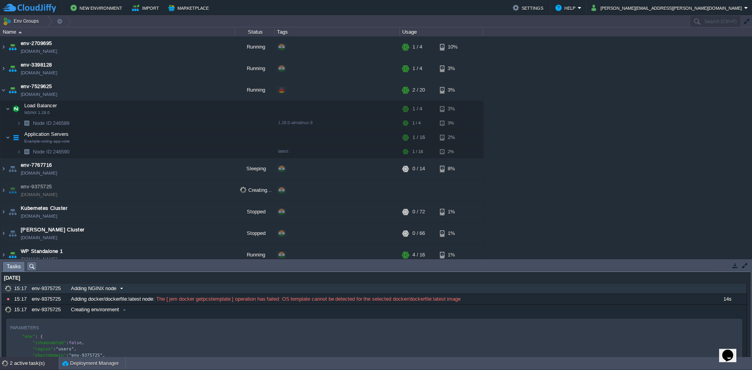
click at [94, 291] on span "Adding NGINX node" at bounding box center [93, 288] width 45 height 7
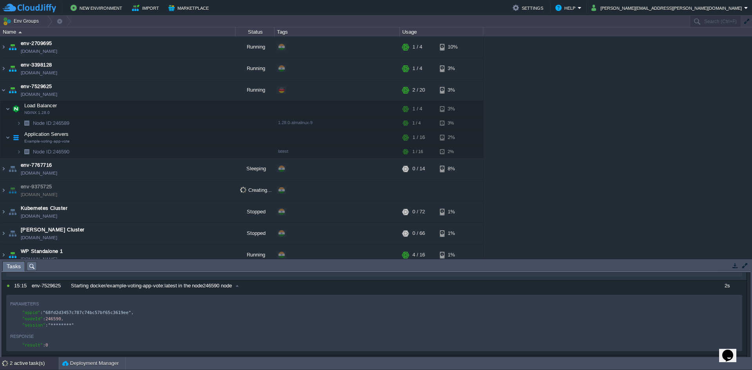
scroll to position [286, 0]
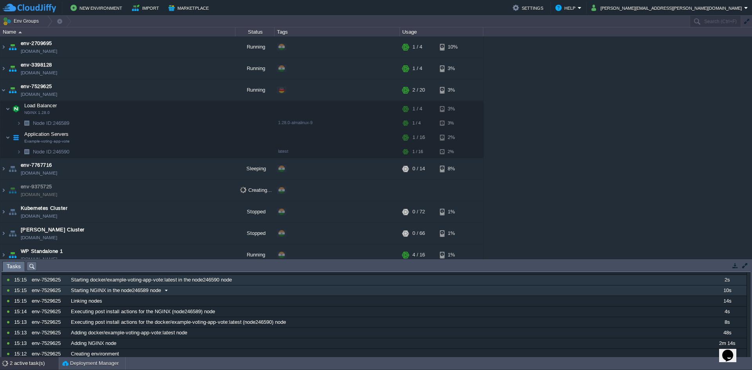
click at [119, 292] on div "10771241 15:17 env-9375725 Adding NGINX node 1756751400000 Parameters { "appid"…" at bounding box center [374, 221] width 745 height 446
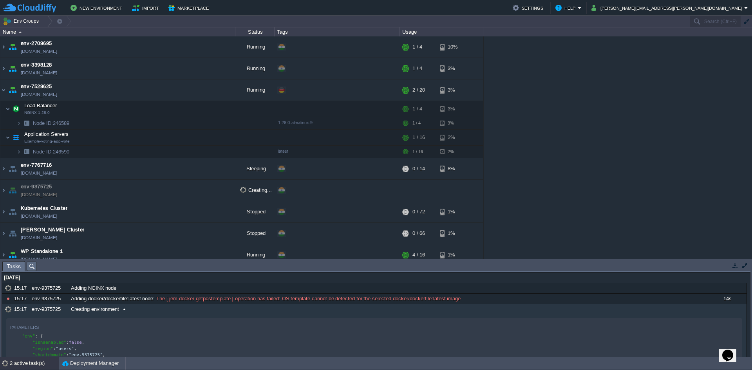
scroll to position [0, 0]
click at [125, 311] on span at bounding box center [124, 309] width 11 height 7
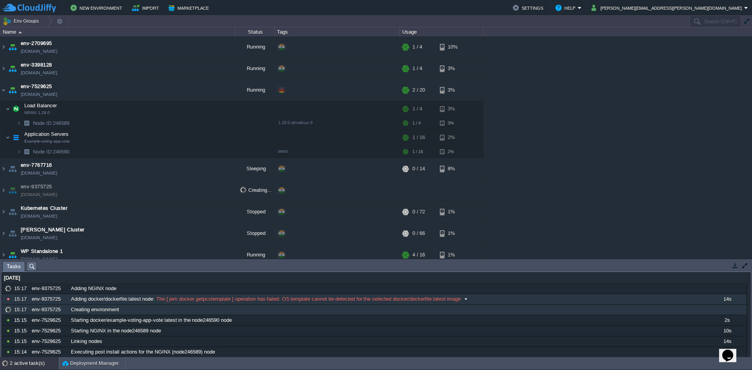
click at [224, 303] on div "Adding docker/dockerfile:latest node : The [ jem docker getpcstemplate ] operat…" at bounding box center [388, 299] width 638 height 10
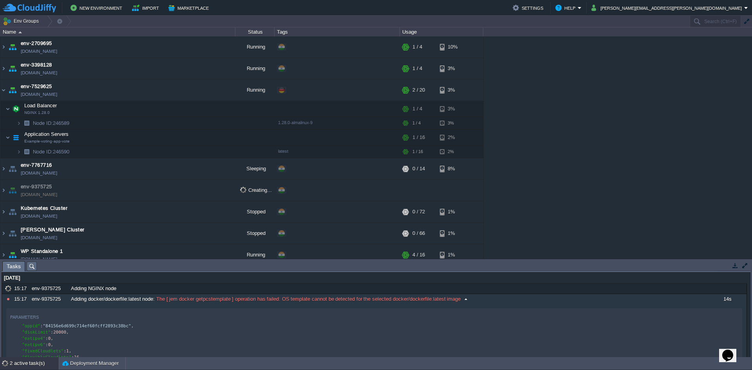
click at [224, 303] on div "Adding docker/dockerfile:latest node : The [ jem docker getpcstemplate ] operat…" at bounding box center [388, 299] width 638 height 10
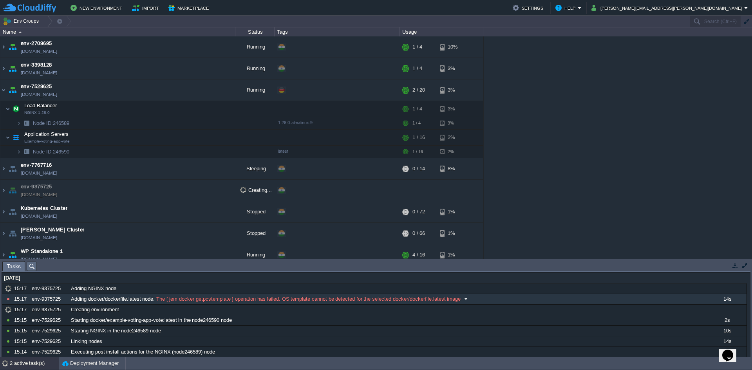
click at [224, 303] on div "Adding docker/dockerfile:latest node : The [ jem docker getpcstemplate ] operat…" at bounding box center [388, 299] width 638 height 10
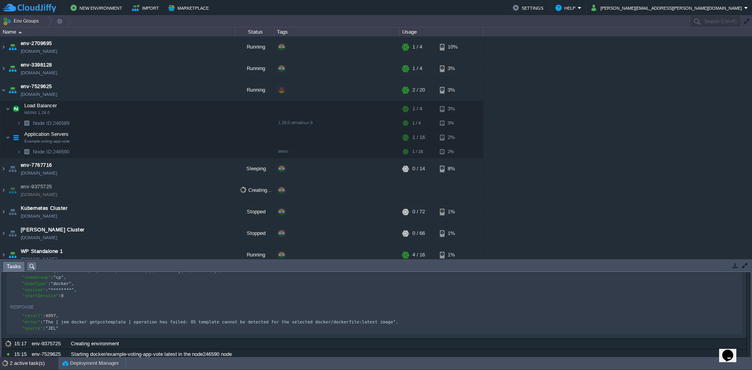
scroll to position [97, 0]
click at [217, 135] on td at bounding box center [212, 138] width 12 height 12
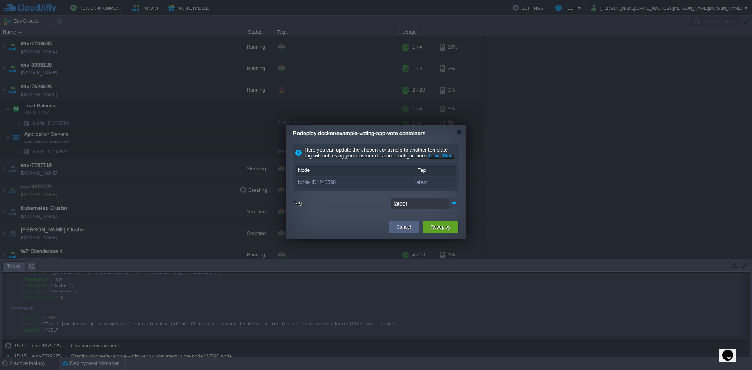
click at [454, 206] on img at bounding box center [453, 203] width 11 height 11
click at [432, 229] on button "Redeploy" at bounding box center [440, 227] width 20 height 8
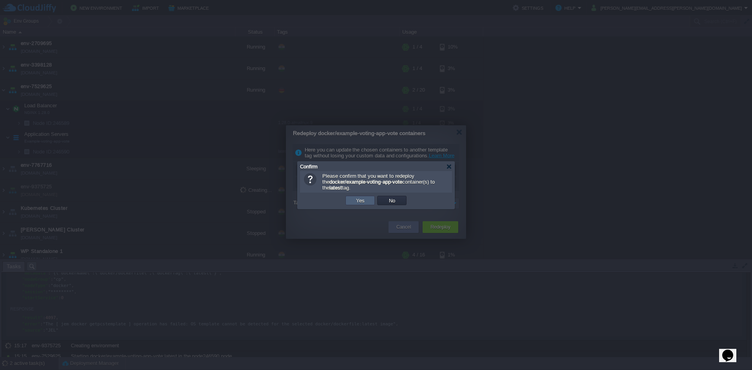
click at [358, 199] on button "Yes" at bounding box center [360, 200] width 13 height 7
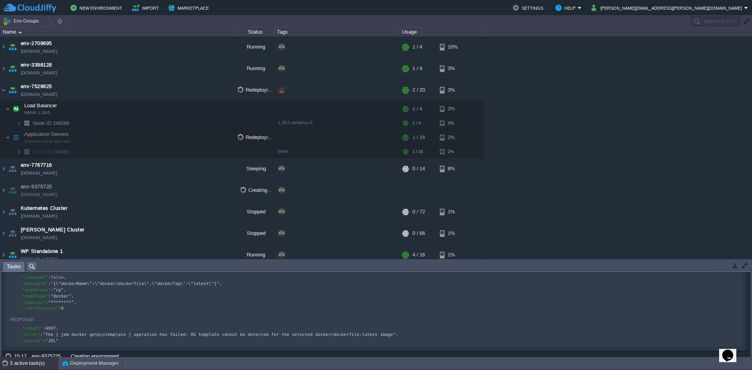
click at [740, 266] on td at bounding box center [745, 265] width 10 height 9
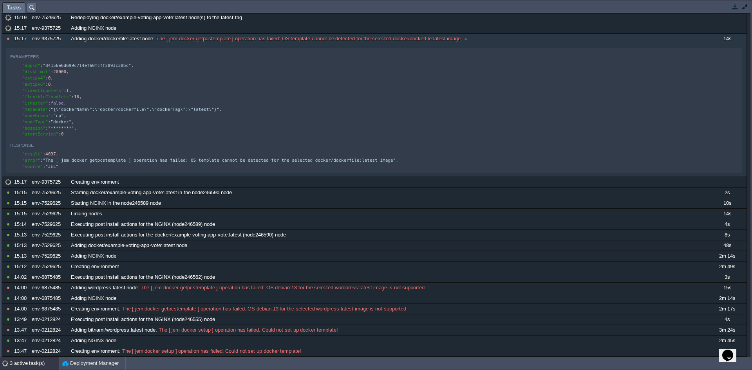
scroll to position [0, 0]
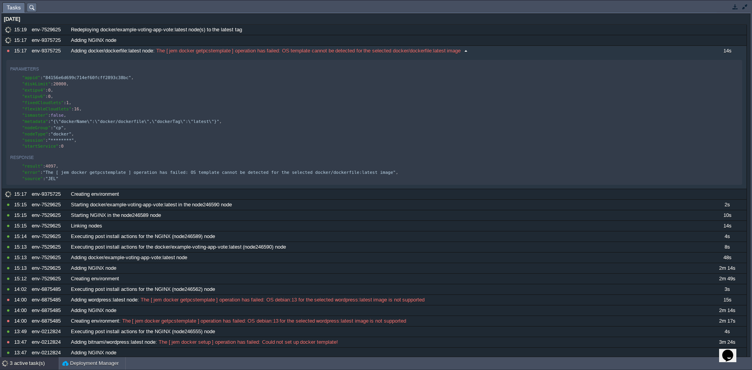
click at [216, 50] on span "The [ jem docker getpcstemplate ] operation has failed: OS template cannot be d…" at bounding box center [308, 50] width 306 height 7
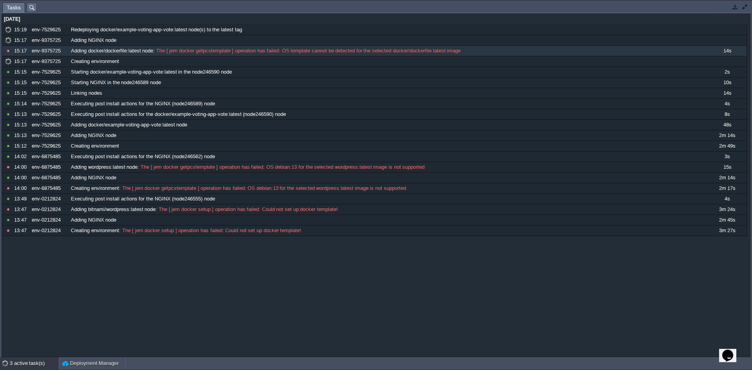
click at [735, 7] on button "button" at bounding box center [735, 6] width 7 height 7
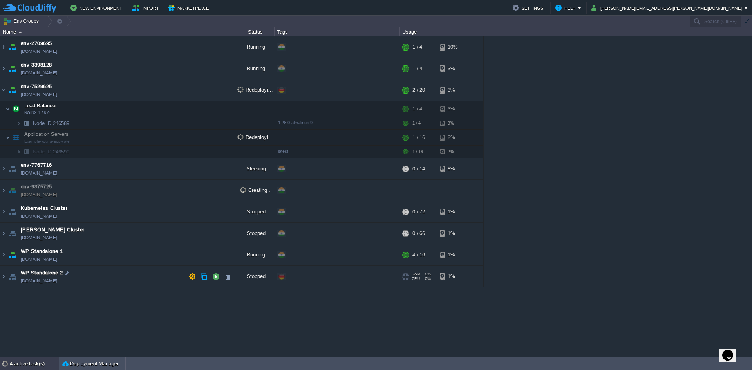
click at [19, 365] on div "4 active task(s)" at bounding box center [34, 364] width 49 height 13
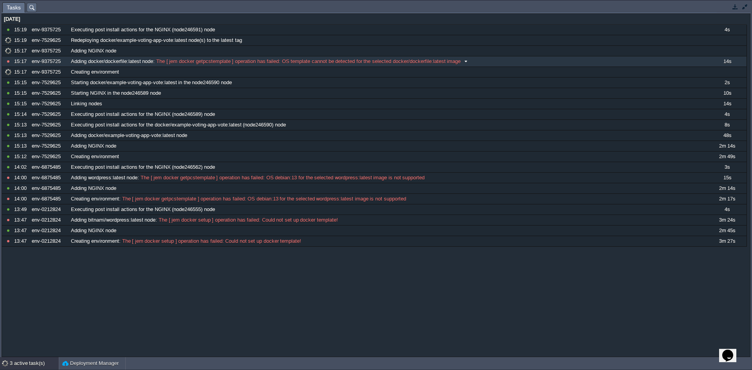
click at [298, 63] on span "The [ jem docker getpcstemplate ] operation has failed: OS template cannot be d…" at bounding box center [308, 61] width 306 height 7
click at [735, 9] on button "button" at bounding box center [735, 6] width 7 height 7
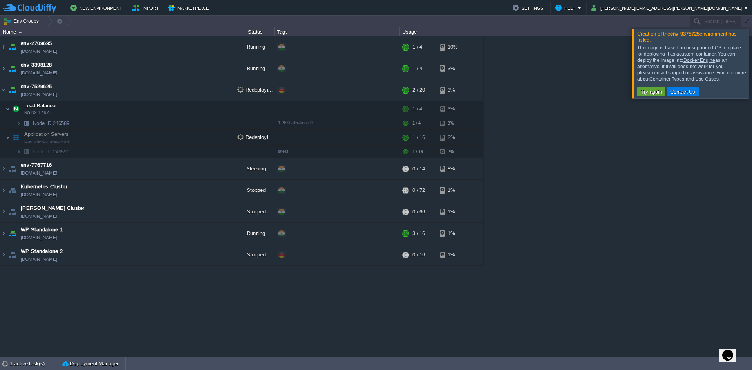
click at [752, 66] on div at bounding box center [761, 63] width 0 height 69
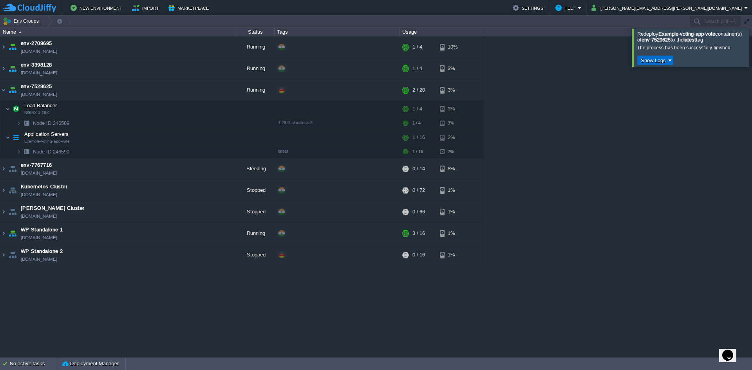
click at [665, 60] on button "Show Logs" at bounding box center [653, 60] width 30 height 7
click at [752, 54] on div at bounding box center [761, 48] width 0 height 38
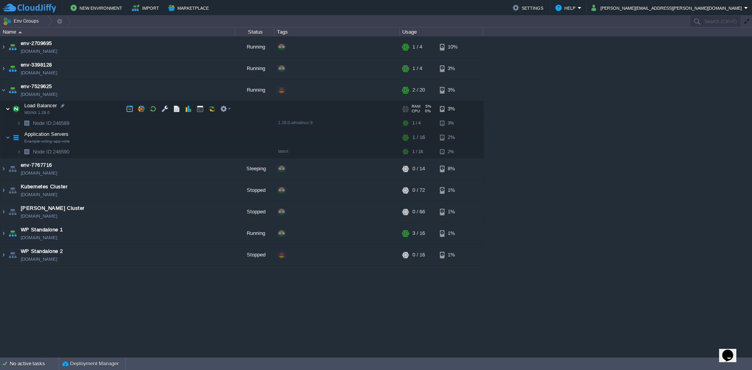
click at [9, 110] on img at bounding box center [7, 109] width 5 height 16
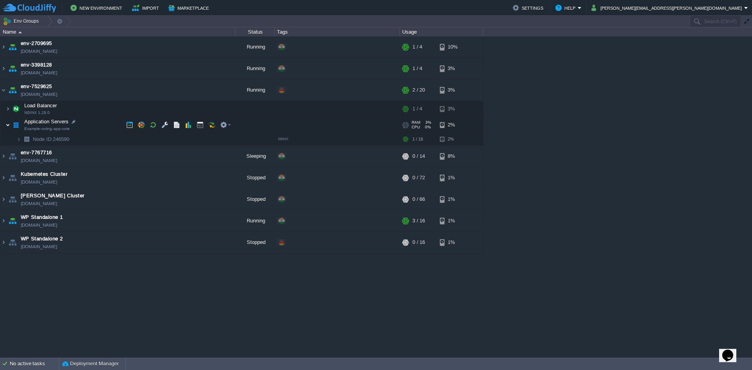
click at [5, 125] on img at bounding box center [7, 125] width 5 height 16
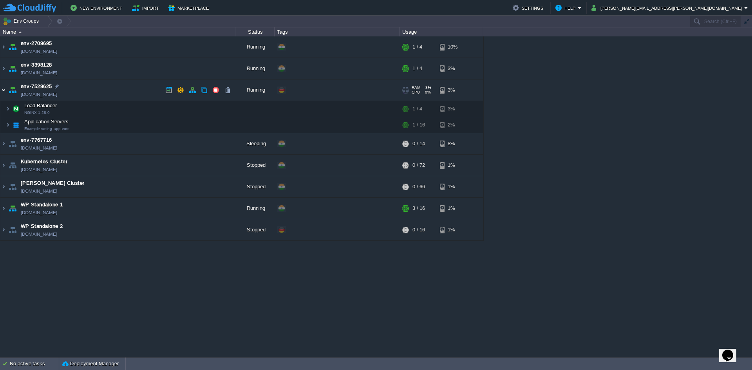
click at [2, 93] on img at bounding box center [3, 90] width 6 height 21
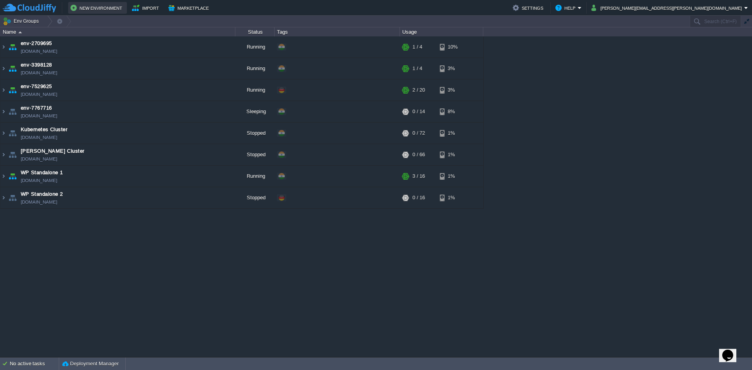
click at [90, 9] on button "New Environment" at bounding box center [97, 7] width 54 height 9
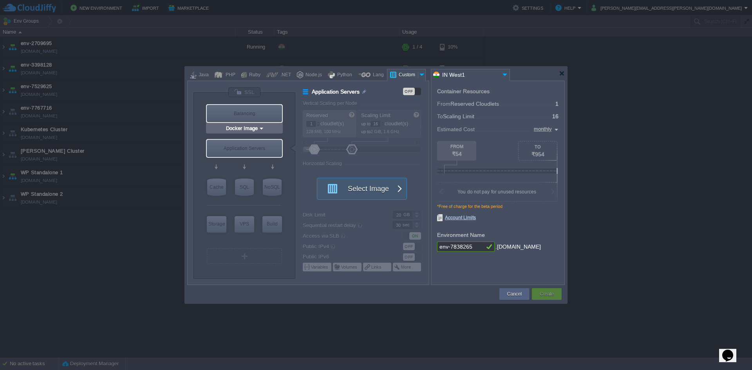
click at [235, 113] on div "Balancing" at bounding box center [244, 113] width 75 height 17
type input "Load Balancer"
type input "4"
type input "Select Image"
type input "Stateful"
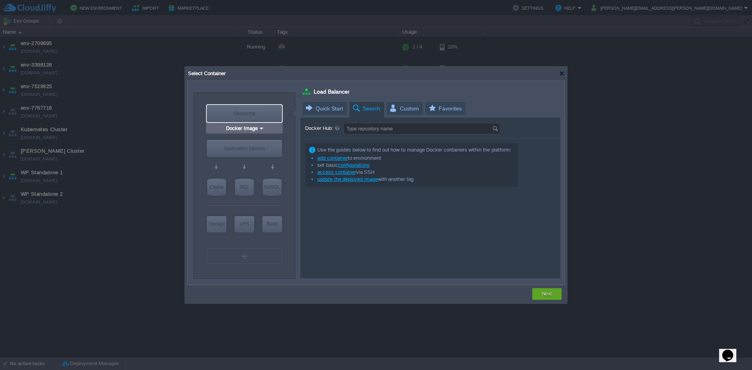
click at [257, 123] on div at bounding box center [244, 113] width 77 height 19
click at [257, 126] on input "Docker Image" at bounding box center [241, 129] width 34 height 8
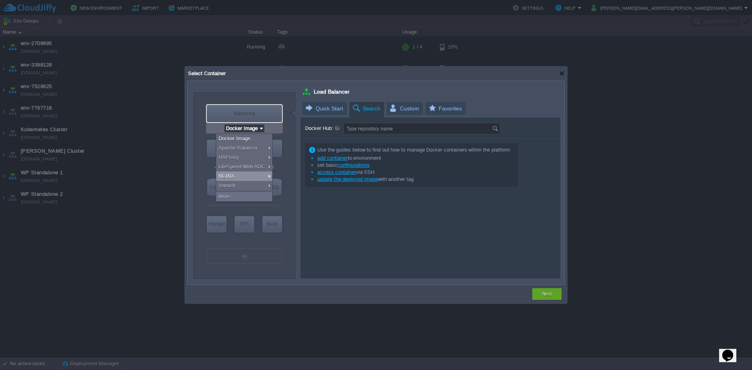
click at [241, 172] on div "NGINX" at bounding box center [244, 176] width 56 height 9
type input "NGINX 1.28.0"
type input "1.28.0-almalinux-9"
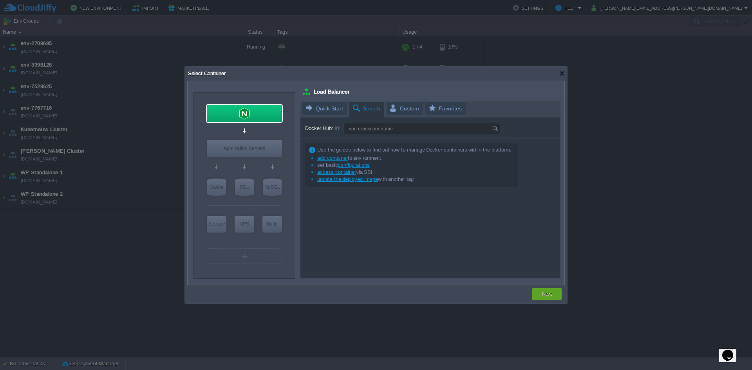
type input "Docker Image"
click at [246, 155] on div "Application Servers" at bounding box center [244, 148] width 75 height 17
type input "Application Servers"
type input "16"
type input "Docker Image"
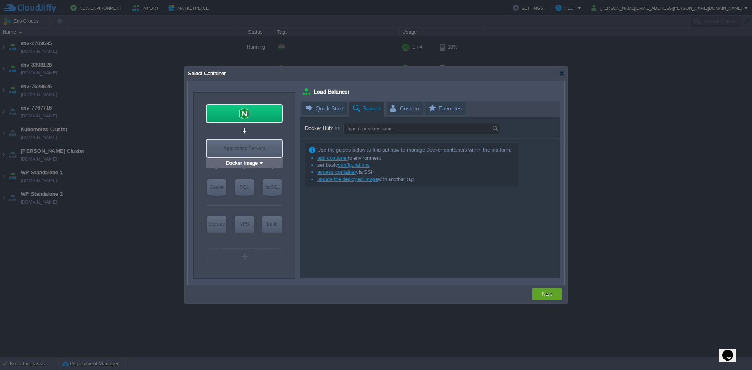
type input "Stateless"
type input "Application Servers"
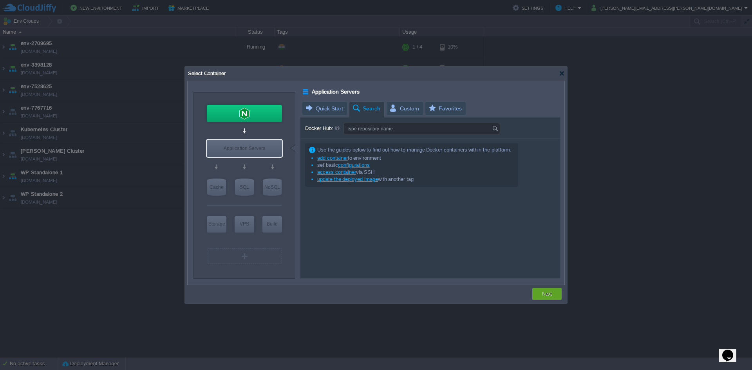
click at [374, 107] on span "Search" at bounding box center [366, 109] width 29 height 14
click at [368, 127] on input "Docker Hub:" at bounding box center [418, 128] width 148 height 11
paste input "nickjj / docker-flask-example"
type input "nickjj / docker-flask-example"
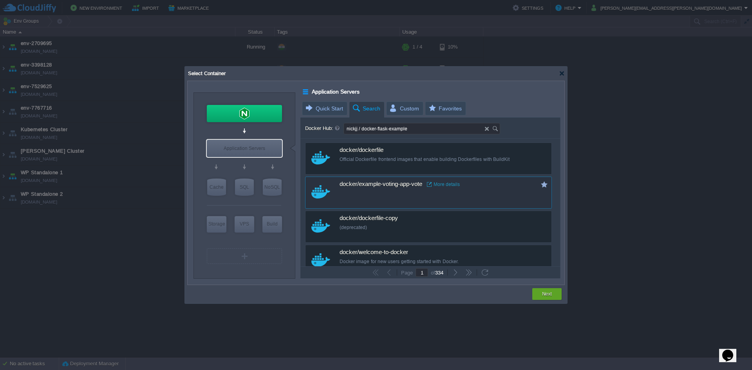
click at [380, 195] on div "custom docker/example-voting-app-vote More details" at bounding box center [428, 193] width 247 height 32
type input "Example-voting-a..."
type input "latest"
type input "Example-voting-app-vote :"
type input "latest"
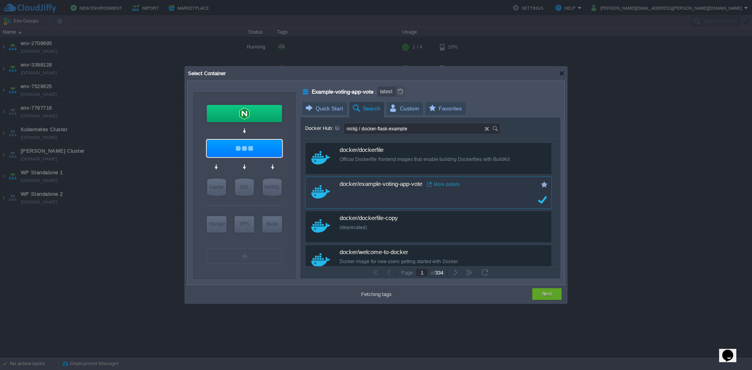
click at [380, 190] on div "docker/example-voting-app-vote More details" at bounding box center [434, 184] width 188 height 15
click at [389, 185] on span "docker/example-voting-app-vote" at bounding box center [381, 184] width 83 height 7
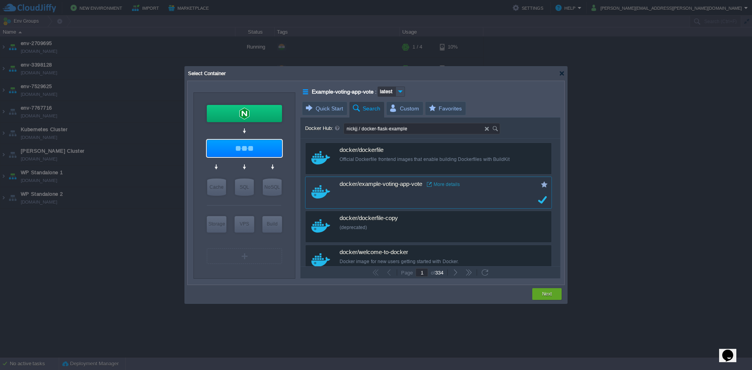
click at [389, 185] on span "docker/example-voting-app-vote" at bounding box center [381, 184] width 83 height 7
click at [547, 295] on button "Next" at bounding box center [547, 294] width 10 height 8
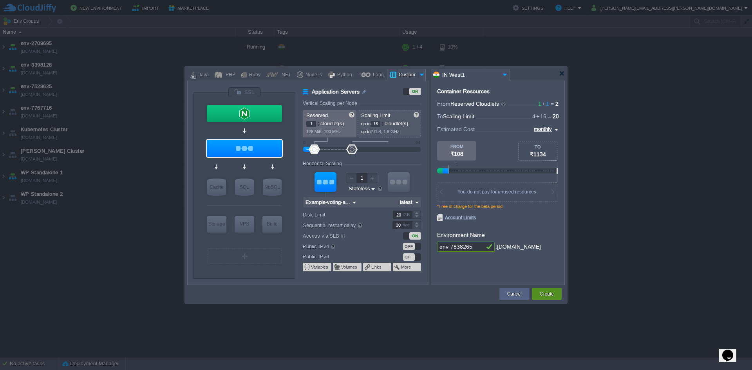
click at [548, 299] on div "Create" at bounding box center [547, 294] width 18 height 12
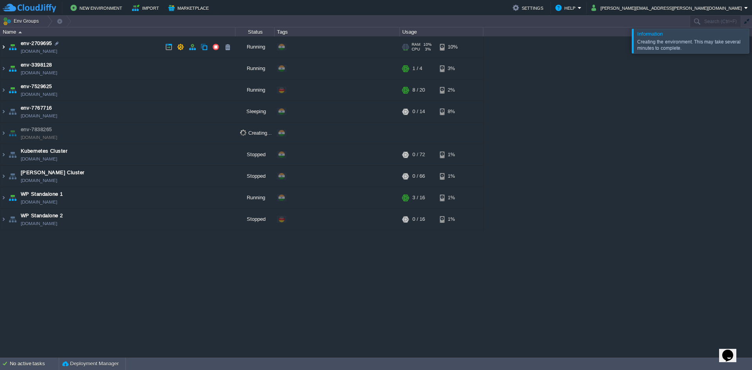
click at [4, 50] on img at bounding box center [3, 46] width 6 height 21
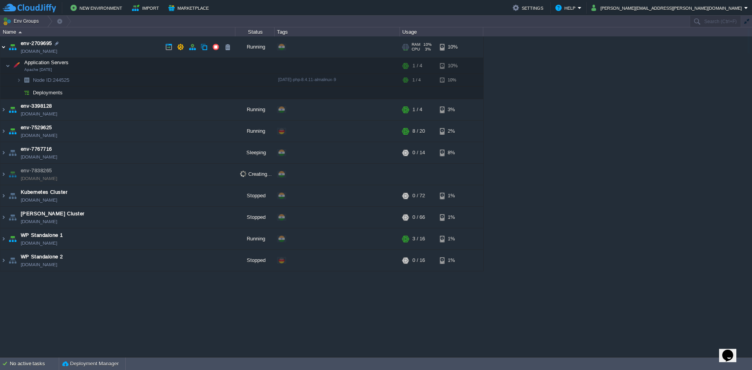
click at [4, 50] on img at bounding box center [3, 46] width 6 height 21
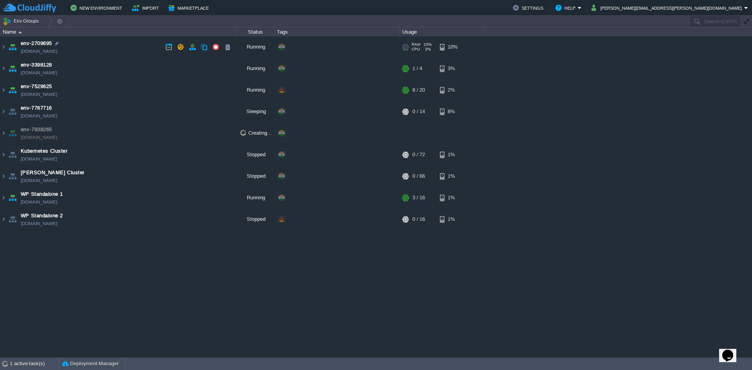
click at [79, 51] on td "env-2709695 [DOMAIN_NAME]" at bounding box center [117, 47] width 235 height 22
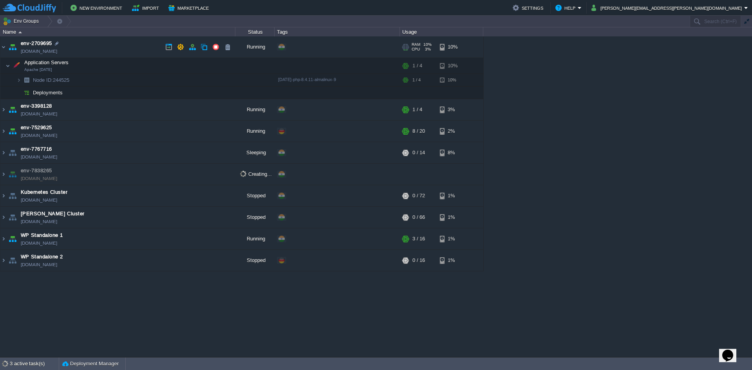
click at [90, 51] on td "env-2709695 [DOMAIN_NAME]" at bounding box center [117, 47] width 235 height 22
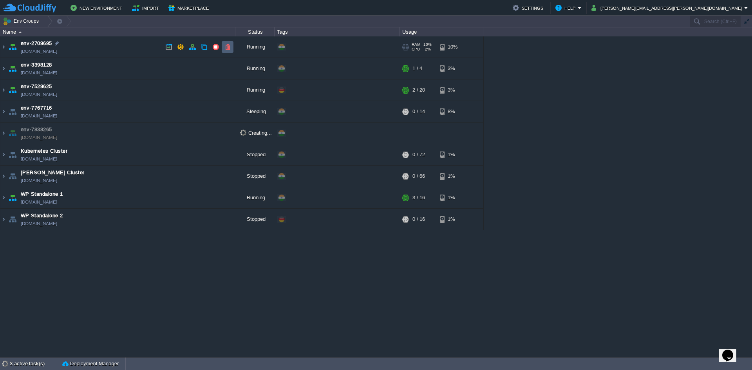
click at [231, 47] on td at bounding box center [228, 47] width 12 height 12
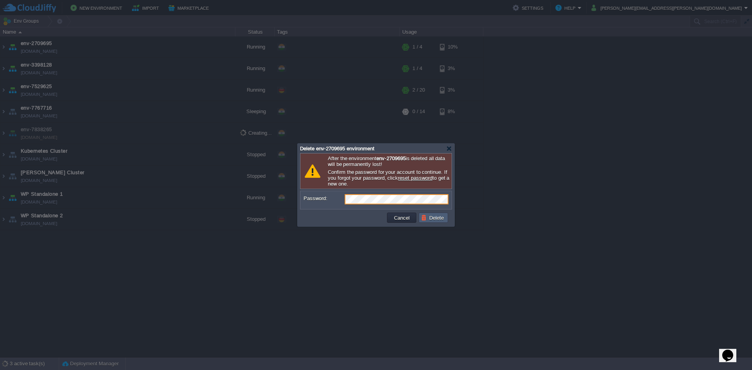
click at [421, 216] on button "Delete" at bounding box center [433, 217] width 25 height 7
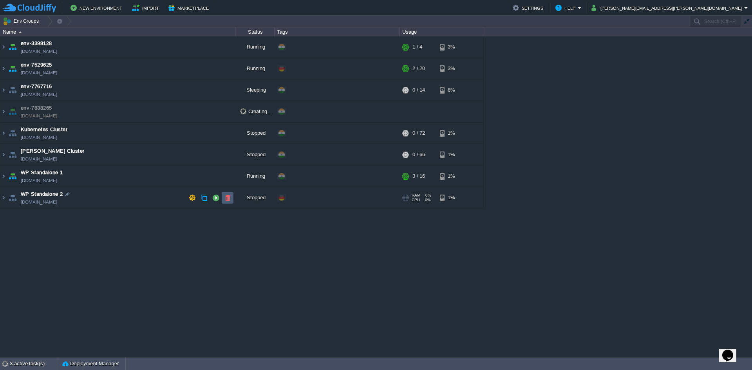
click at [230, 201] on button "button" at bounding box center [227, 197] width 7 height 7
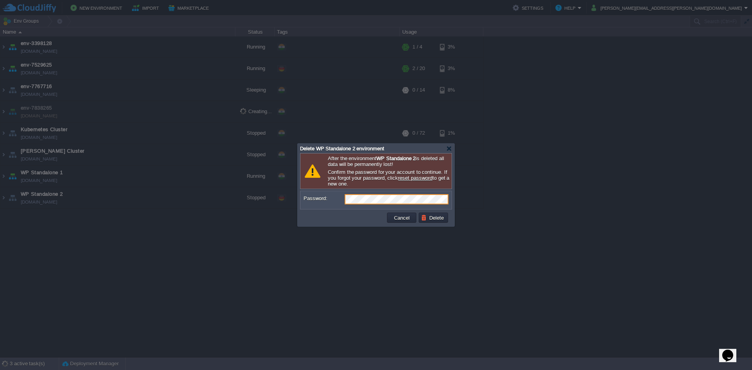
click at [431, 223] on td "Delete" at bounding box center [434, 217] width 32 height 13
click at [432, 220] on button "Delete" at bounding box center [433, 217] width 25 height 7
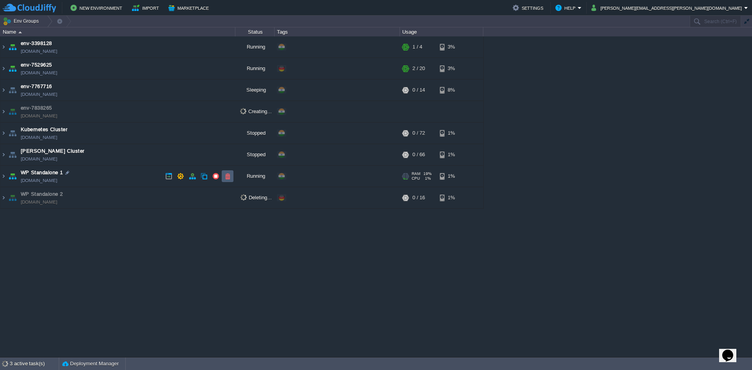
click at [230, 175] on button "button" at bounding box center [227, 176] width 7 height 7
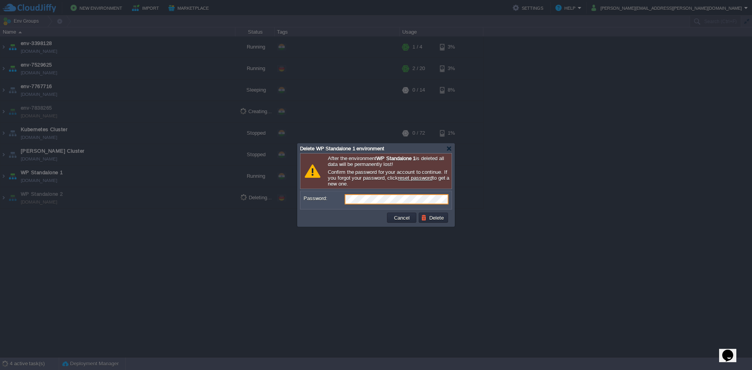
click at [439, 220] on button "Delete" at bounding box center [433, 217] width 25 height 7
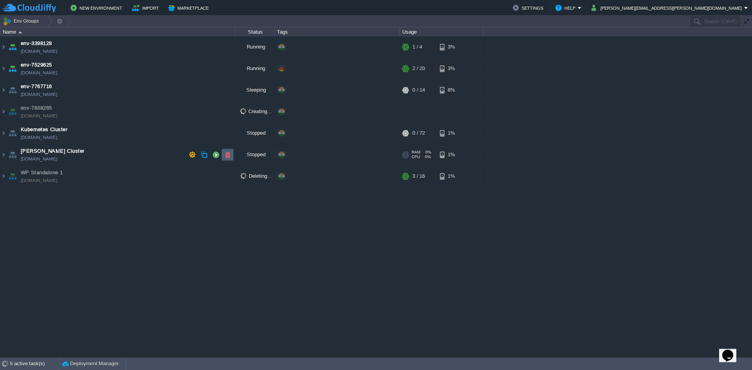
click at [231, 158] on td at bounding box center [228, 155] width 12 height 12
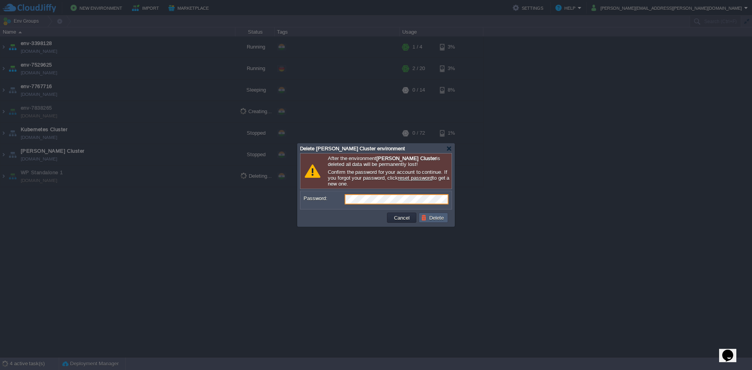
click at [430, 222] on td "Delete" at bounding box center [433, 218] width 29 height 10
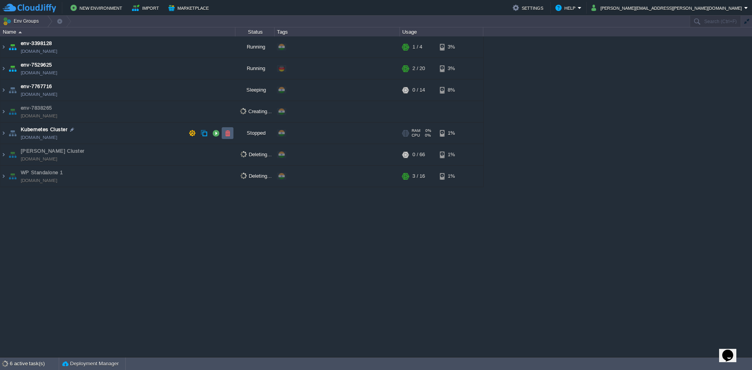
click at [228, 135] on button "button" at bounding box center [227, 133] width 7 height 7
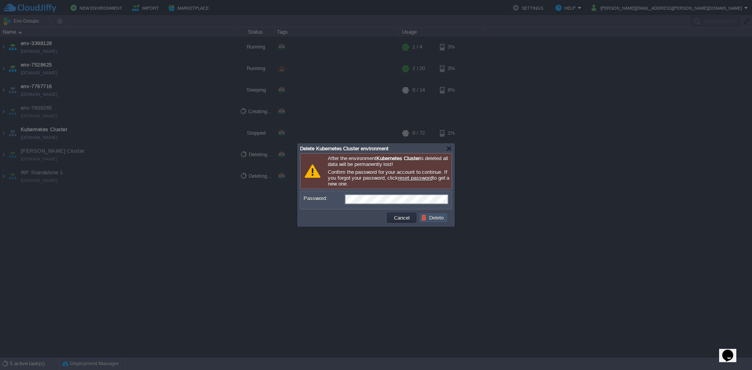
click at [428, 218] on button "Delete" at bounding box center [433, 217] width 25 height 7
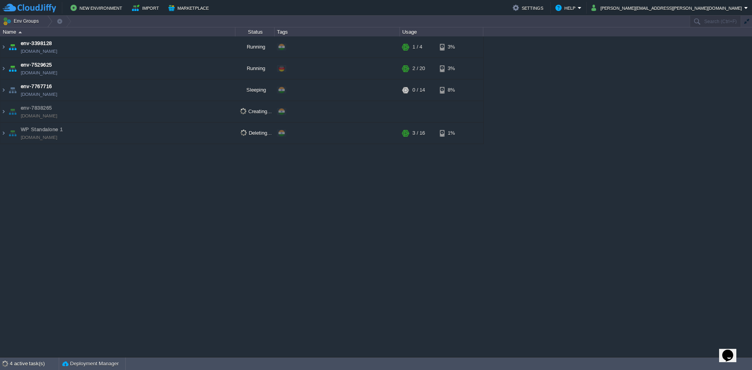
click at [0, 74] on table "env-3398128 [DOMAIN_NAME] Running + Add to Env Group RAM 5% CPU 0% 1 / 4 3% env…" at bounding box center [242, 90] width 484 height 108
click at [0, 69] on table "env-3398128 [DOMAIN_NAME] Running + Add to Env Group RAM 5% CPU 0% 1 / 4 3% env…" at bounding box center [242, 90] width 484 height 108
click at [2, 69] on img at bounding box center [3, 68] width 6 height 21
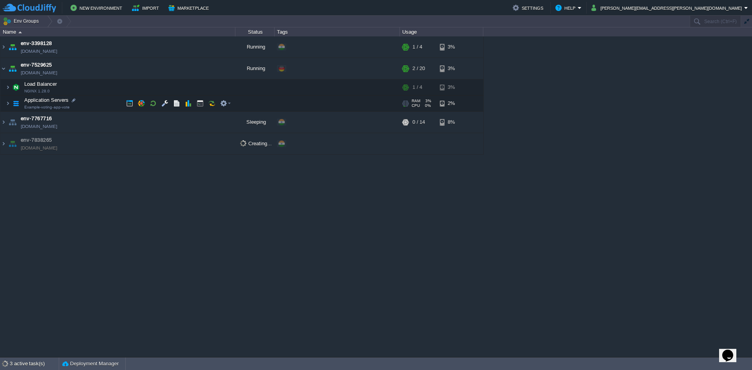
click at [33, 107] on span "Example-voting-app-vote" at bounding box center [46, 107] width 45 height 5
click at [188, 72] on td at bounding box center [192, 69] width 12 height 12
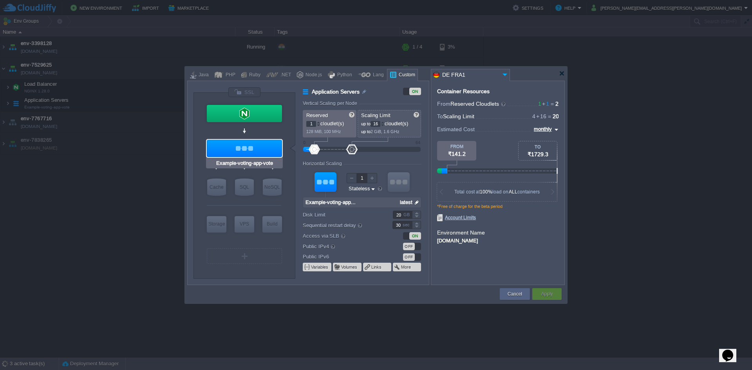
type input "Docker Image"
click at [558, 77] on div at bounding box center [376, 74] width 378 height 14
click at [558, 76] on div at bounding box center [376, 74] width 378 height 14
click at [559, 70] on div at bounding box center [562, 73] width 6 height 6
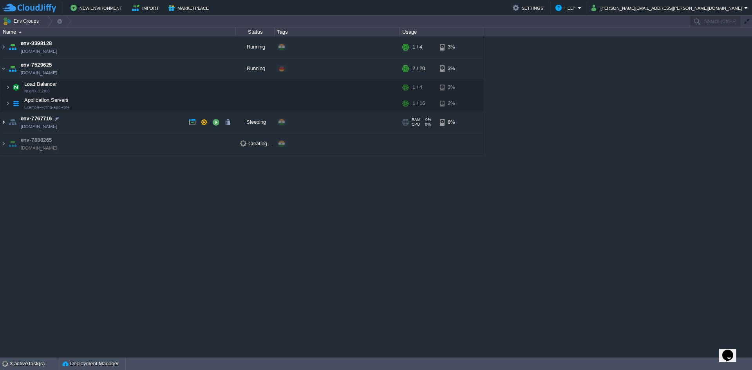
click at [5, 122] on img at bounding box center [3, 122] width 6 height 21
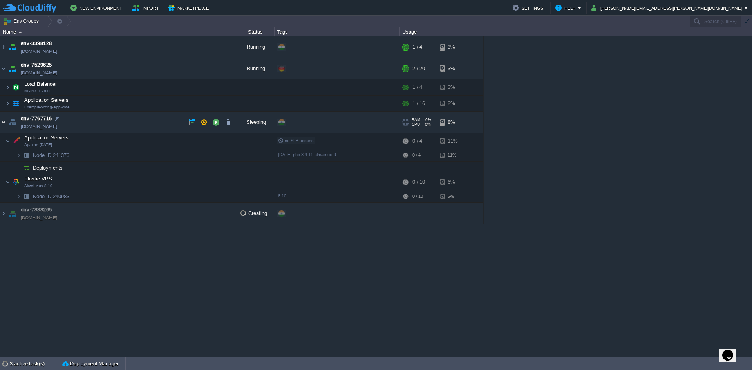
click at [5, 122] on img at bounding box center [3, 122] width 6 height 21
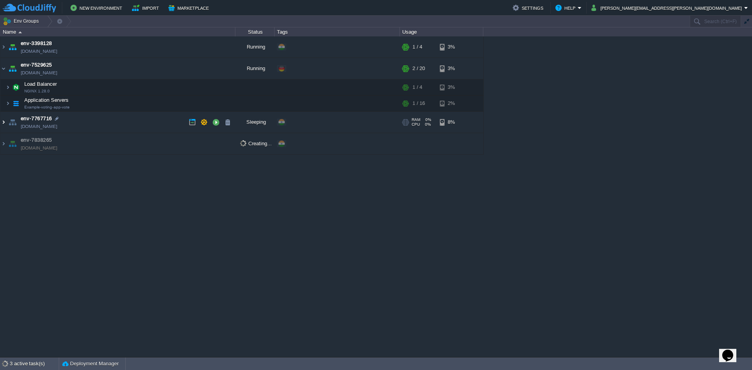
click at [5, 122] on img at bounding box center [3, 122] width 6 height 21
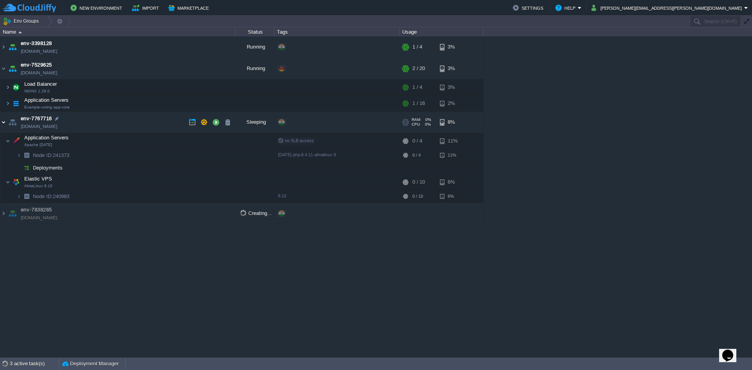
click at [5, 122] on img at bounding box center [3, 122] width 6 height 21
click at [230, 127] on td at bounding box center [228, 122] width 12 height 12
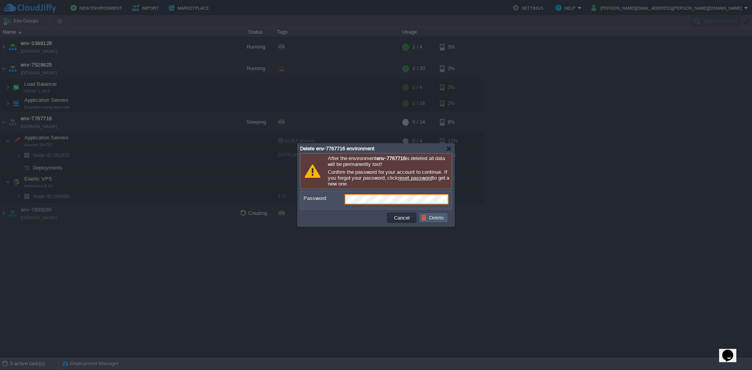
click at [430, 221] on button "Delete" at bounding box center [433, 217] width 25 height 7
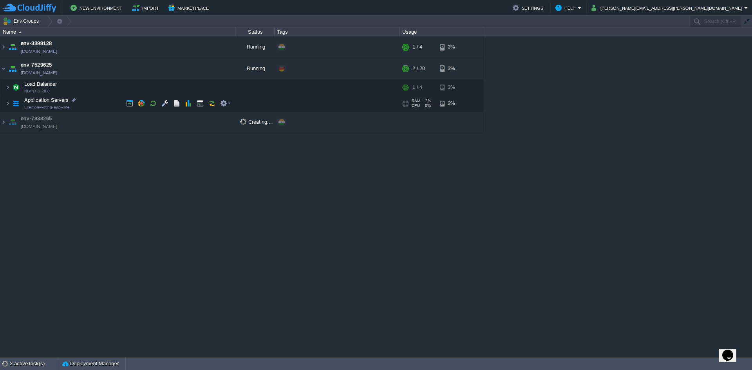
click at [27, 104] on td "Application Servers Example-voting-app-vote" at bounding box center [117, 104] width 235 height 16
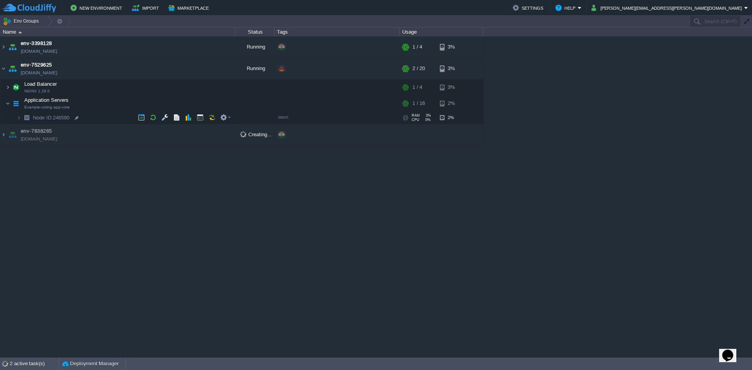
click at [31, 120] on img at bounding box center [26, 118] width 11 height 12
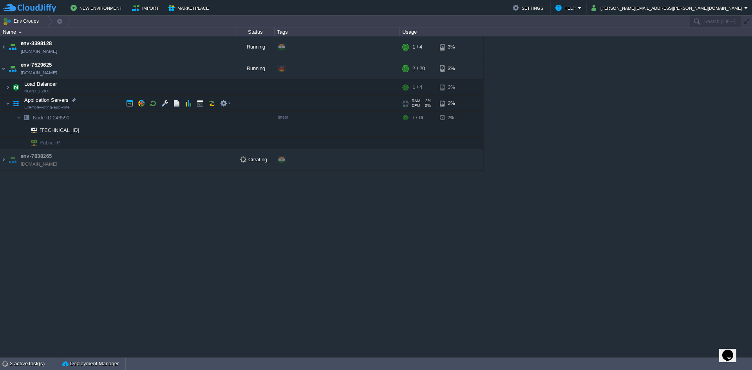
click at [50, 103] on span "Application Servers" at bounding box center [46, 100] width 46 height 7
click at [226, 107] on td at bounding box center [226, 104] width 16 height 12
click at [121, 72] on td "env-7529625 [DOMAIN_NAME]" at bounding box center [117, 69] width 235 height 22
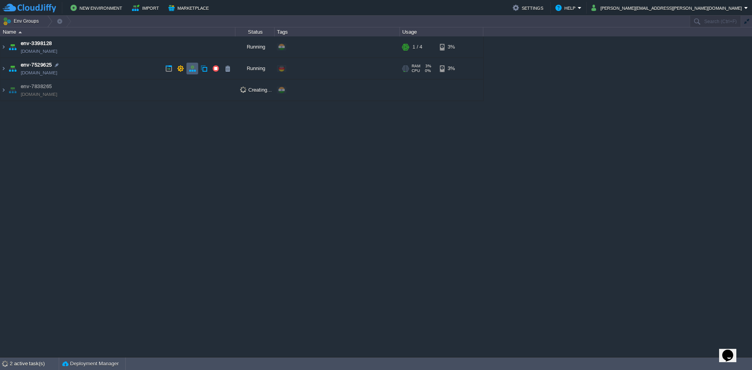
click at [193, 73] on td at bounding box center [192, 69] width 12 height 12
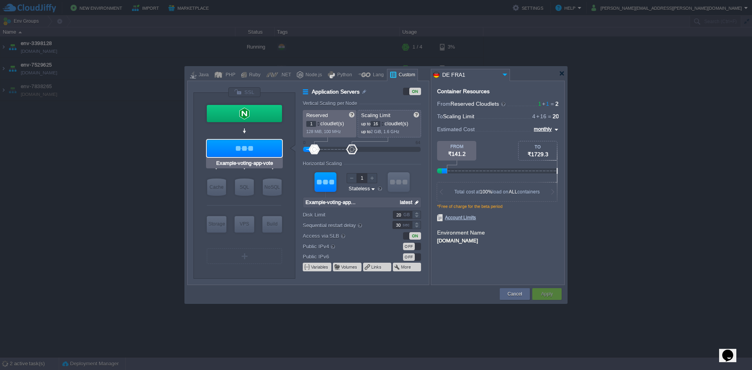
click at [257, 152] on div at bounding box center [244, 148] width 75 height 17
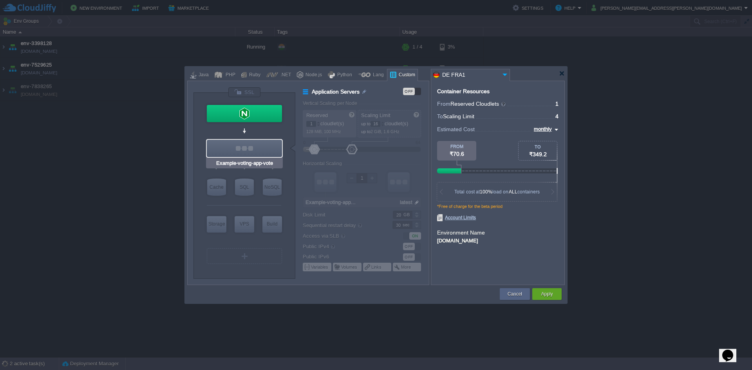
click at [257, 152] on div at bounding box center [244, 148] width 75 height 17
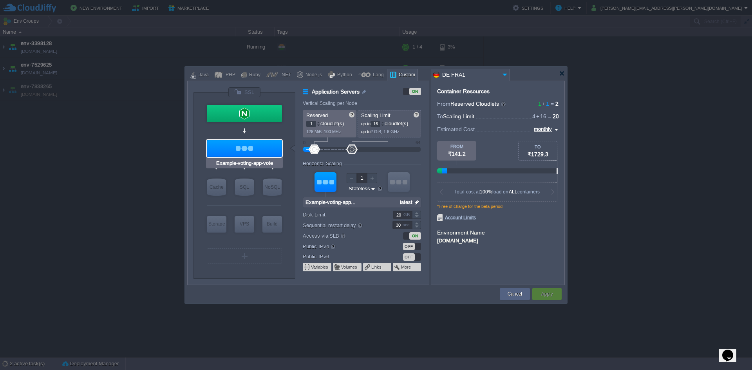
click at [253, 163] on input "Example-voting-app-vote" at bounding box center [244, 163] width 59 height 8
type input "Example-voting-app-vote"
click at [520, 292] on button "Cancel" at bounding box center [515, 294] width 14 height 8
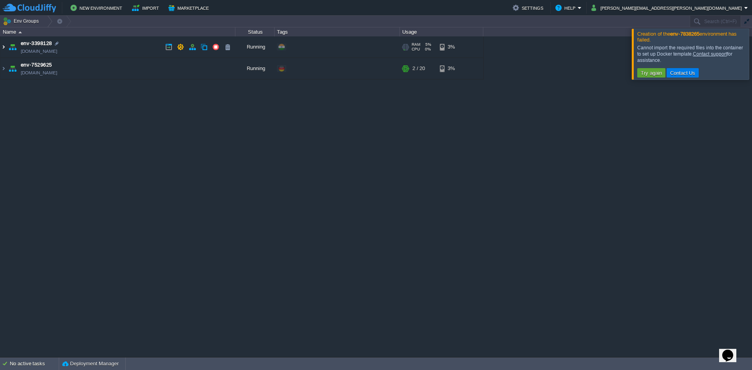
click at [4, 50] on img at bounding box center [3, 46] width 6 height 21
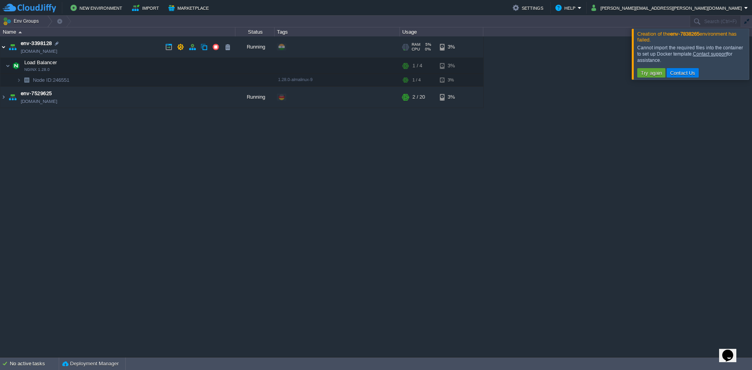
click at [4, 50] on img at bounding box center [3, 46] width 6 height 21
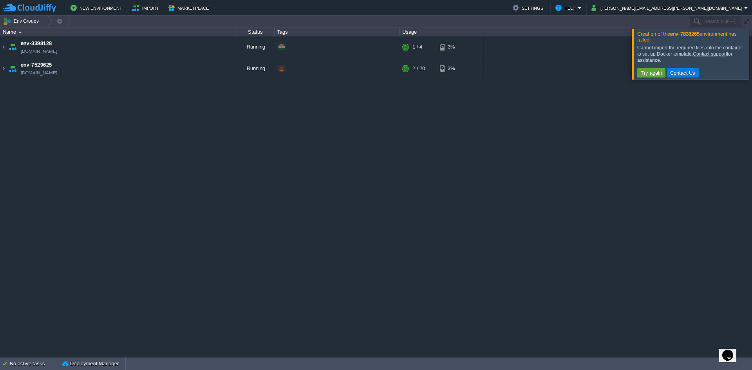
click at [16, 181] on div "env-3398128 [DOMAIN_NAME] Running + Add to Env Group RAM 5% CPU 0% 1 / 4 3% Loa…" at bounding box center [376, 196] width 752 height 321
click at [752, 60] on div at bounding box center [761, 54] width 0 height 51
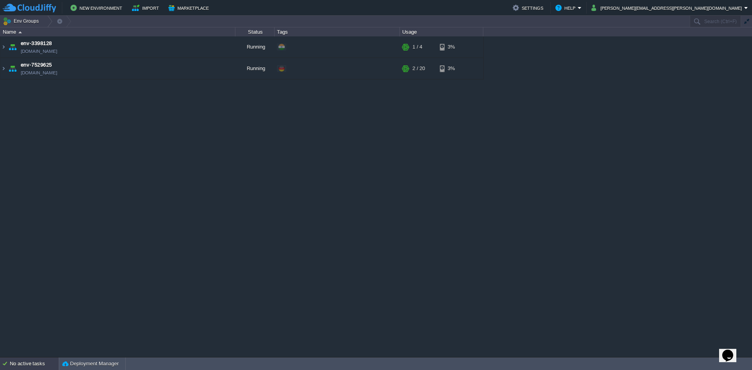
click at [34, 368] on div "No active tasks" at bounding box center [34, 364] width 49 height 13
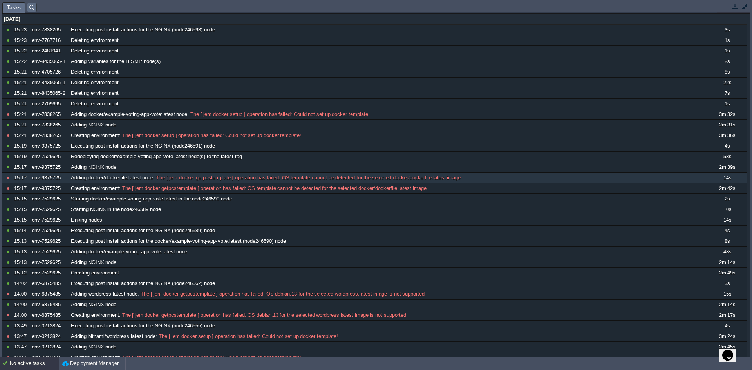
click at [34, 368] on div "No active tasks" at bounding box center [34, 363] width 49 height 13
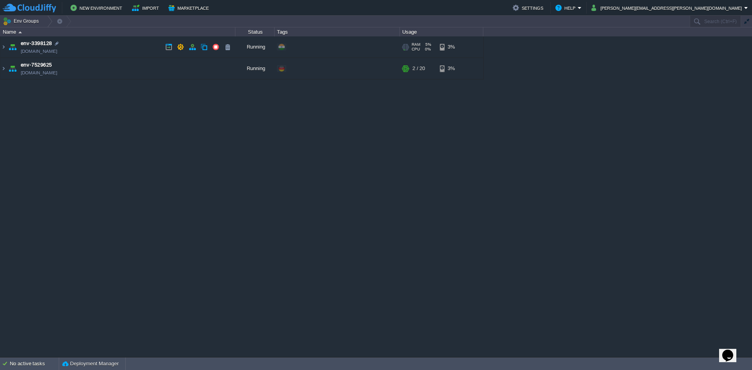
click at [8, 49] on img at bounding box center [12, 46] width 11 height 21
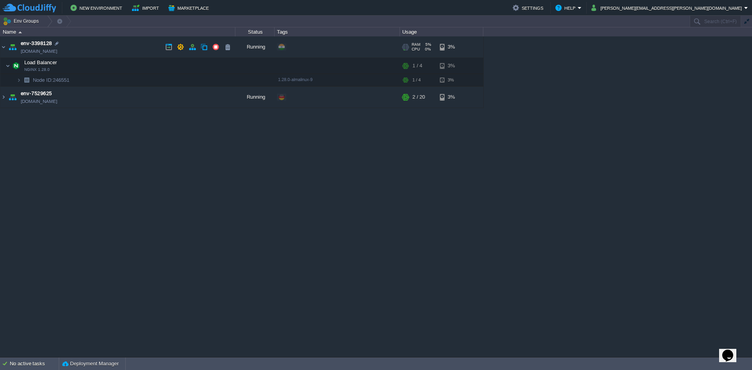
click at [8, 49] on img at bounding box center [12, 46] width 11 height 21
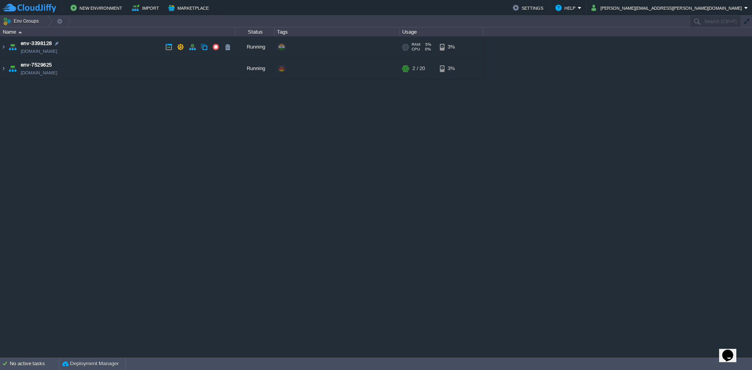
click at [8, 49] on img at bounding box center [12, 46] width 11 height 21
click at [4, 49] on img at bounding box center [3, 46] width 6 height 21
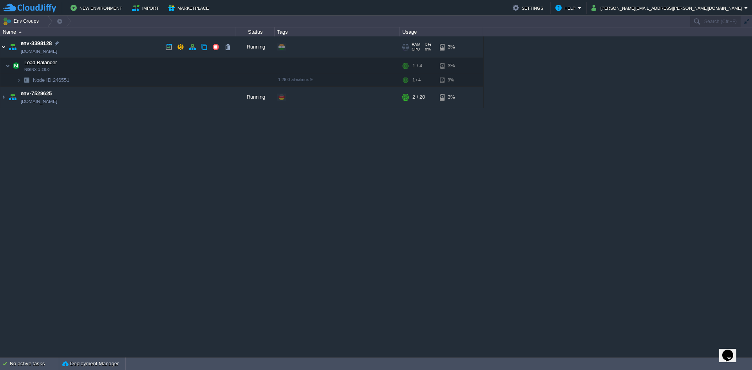
click at [4, 49] on img at bounding box center [3, 46] width 6 height 21
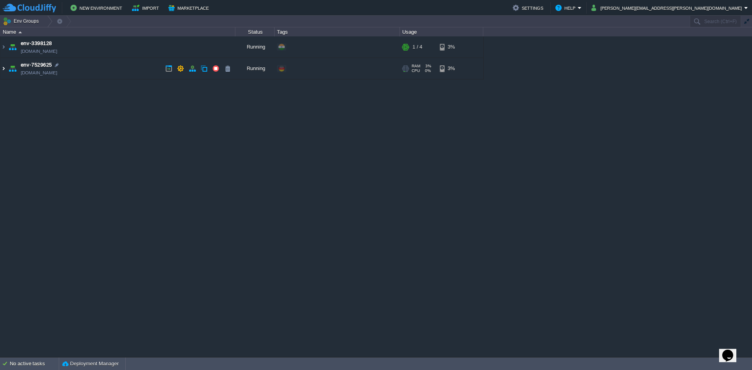
click at [2, 59] on img at bounding box center [3, 68] width 6 height 21
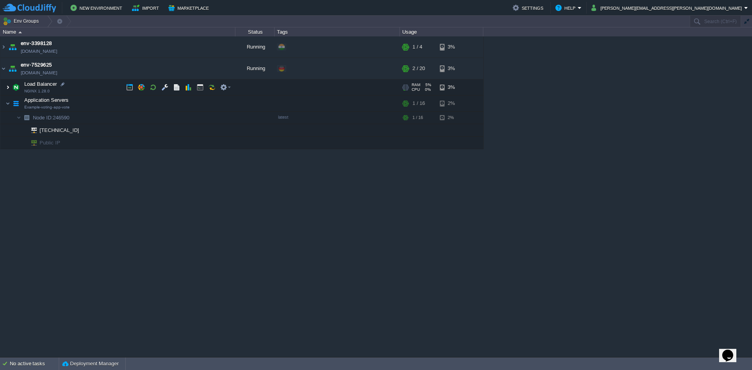
click at [8, 86] on img at bounding box center [7, 88] width 5 height 16
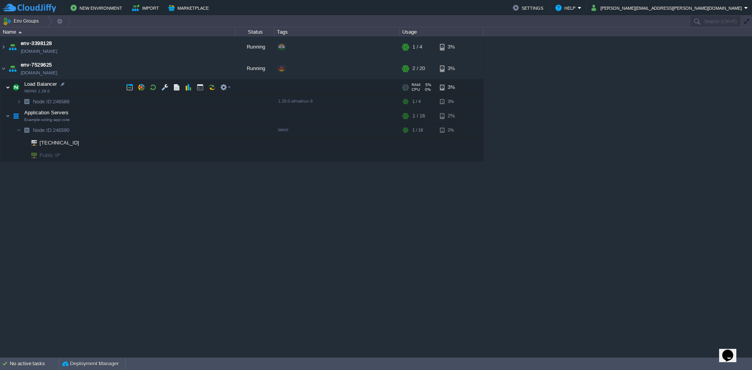
click at [8, 86] on img at bounding box center [7, 88] width 5 height 16
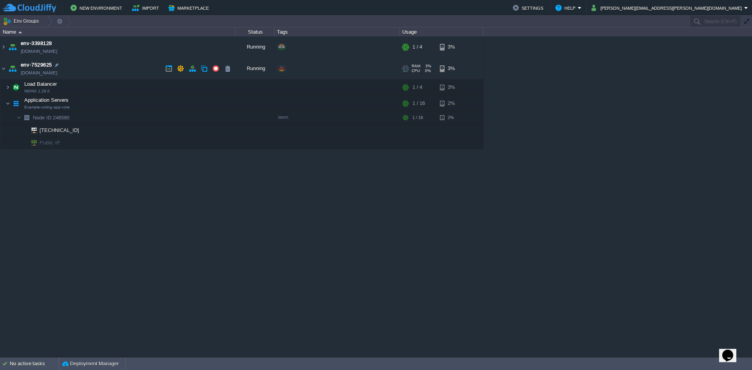
click at [8, 65] on img at bounding box center [12, 68] width 11 height 21
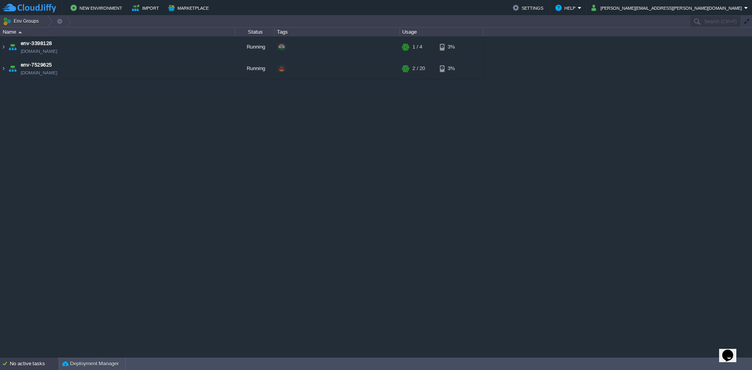
click at [20, 364] on div "No active tasks" at bounding box center [34, 364] width 49 height 13
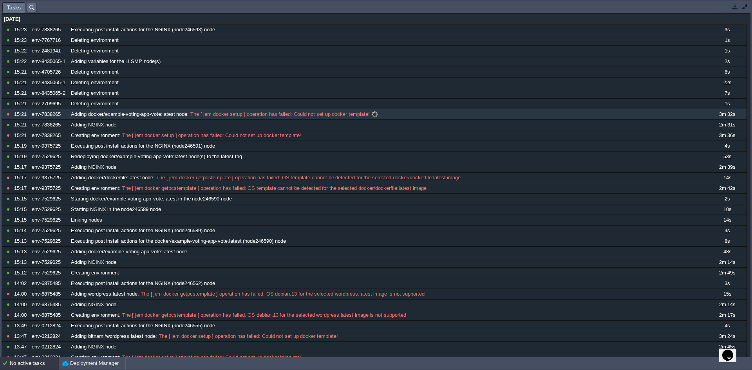
click at [211, 114] on span "The [ jem docker setup ] operation has failed: Could not set up docker template!" at bounding box center [279, 114] width 181 height 7
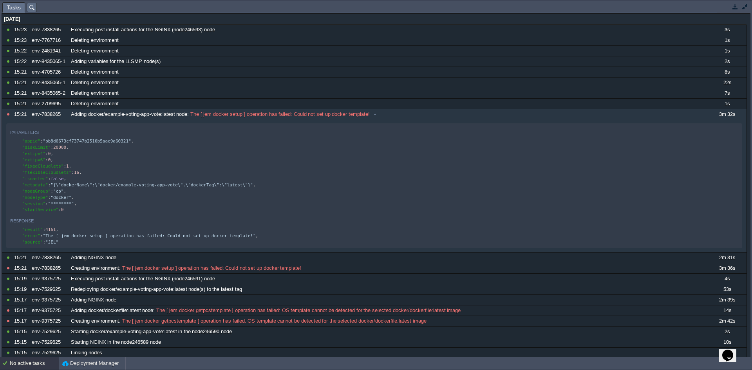
click at [739, 6] on td at bounding box center [735, 6] width 10 height 9
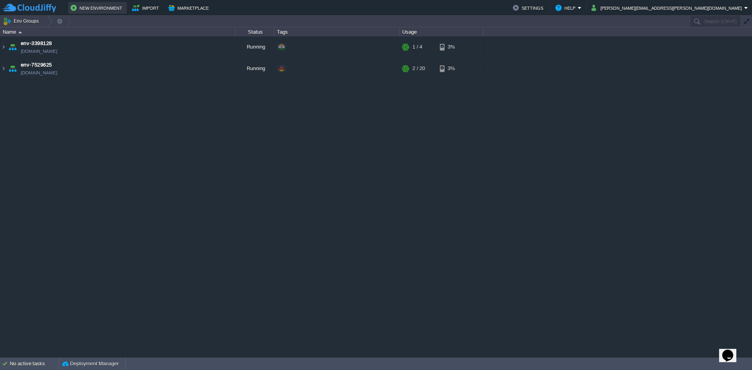
click at [86, 5] on button "New Environment" at bounding box center [97, 7] width 54 height 9
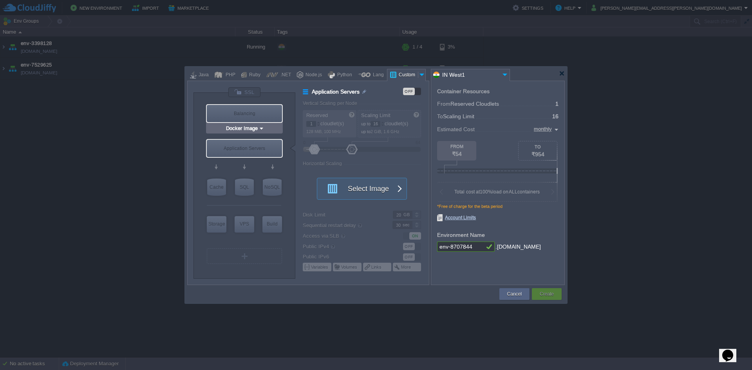
click at [240, 111] on div "Balancing" at bounding box center [244, 113] width 75 height 17
type input "Load Balancer"
type input "4"
type input "Select Image"
type input "Stateful"
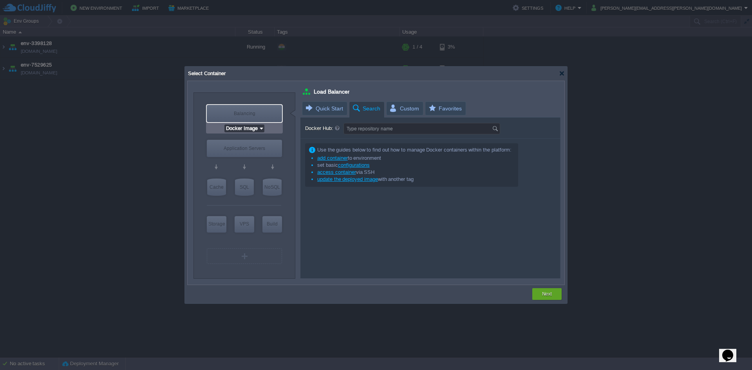
click at [244, 128] on input "Docker Image" at bounding box center [241, 129] width 34 height 8
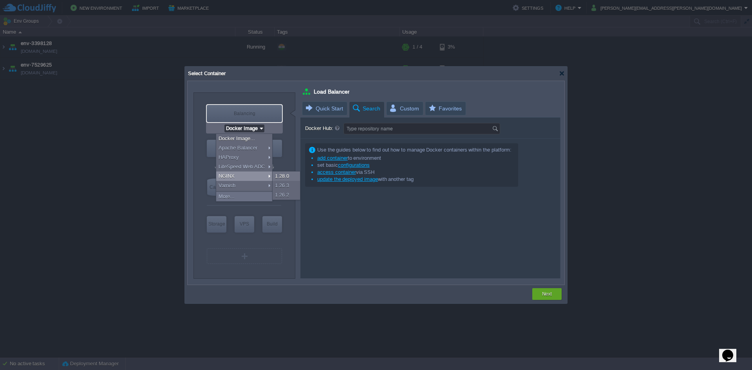
click at [233, 175] on div "NGINX" at bounding box center [244, 176] width 56 height 9
type input "NGINX 1.28.0"
type input "1.28.0-almalinux-9"
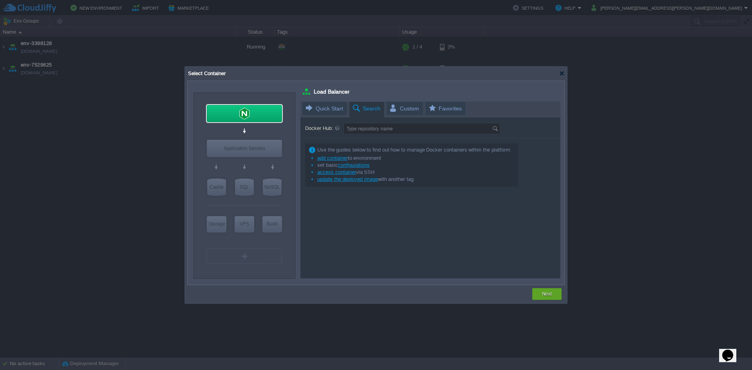
type input "Docker Image"
click at [242, 144] on div "Application Servers" at bounding box center [244, 148] width 75 height 17
type input "Application Servers"
type input "16"
type input "Docker Image"
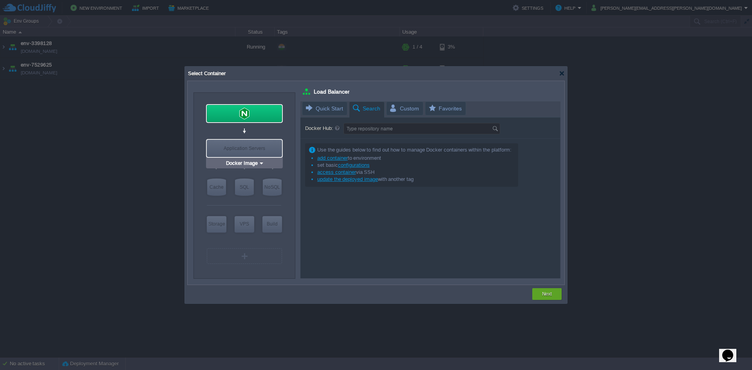
type input "Stateless"
type input "Application Servers"
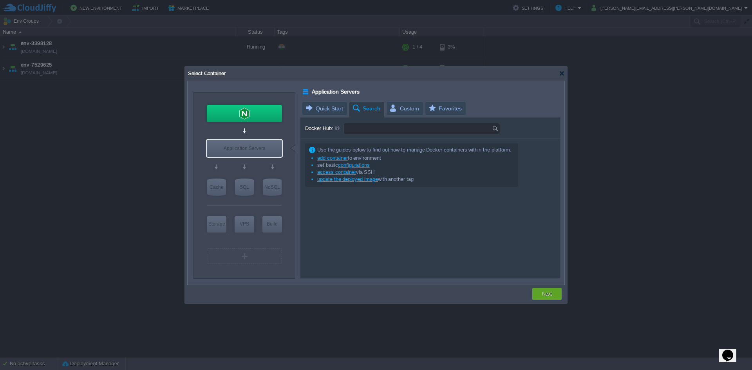
click at [368, 131] on input "Docker Hub:" at bounding box center [418, 128] width 148 height 11
paste input "8,06F2*:'~Q7yT+9N"
click at [402, 132] on input "8,06F2*:'~Q7yT+9N" at bounding box center [414, 128] width 141 height 11
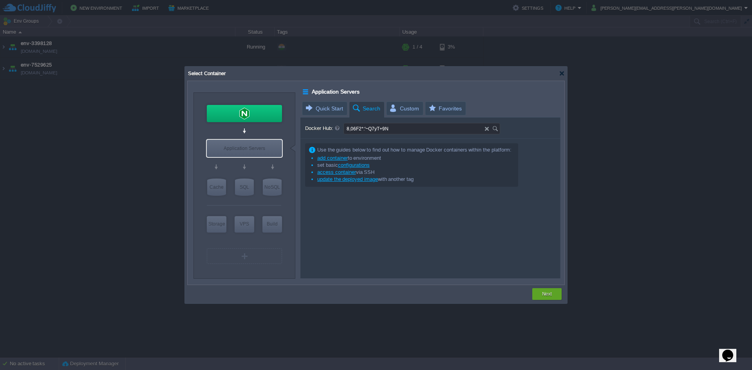
paste input "nickjj / docker-flask-example"
type input "nickjj / docker-flask-example"
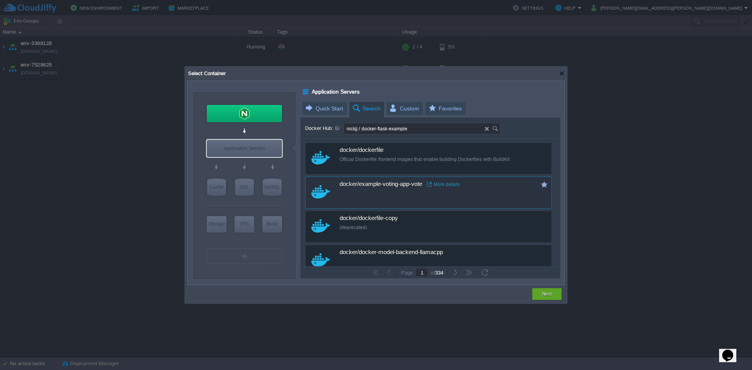
click at [395, 189] on div "docker/example-voting-app-vote More details" at bounding box center [434, 184] width 188 height 15
type input "Example-voting-a..."
type input "latest"
type input "Example-voting-app-vote :"
type input "latest"
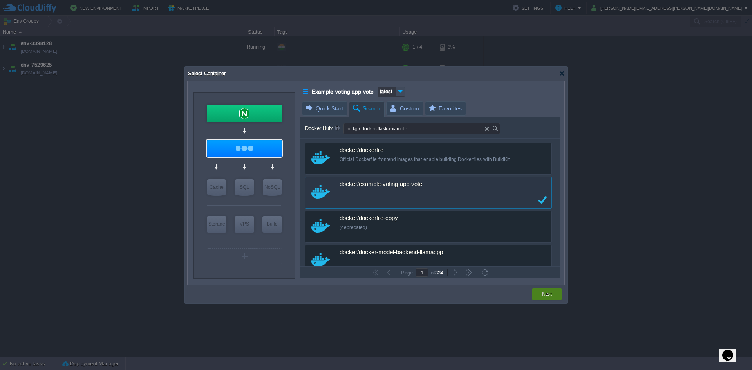
click at [546, 298] on div "Next" at bounding box center [547, 294] width 18 height 12
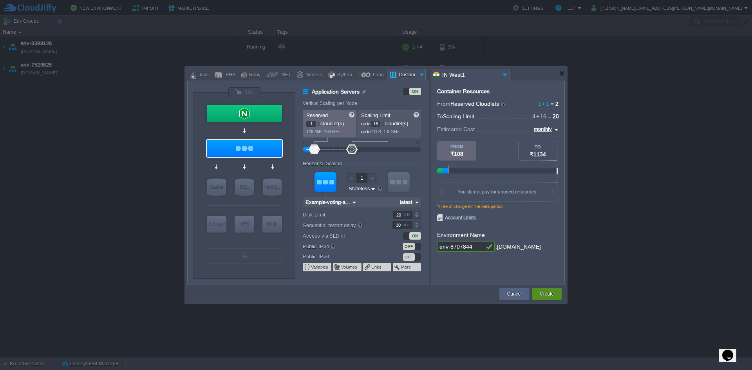
click at [546, 298] on div "Create" at bounding box center [547, 294] width 18 height 12
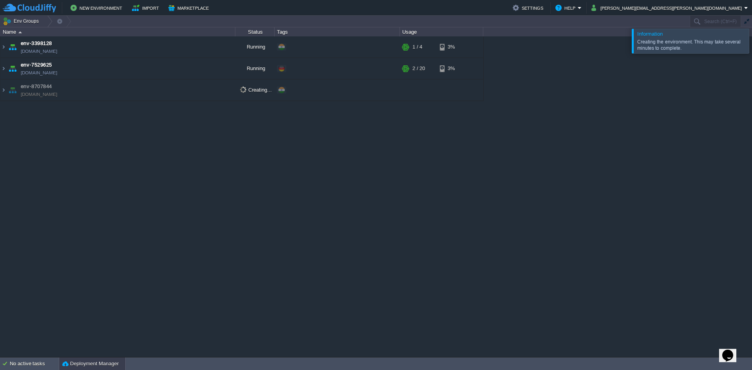
click at [86, 363] on button "Deployment Manager" at bounding box center [90, 364] width 56 height 8
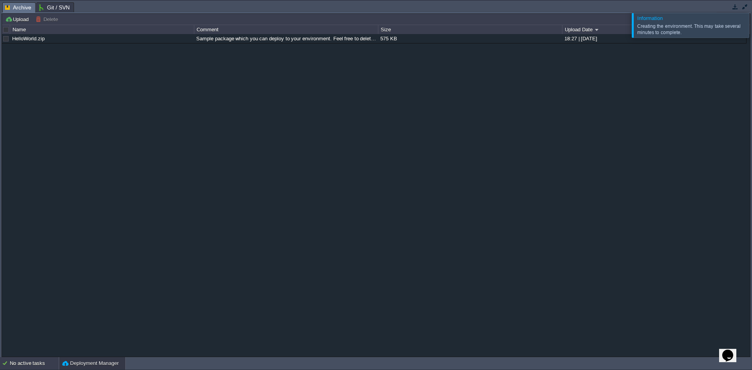
click at [47, 363] on div "No active tasks" at bounding box center [34, 363] width 49 height 13
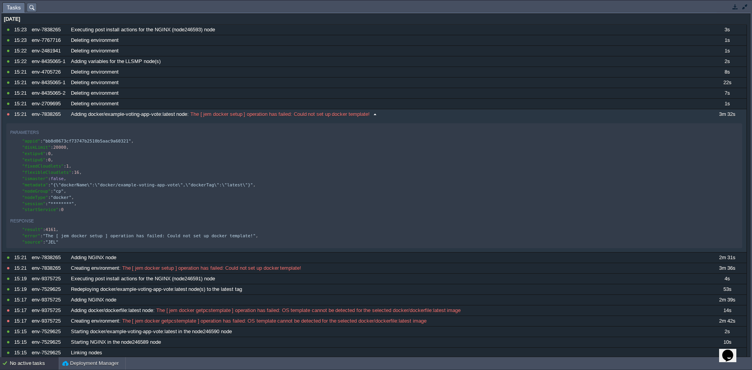
click at [217, 114] on div "10771289 15:23 env-7838265 Executing post install actions for the NGINX (node24…" at bounding box center [374, 260] width 745 height 471
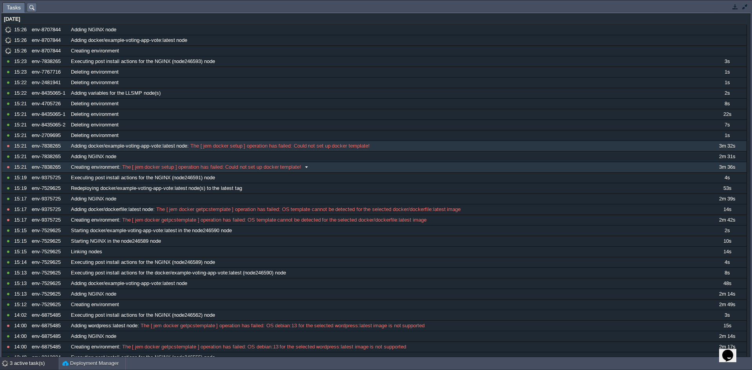
click at [236, 164] on span "The [ jem docker setup ] operation has failed: Could not set up docker template!" at bounding box center [211, 167] width 181 height 7
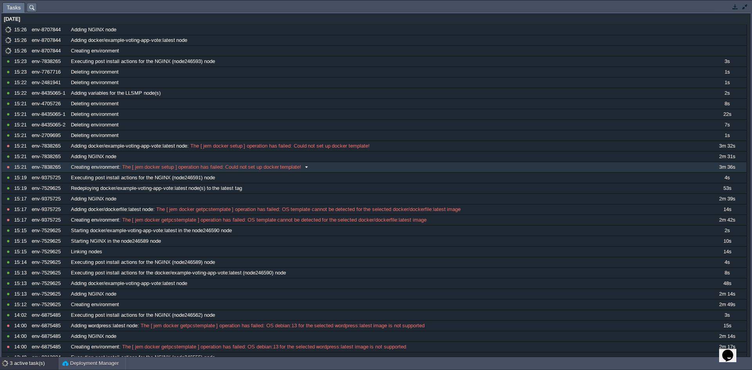
click at [90, 168] on span "Creating environment" at bounding box center [95, 167] width 48 height 7
click at [741, 9] on button "button" at bounding box center [744, 6] width 7 height 7
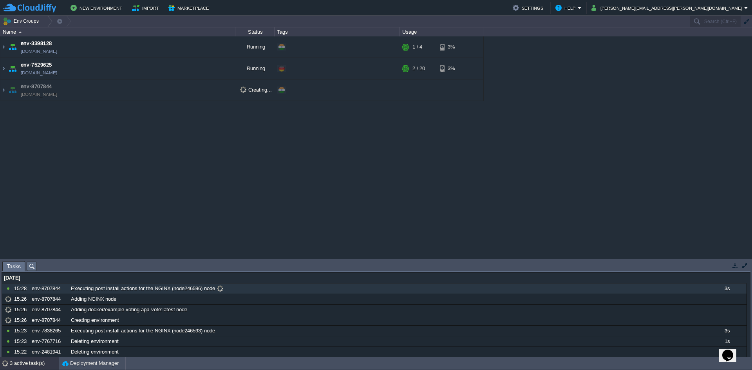
click at [97, 289] on span "Executing post install actions for the NGINX (node246596) node" at bounding box center [143, 288] width 144 height 7
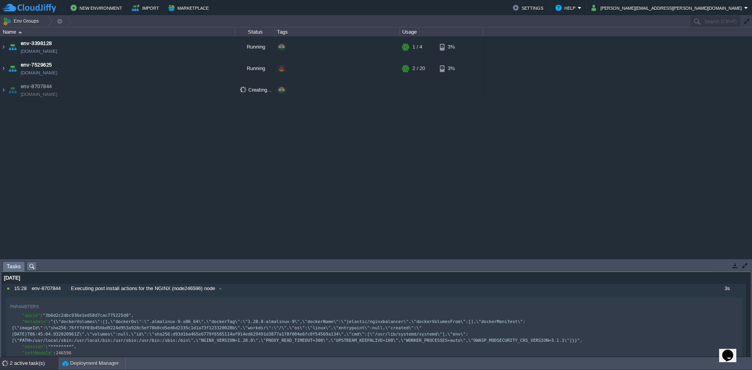
click at [141, 121] on div "env-3398128 [DOMAIN_NAME] Running + Add to Env Group RAM 5% CPU 0% 1 / 4 3% Loa…" at bounding box center [376, 147] width 752 height 222
click at [109, 11] on button "New Environment" at bounding box center [97, 7] width 54 height 9
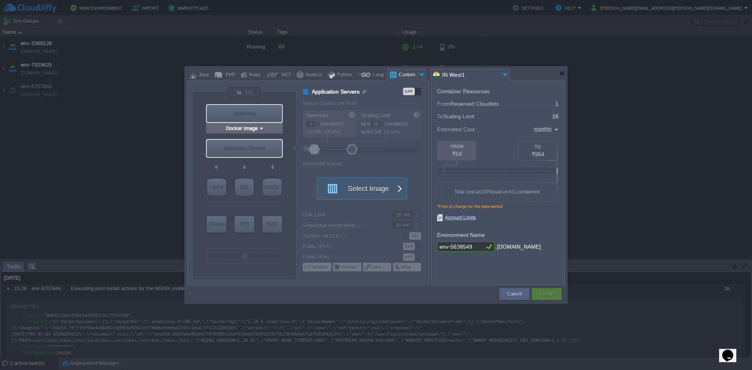
click at [248, 117] on div "Balancing" at bounding box center [244, 113] width 75 height 17
type input "Load Balancer"
type input "4"
type input "Select Image"
type input "Stateful"
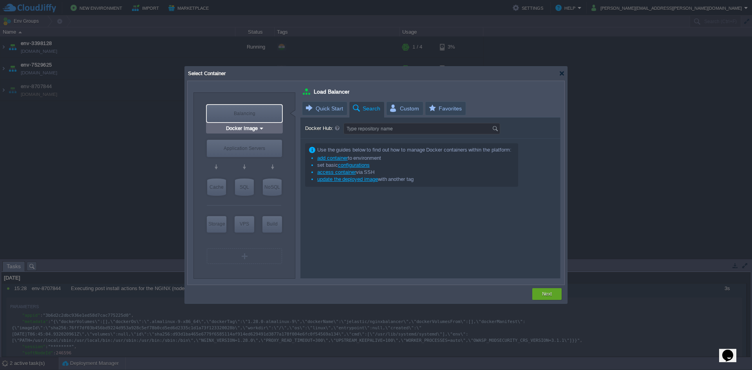
click at [248, 117] on div "Balancing" at bounding box center [244, 113] width 75 height 17
click at [239, 127] on div at bounding box center [244, 131] width 74 height 14
click at [246, 118] on div "Balancing" at bounding box center [244, 113] width 75 height 17
click at [245, 123] on div "VM Balancing" at bounding box center [245, 113] width 78 height 21
click at [244, 125] on div at bounding box center [244, 131] width 74 height 14
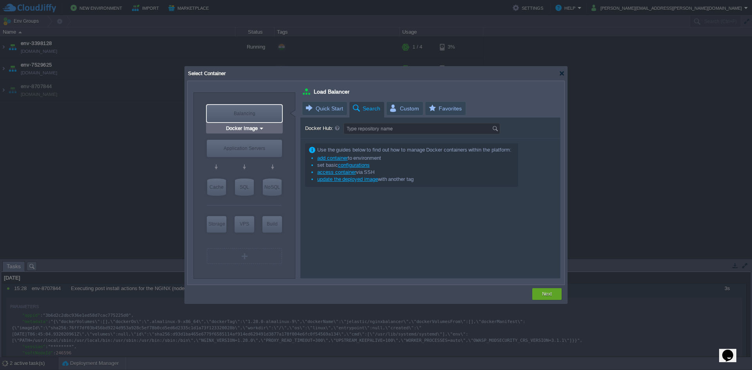
click at [251, 105] on div "Balancing" at bounding box center [244, 113] width 75 height 17
click at [243, 129] on input "Docker Image" at bounding box center [241, 129] width 34 height 8
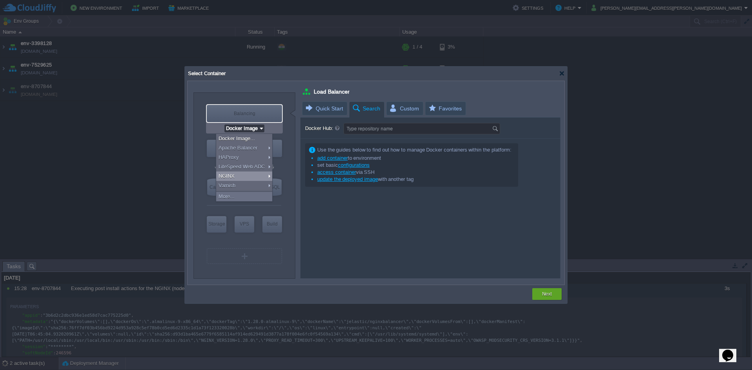
click at [234, 179] on div "NGINX" at bounding box center [244, 176] width 56 height 9
type input "NGINX 1.28.0"
type input "1.28.0-almalinux-9"
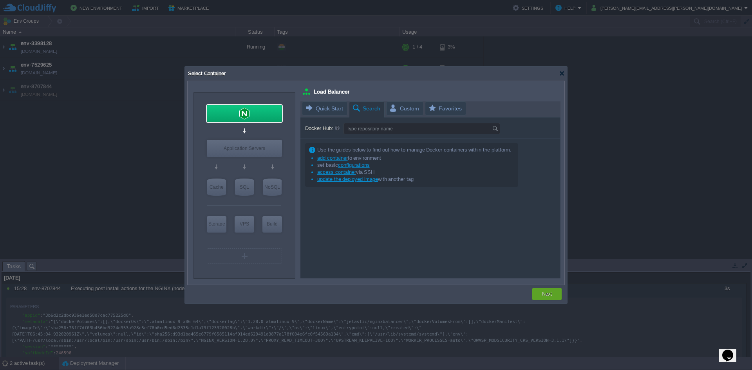
type input "Docker Image"
click at [257, 147] on div "Application Servers" at bounding box center [244, 148] width 75 height 17
type input "Application Servers"
type input "16"
type input "Docker Image"
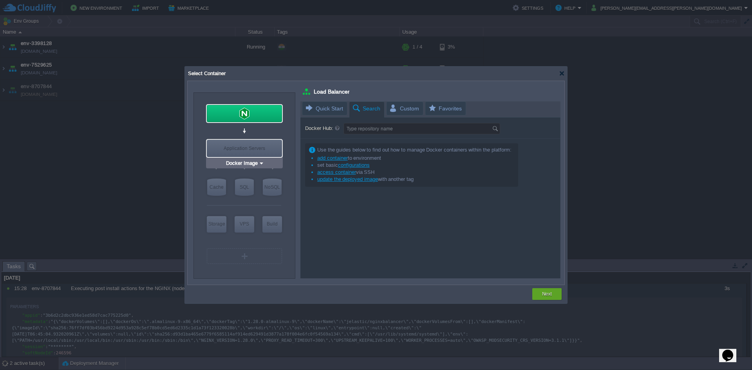
type input "Stateless"
type input "Application Servers"
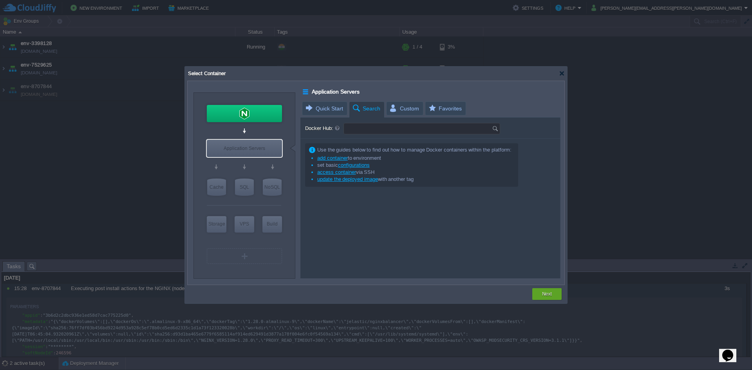
click at [365, 132] on input "Docker Hub:" at bounding box center [418, 128] width 148 height 11
paste input "nickjj / docker-flask-example"
type input "nickjj / docker-flask-example"
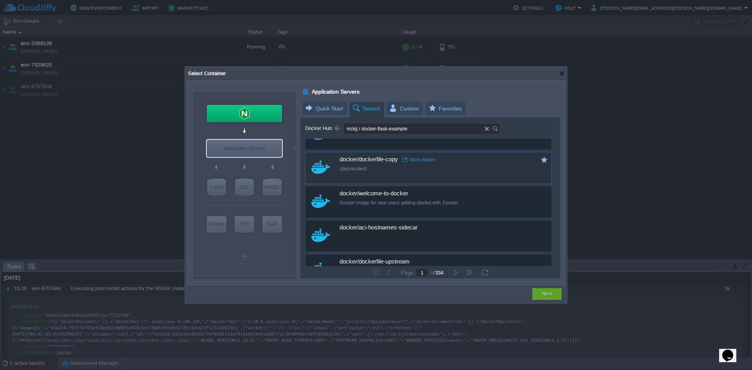
scroll to position [60, 0]
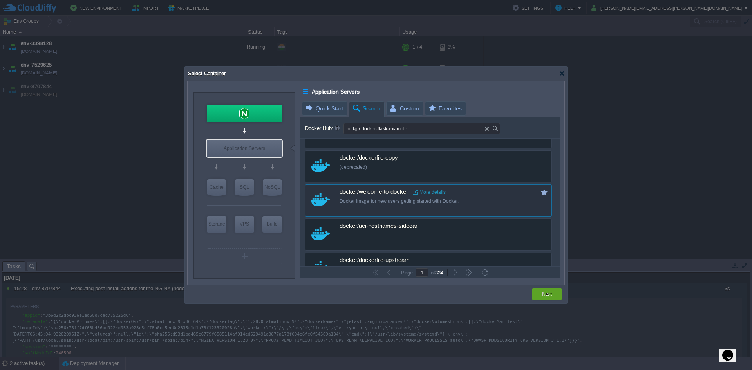
click at [394, 201] on div "Docker image for new users getting started with Docker." at bounding box center [434, 201] width 188 height 7
type input "Welcome-to-docker"
type input "latest"
type input "Welcome-to-docker :"
type input "latest"
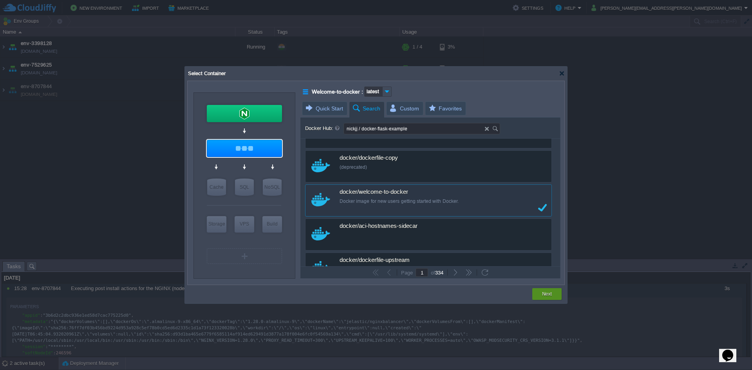
click at [545, 296] on button "Next" at bounding box center [547, 294] width 10 height 8
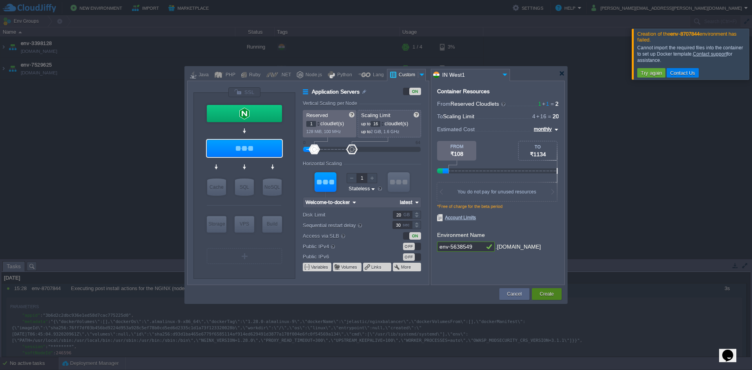
click at [546, 298] on button "Create" at bounding box center [547, 294] width 14 height 8
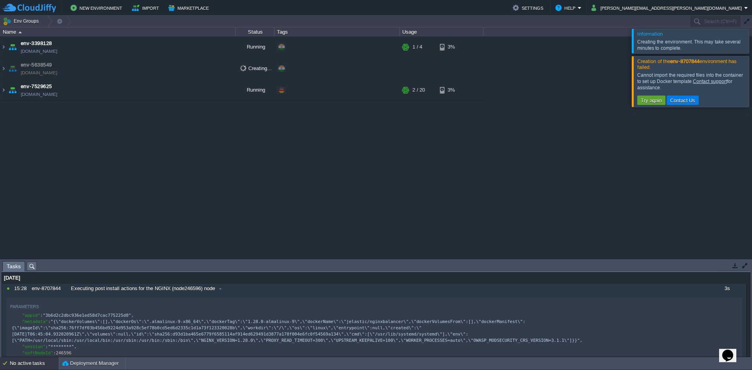
click at [752, 83] on div at bounding box center [761, 81] width 0 height 51
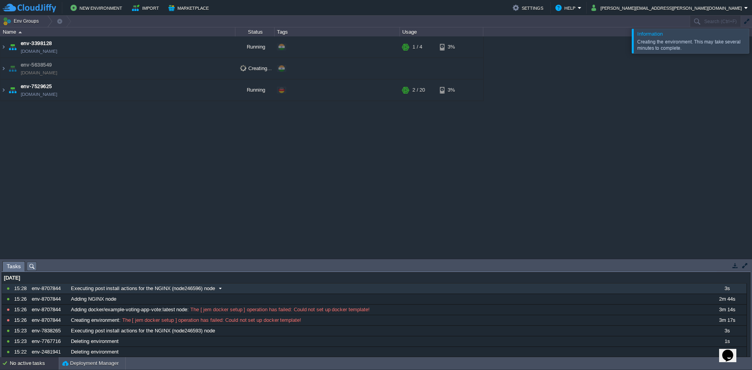
click at [18, 292] on div "15:28" at bounding box center [21, 289] width 15 height 10
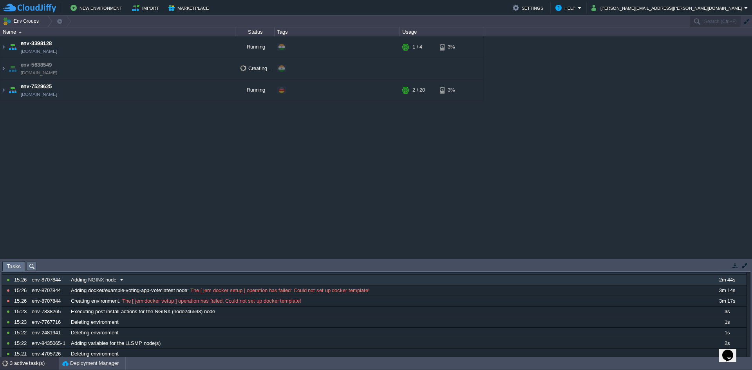
scroll to position [51, 0]
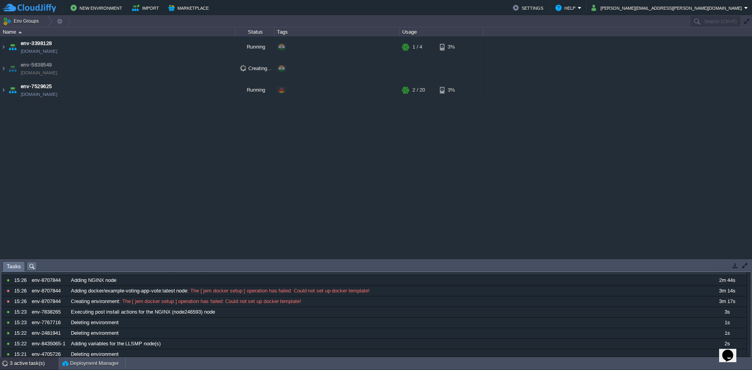
click at [733, 265] on button "button" at bounding box center [735, 265] width 7 height 7
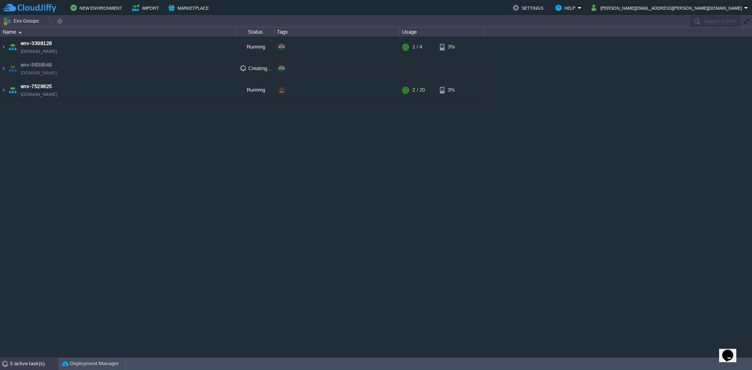
click at [25, 361] on div "3 active task(s)" at bounding box center [34, 364] width 49 height 13
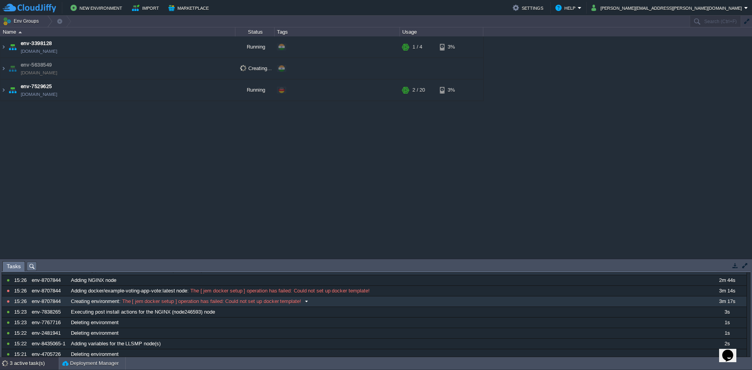
click at [295, 303] on span "The [ jem docker setup ] operation has failed: Could not set up docker template!" at bounding box center [211, 301] width 181 height 7
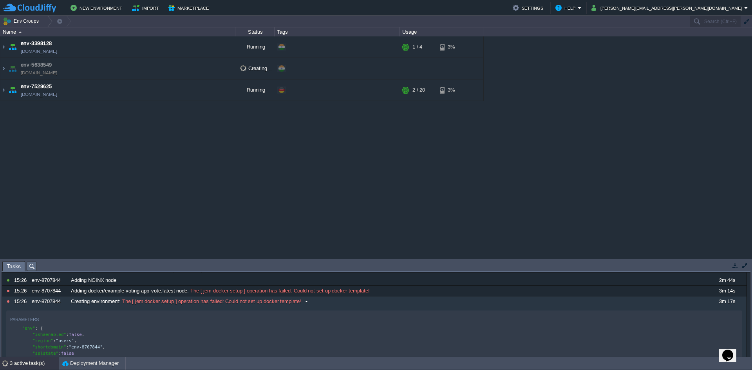
click at [295, 303] on span "The [ jem docker setup ] operation has failed: Could not set up docker template!" at bounding box center [211, 301] width 181 height 7
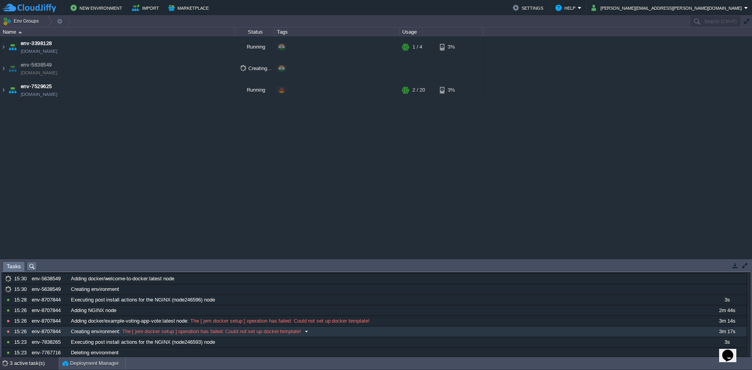
scroll to position [22, 0]
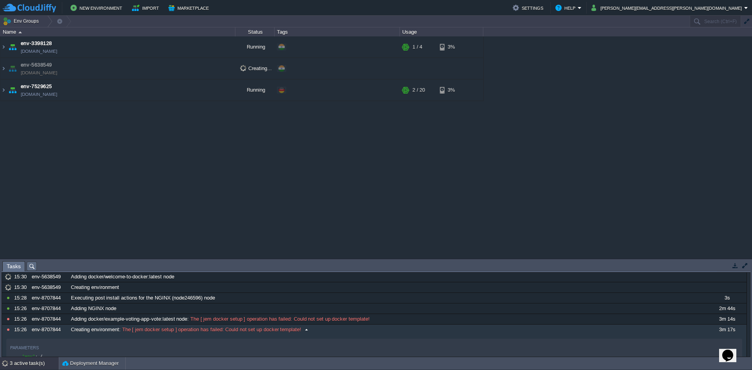
click at [270, 332] on span "The [ jem docker setup ] operation has failed: Could not set up docker template!" at bounding box center [211, 329] width 181 height 7
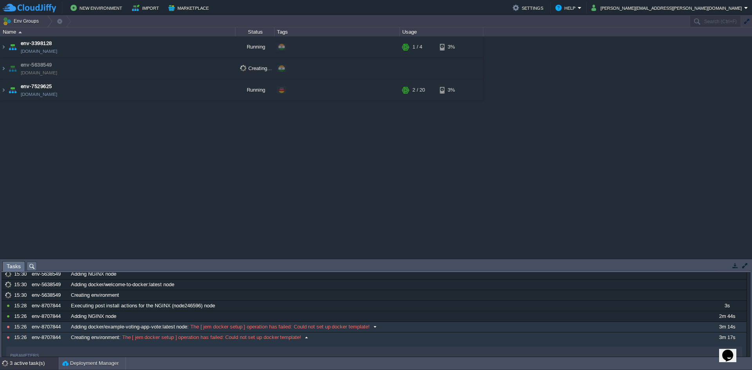
scroll to position [14, 0]
click at [270, 332] on div "Adding docker/example-voting-app-vote:latest node : The [ jem docker setup ] op…" at bounding box center [388, 328] width 638 height 10
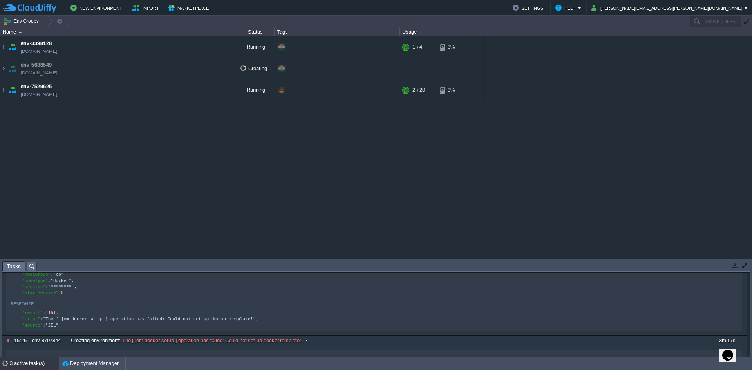
scroll to position [146, 0]
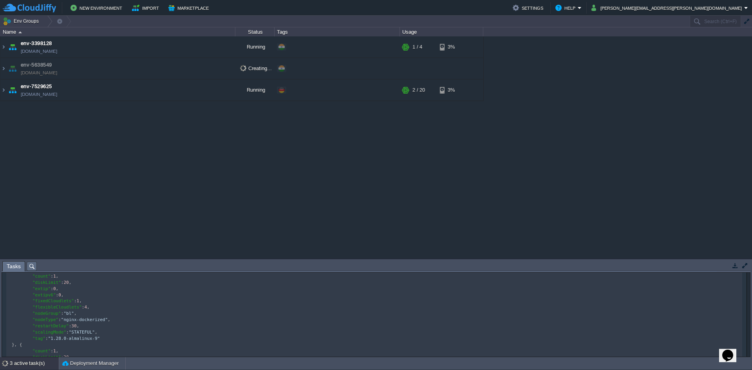
drag, startPoint x: 269, startPoint y: 332, endPoint x: 262, endPoint y: 313, distance: 19.9
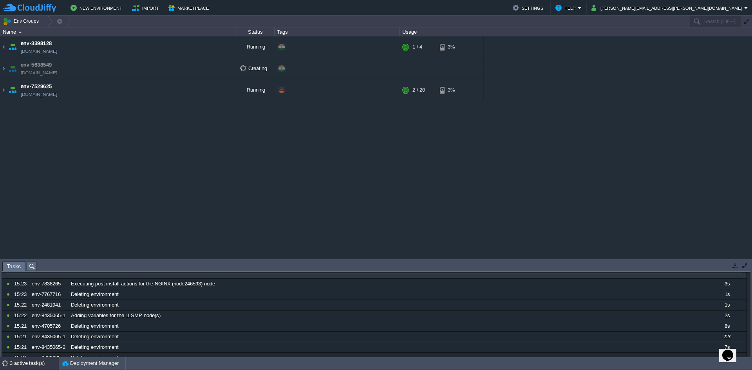
scroll to position [569, 0]
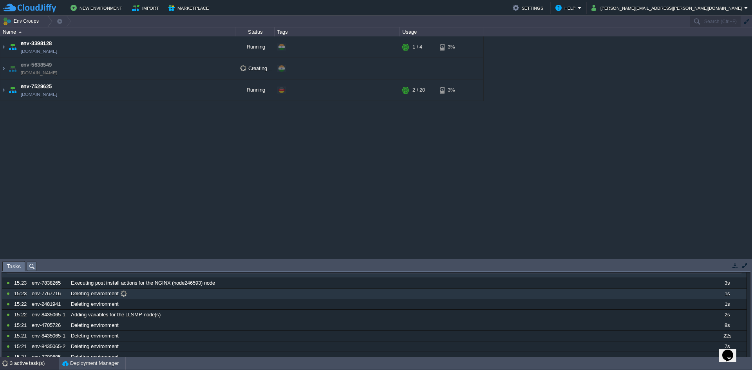
click at [234, 294] on div "Deleting environment" at bounding box center [388, 294] width 638 height 10
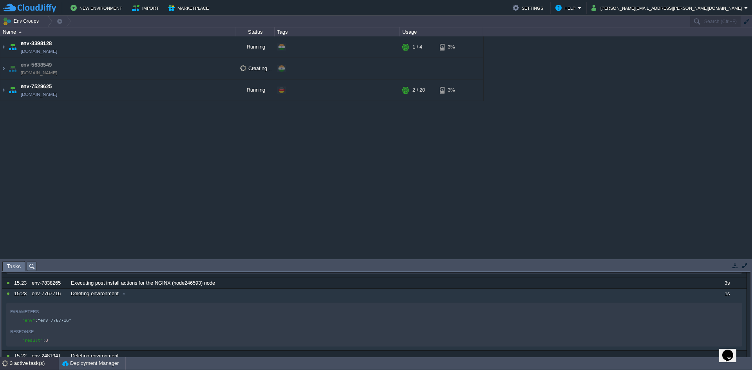
click at [5, 267] on div "Tasks" at bounding box center [13, 266] width 23 height 10
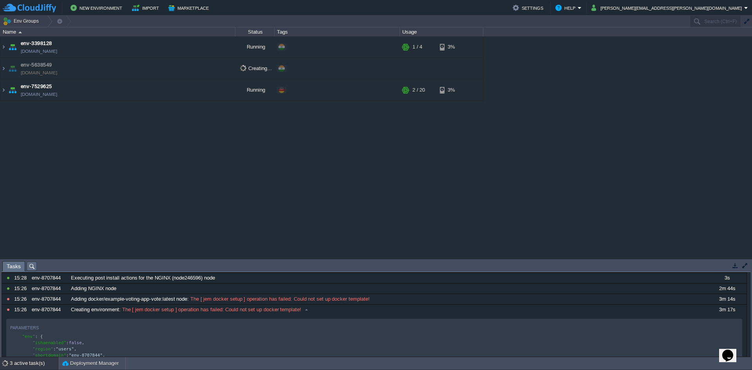
scroll to position [0, 0]
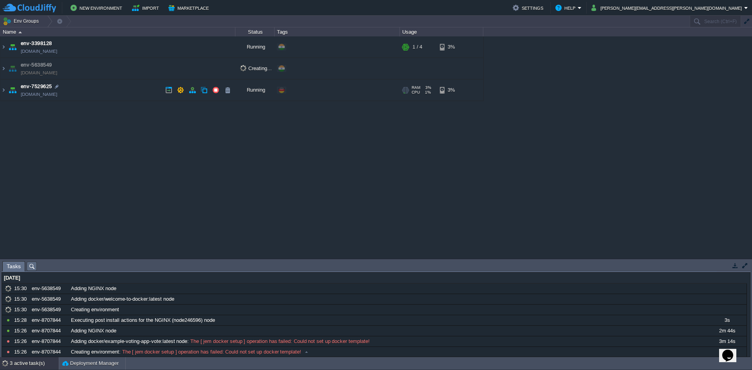
click at [7, 92] on img at bounding box center [12, 90] width 11 height 21
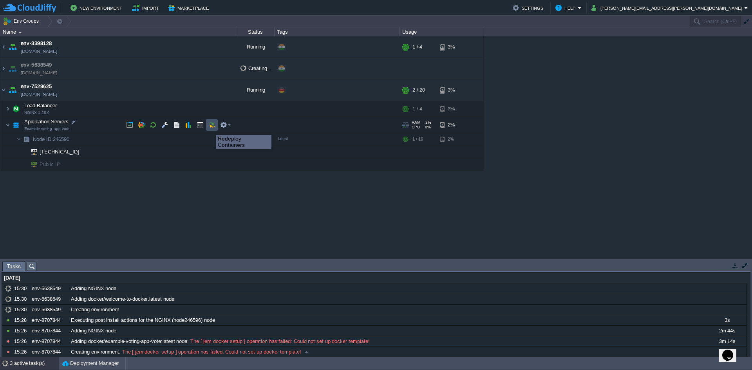
click at [210, 128] on button "button" at bounding box center [211, 124] width 7 height 7
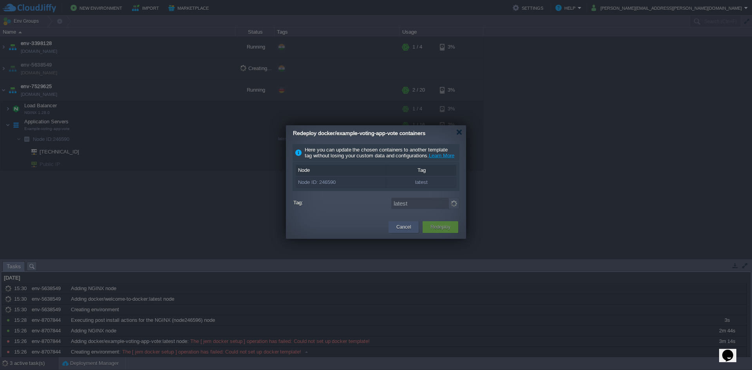
click at [411, 233] on div "Cancel" at bounding box center [403, 227] width 18 height 12
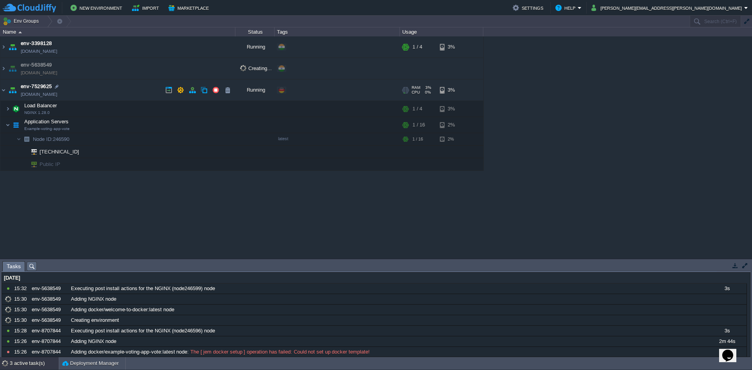
click at [8, 88] on img at bounding box center [12, 90] width 11 height 21
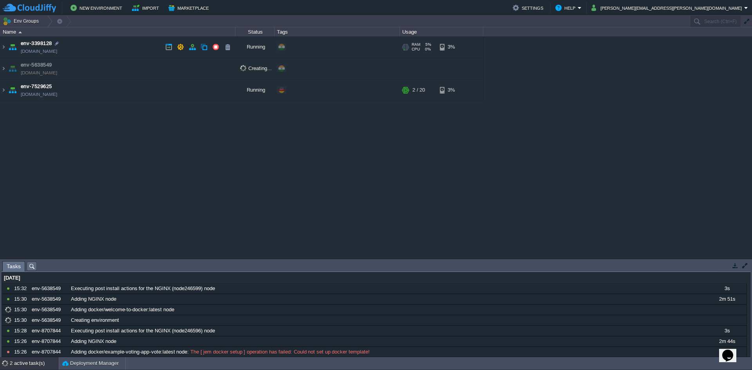
click at [7, 47] on img at bounding box center [12, 46] width 11 height 21
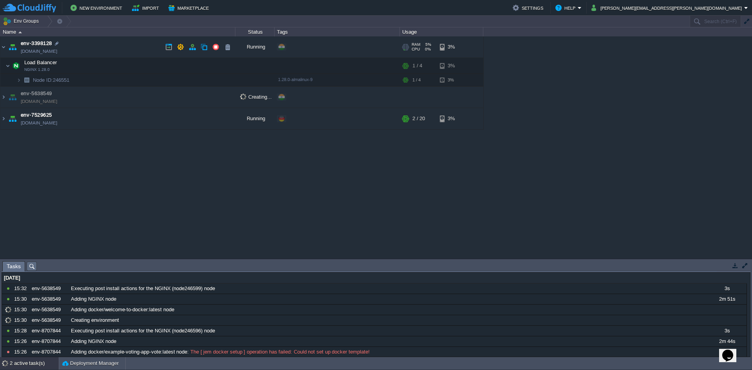
click at [7, 47] on img at bounding box center [12, 46] width 11 height 21
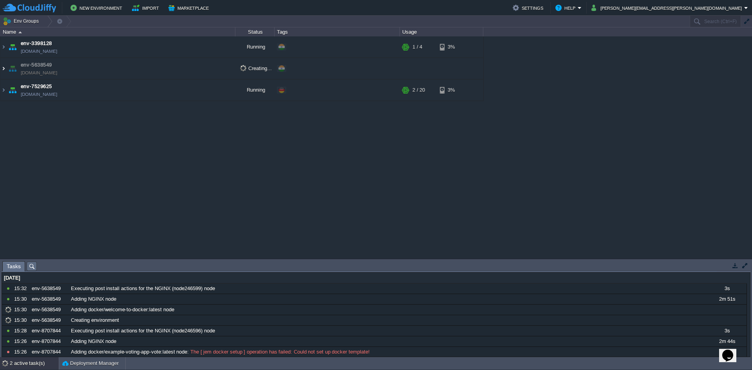
click at [0, 64] on img at bounding box center [3, 68] width 6 height 21
click at [0, 65] on img at bounding box center [3, 68] width 6 height 21
click at [4, 74] on img at bounding box center [3, 68] width 6 height 21
click at [4, 71] on img at bounding box center [3, 68] width 6 height 21
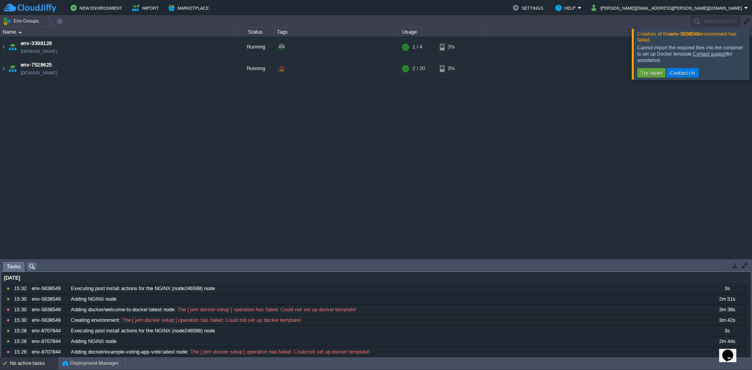
click at [752, 63] on div at bounding box center [761, 54] width 0 height 51
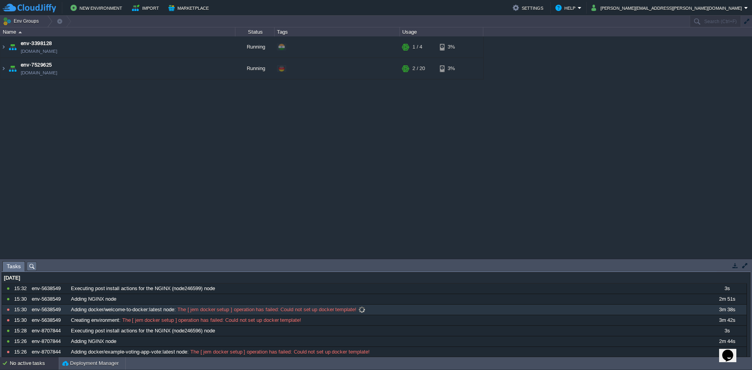
click at [179, 314] on div "Adding docker/welcome-to-docker:latest node : The [ jem docker setup ] operatio…" at bounding box center [388, 310] width 638 height 10
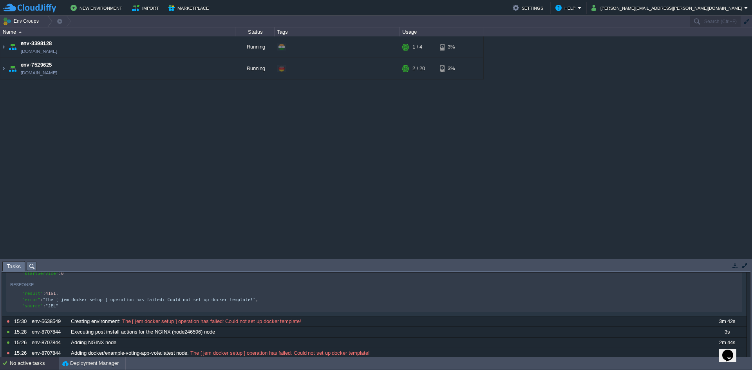
scroll to position [109, 0]
